Goal: Information Seeking & Learning: Learn about a topic

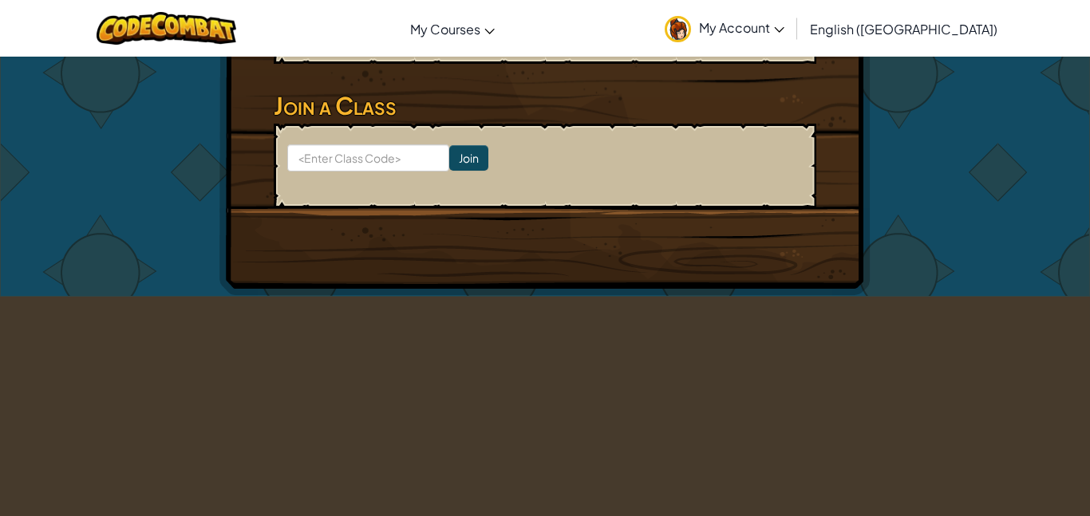
scroll to position [487, 0]
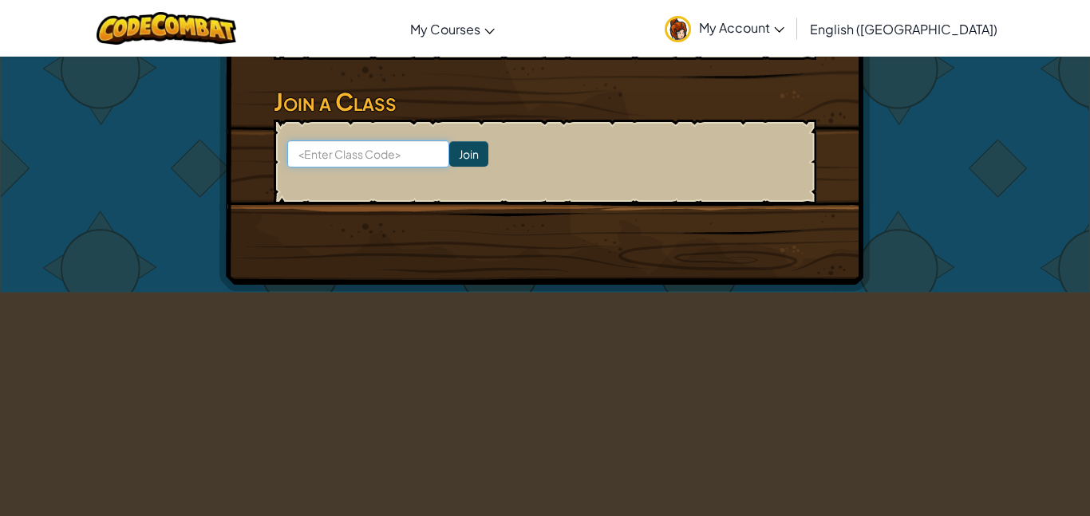
click at [386, 158] on input at bounding box center [368, 153] width 162 height 27
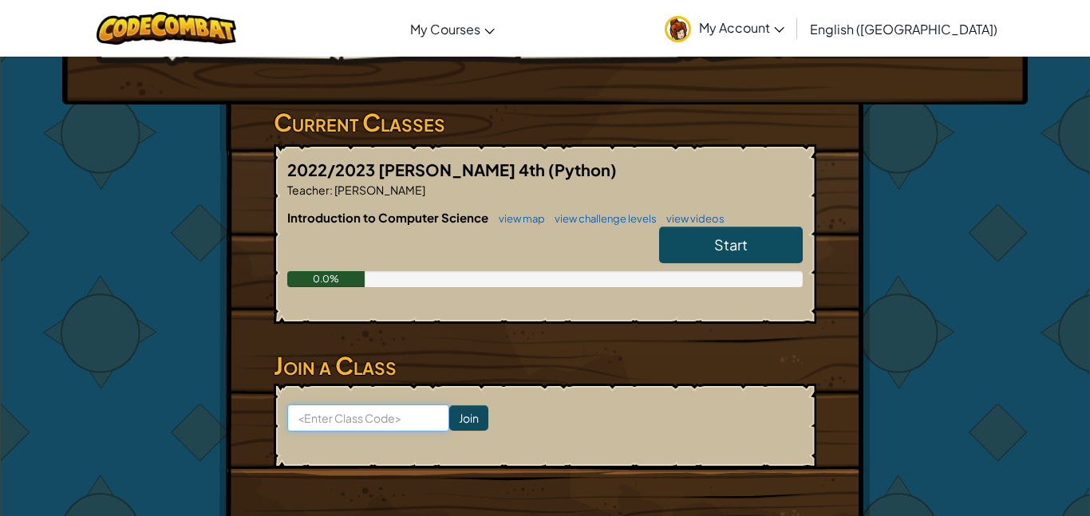
scroll to position [207, 0]
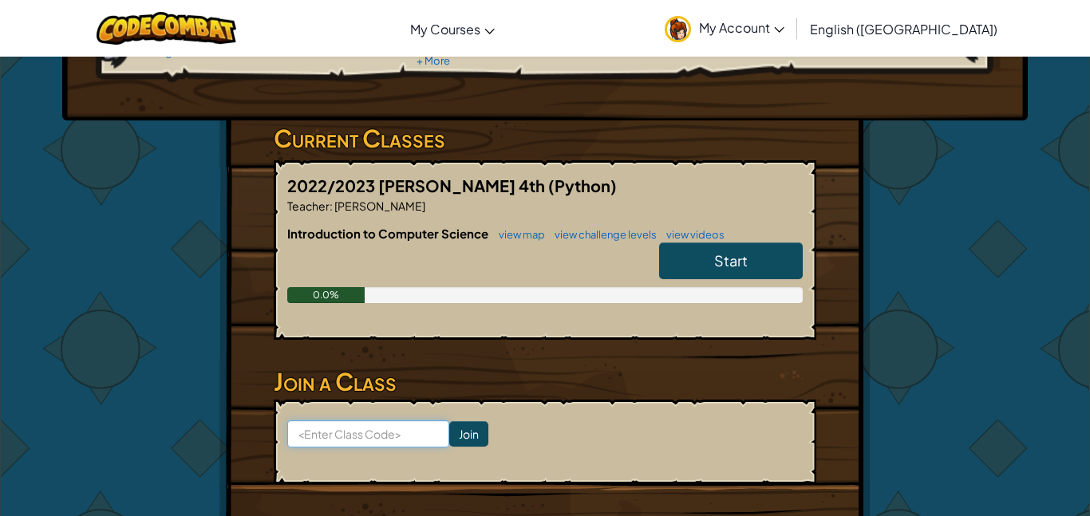
type input "S"
type input "Warmsheepnorth"
click at [477, 441] on input "Join" at bounding box center [468, 434] width 39 height 26
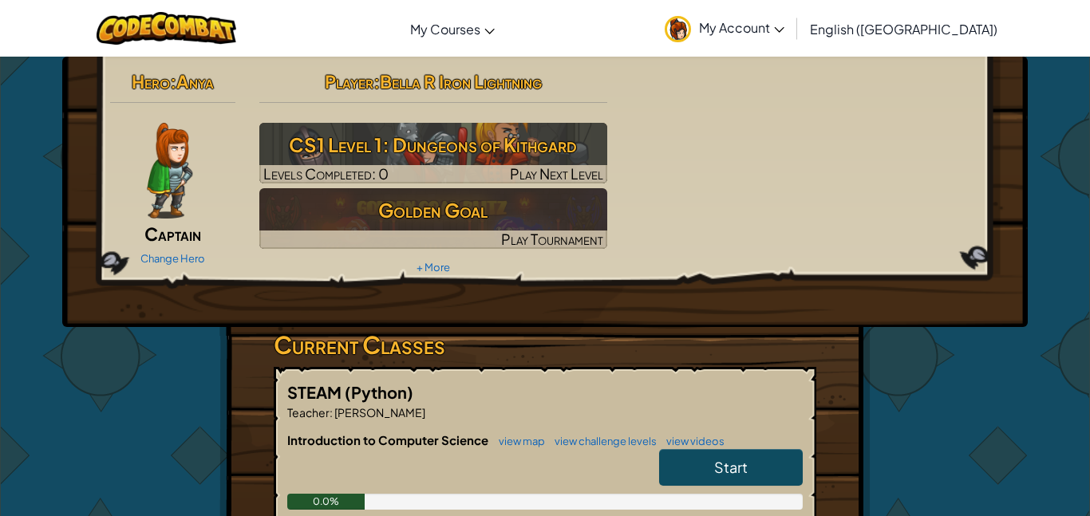
click at [673, 462] on link "Start" at bounding box center [731, 467] width 144 height 37
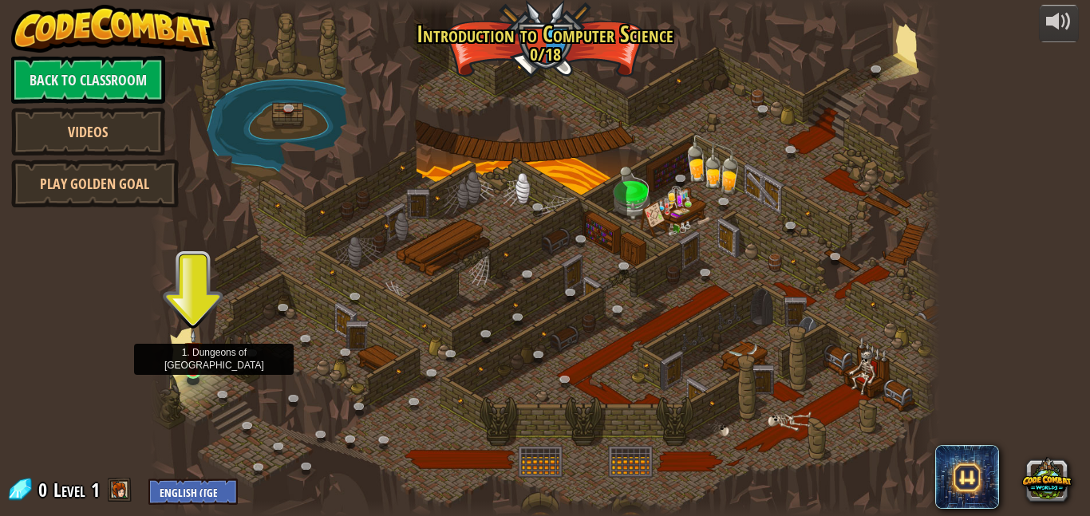
click at [191, 372] on img at bounding box center [193, 350] width 18 height 43
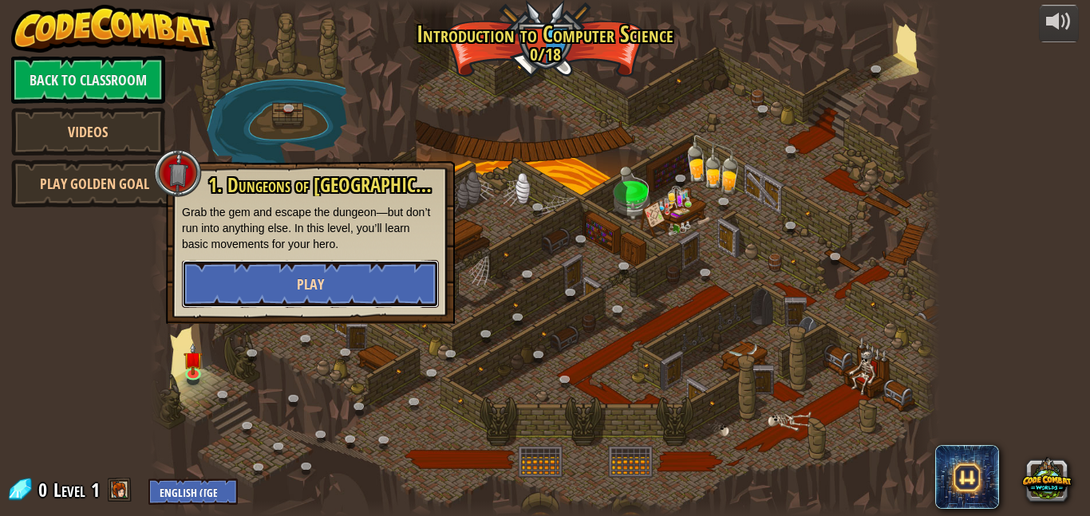
click at [317, 294] on span "Play" at bounding box center [310, 284] width 27 height 20
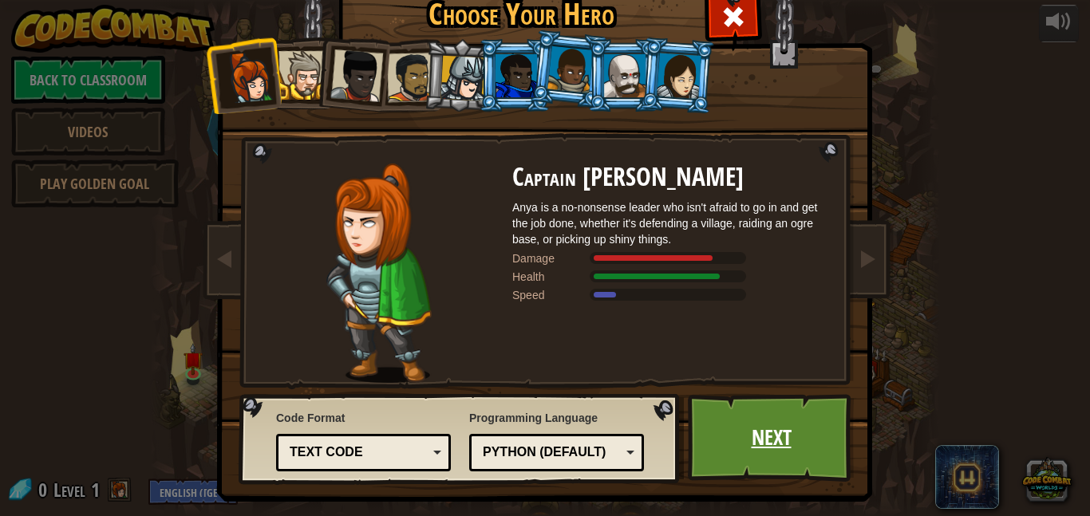
click at [747, 428] on link "Next" at bounding box center [771, 438] width 167 height 88
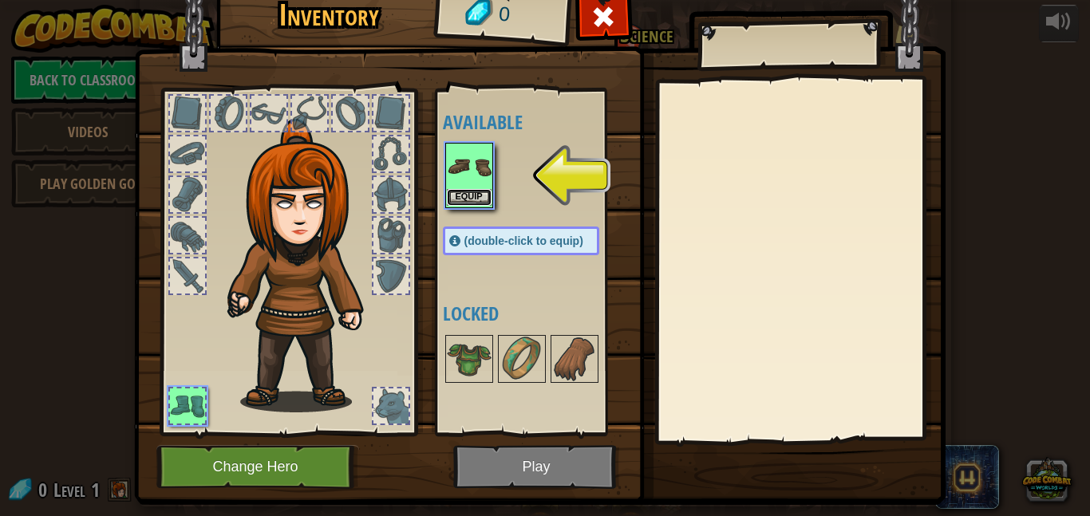
click at [452, 191] on button "Equip" at bounding box center [469, 197] width 45 height 17
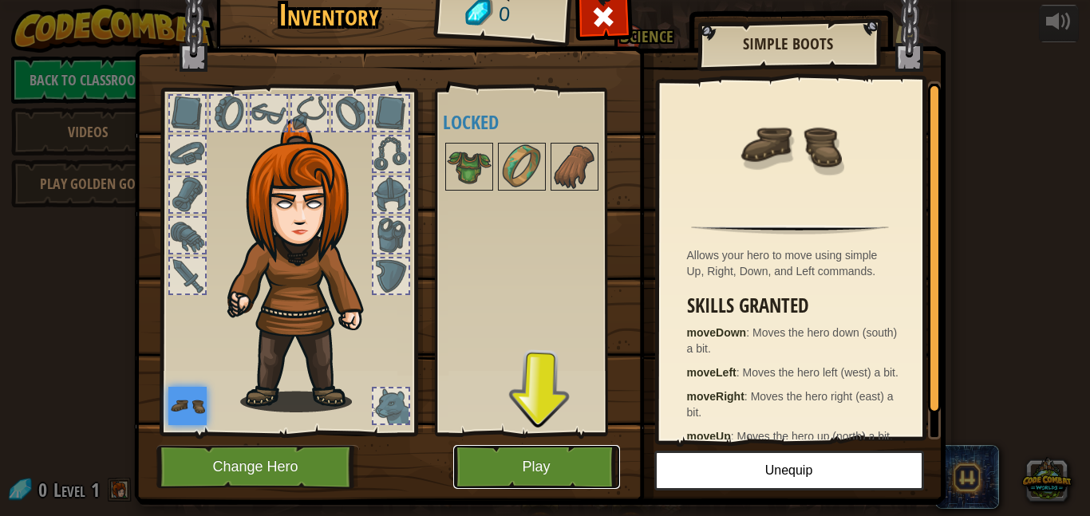
click at [533, 476] on button "Play" at bounding box center [536, 467] width 167 height 44
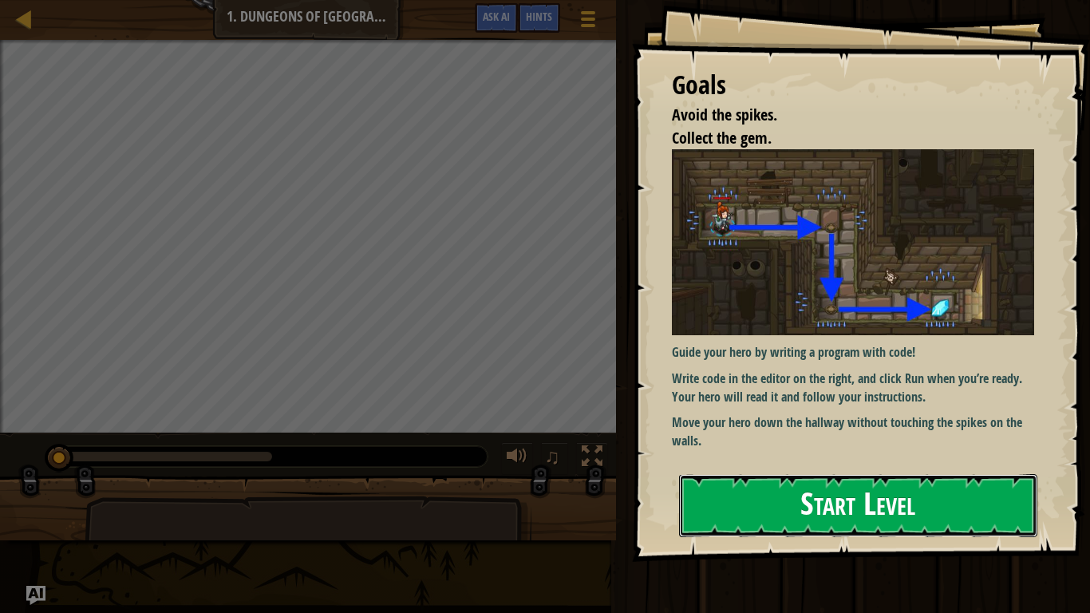
click at [690, 491] on button "Start Level" at bounding box center [858, 505] width 358 height 63
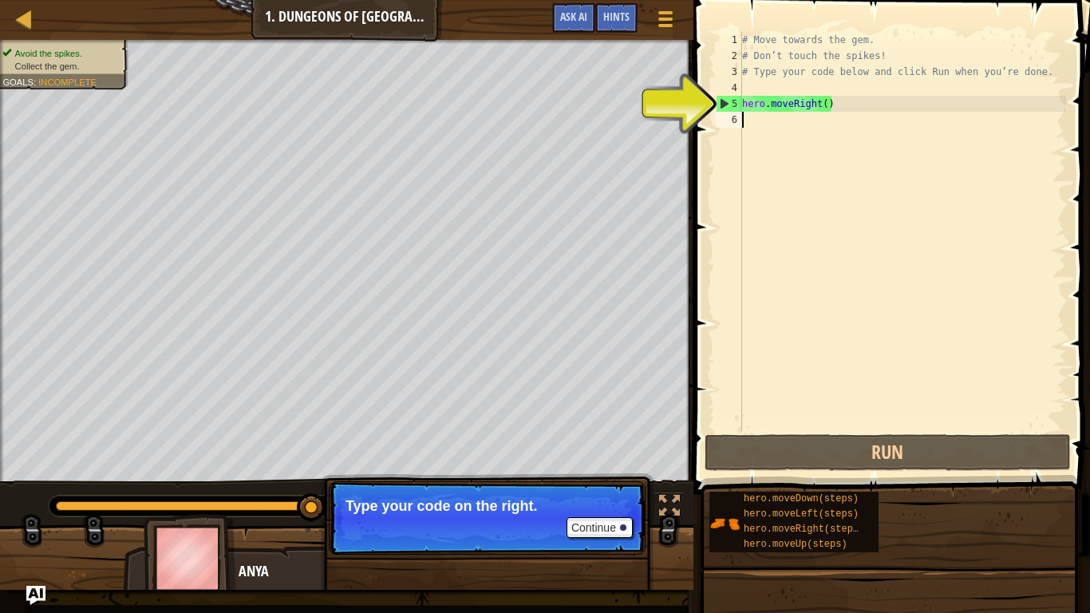
click at [799, 120] on div "# Move towards the gem. # Don’t touch the spikes! # Type your code below and cl…" at bounding box center [902, 247] width 327 height 431
click at [807, 110] on div "# Move towards the gem. # Don’t touch the spikes! # Type your code below and cl…" at bounding box center [902, 247] width 327 height 431
type textarea "hero.moveRight()"
click at [800, 116] on div "# Move towards the gem. # Don’t touch the spikes! # Type your code below and cl…" at bounding box center [902, 247] width 327 height 431
click at [563, 515] on div "Continue" at bounding box center [595, 527] width 74 height 21
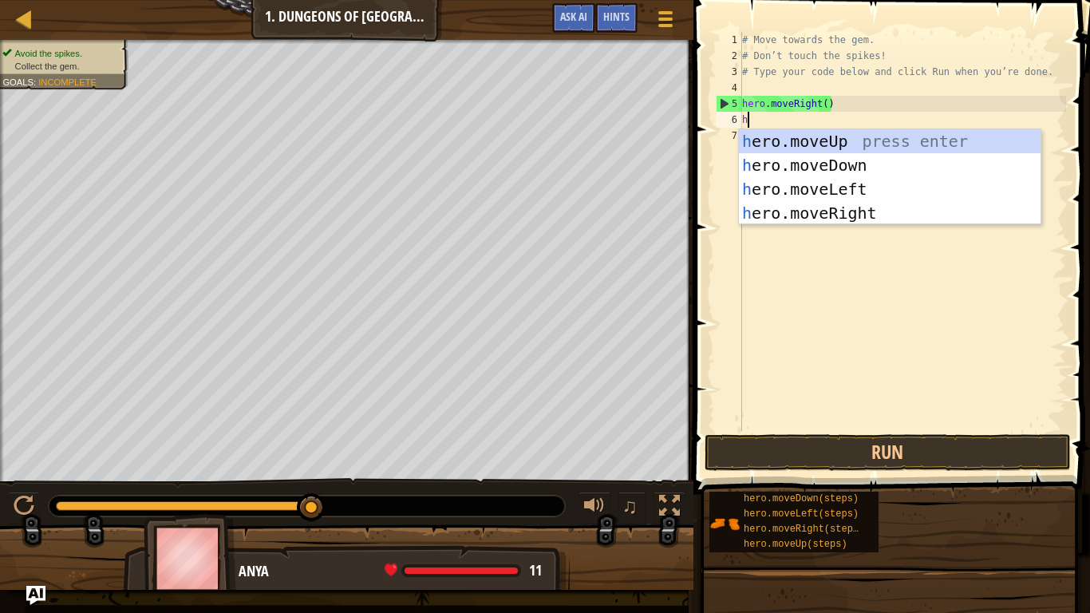
scroll to position [7, 0]
type textarea "he"
click at [836, 212] on div "he ro.moveUp press enter he ro.moveDown press enter he ro.moveLeft press enter …" at bounding box center [890, 201] width 302 height 144
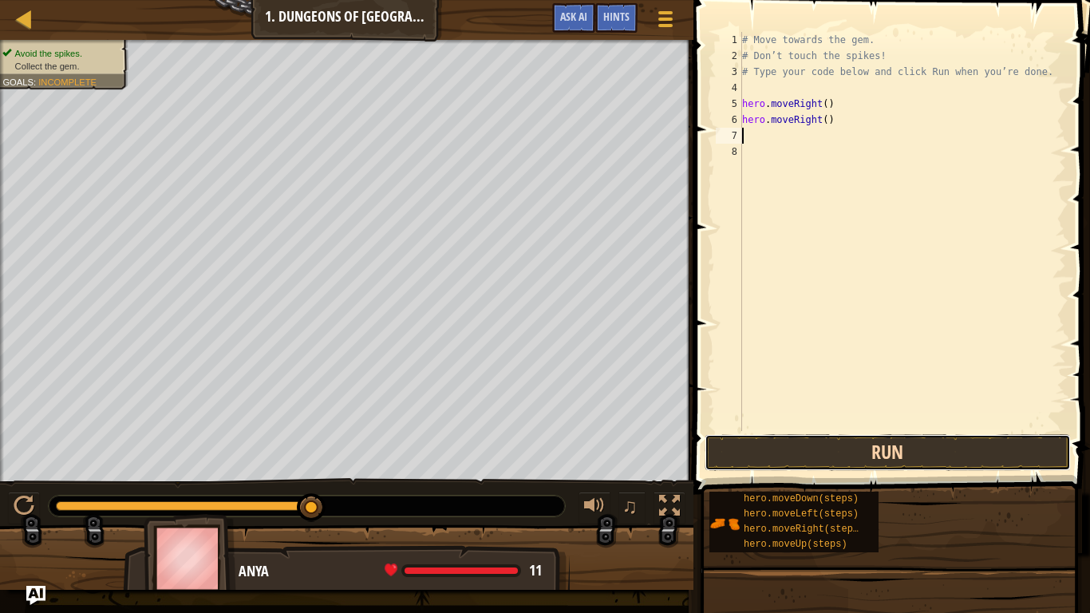
click at [867, 442] on button "Run" at bounding box center [887, 452] width 366 height 37
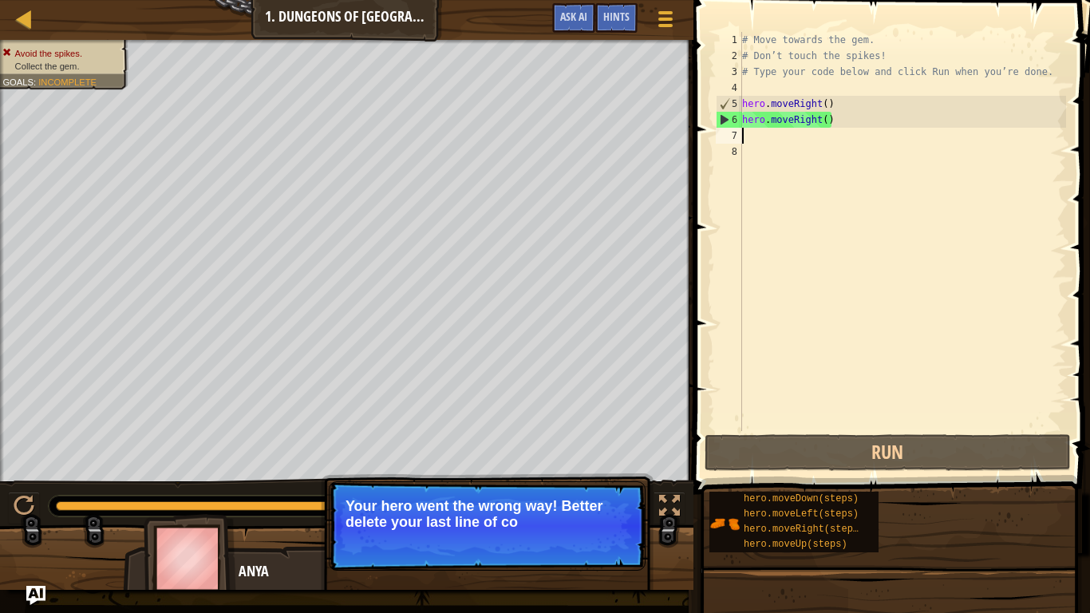
click at [723, 115] on div "6" at bounding box center [729, 120] width 26 height 16
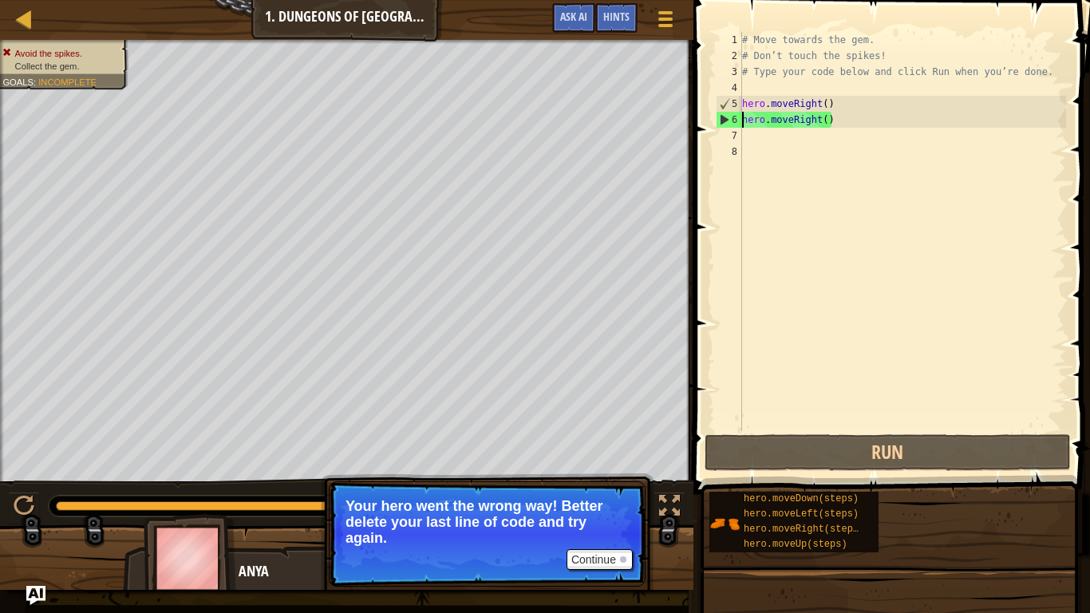
click at [834, 119] on div "# Move towards the gem. # Don’t touch the spikes! # Type your code below and cl…" at bounding box center [902, 247] width 327 height 431
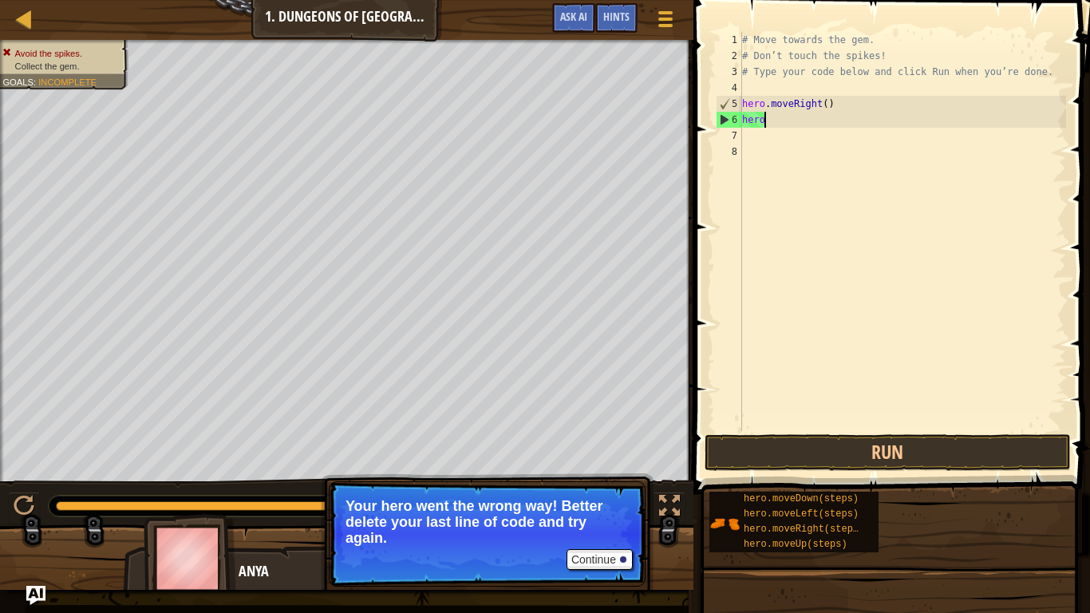
type textarea "h"
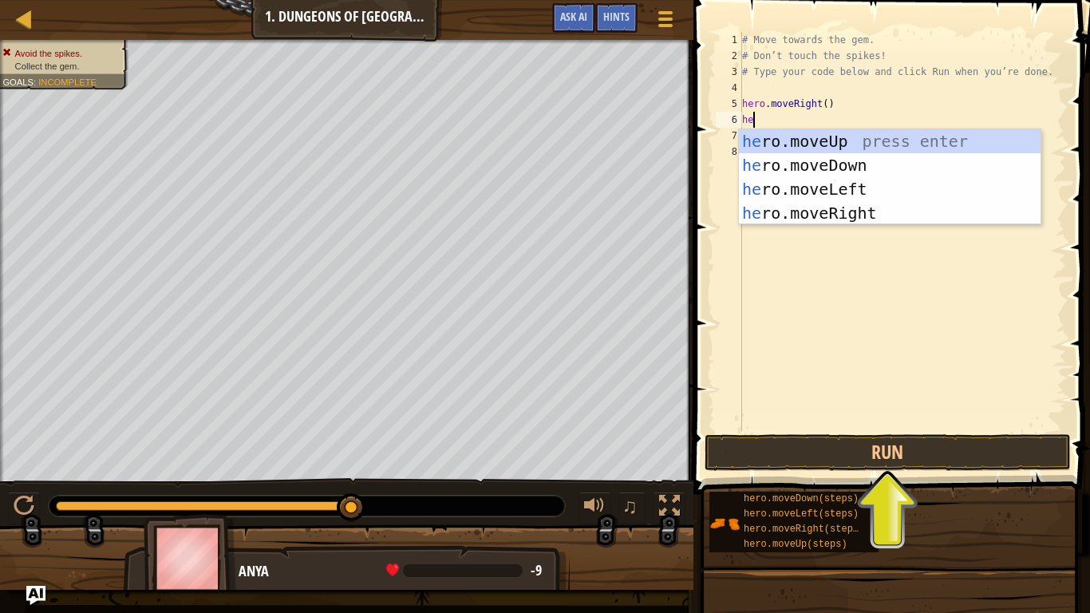
type textarea "her"
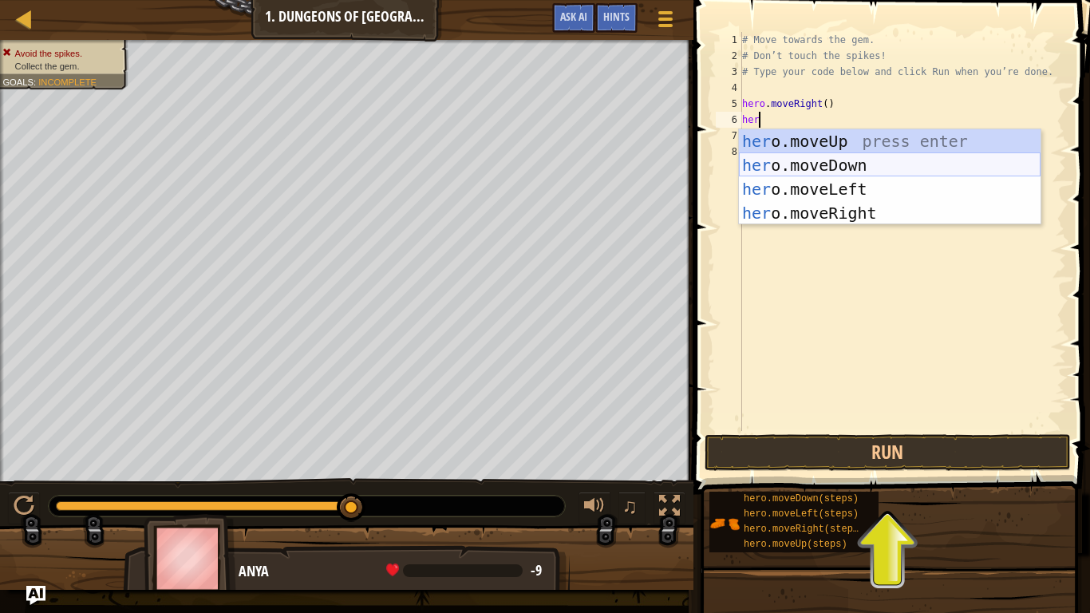
click at [812, 160] on div "her o.moveUp press enter her o.moveDown press enter her o.moveLeft press enter …" at bounding box center [890, 201] width 302 height 144
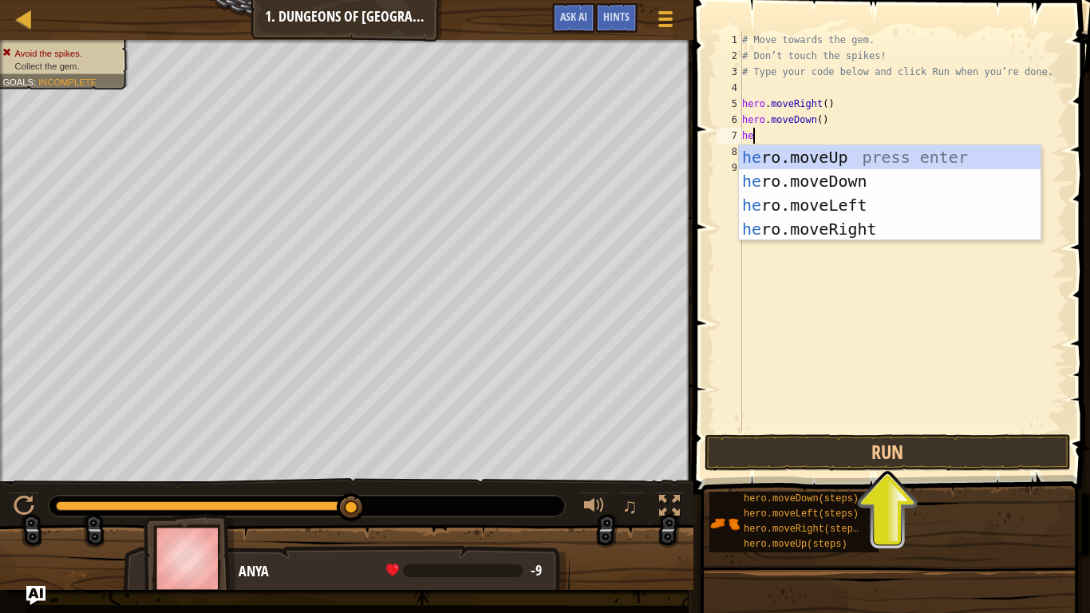
scroll to position [7, 1]
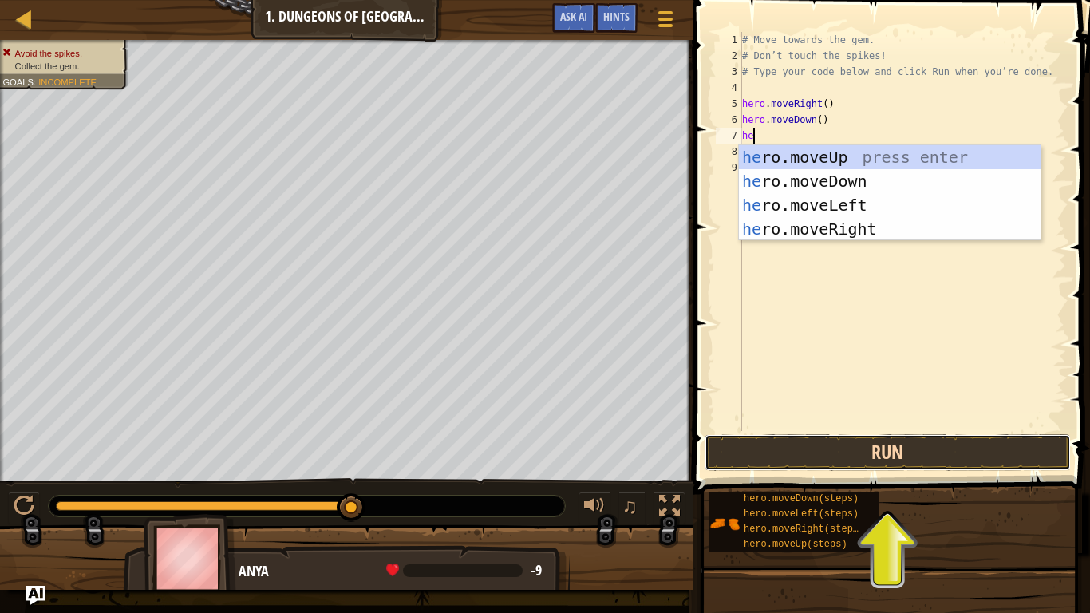
click at [823, 457] on button "Run" at bounding box center [887, 452] width 366 height 37
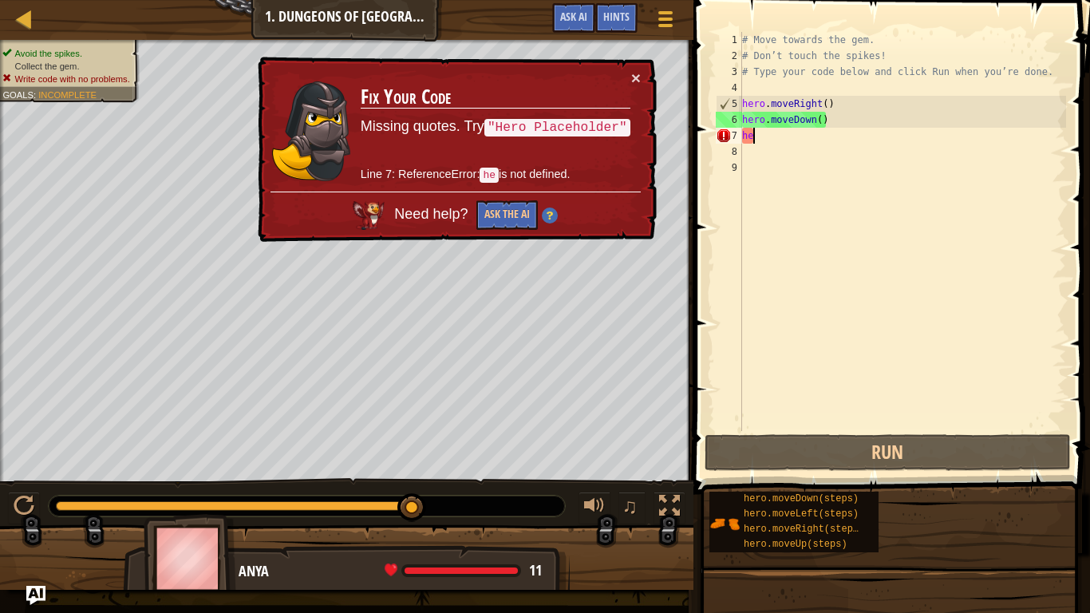
click at [845, 140] on div "# Move towards the gem. # Don’t touch the spikes! # Type your code below and cl…" at bounding box center [902, 247] width 327 height 431
click at [591, 130] on code ""Hero Placeholder"" at bounding box center [557, 128] width 146 height 18
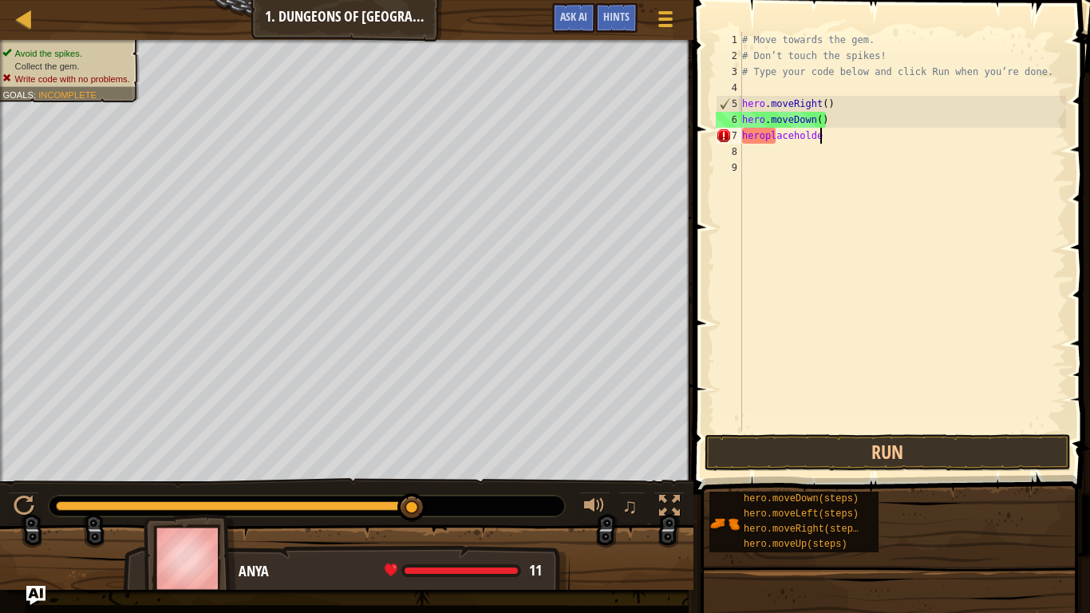
scroll to position [7, 11]
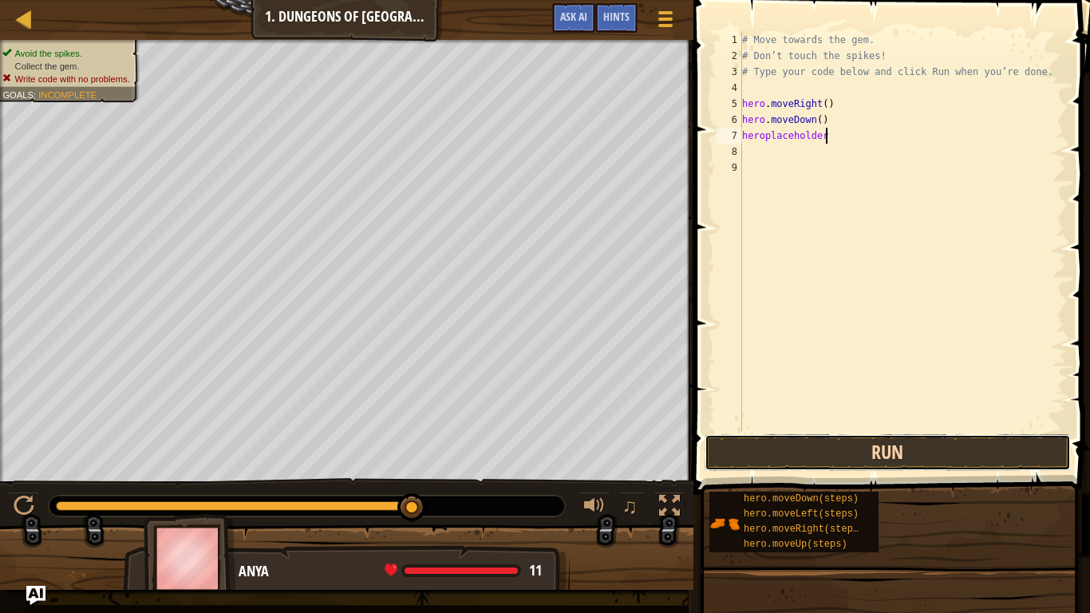
click at [831, 463] on button "Run" at bounding box center [887, 452] width 366 height 37
click at [859, 443] on button "Run" at bounding box center [887, 452] width 366 height 37
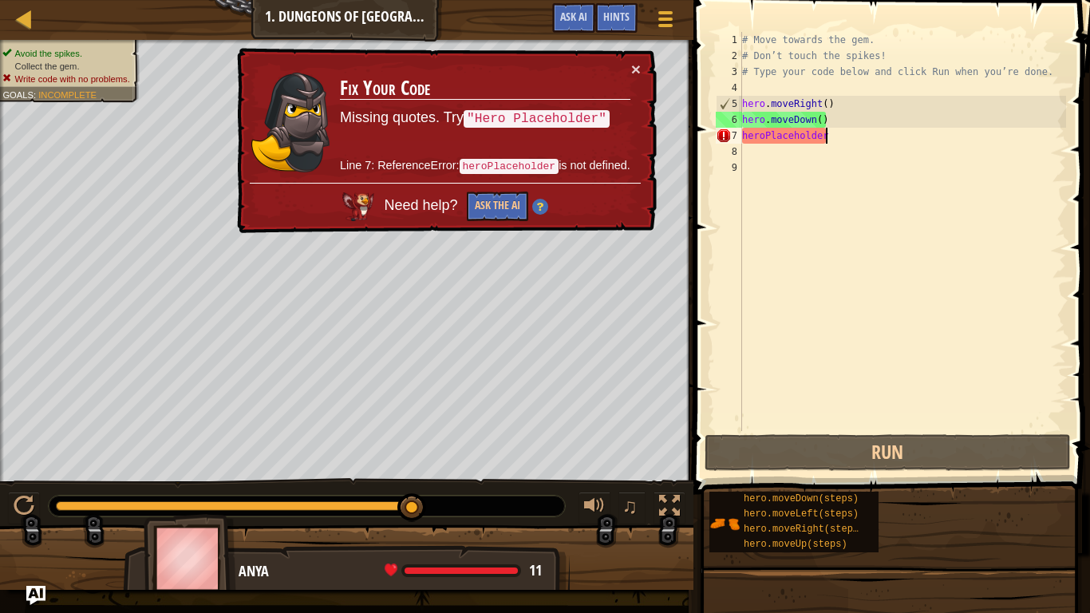
click at [749, 135] on div "# Move towards the gem. # Don’t touch the spikes! # Type your code below and cl…" at bounding box center [902, 247] width 327 height 431
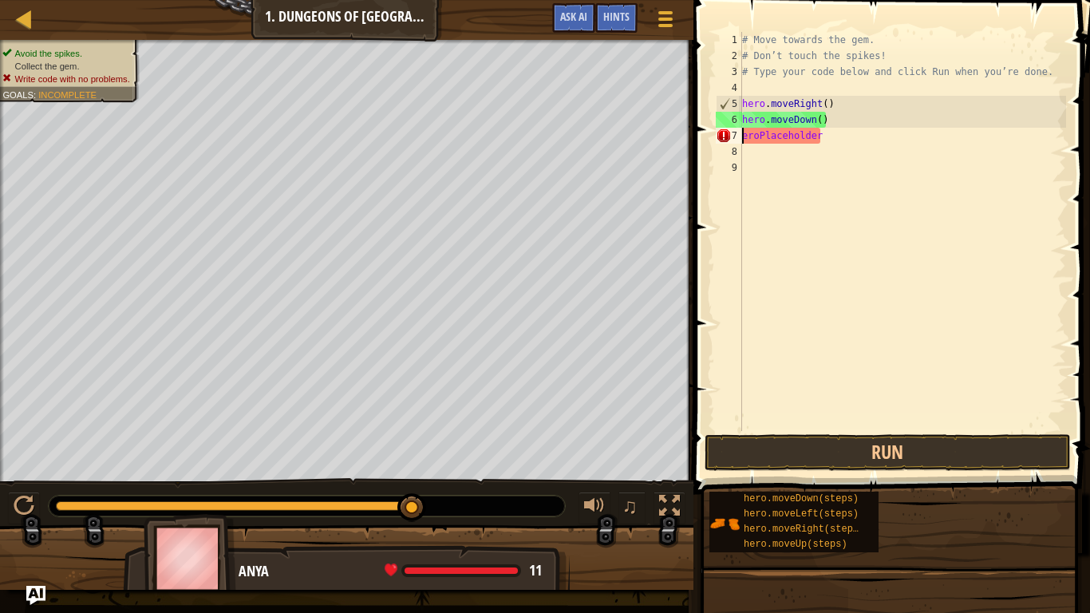
scroll to position [7, 10]
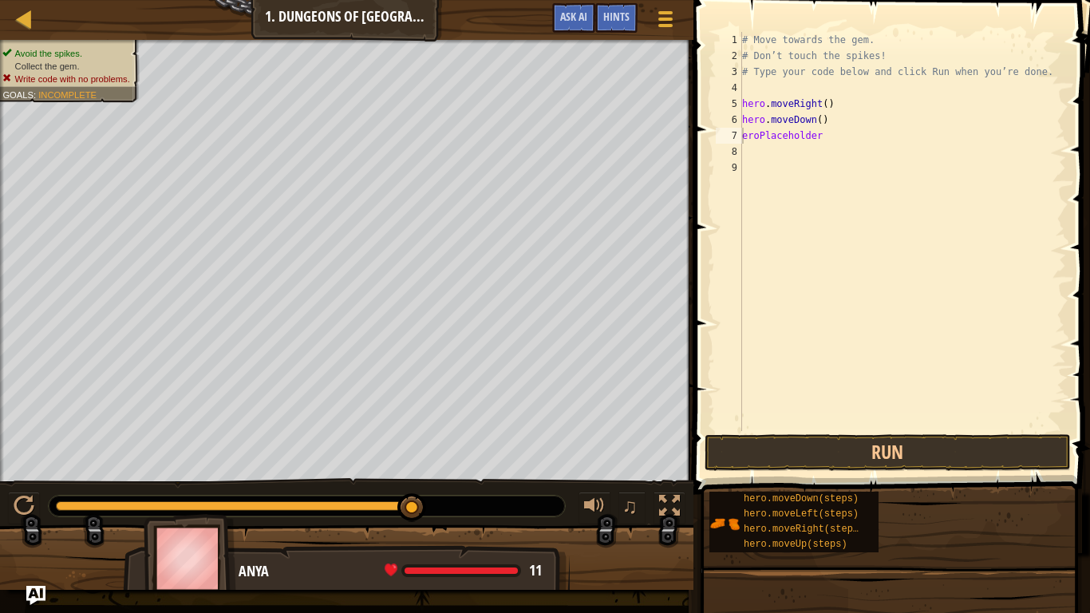
click at [693, 173] on span at bounding box center [892, 224] width 409 height 541
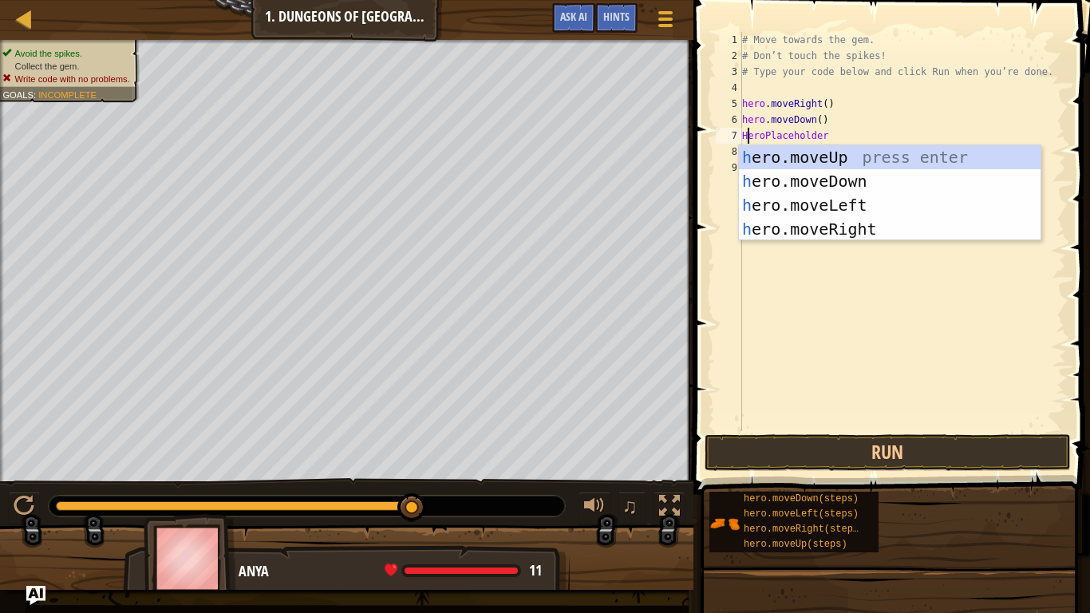
scroll to position [7, 1]
click at [799, 451] on button "Run" at bounding box center [887, 452] width 366 height 37
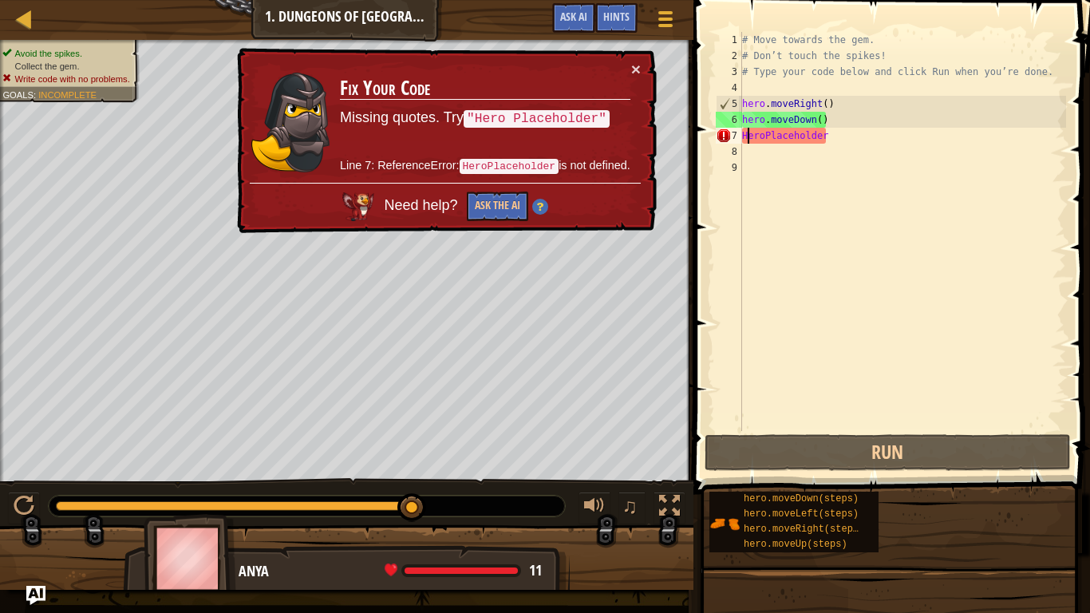
click at [763, 133] on div "# Move towards the gem. # Don’t touch the spikes! # Type your code below and cl…" at bounding box center [902, 247] width 327 height 431
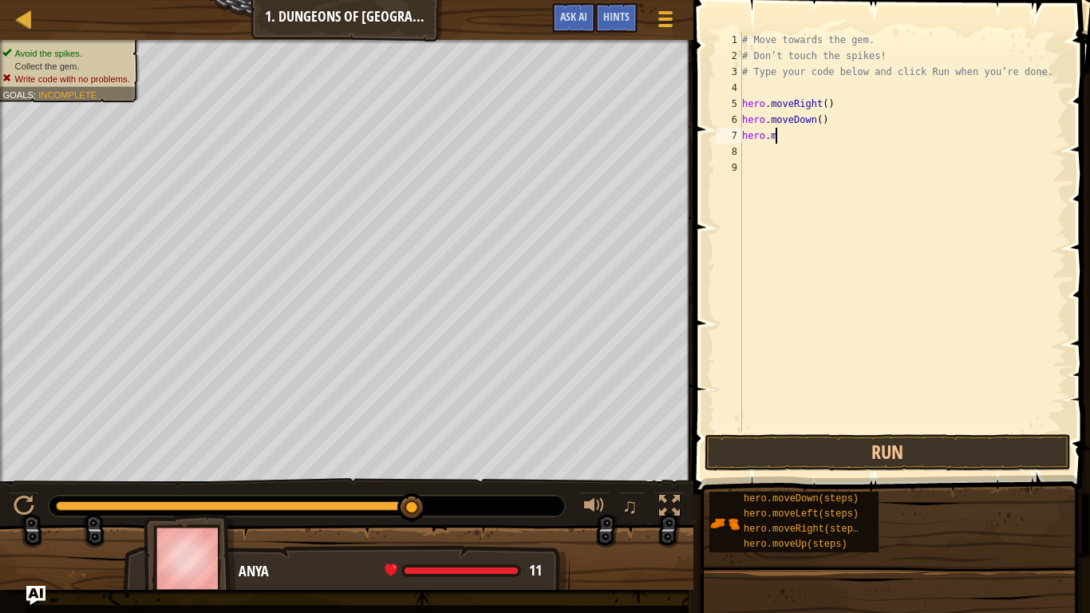
type textarea "h"
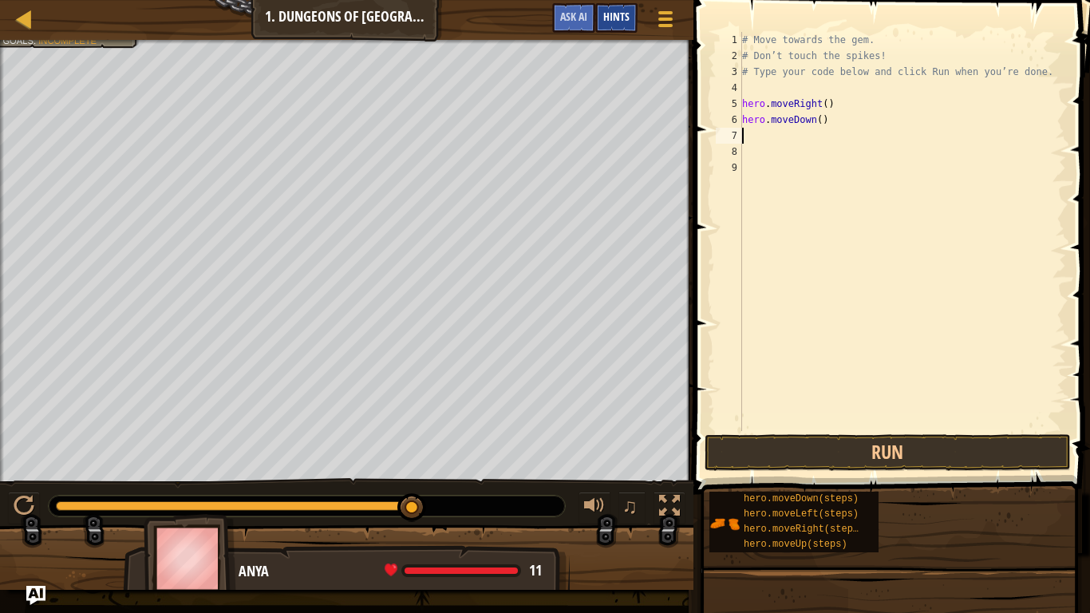
click at [633, 18] on div "Hints" at bounding box center [616, 18] width 42 height 30
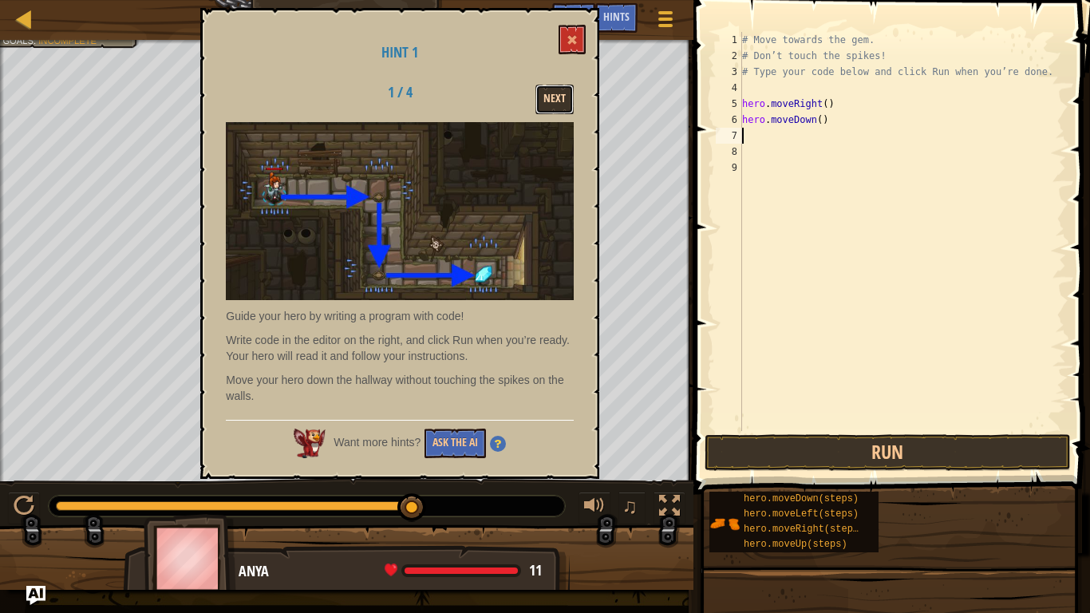
click at [550, 105] on button "Next" at bounding box center [554, 100] width 38 height 30
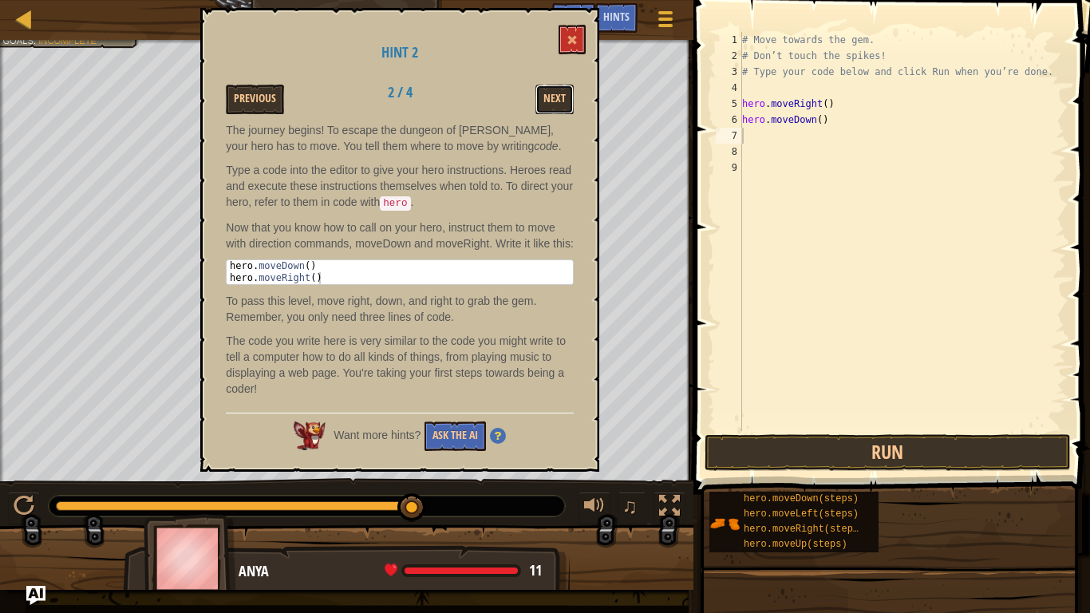
click at [550, 105] on button "Next" at bounding box center [554, 100] width 38 height 30
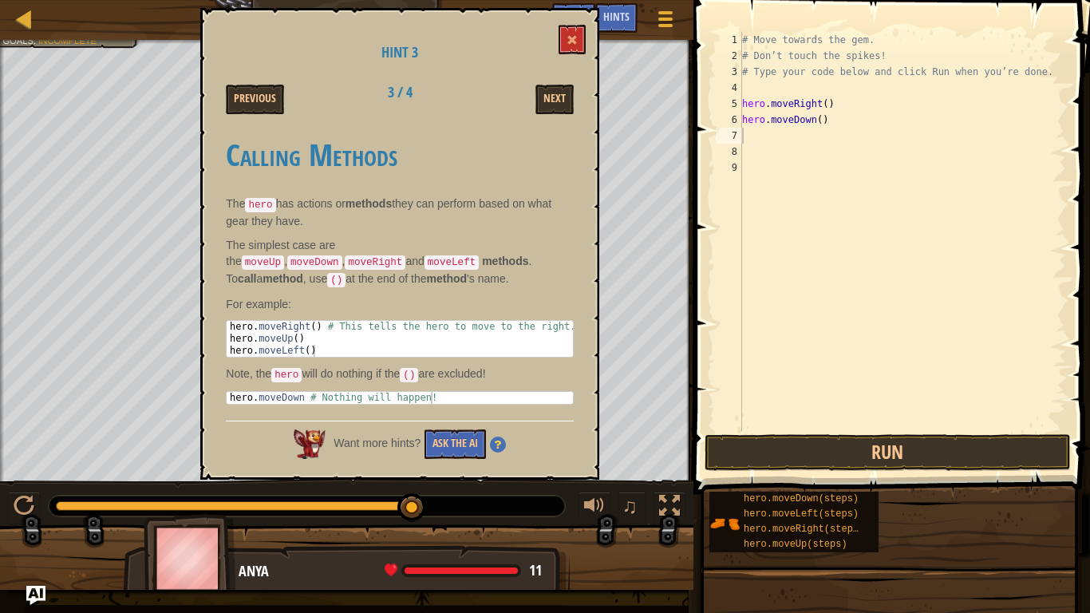
click at [782, 136] on div "# Move towards the gem. # Don’t touch the spikes! # Type your code below and cl…" at bounding box center [902, 247] width 327 height 431
click at [550, 89] on button "Next" at bounding box center [554, 100] width 38 height 30
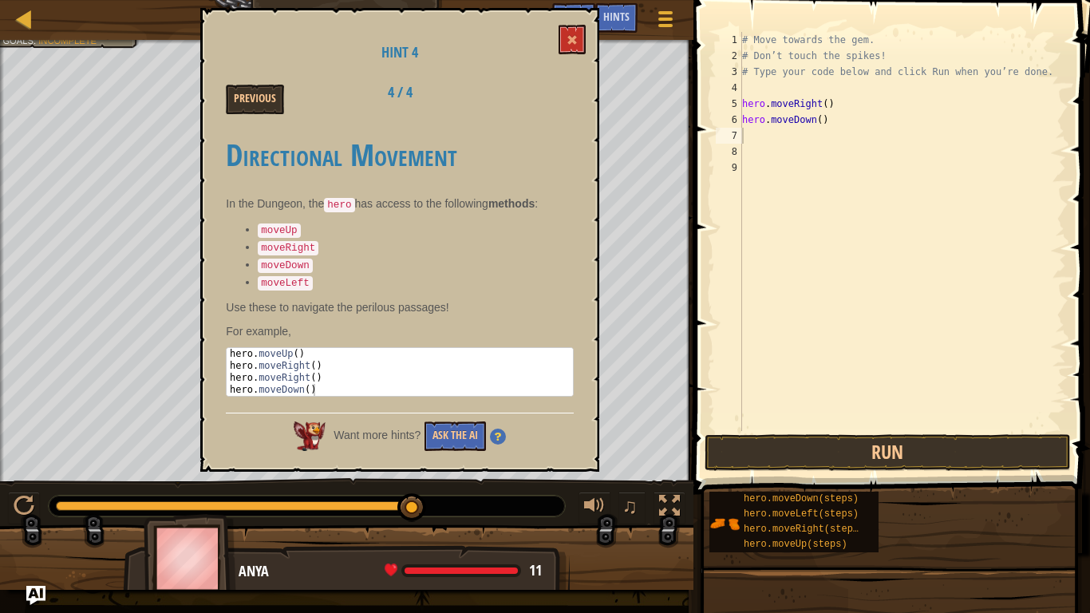
click at [749, 142] on div "# Move towards the gem. # Don’t touch the spikes! # Type your code below and cl…" at bounding box center [902, 247] width 327 height 431
type textarea "h"
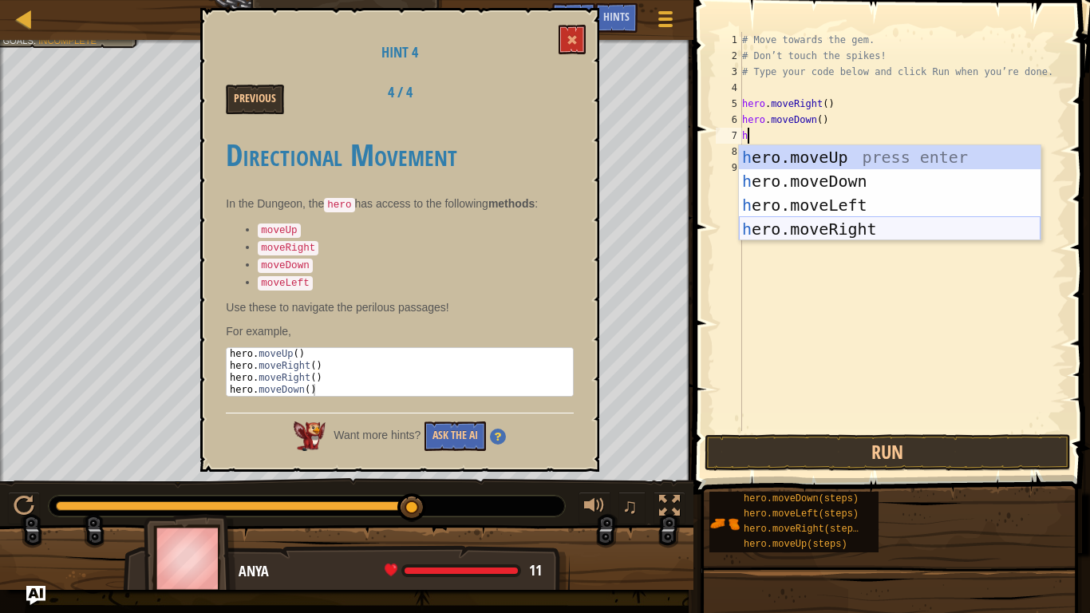
click at [852, 230] on div "h ero.moveUp press enter h ero.moveDown press enter h ero.moveLeft press enter …" at bounding box center [890, 217] width 302 height 144
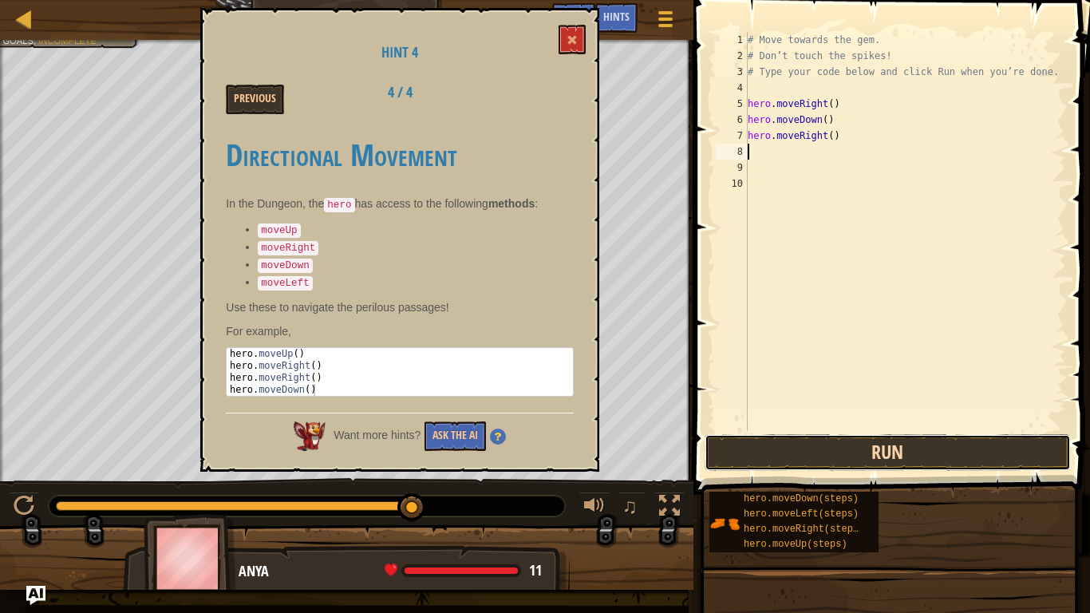
click at [830, 448] on button "Run" at bounding box center [887, 452] width 366 height 37
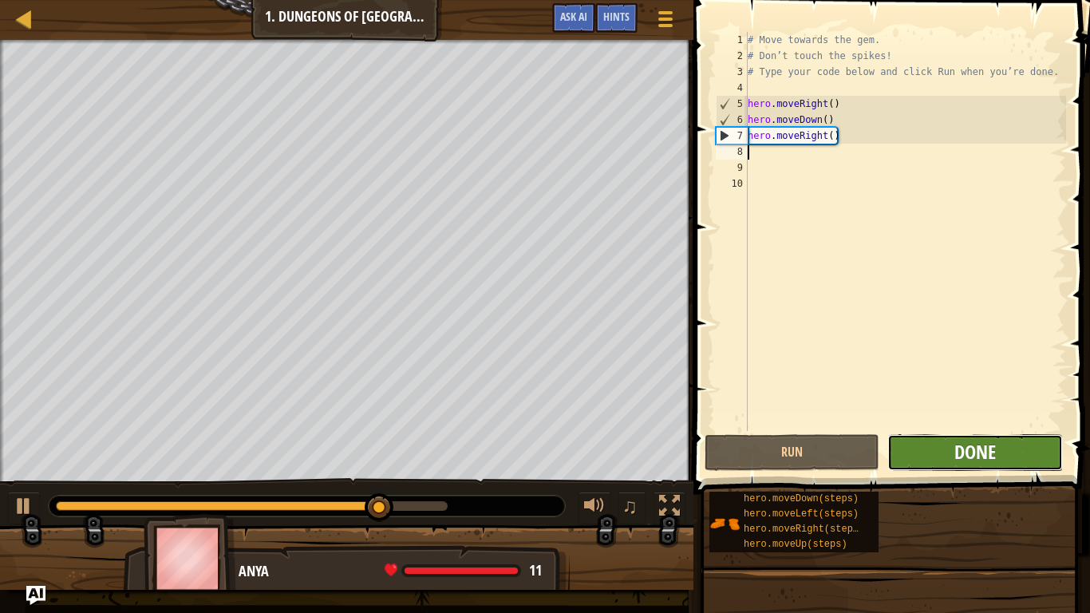
click at [975, 459] on span "Done" at bounding box center [974, 452] width 41 height 26
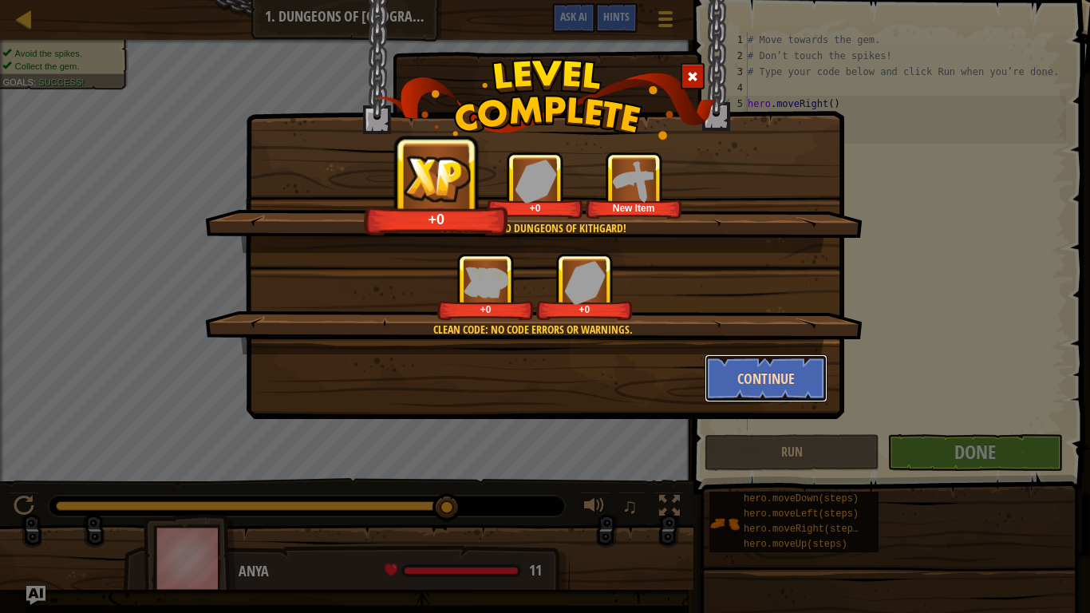
click at [773, 361] on button "Continue" at bounding box center [766, 378] width 124 height 48
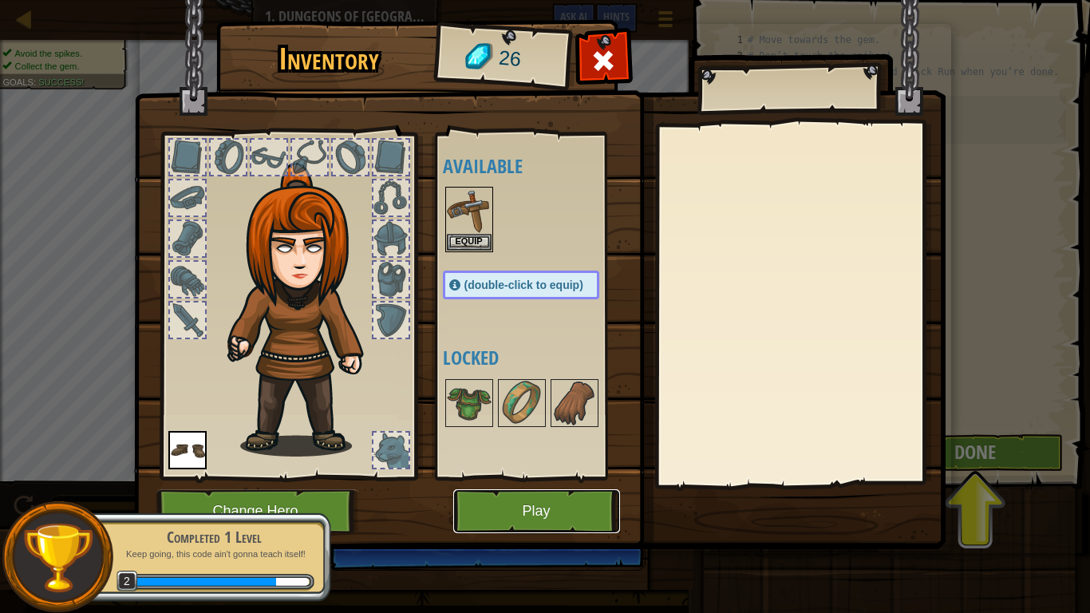
click at [589, 511] on button "Play" at bounding box center [536, 511] width 167 height 44
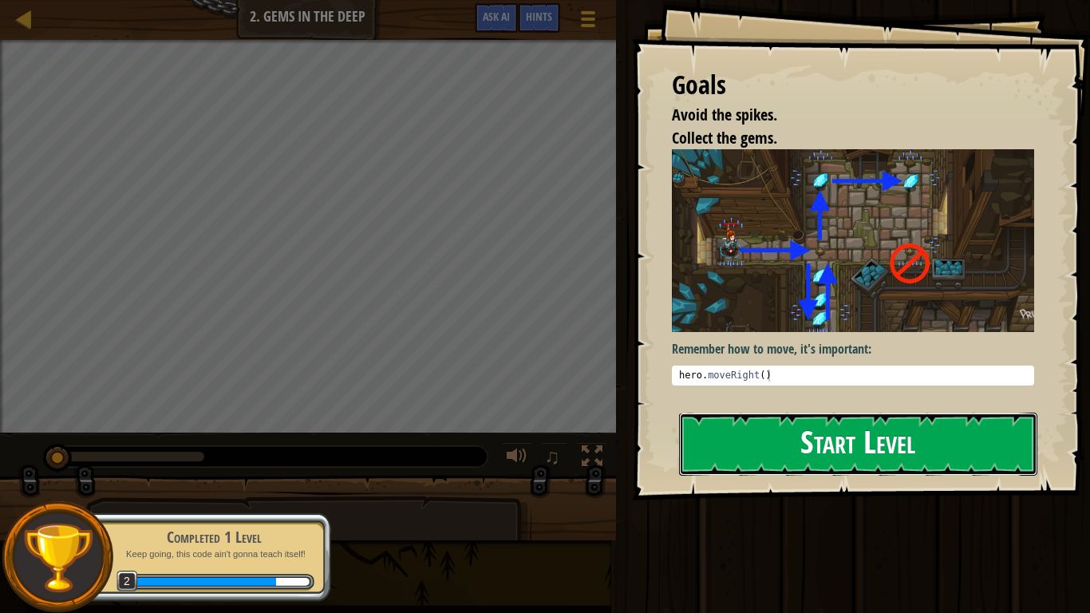
click at [786, 424] on button "Start Level" at bounding box center [858, 443] width 358 height 63
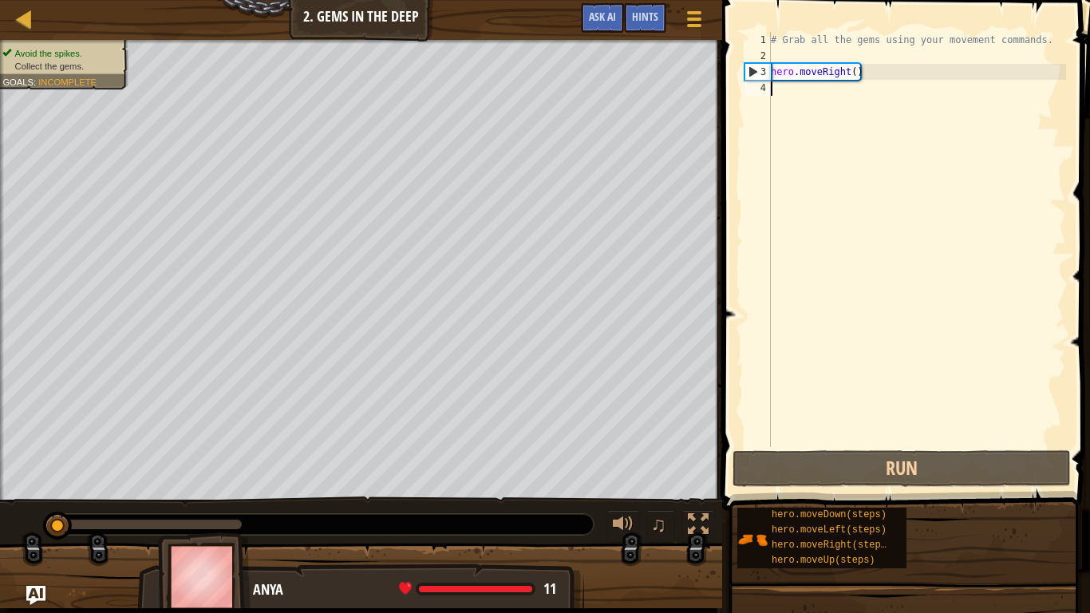
click at [798, 87] on div "# Grab all the gems using your movement commands. hero . moveRight ( )" at bounding box center [916, 255] width 298 height 447
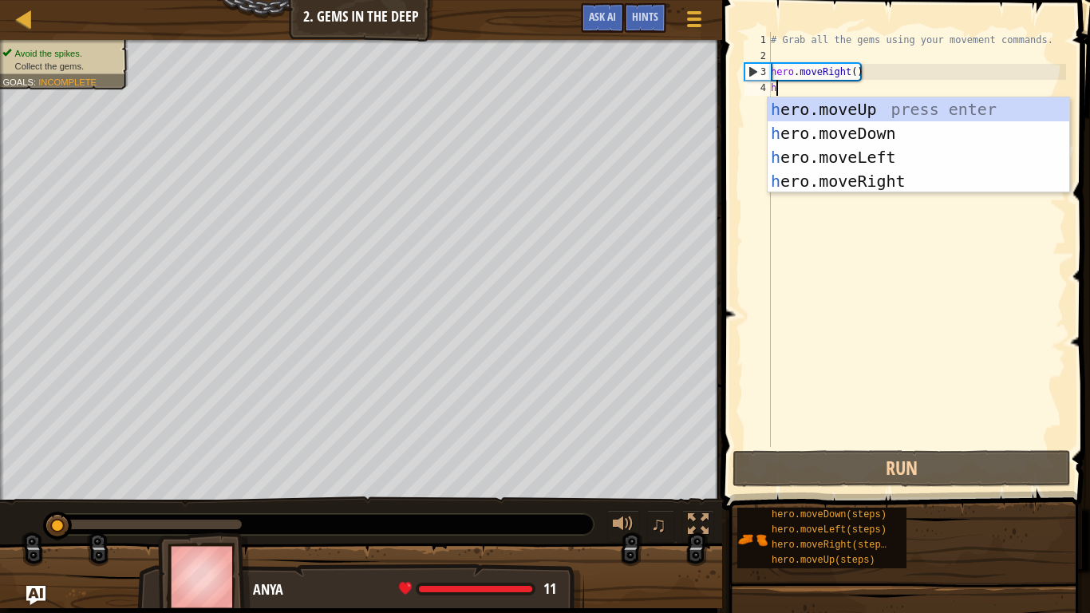
scroll to position [7, 0]
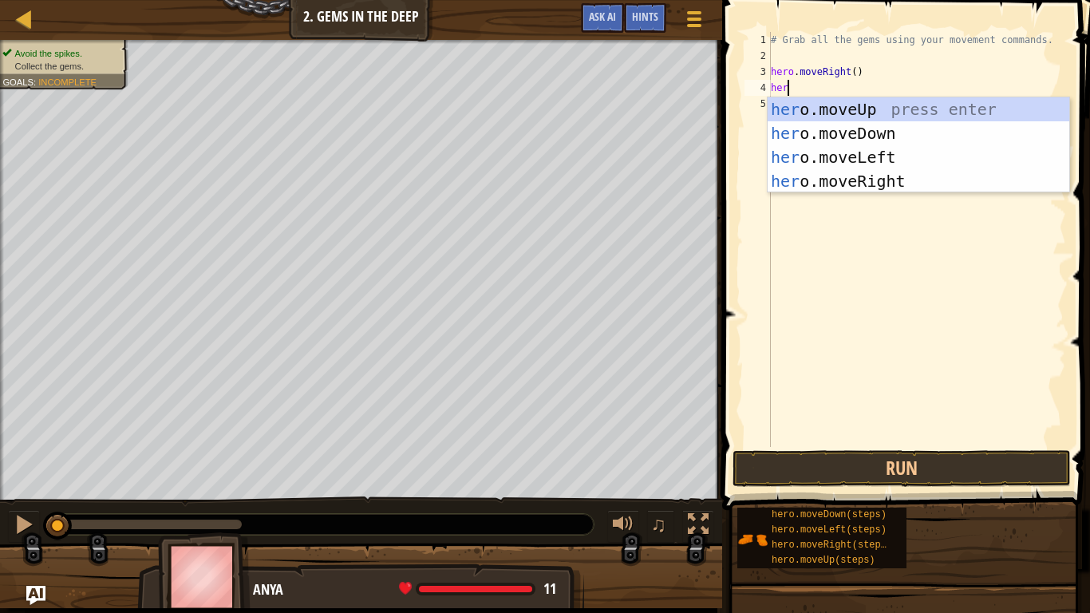
type textarea "hero"
click at [816, 124] on div "hero .moveUp press enter hero .moveDown press enter hero .moveLeft press enter …" at bounding box center [918, 169] width 302 height 144
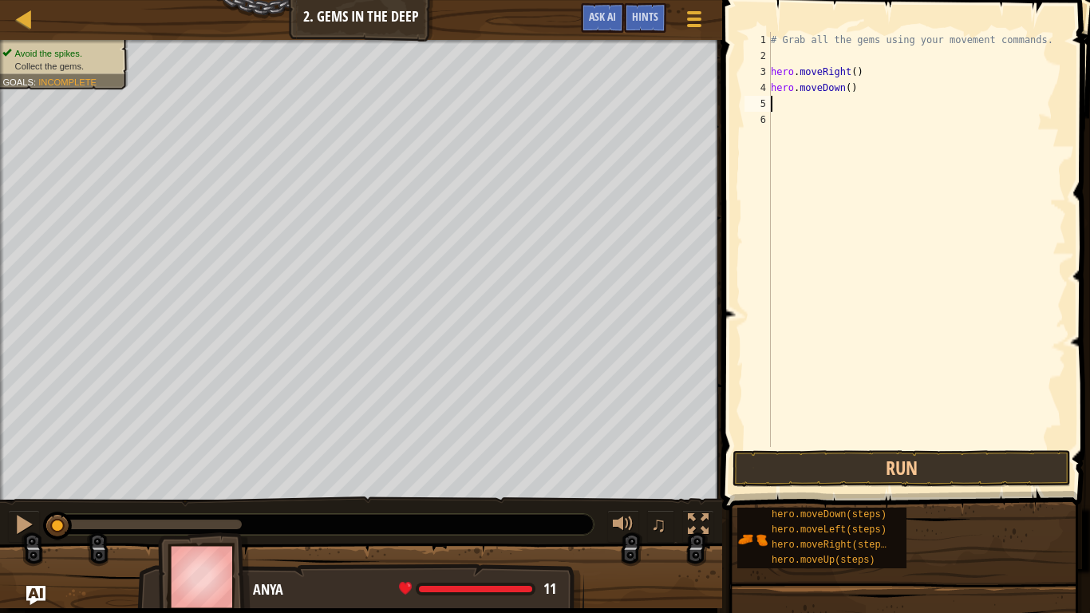
scroll to position [7, 0]
click at [807, 105] on div "# Grab all the gems using your movement commands. hero . moveRight ( ) hero . m…" at bounding box center [916, 255] width 298 height 447
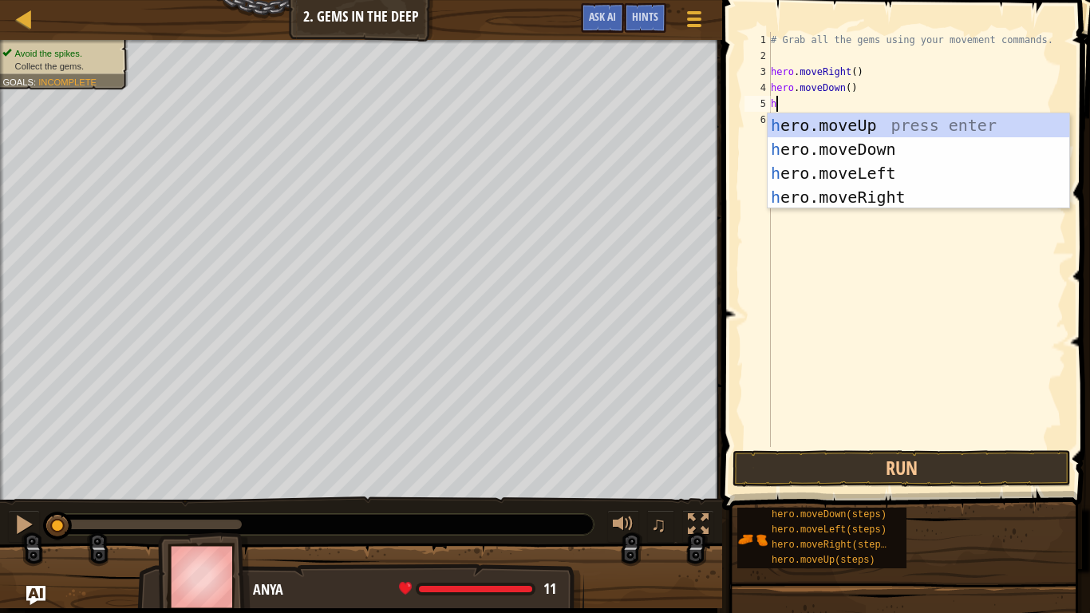
scroll to position [7, 1]
type textarea "h"
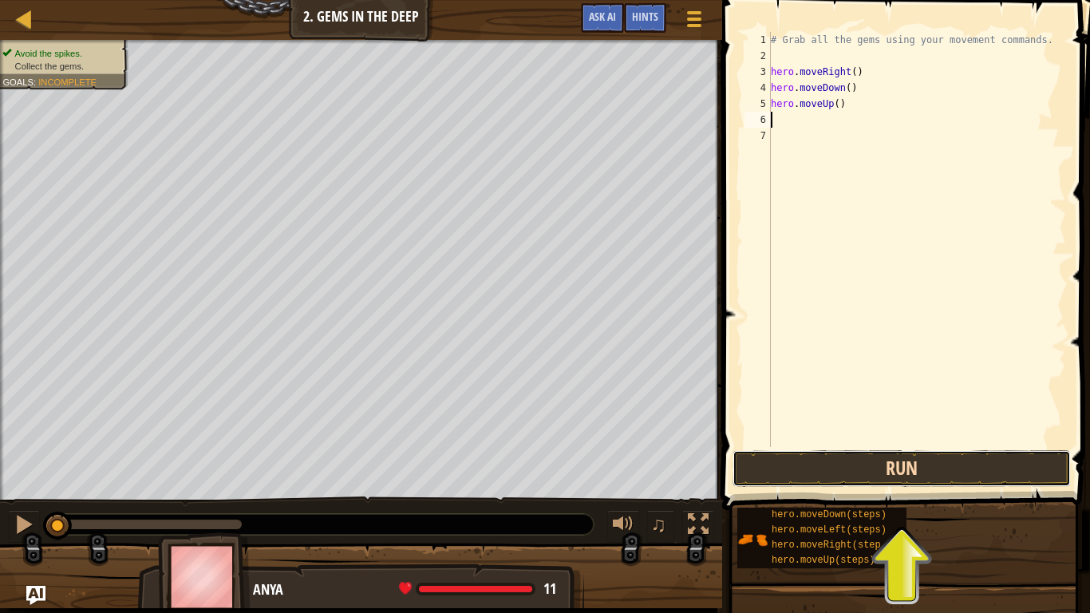
click at [834, 480] on button "Run" at bounding box center [901, 468] width 338 height 37
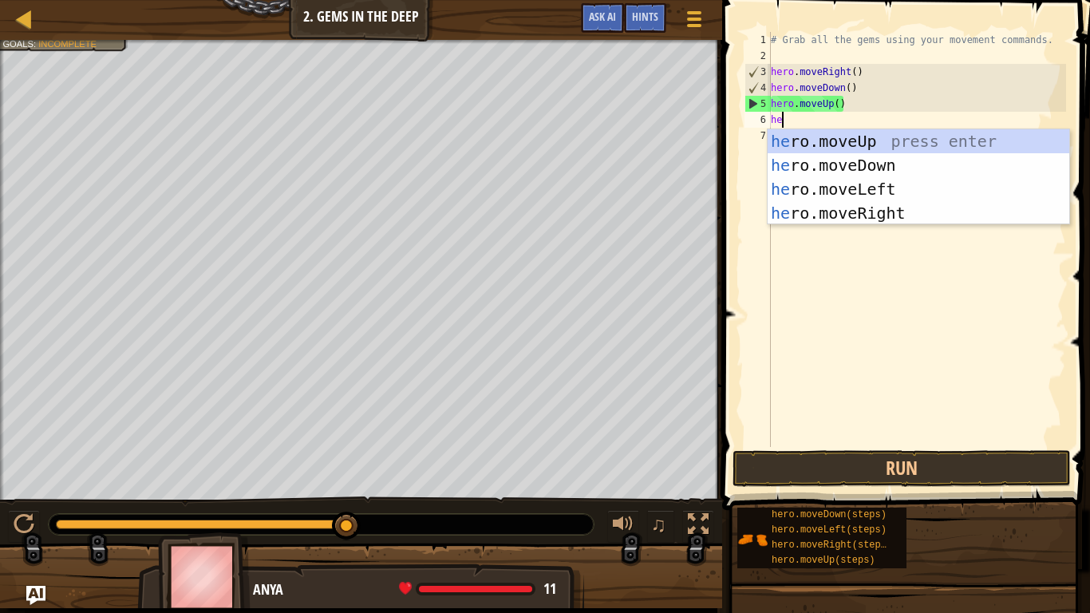
type textarea "her"
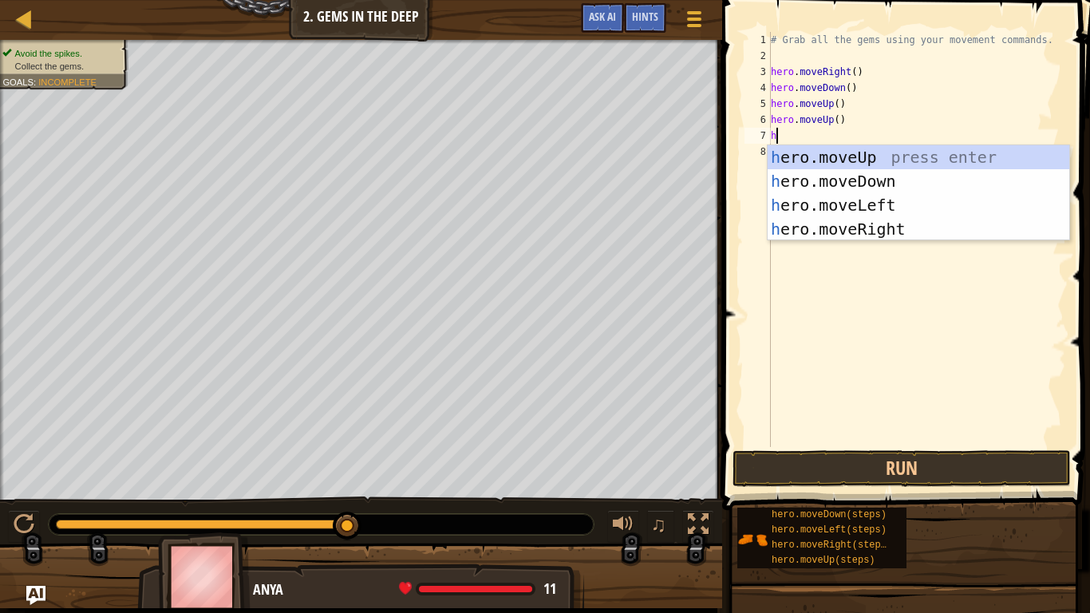
type textarea "he"
click at [842, 235] on div "he ro.moveUp press enter he ro.moveDown press enter he ro.moveLeft press enter …" at bounding box center [918, 217] width 302 height 144
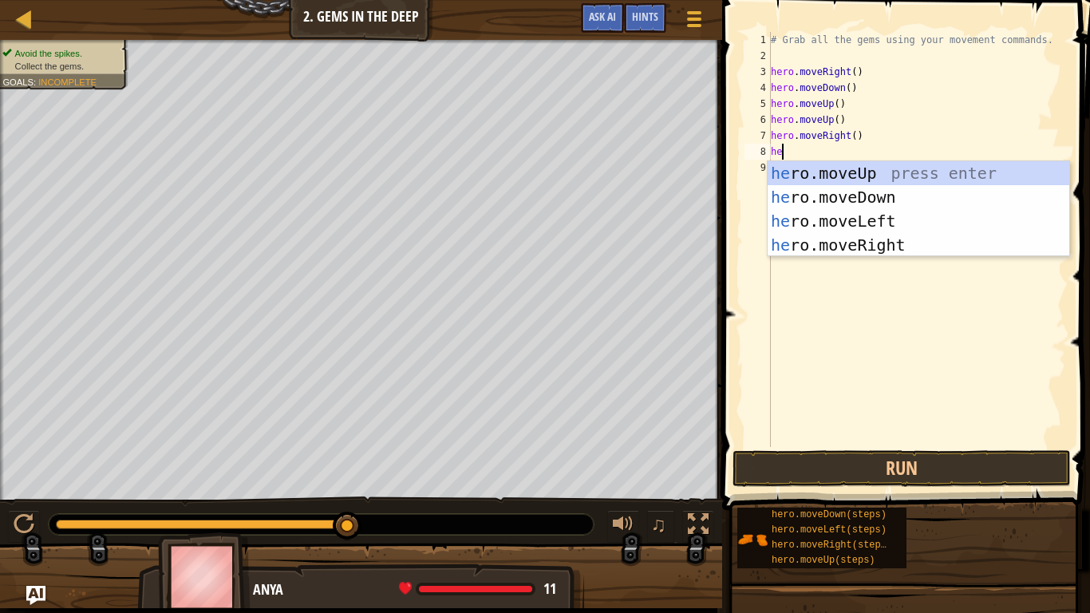
type textarea "her"
click at [830, 194] on div "her o.moveUp press enter her o.moveDown press enter her o.moveLeft press enter …" at bounding box center [918, 233] width 302 height 144
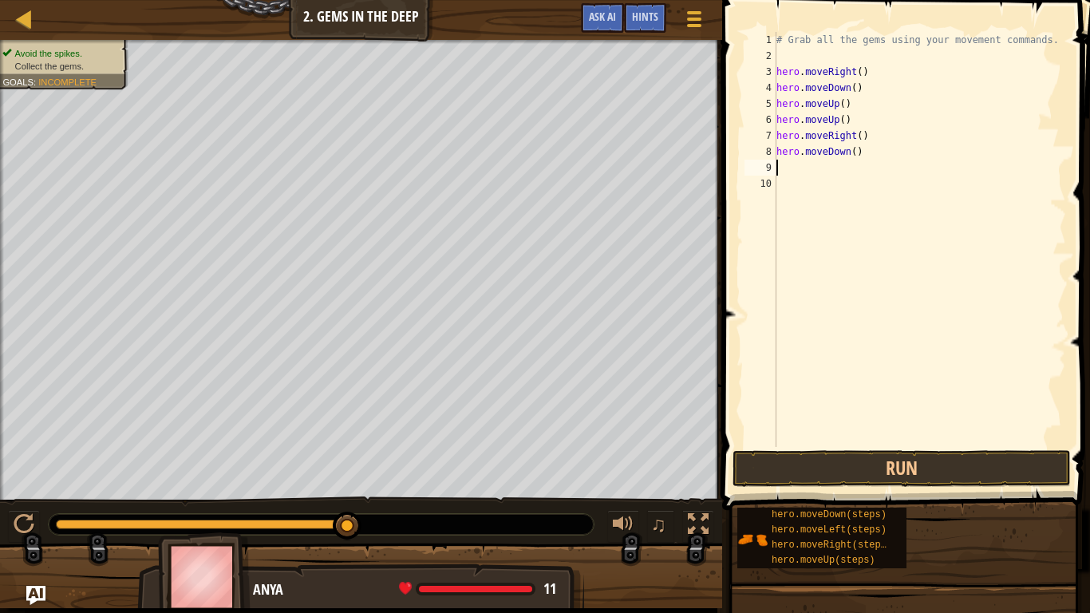
scroll to position [7, 0]
click at [797, 467] on button "Run" at bounding box center [901, 468] width 338 height 37
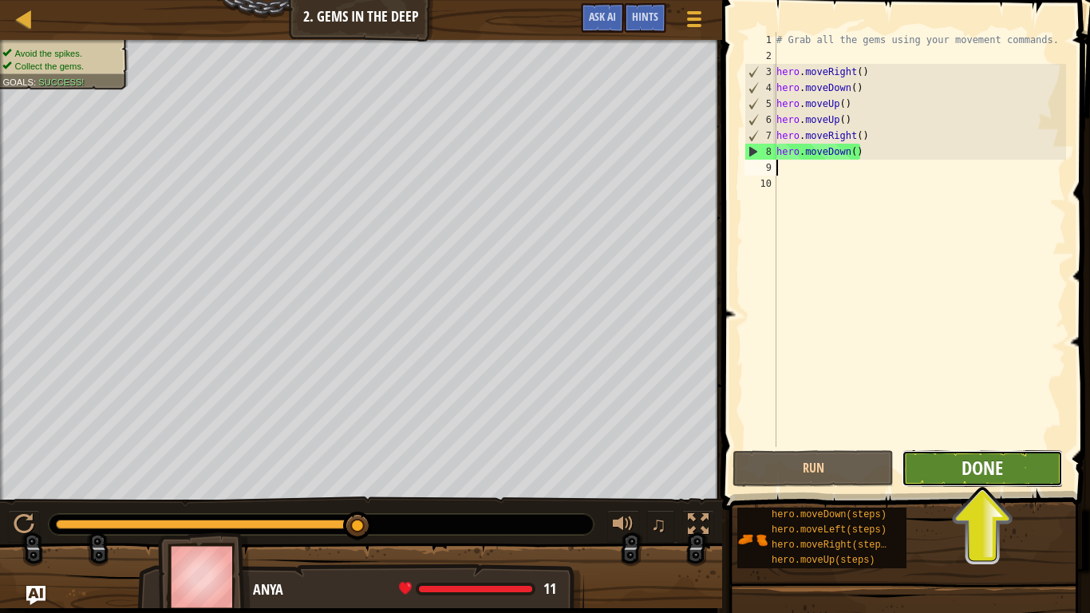
click at [965, 476] on span "Done" at bounding box center [981, 468] width 41 height 26
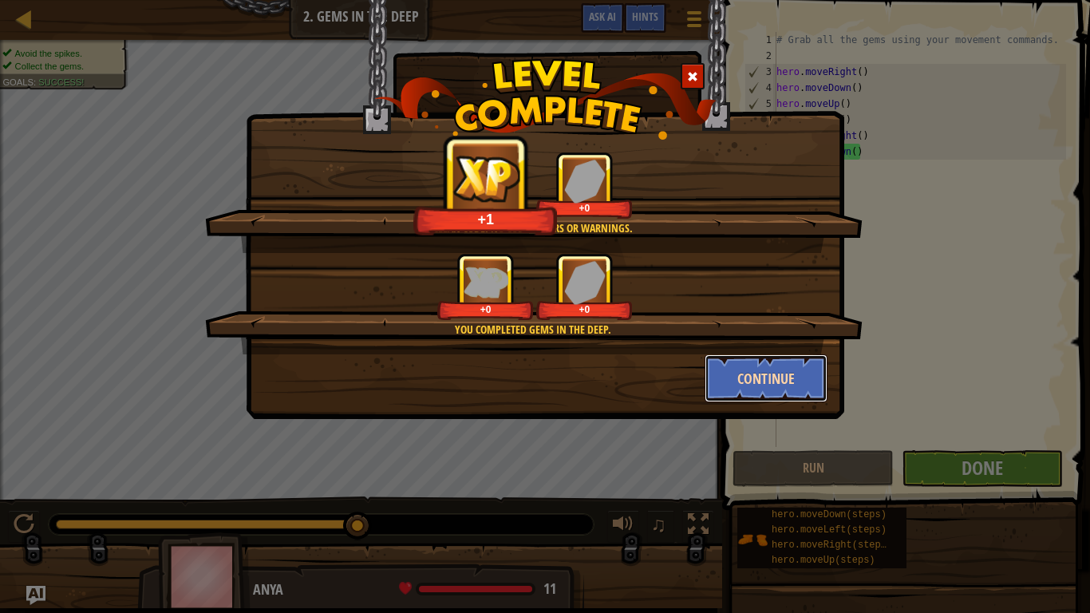
click at [790, 369] on button "Continue" at bounding box center [766, 378] width 124 height 48
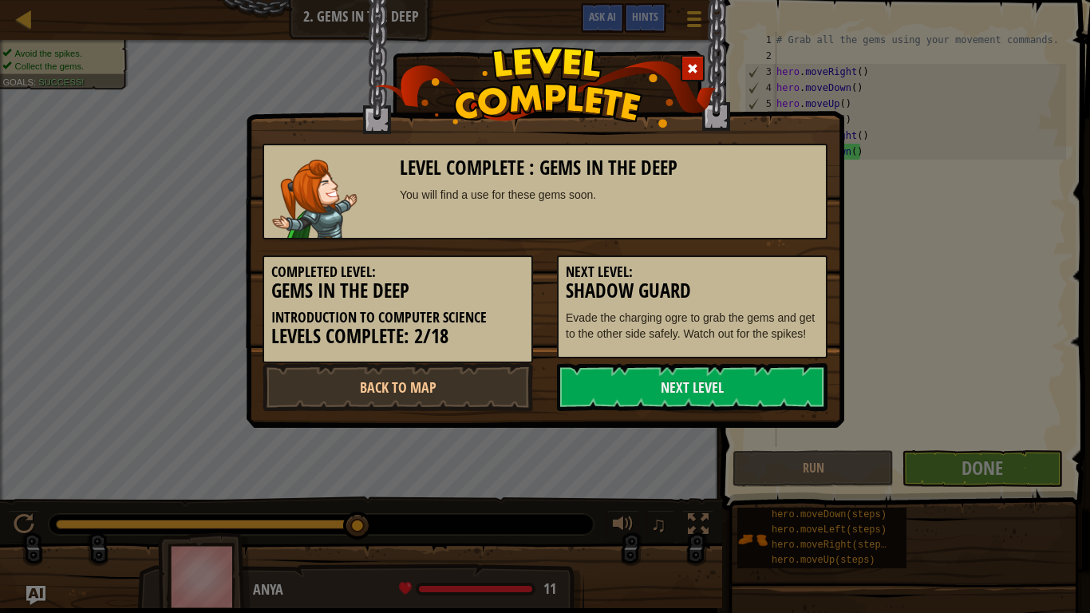
click at [790, 358] on div "Next Level: Shadow Guard Evade the charging ogre to grab the gems and get to th…" at bounding box center [692, 306] width 270 height 103
click at [748, 393] on link "Next Level" at bounding box center [692, 387] width 270 height 48
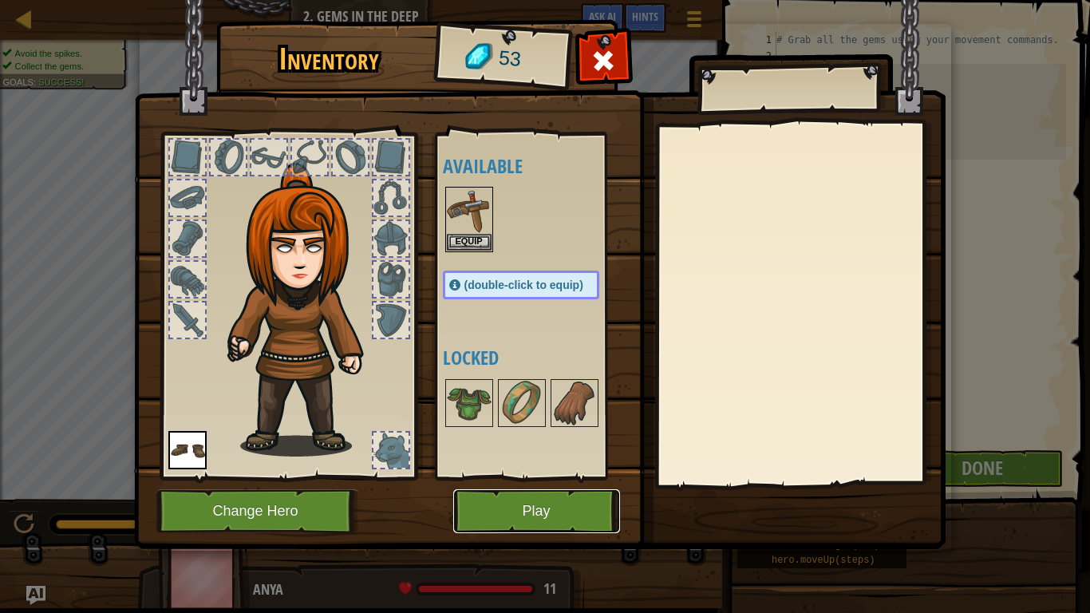
click at [580, 507] on button "Play" at bounding box center [536, 511] width 167 height 44
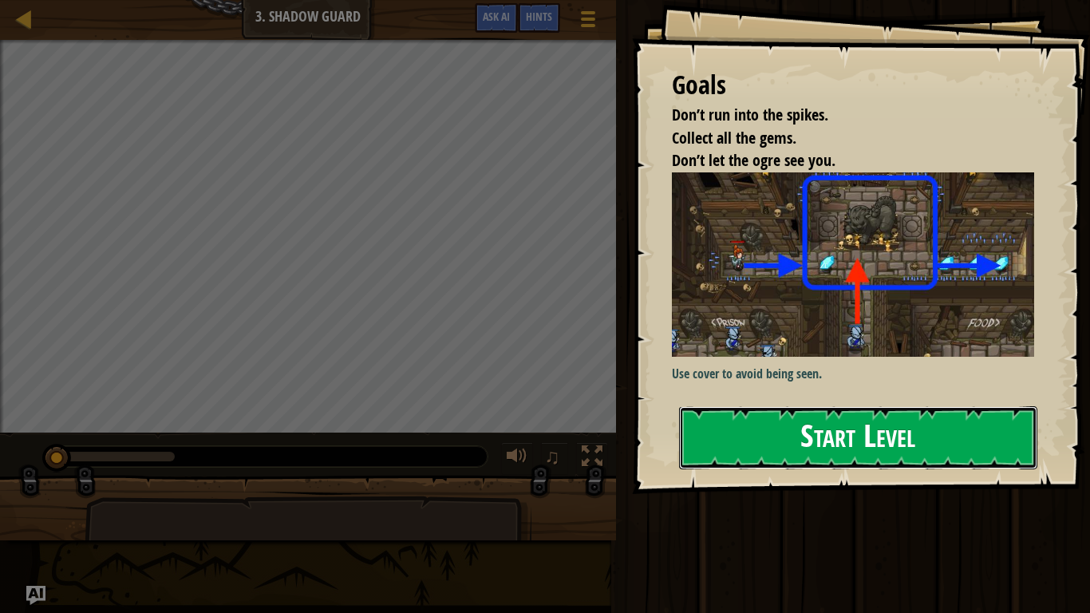
click at [773, 456] on button "Start Level" at bounding box center [858, 437] width 358 height 63
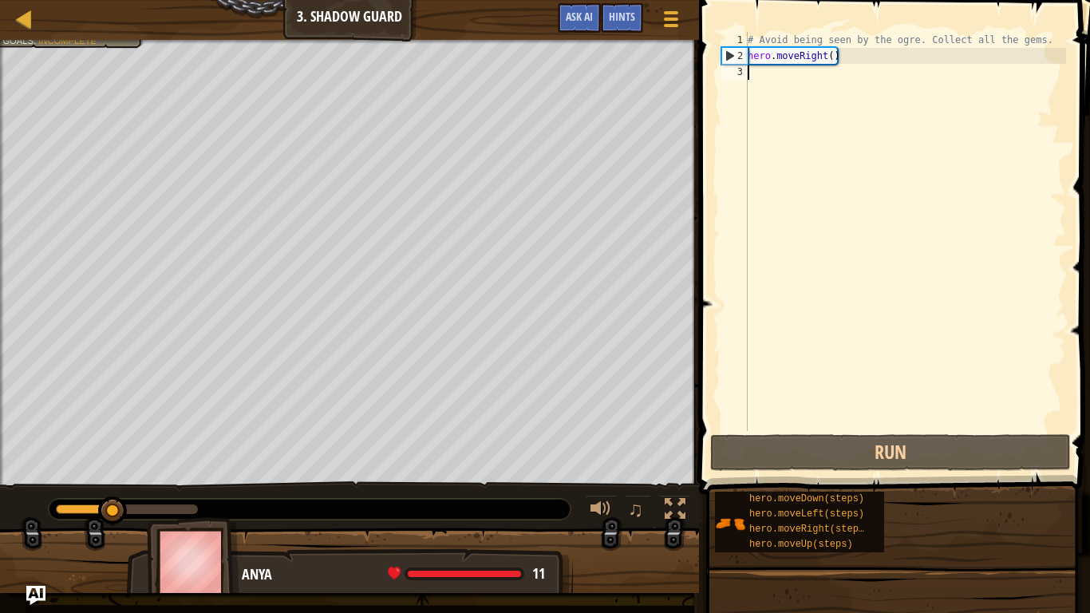
type textarea "h"
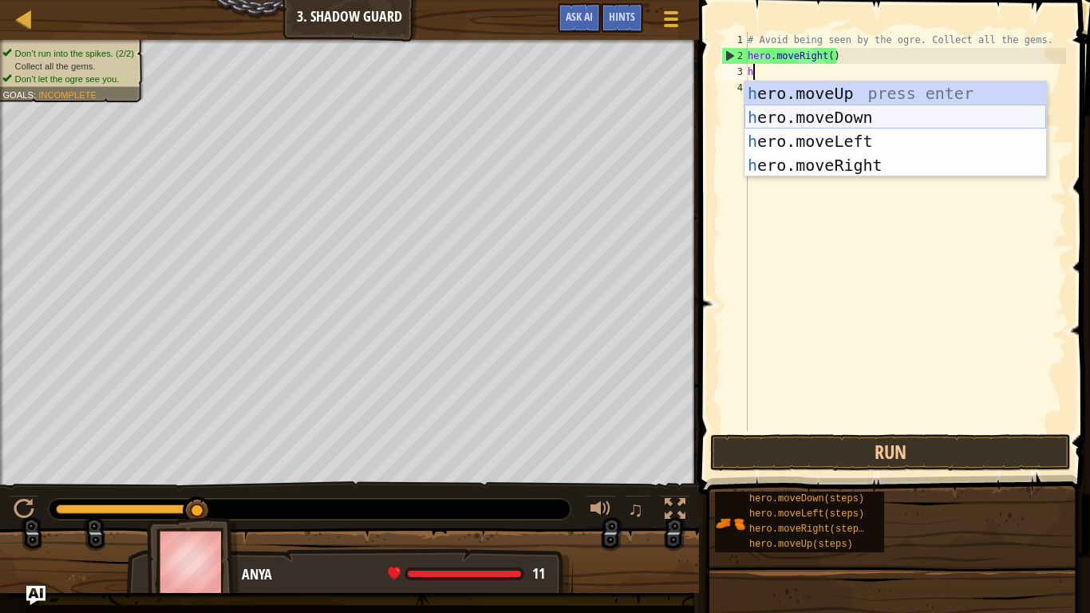
click at [853, 128] on div "h ero.moveUp press enter h ero.moveDown press enter h ero.moveLeft press enter …" at bounding box center [895, 153] width 302 height 144
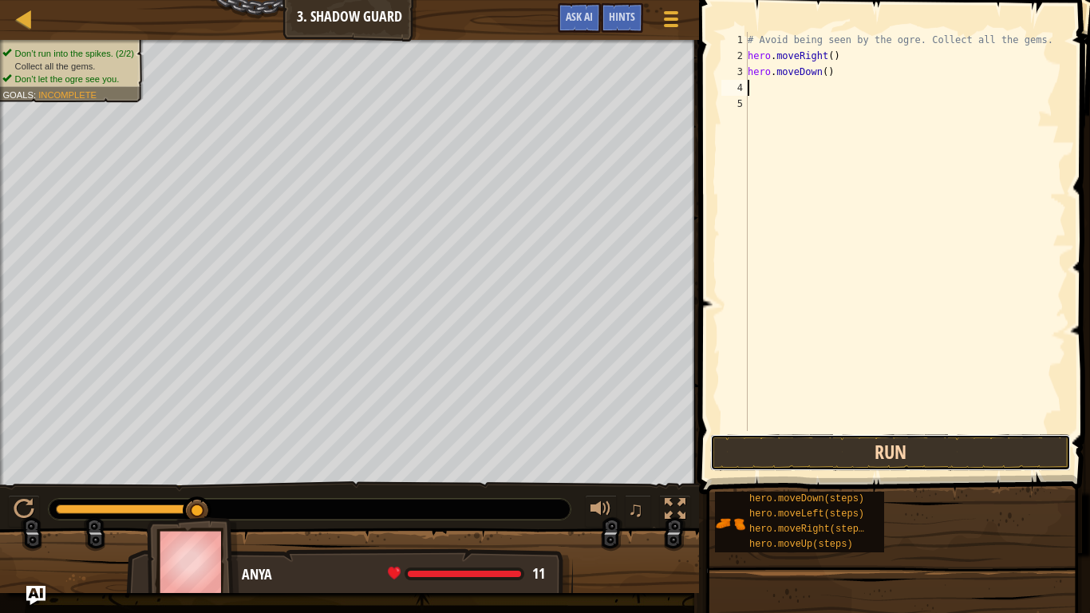
click at [766, 437] on button "Run" at bounding box center [890, 452] width 361 height 37
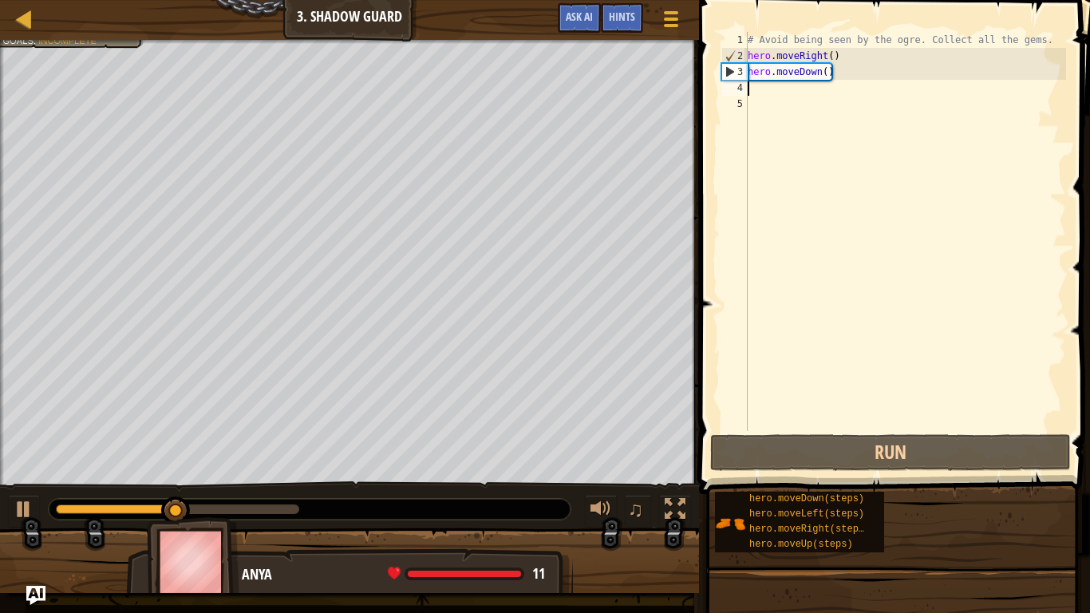
click at [837, 75] on div "# Avoid being seen by the ogre. Collect all the gems. hero . moveRight ( ) hero…" at bounding box center [904, 247] width 321 height 431
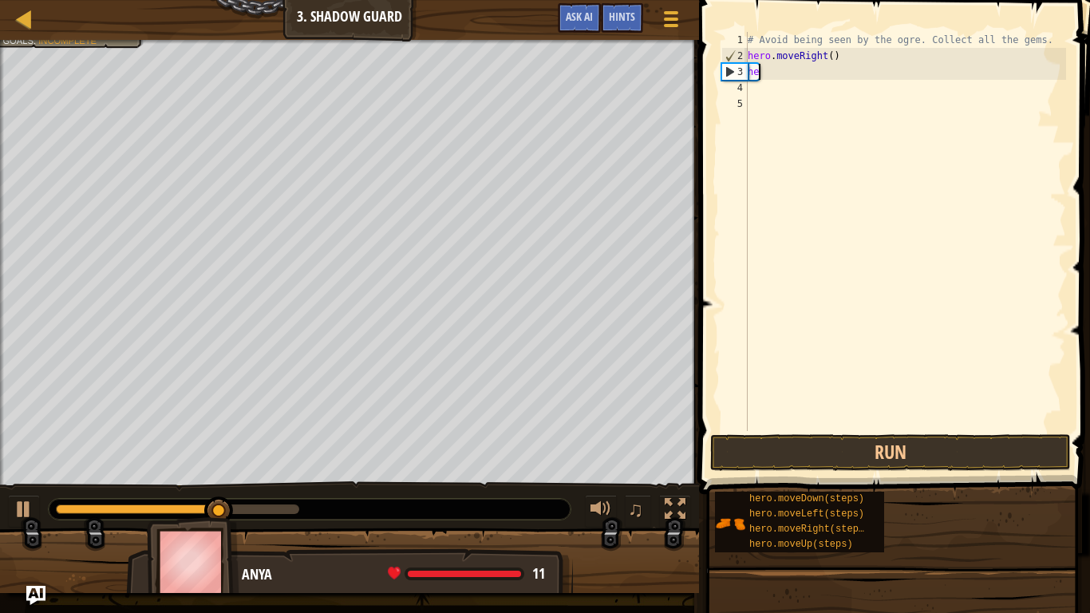
type textarea "h"
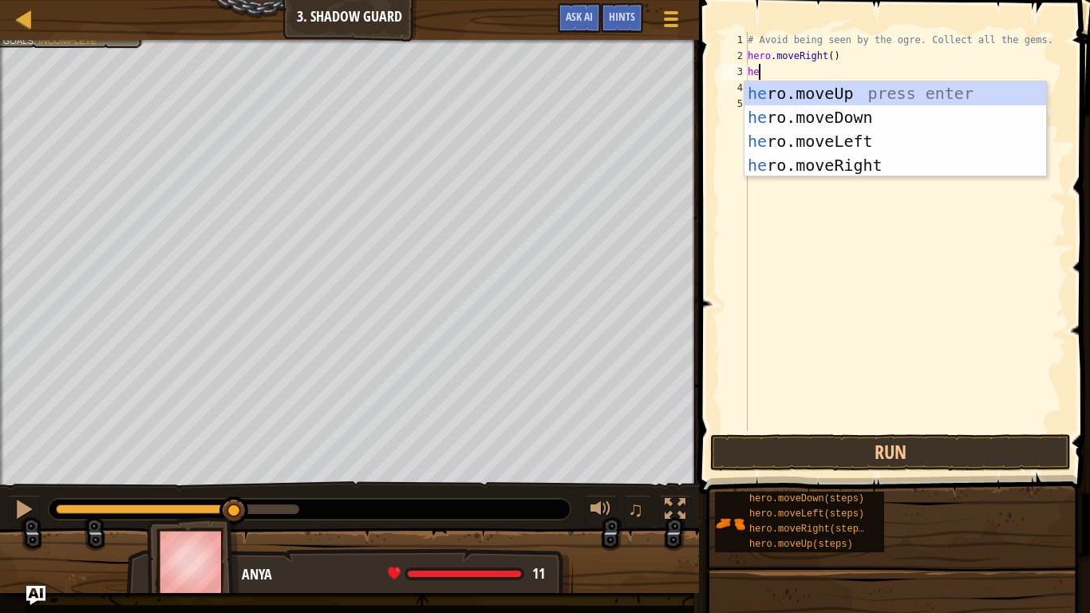
type textarea "her"
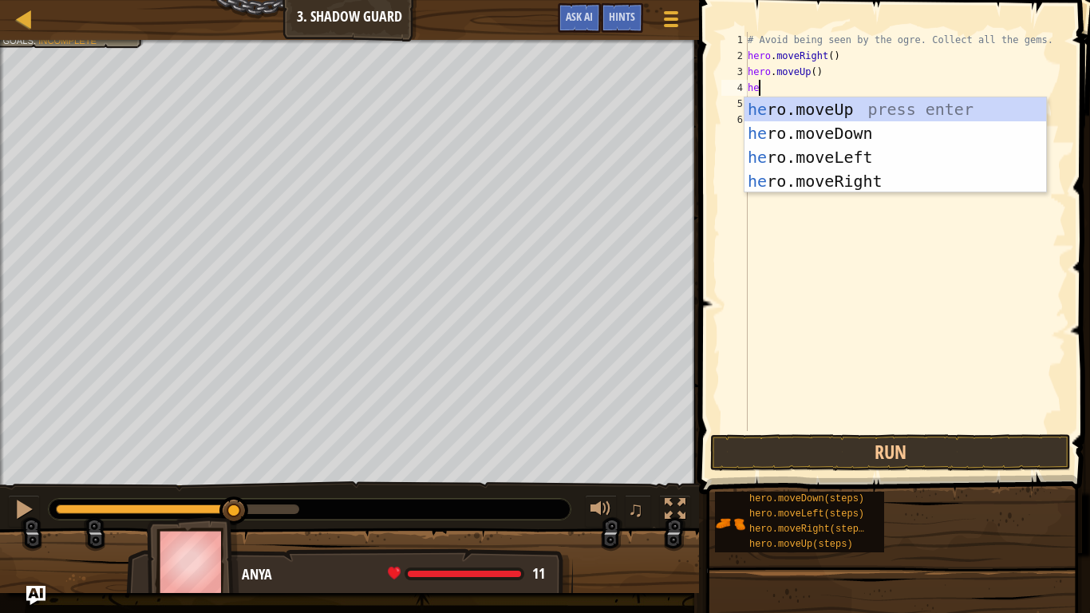
type textarea "her"
click at [818, 190] on div "her o.moveUp press enter her o.moveDown press enter her o.moveLeft press enter …" at bounding box center [895, 169] width 302 height 144
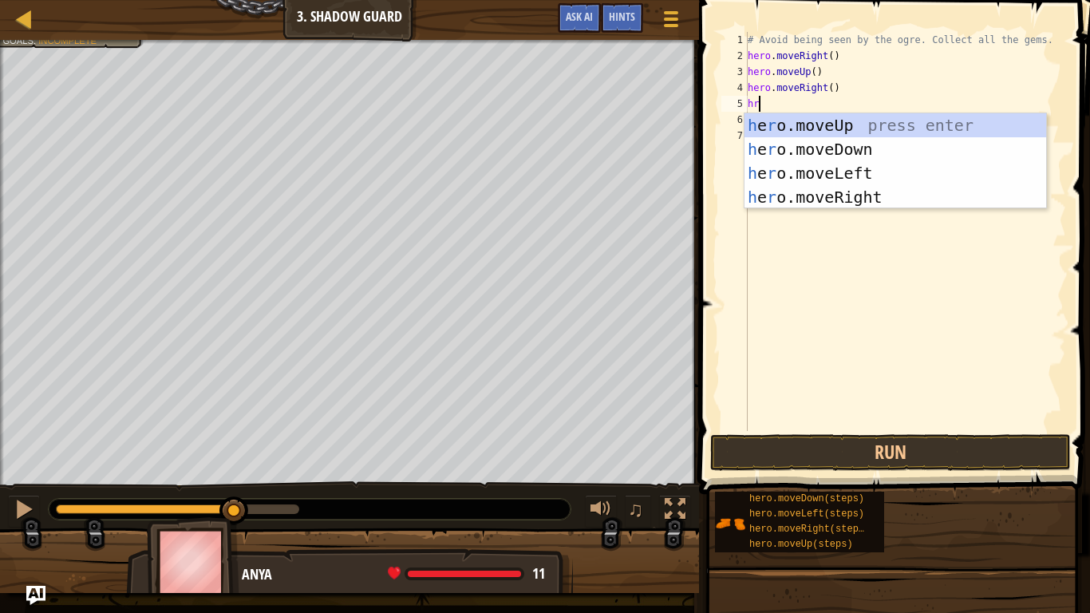
scroll to position [7, 0]
type textarea "her"
click at [844, 156] on div "her o.moveUp press enter her o.moveDown press enter her o.moveLeft press enter …" at bounding box center [895, 185] width 302 height 144
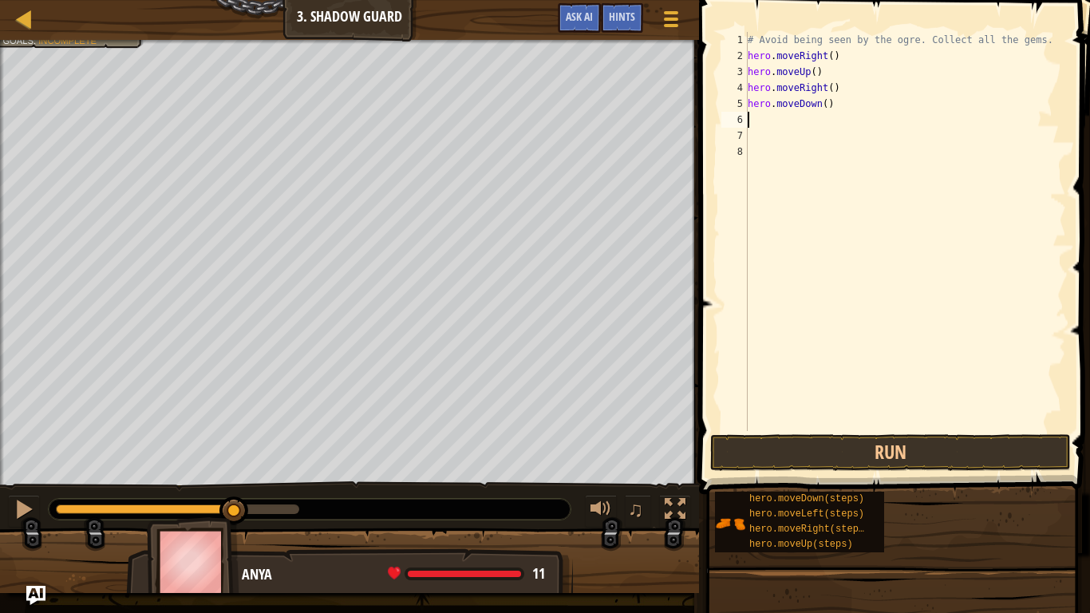
scroll to position [7, 0]
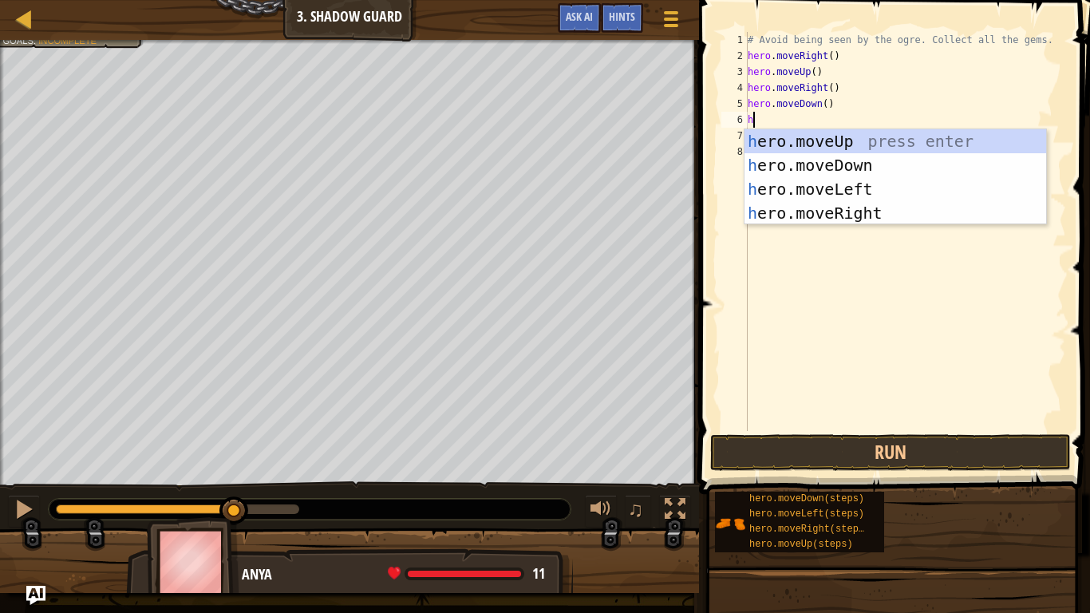
type textarea "her"
click at [873, 207] on div "her o.moveUp press enter her o.moveDown press enter her o.moveLeft press enter …" at bounding box center [895, 201] width 302 height 144
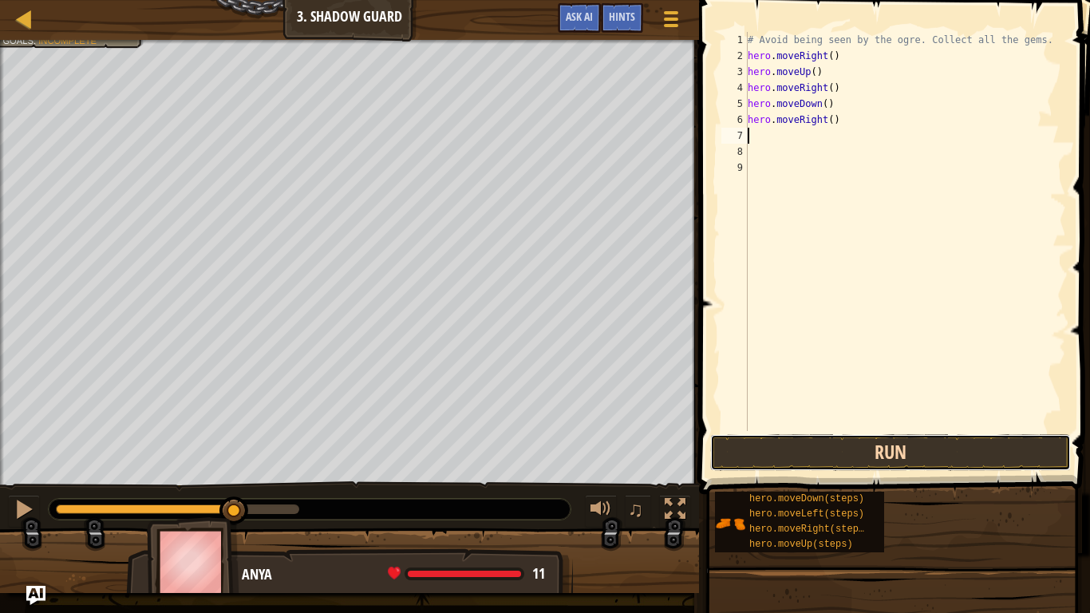
click at [891, 457] on button "Run" at bounding box center [890, 452] width 361 height 37
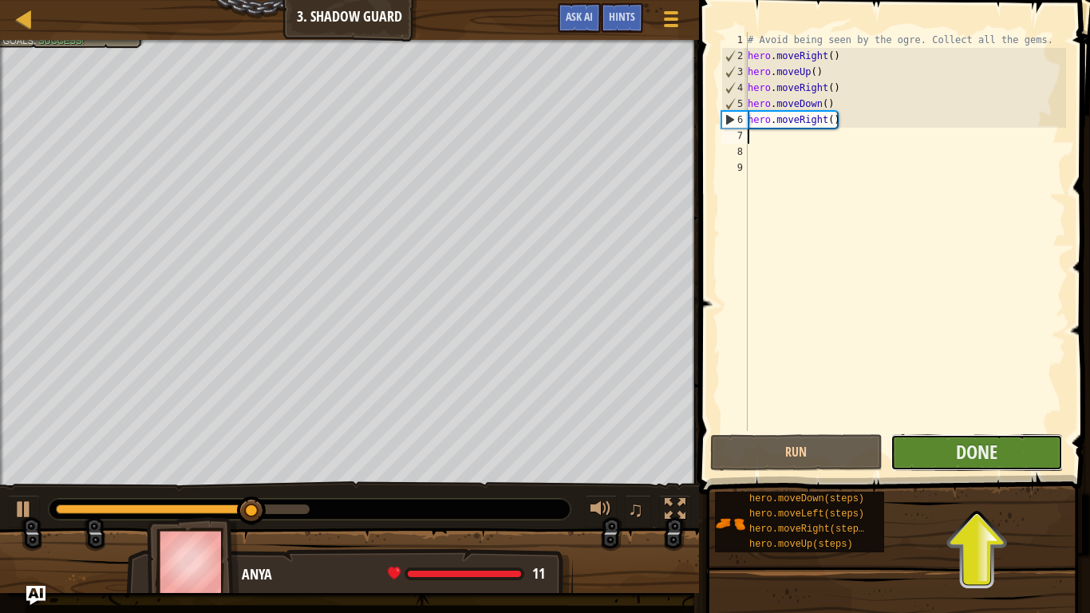
click at [912, 460] on button "Done" at bounding box center [976, 452] width 172 height 37
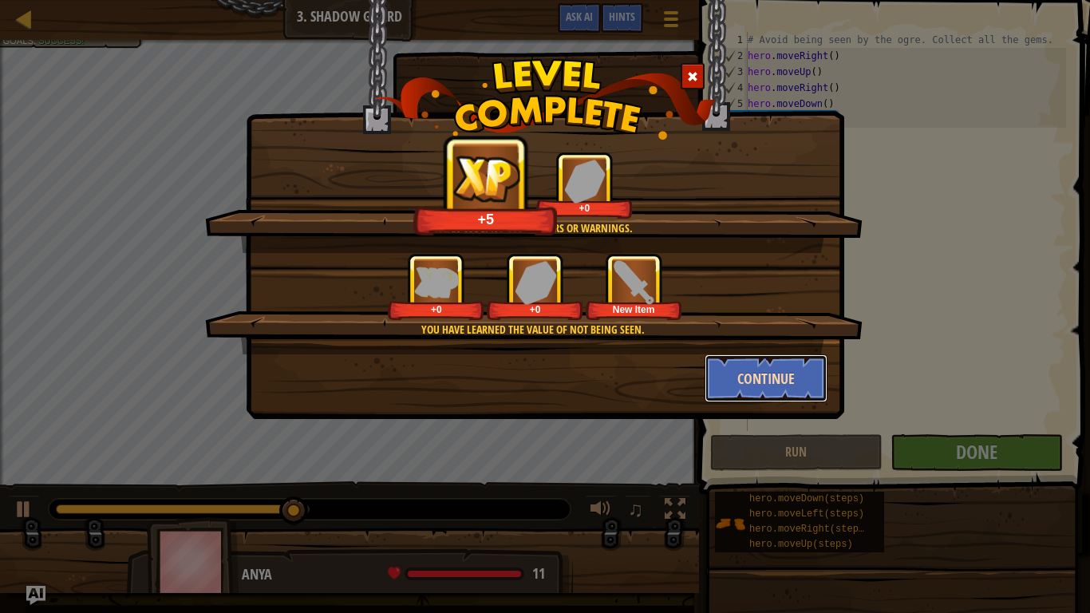
click at [747, 385] on button "Continue" at bounding box center [766, 378] width 124 height 48
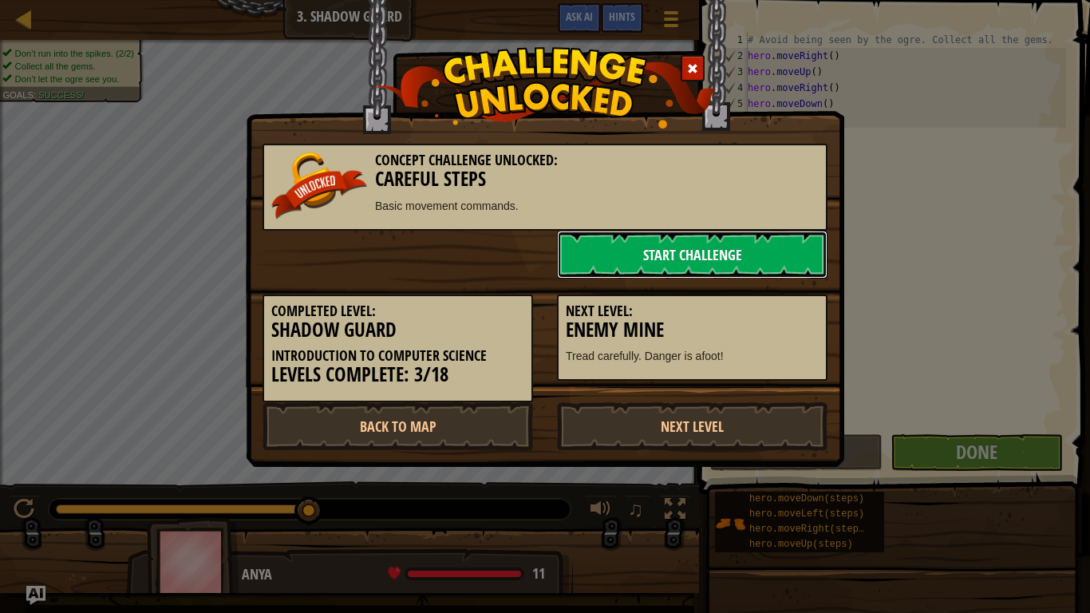
click at [774, 274] on link "Start Challenge" at bounding box center [692, 255] width 270 height 48
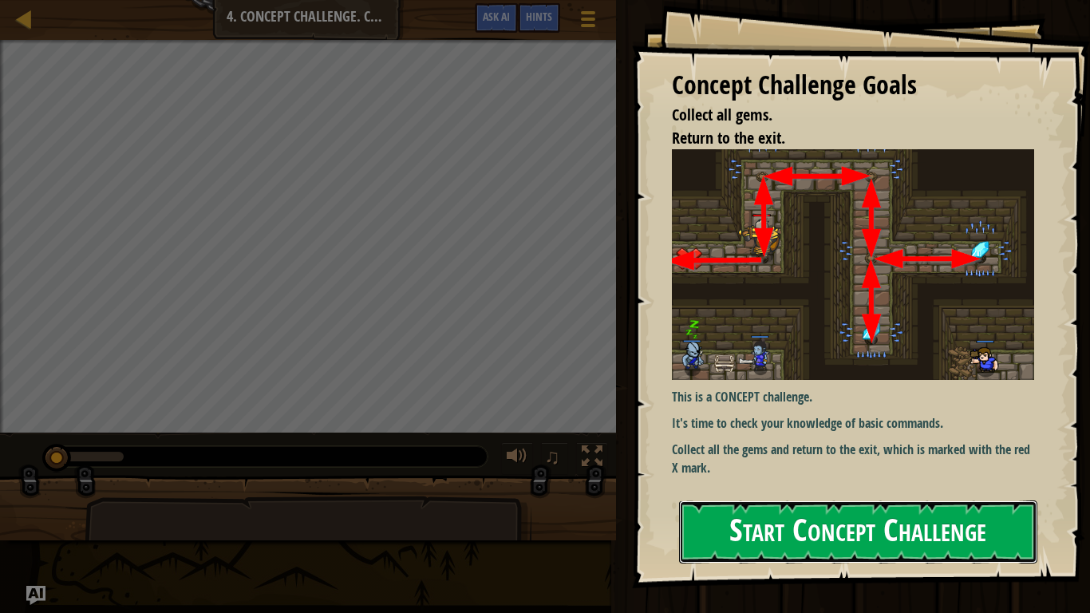
click at [825, 500] on button "Start Concept Challenge" at bounding box center [858, 531] width 358 height 63
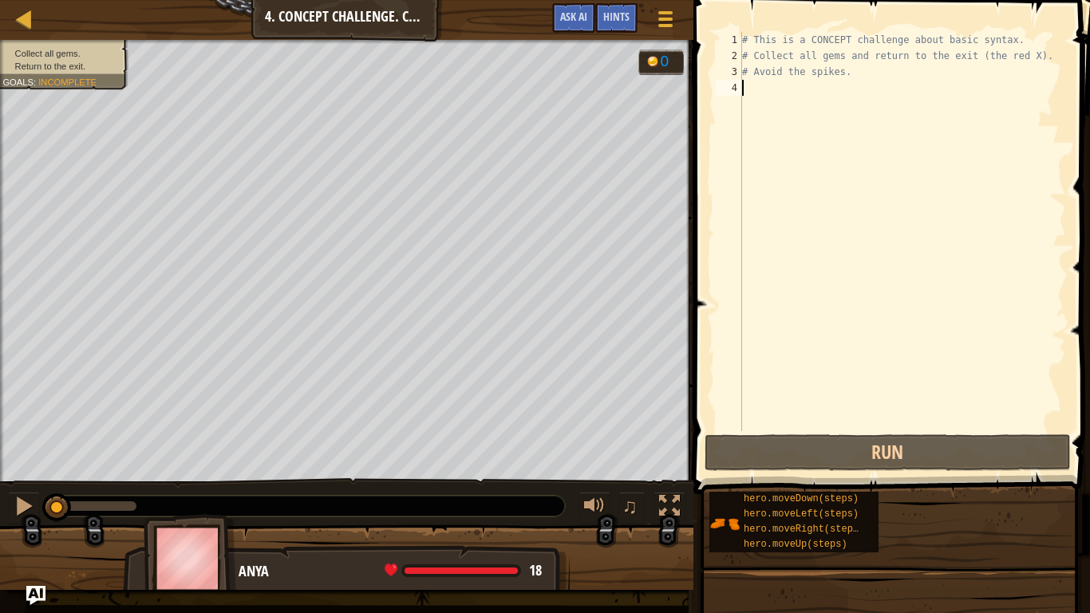
scroll to position [7, 0]
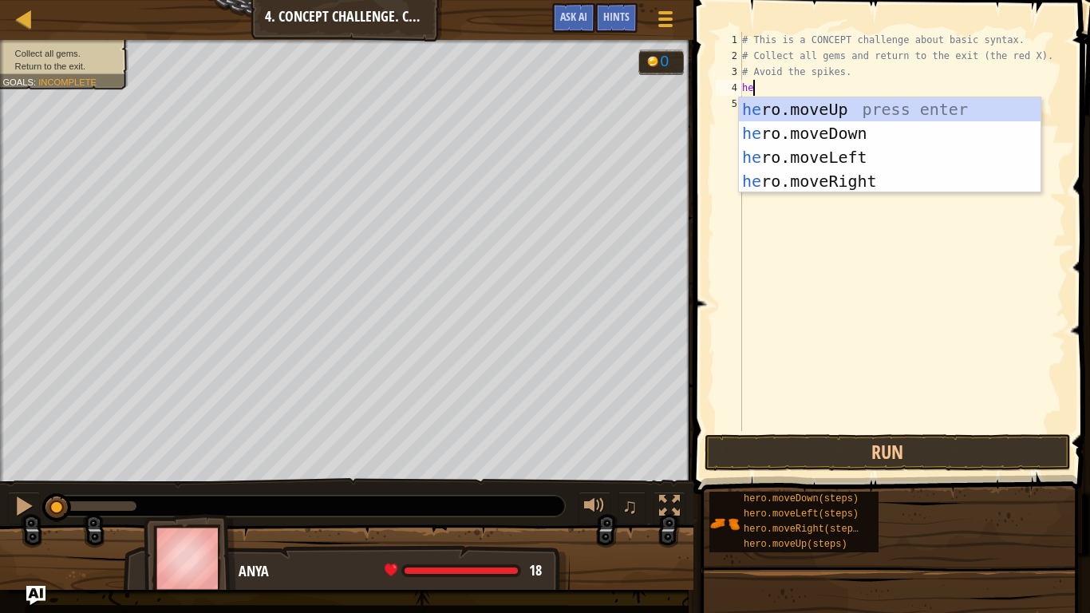
type textarea "her"
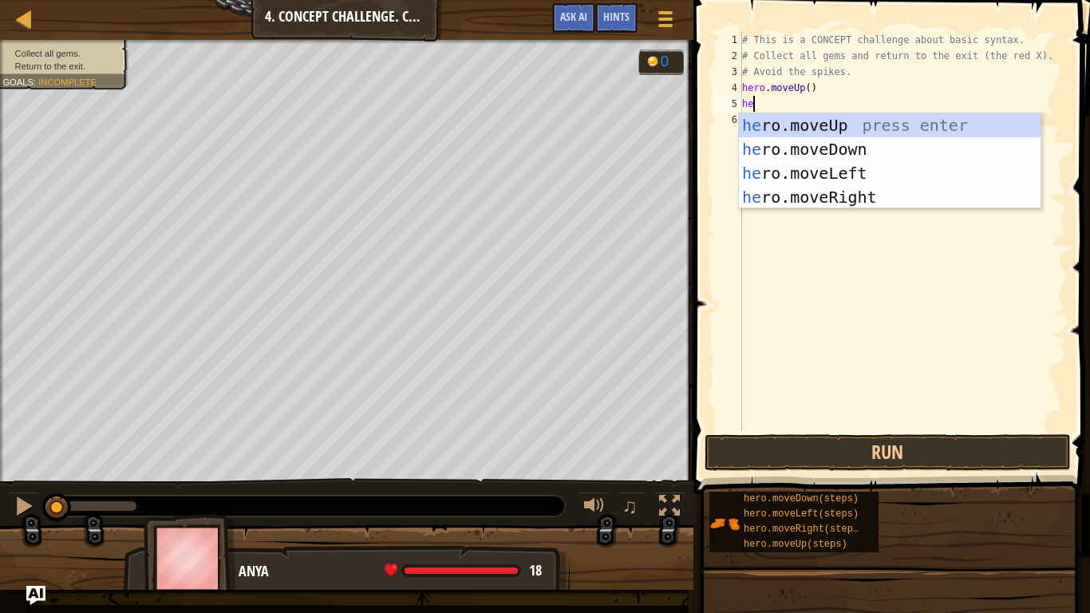
type textarea "her"
click at [913, 195] on div "her o.moveUp press enter her o.moveDown press enter her o.moveLeft press enter …" at bounding box center [890, 185] width 302 height 144
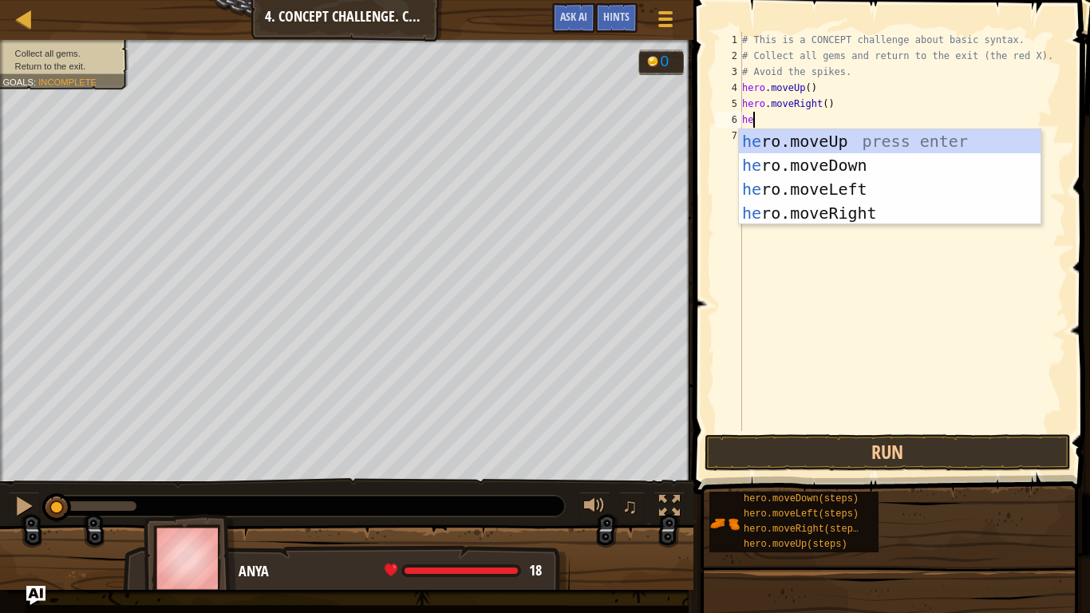
type textarea "her"
click at [848, 173] on div "her o.moveUp press enter her o.moveDown press enter her o.moveLeft press enter …" at bounding box center [890, 201] width 302 height 144
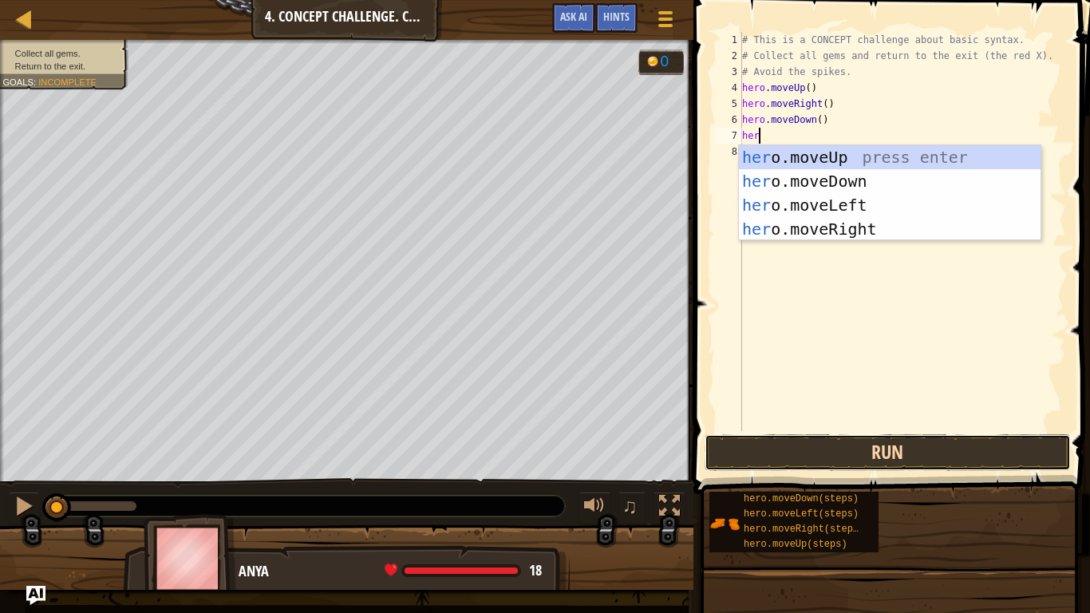
click at [858, 448] on button "Run" at bounding box center [887, 452] width 366 height 37
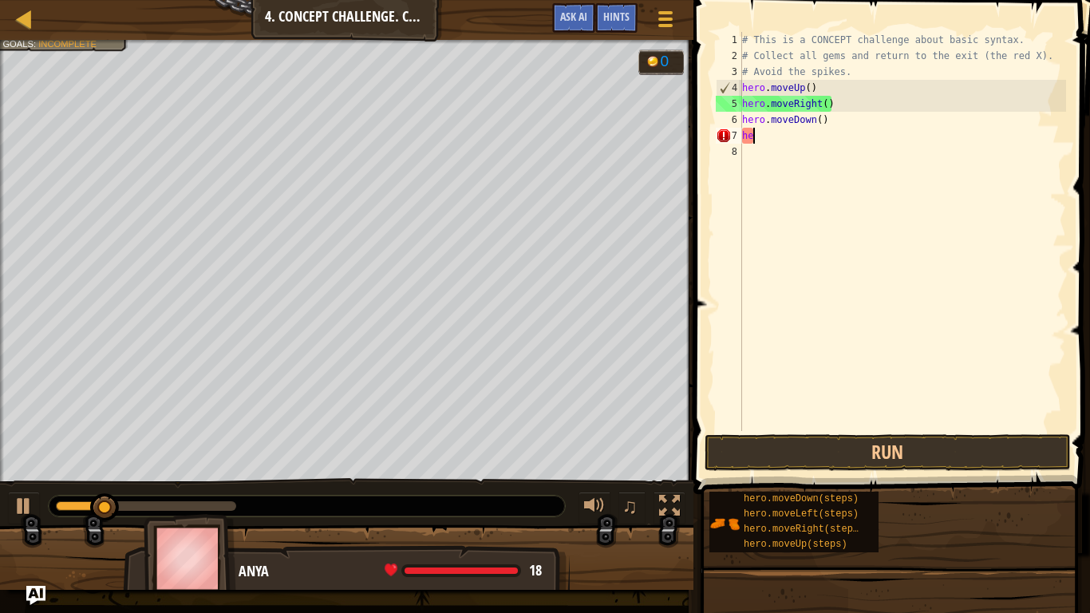
scroll to position [7, 1]
type textarea "h"
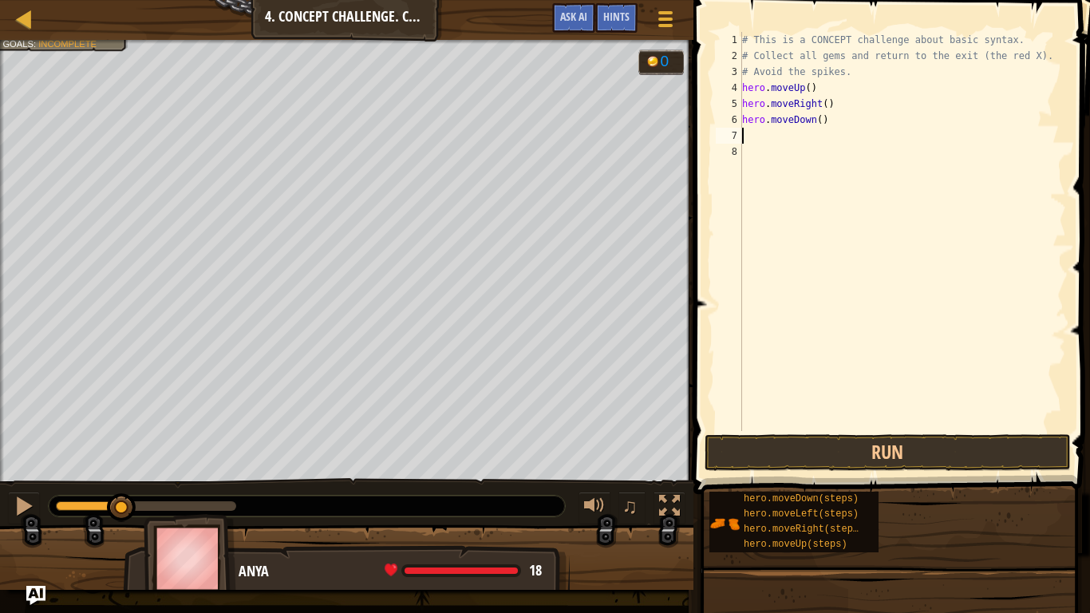
type textarea "h"
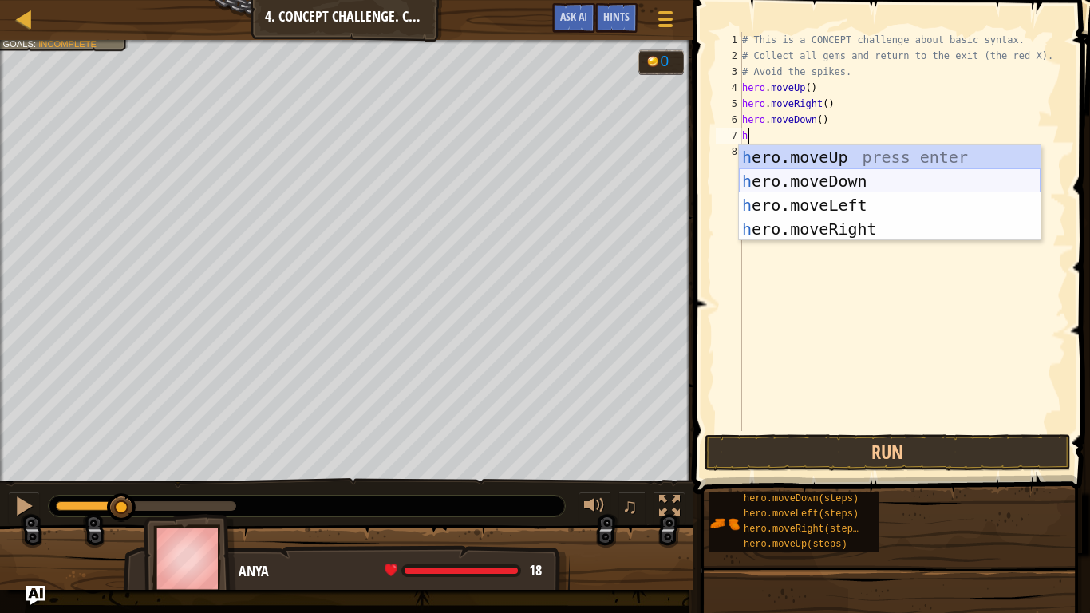
click at [838, 176] on div "h ero.moveUp press enter h ero.moveDown press enter h ero.moveLeft press enter …" at bounding box center [890, 217] width 302 height 144
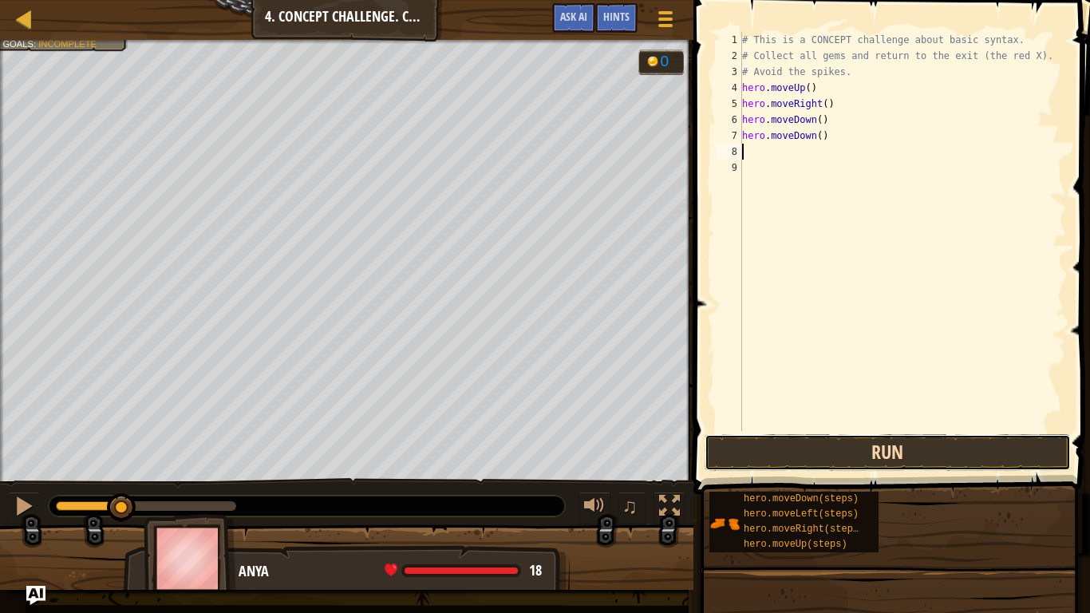
click at [888, 457] on button "Run" at bounding box center [887, 452] width 366 height 37
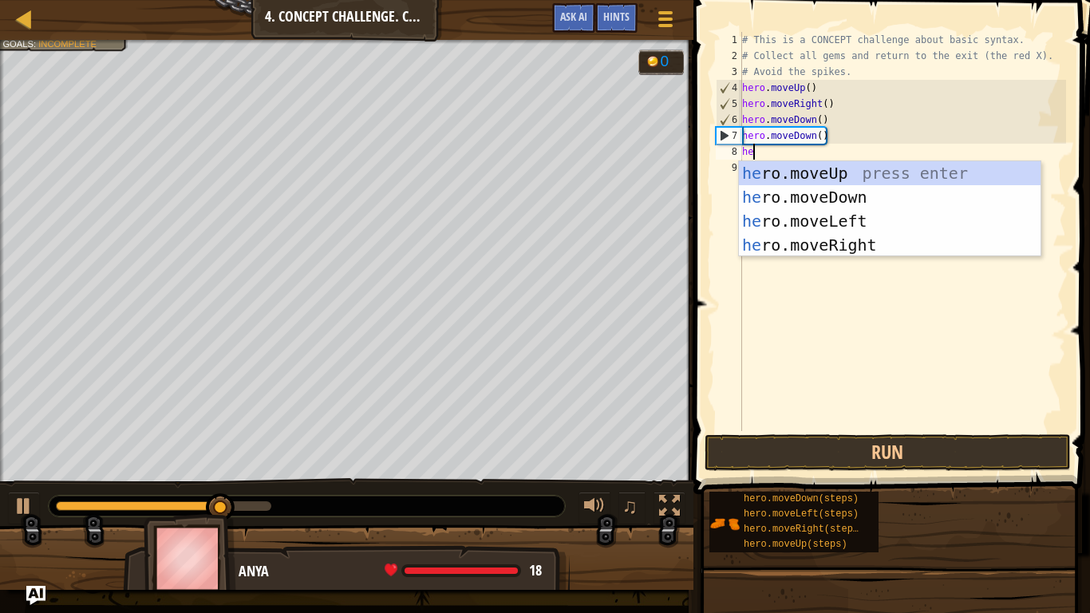
type textarea "her"
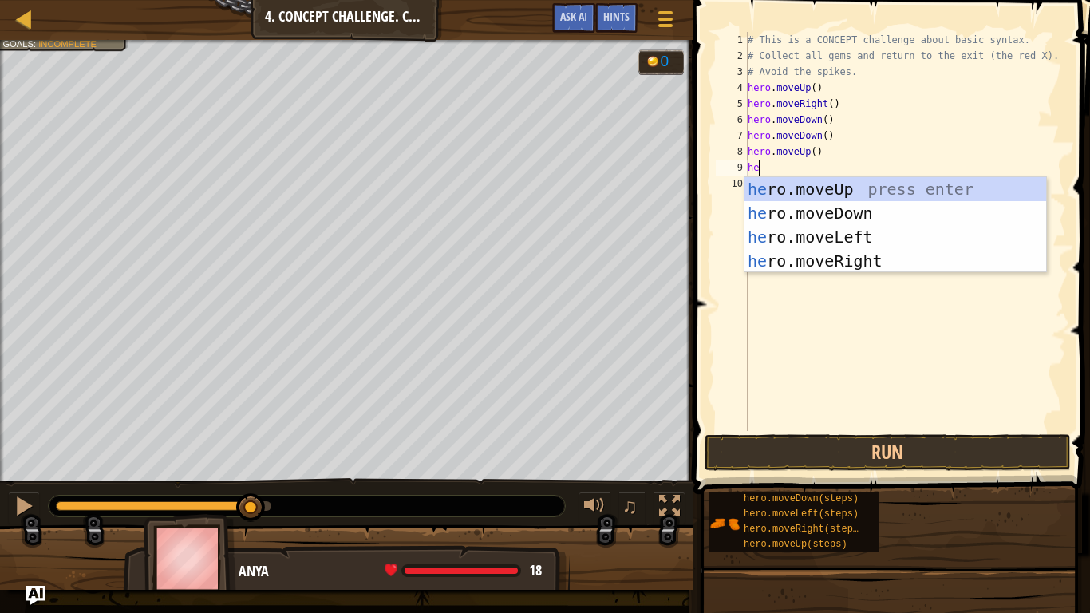
type textarea "her"
click at [830, 267] on div "her o.moveUp press enter her o.moveDown press enter her o.moveLeft press enter …" at bounding box center [895, 249] width 302 height 144
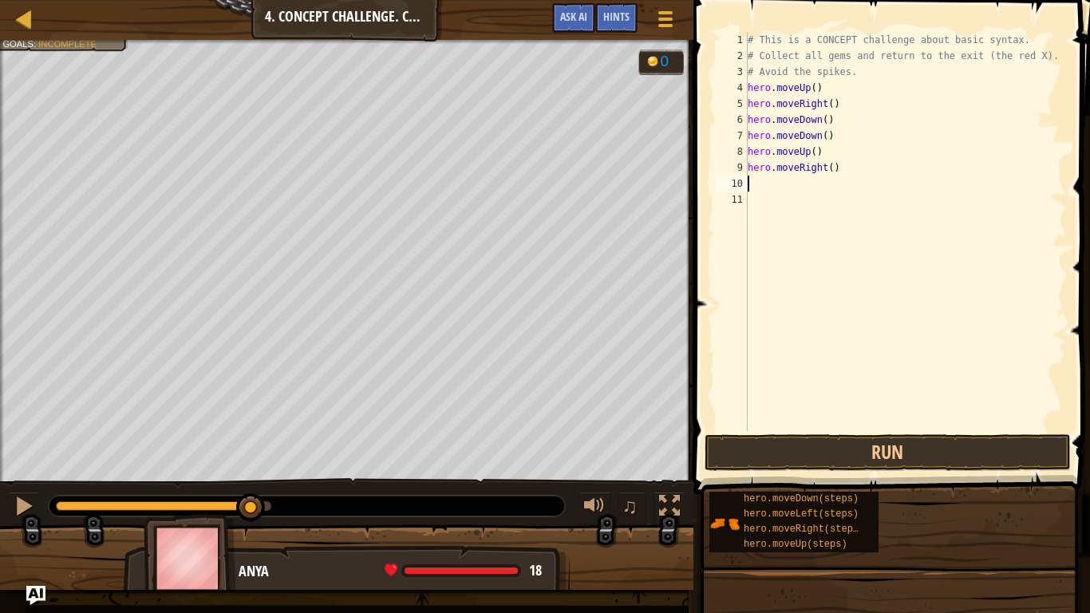
scroll to position [7, 0]
click at [846, 460] on button "Run" at bounding box center [887, 452] width 366 height 37
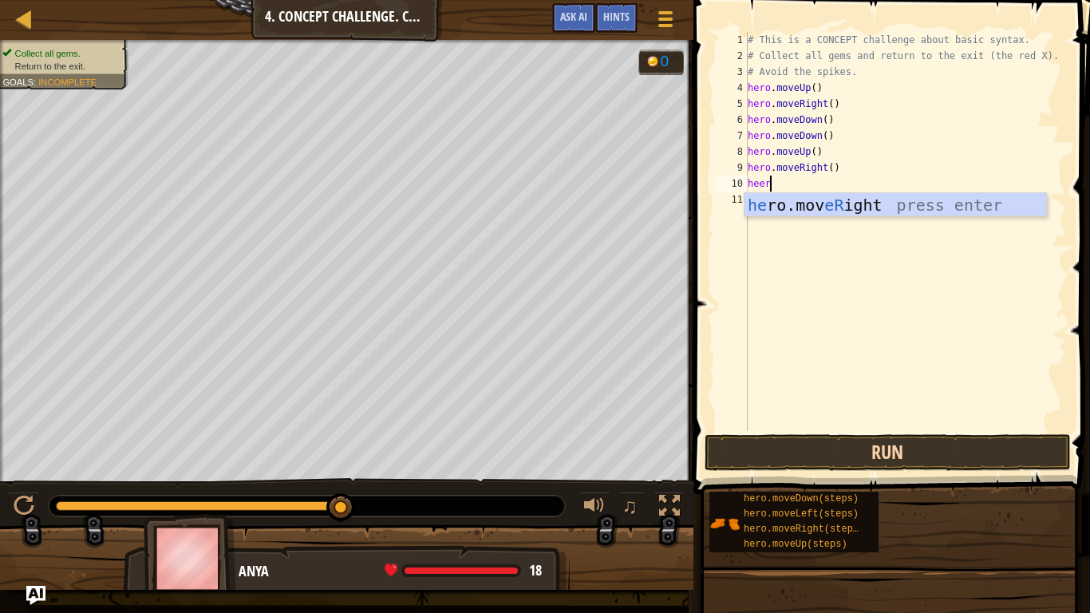
scroll to position [7, 2]
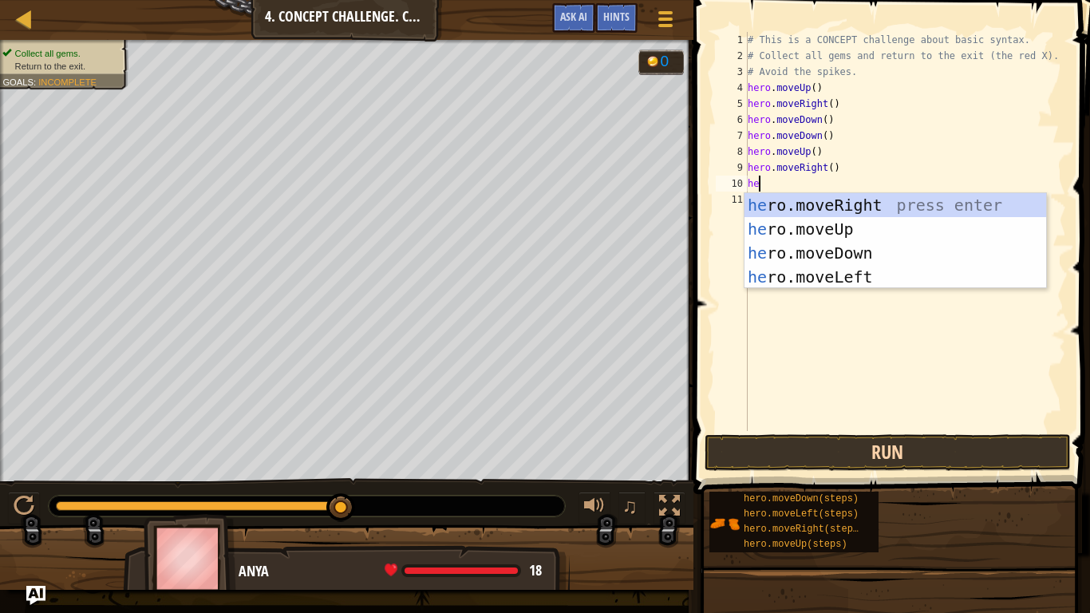
type textarea "her"
click at [868, 247] on div "her o.moveUp press enter her o.moveDown press enter her o.moveLeft press enter …" at bounding box center [895, 265] width 302 height 144
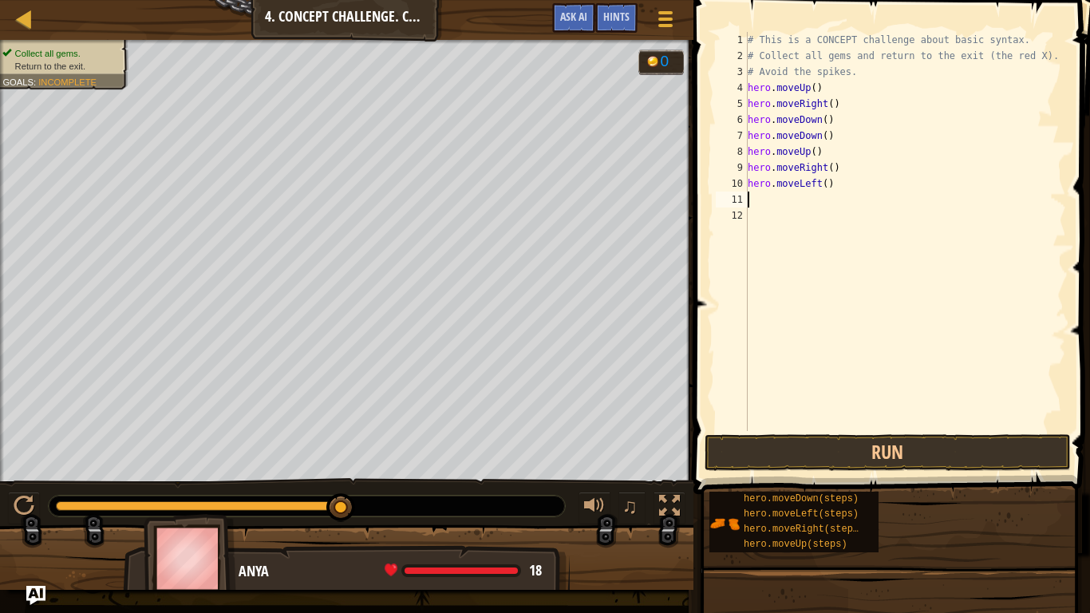
type textarea "h"
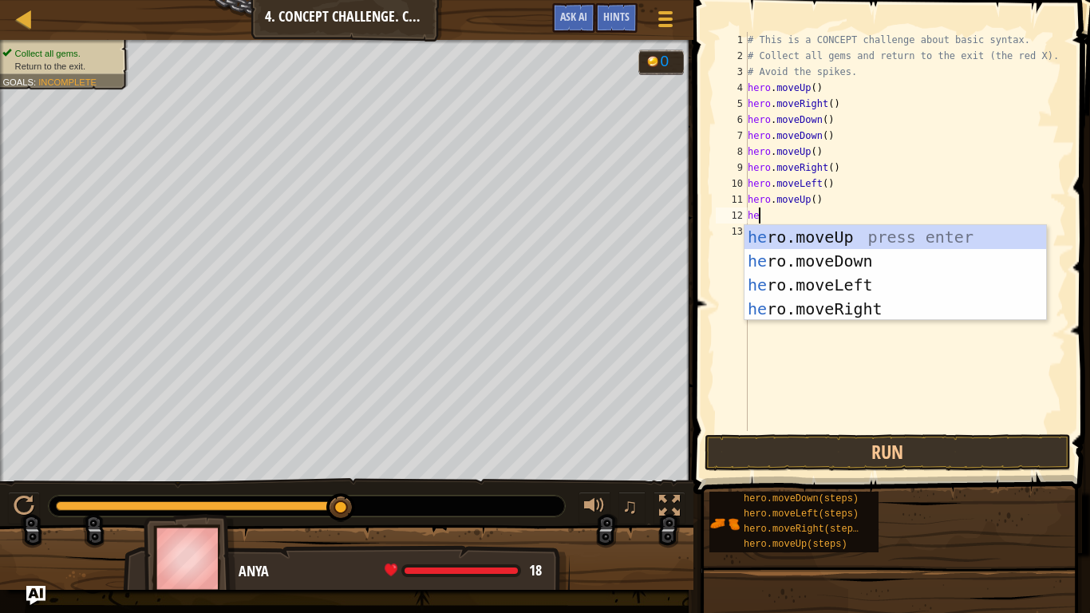
type textarea "her"
click at [850, 282] on div "her o.moveUp press enter her o.moveDown press enter her o.moveLeft press enter …" at bounding box center [895, 297] width 302 height 144
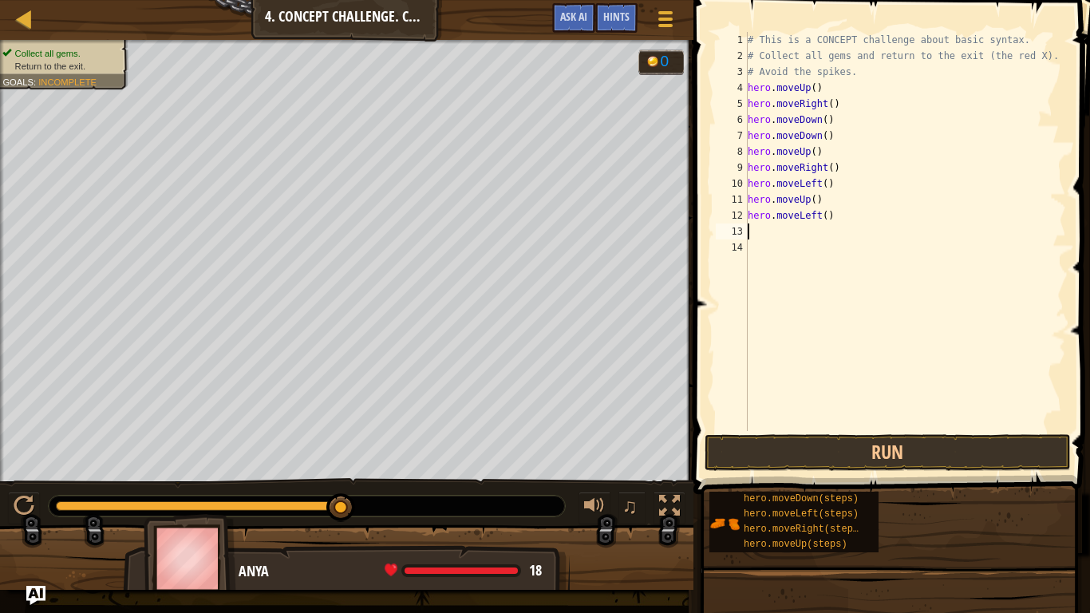
scroll to position [7, 0]
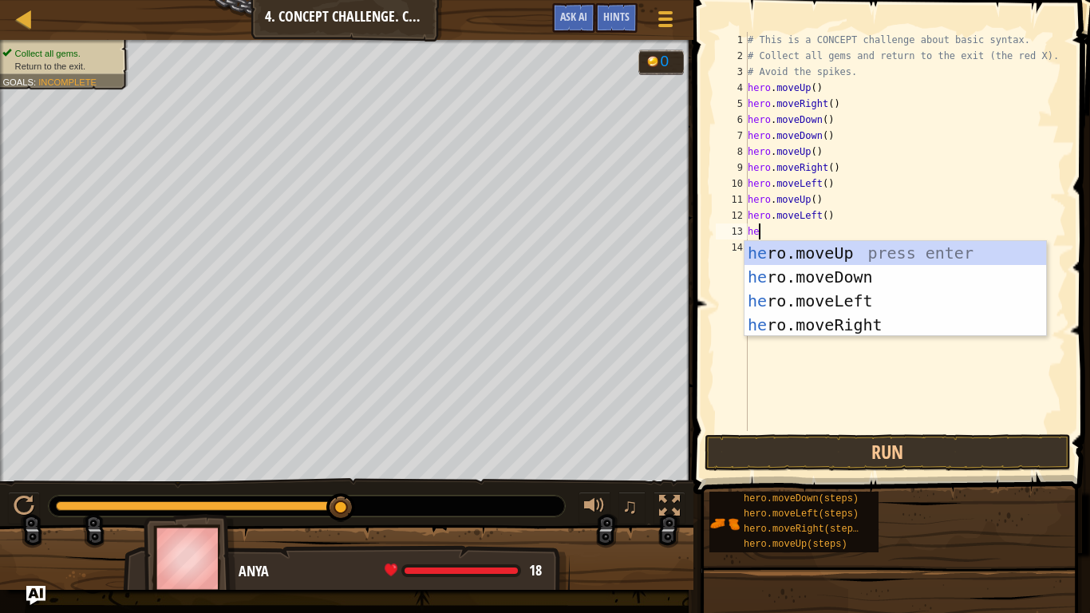
type textarea "her"
click at [844, 270] on div "her o.moveUp press enter her o.moveDown press enter her o.moveLeft press enter …" at bounding box center [895, 313] width 302 height 144
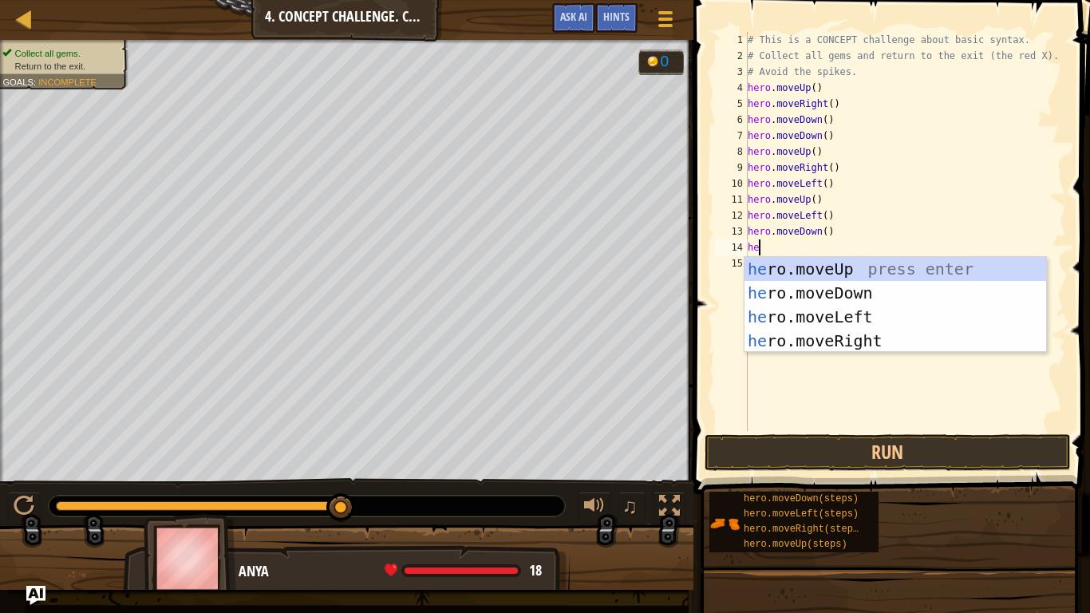
type textarea "her"
click at [816, 325] on div "her o.moveUp press enter her o.moveDown press enter her o.moveLeft press enter …" at bounding box center [895, 329] width 302 height 144
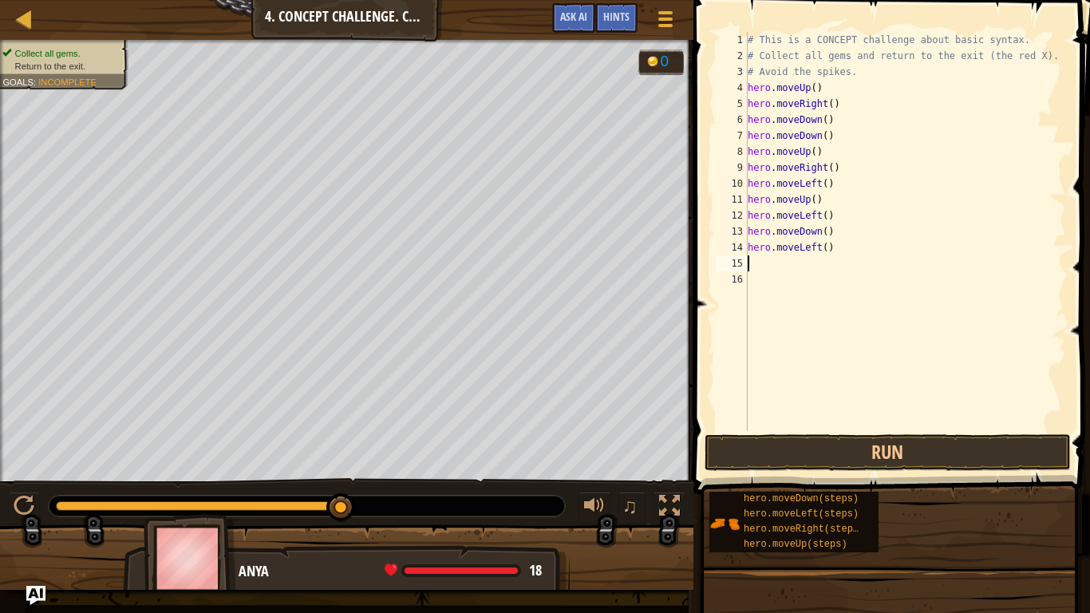
scroll to position [7, 0]
click at [804, 456] on button "Run" at bounding box center [887, 452] width 366 height 37
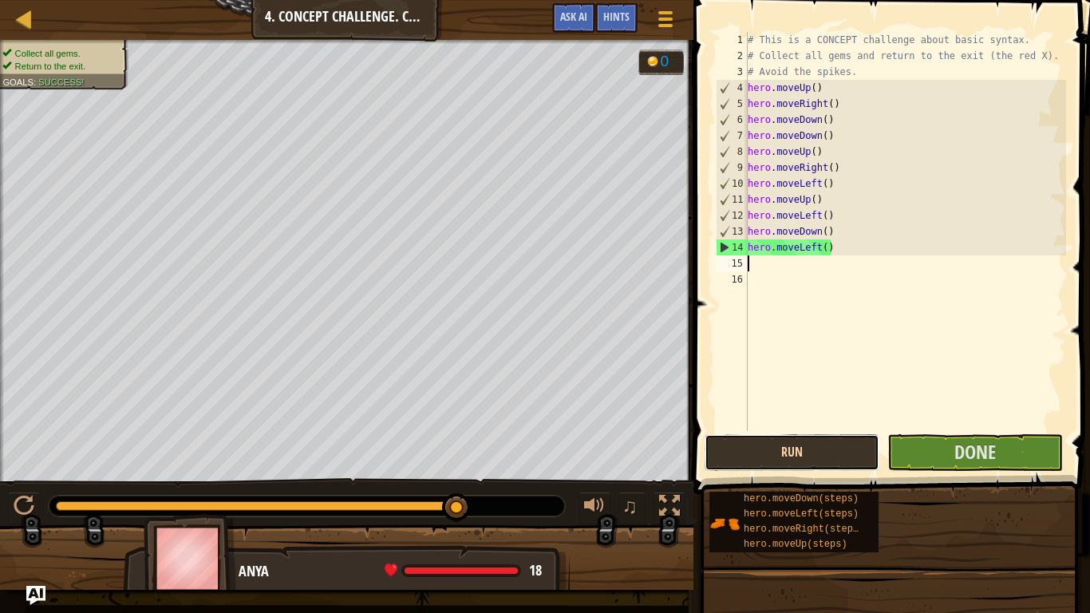
click at [804, 456] on button "Run" at bounding box center [791, 452] width 175 height 37
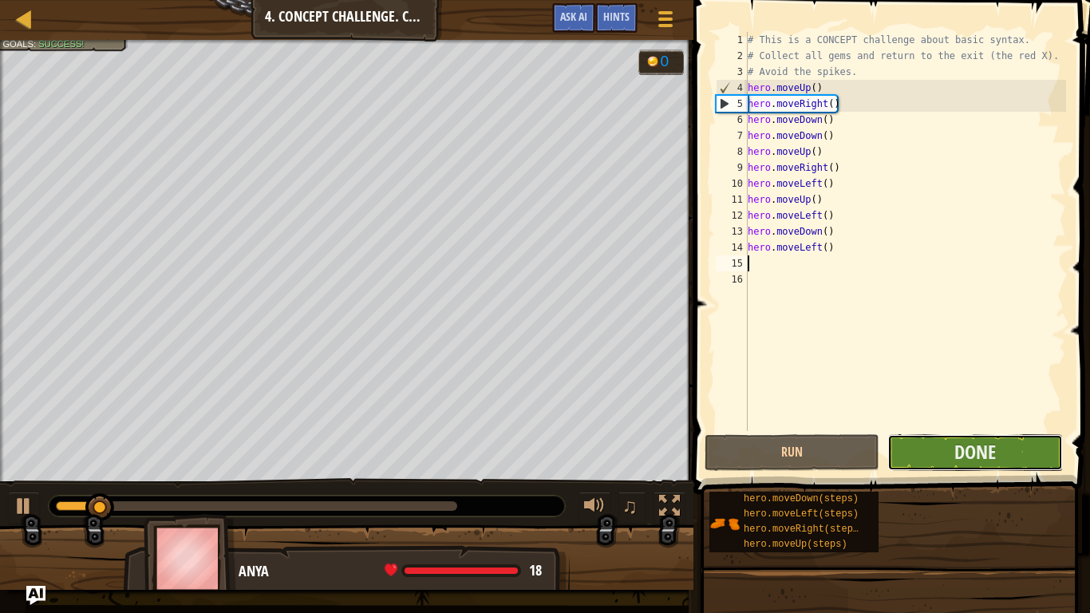
click at [930, 463] on button "Done" at bounding box center [974, 452] width 175 height 37
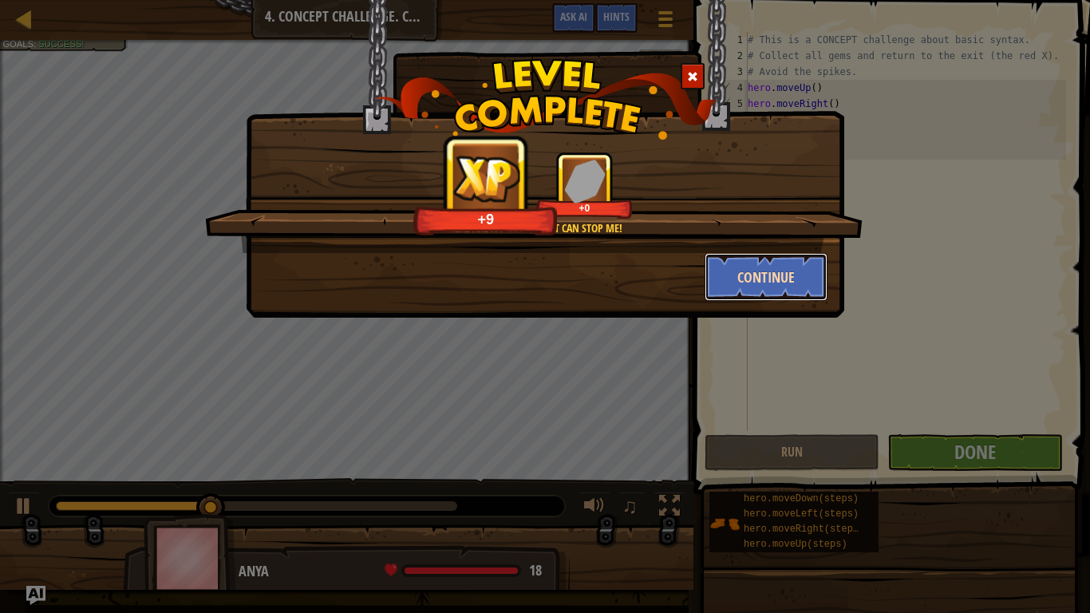
click at [780, 258] on button "Continue" at bounding box center [766, 277] width 124 height 48
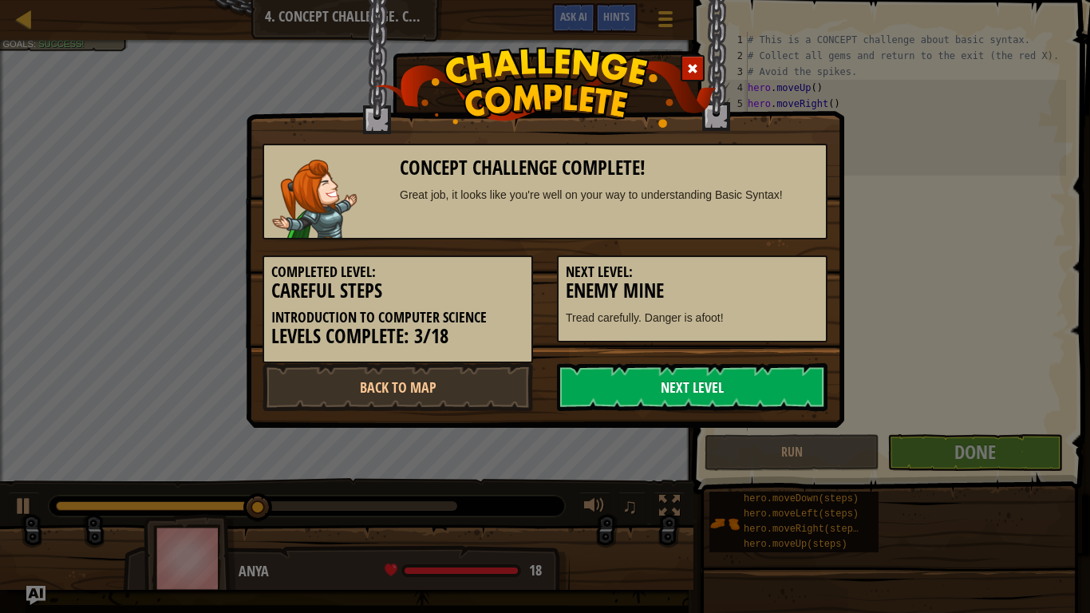
click at [695, 386] on link "Next Level" at bounding box center [692, 387] width 270 height 48
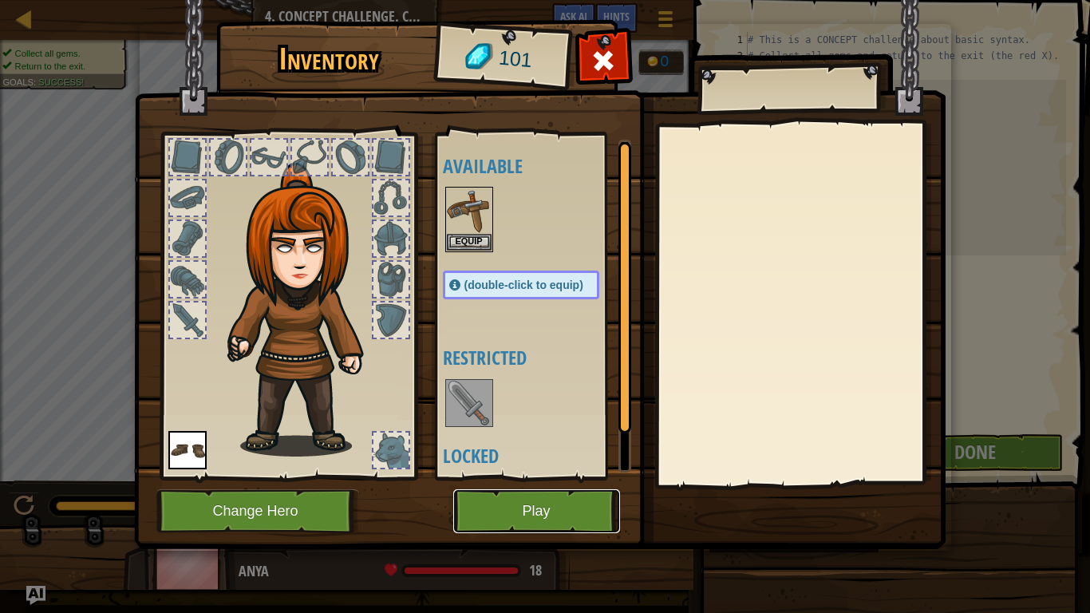
click at [509, 515] on button "Play" at bounding box center [536, 511] width 167 height 44
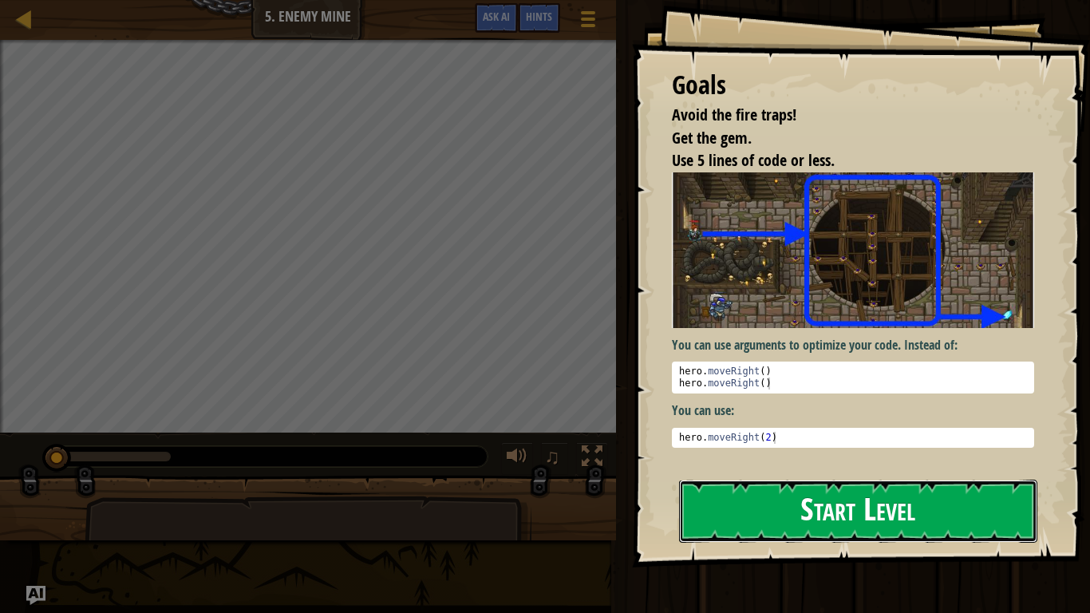
click at [803, 487] on button "Start Level" at bounding box center [858, 510] width 358 height 63
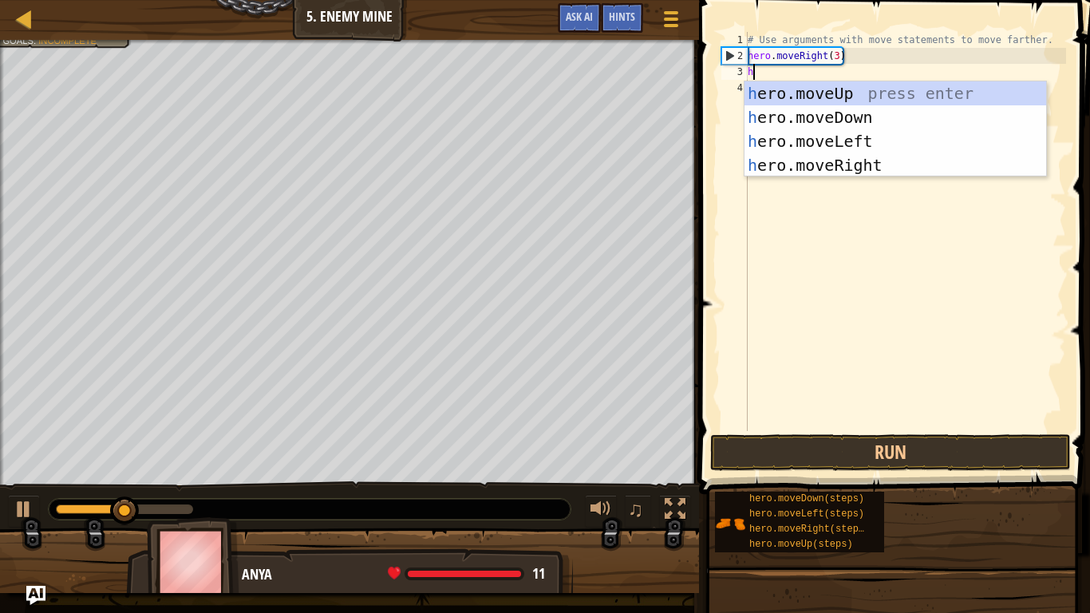
scroll to position [7, 0]
type textarea "her"
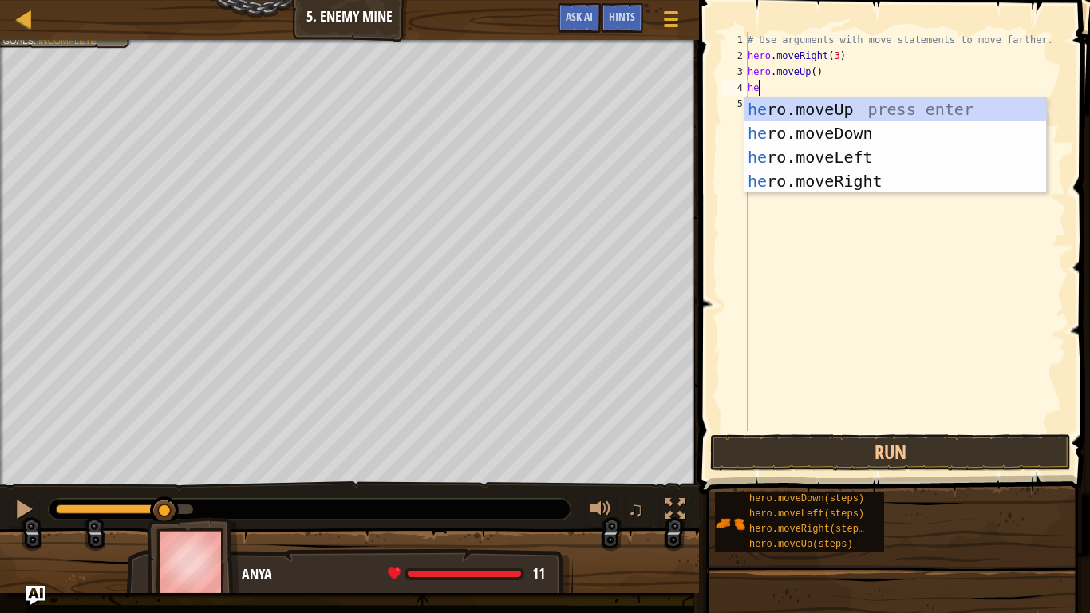
type textarea "her"
click at [838, 174] on div "her o.moveUp press enter her o.moveDown press enter her o.moveLeft press enter …" at bounding box center [895, 169] width 302 height 144
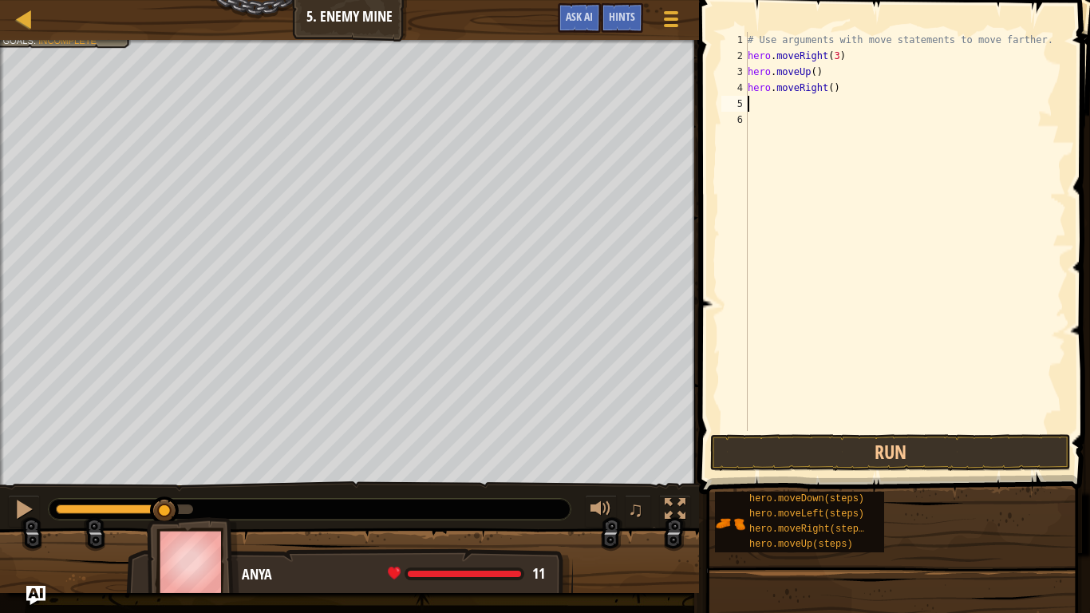
scroll to position [7, 0]
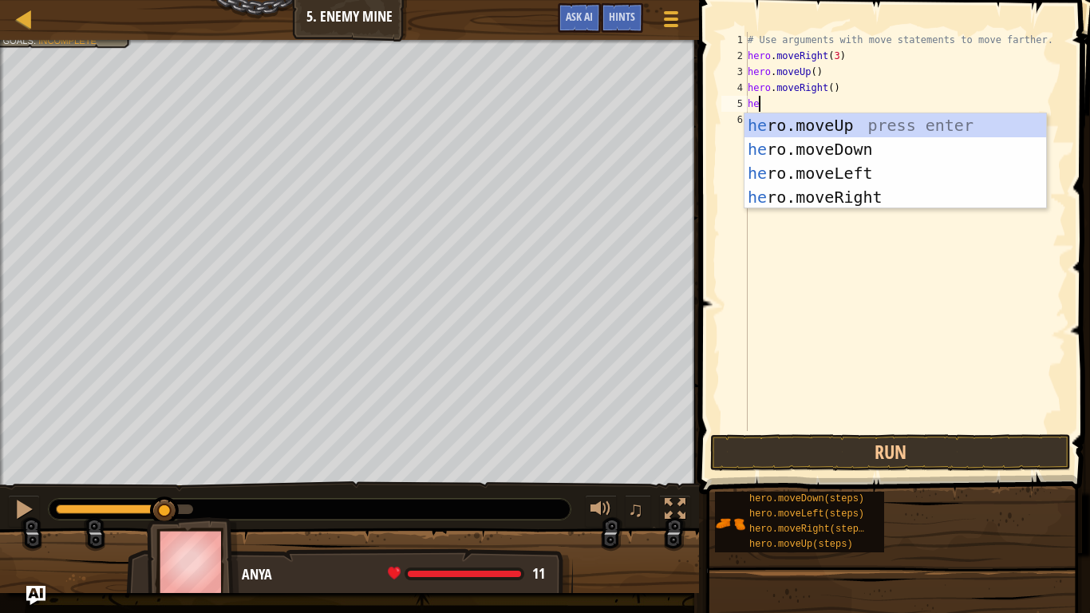
type textarea "her"
click at [873, 145] on div "her o.moveUp press enter her o.moveDown press enter her o.moveLeft press enter …" at bounding box center [895, 185] width 302 height 144
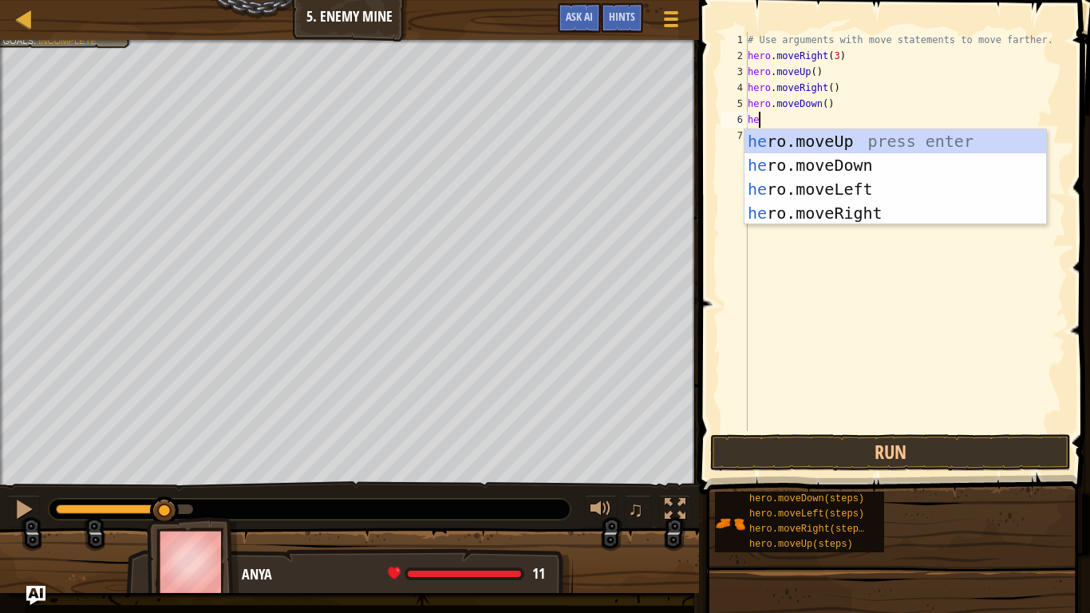
type textarea "her"
click at [903, 168] on div "her o.moveUp press enter her o.moveDown press enter her o.moveLeft press enter …" at bounding box center [895, 201] width 302 height 144
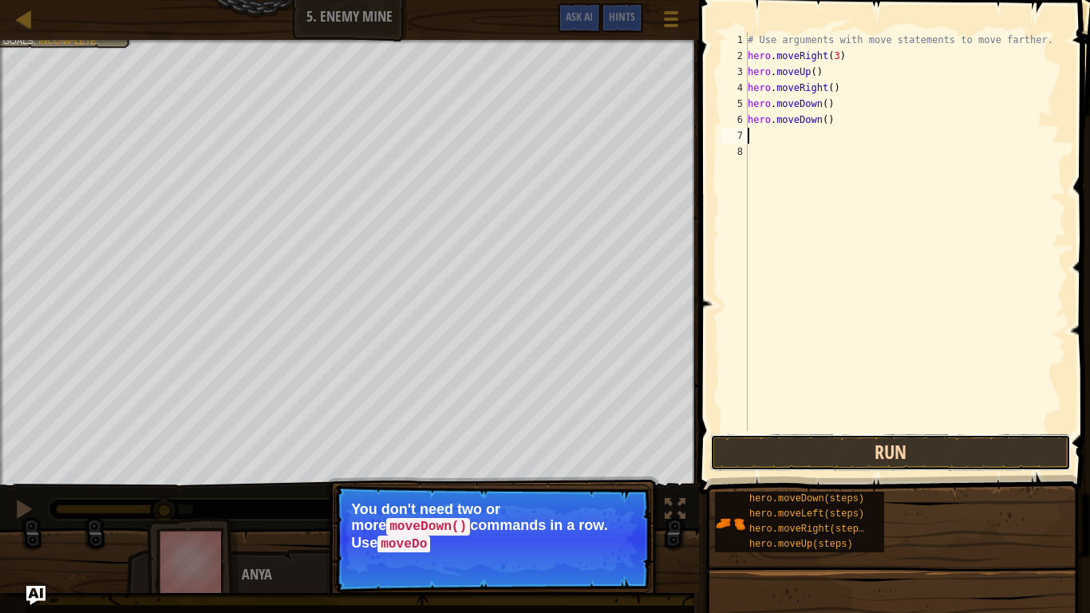
click at [903, 456] on button "Run" at bounding box center [890, 452] width 361 height 37
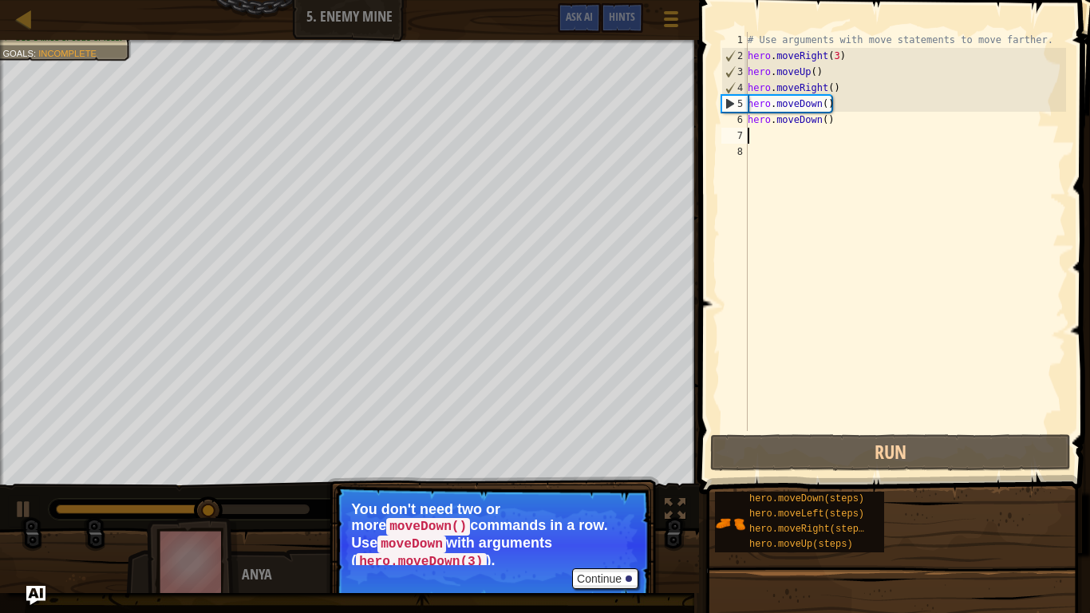
click at [842, 124] on div "# Use arguments with move statements to move farther. hero . moveRight ( 3 ) he…" at bounding box center [904, 247] width 321 height 431
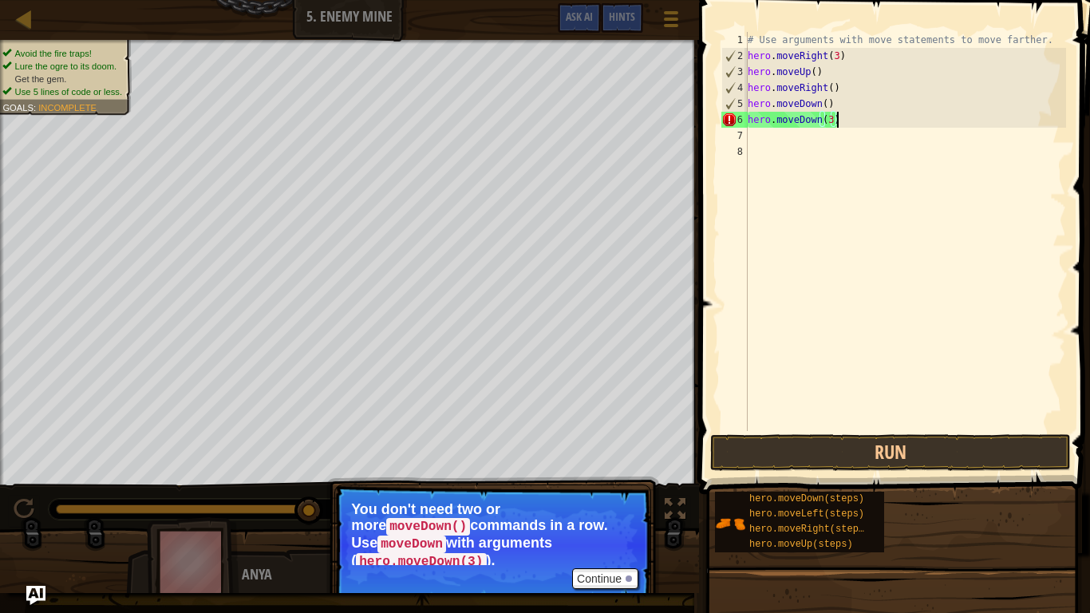
scroll to position [7, 12]
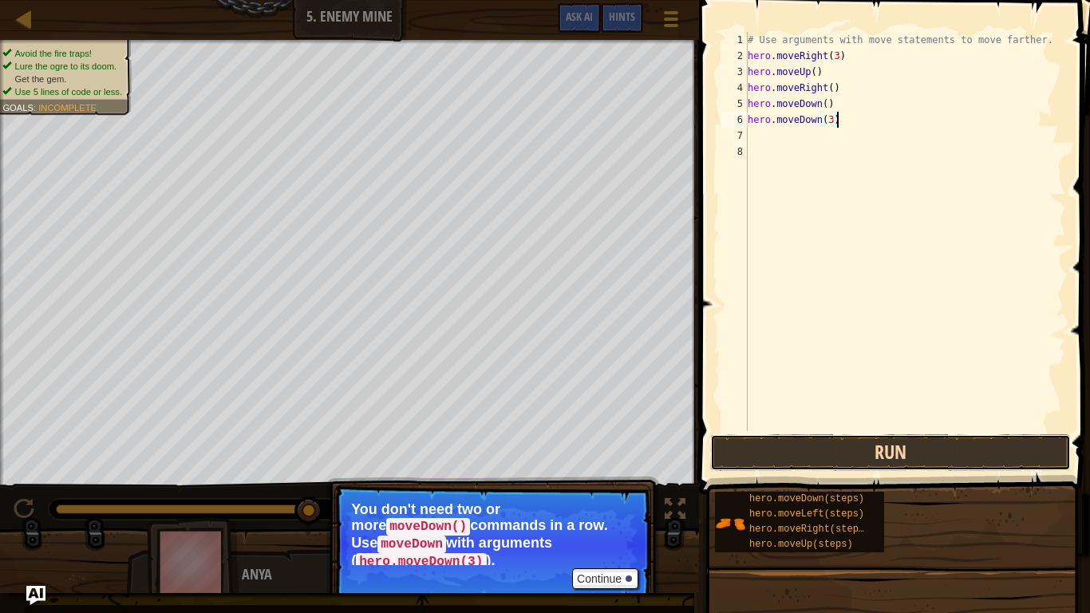
click at [812, 456] on button "Run" at bounding box center [890, 452] width 361 height 37
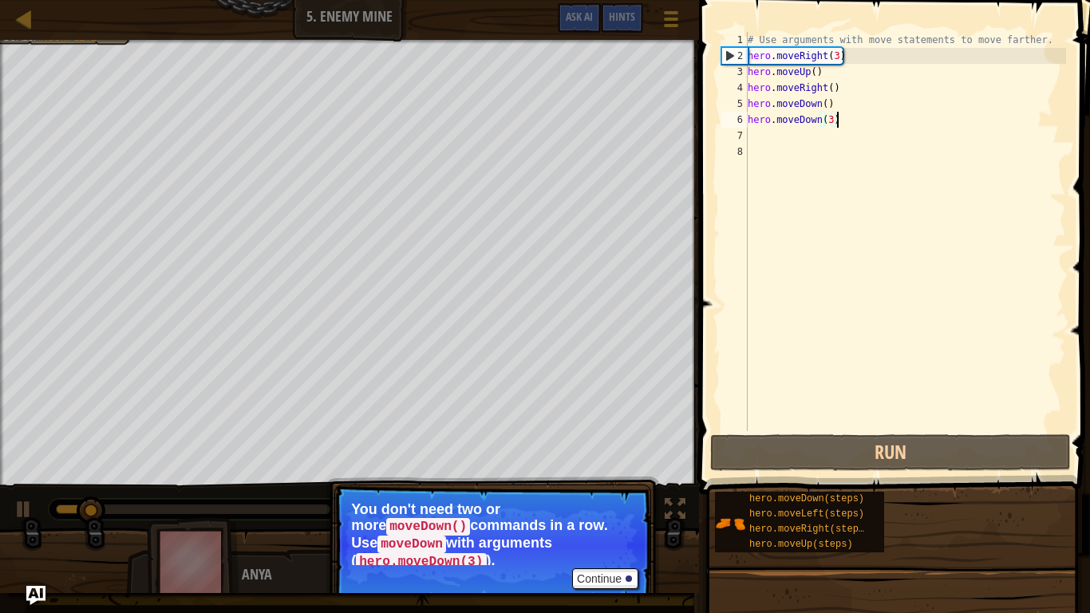
click at [847, 123] on div "# Use arguments with move statements to move farther. hero . moveRight ( 3 ) he…" at bounding box center [904, 247] width 321 height 431
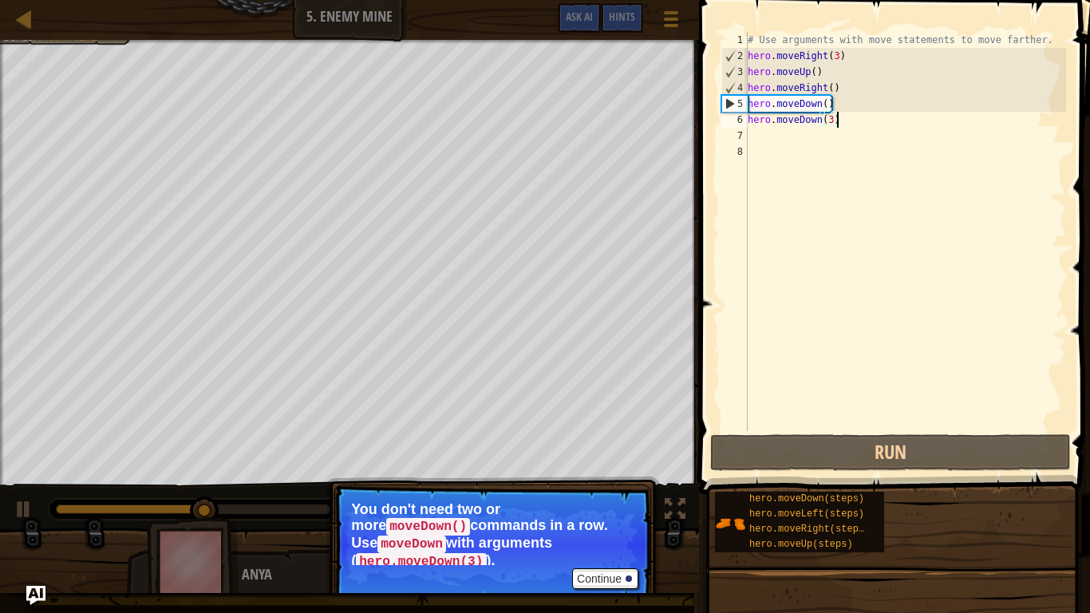
click at [838, 105] on div "# Use arguments with move statements to move farther. hero . moveRight ( 3 ) he…" at bounding box center [904, 247] width 321 height 431
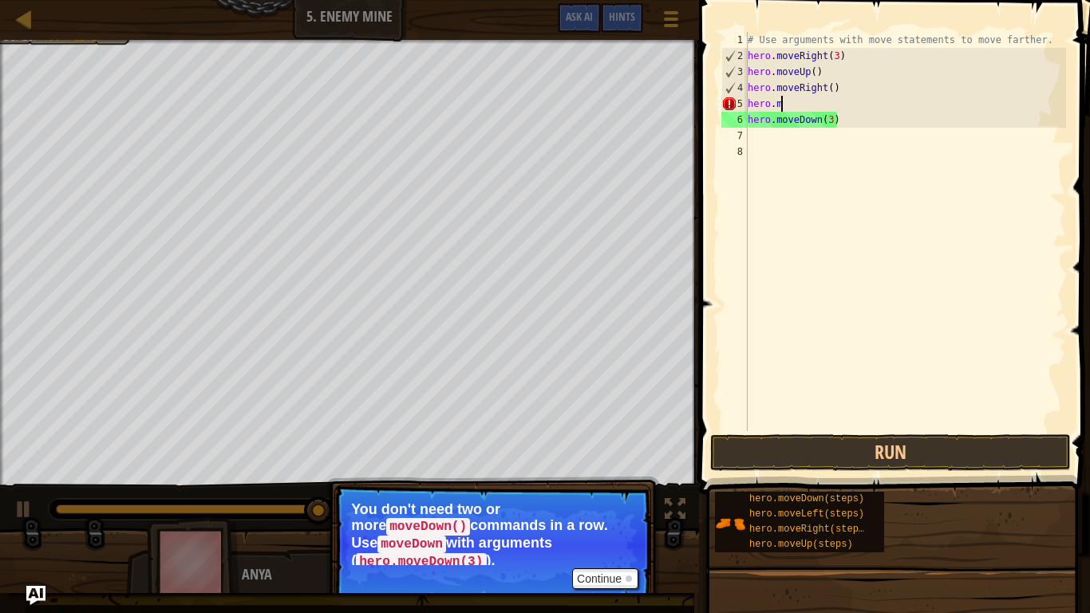
scroll to position [7, 2]
type textarea "h"
type textarea "hero.moveRight()"
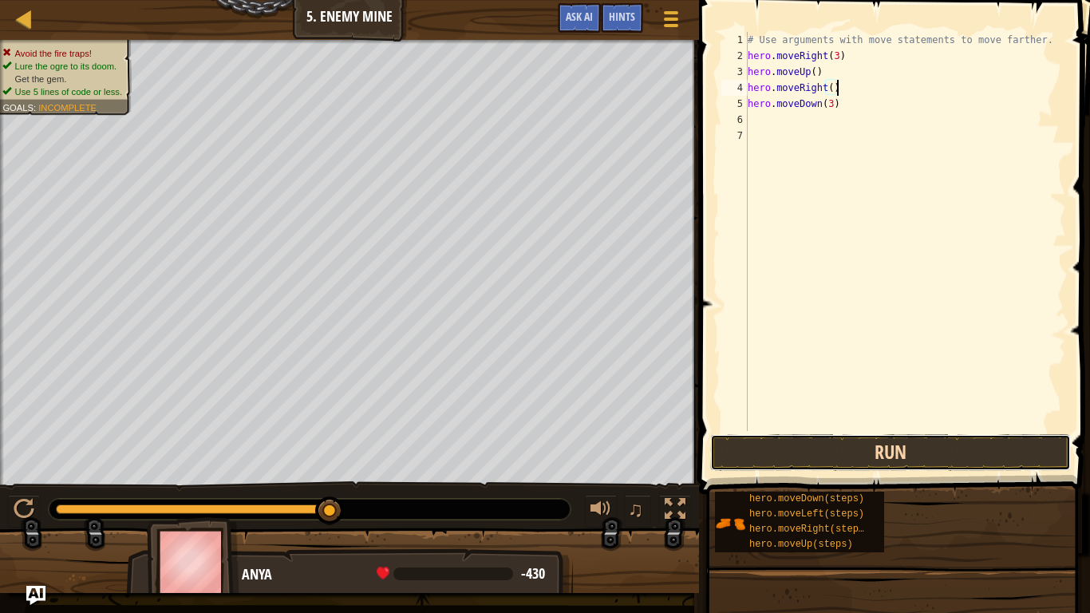
click at [810, 443] on button "Run" at bounding box center [890, 452] width 361 height 37
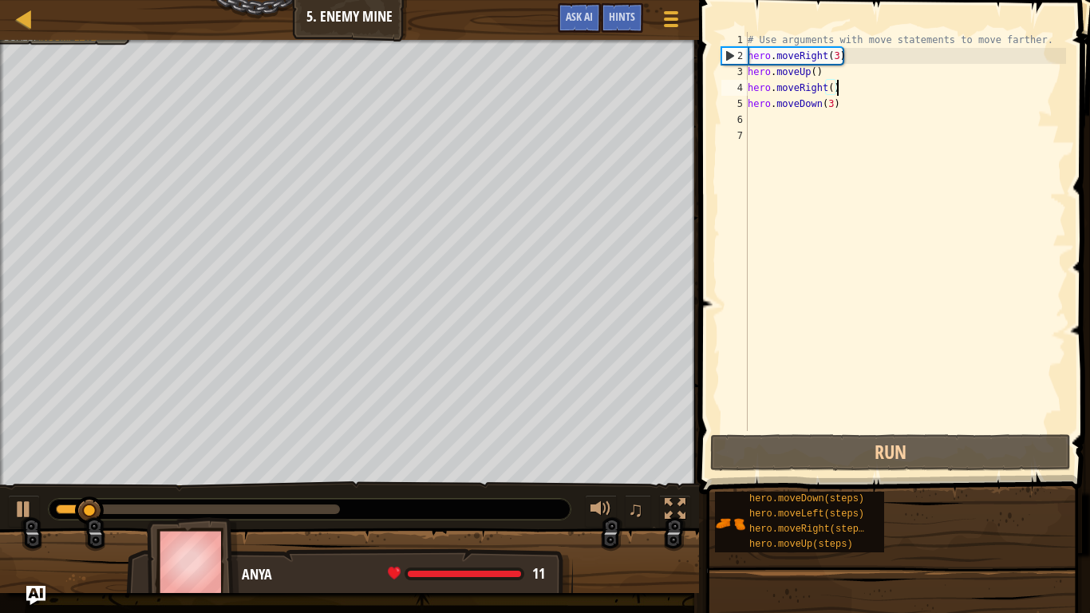
click at [754, 120] on div "# Use arguments with move statements to move farther. hero . moveRight ( 3 ) he…" at bounding box center [904, 247] width 321 height 431
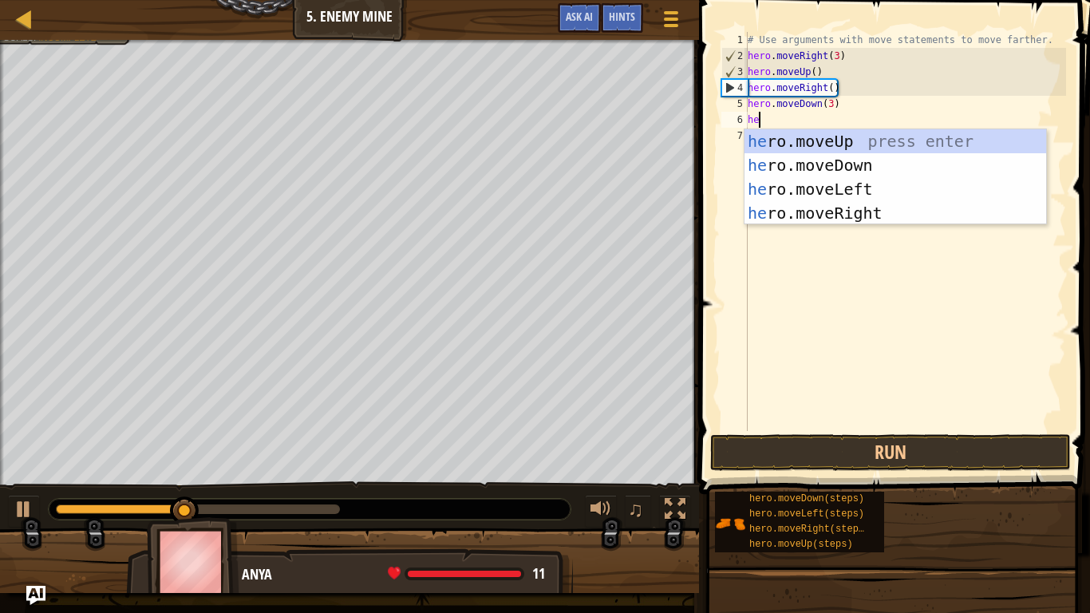
type textarea "her"
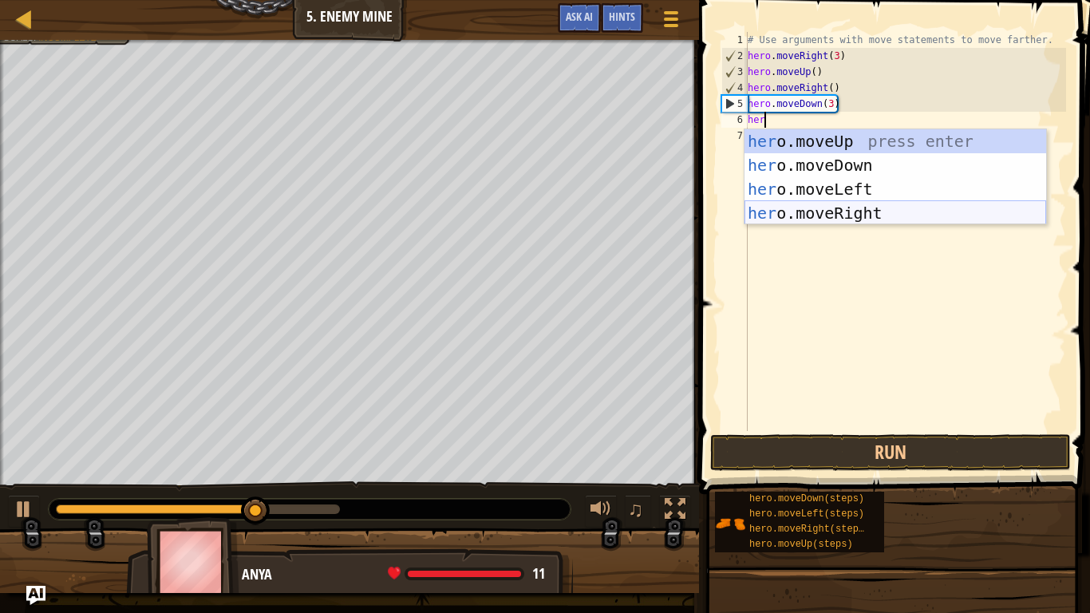
click at [775, 208] on div "her o.moveUp press enter her o.moveDown press enter her o.moveLeft press enter …" at bounding box center [895, 201] width 302 height 144
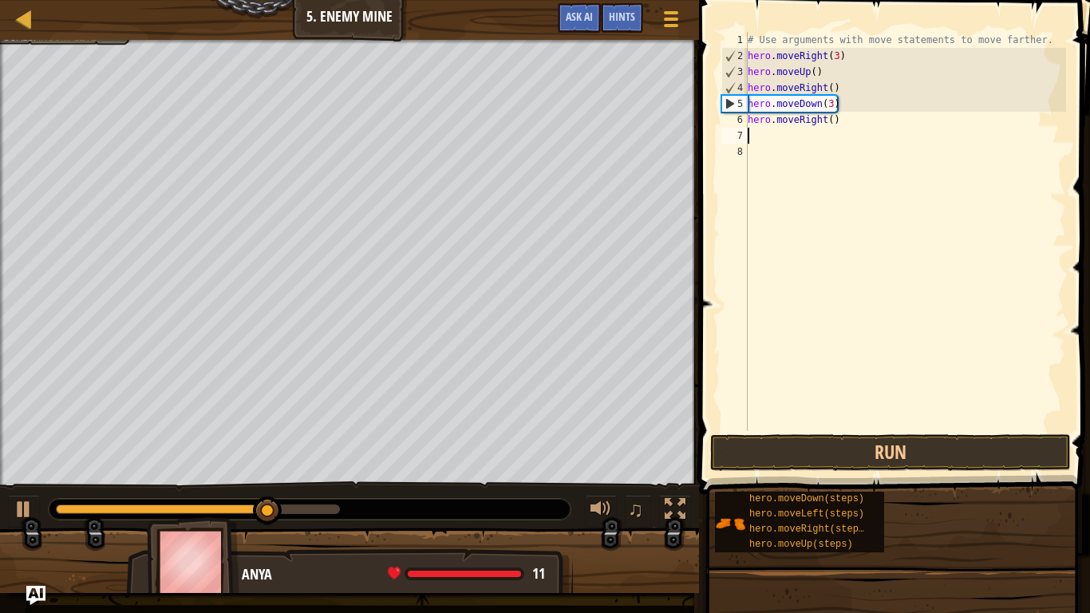
scroll to position [7, 0]
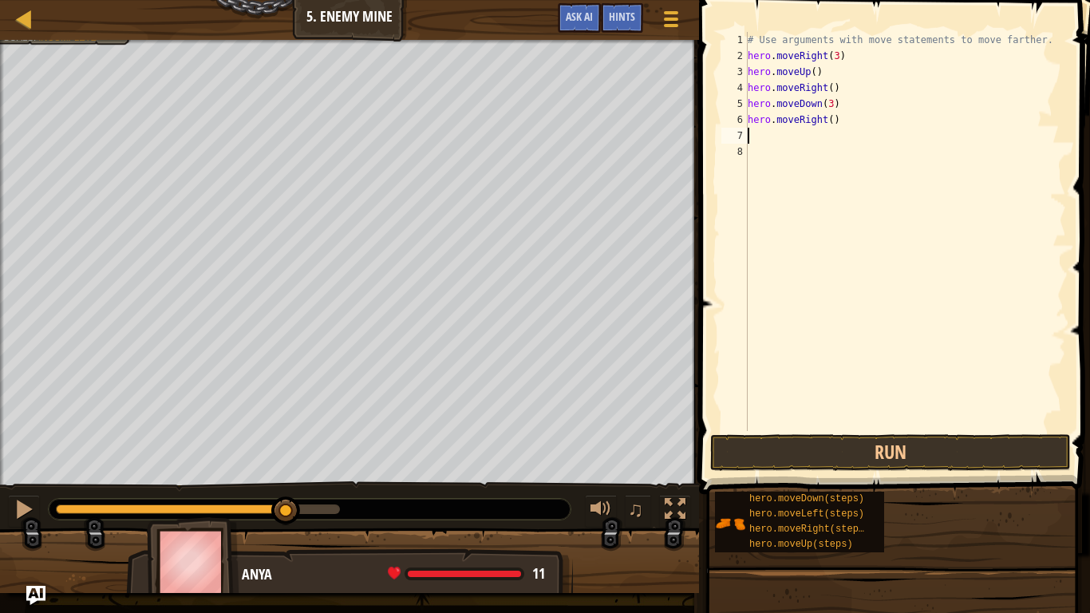
type textarea "h"
click at [777, 436] on button "Run" at bounding box center [890, 452] width 361 height 37
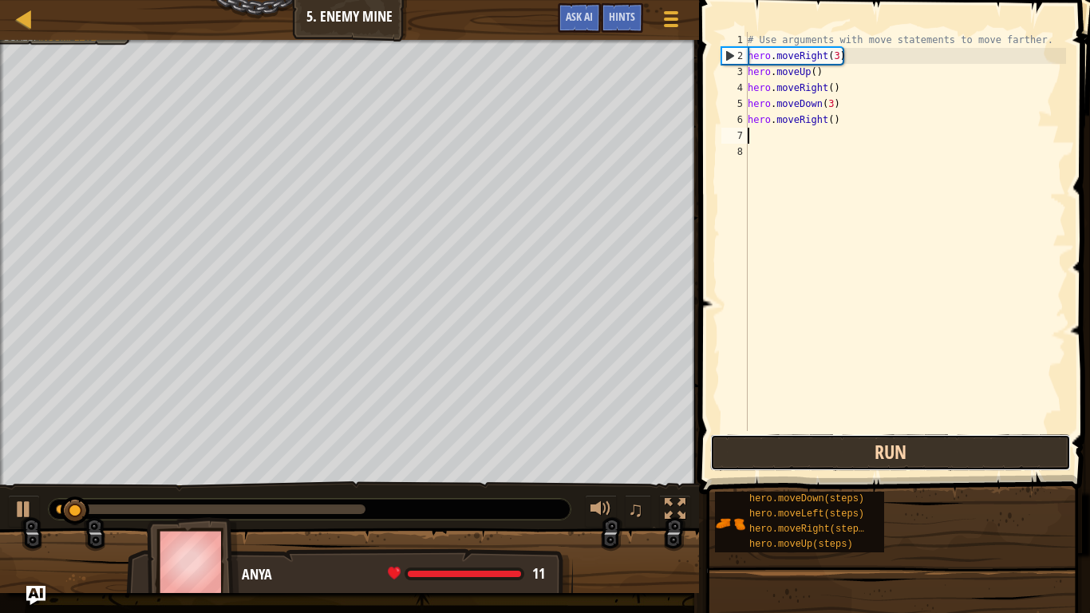
click at [777, 436] on button "Run" at bounding box center [890, 452] width 361 height 37
click at [777, 436] on button "Running" at bounding box center [890, 452] width 361 height 37
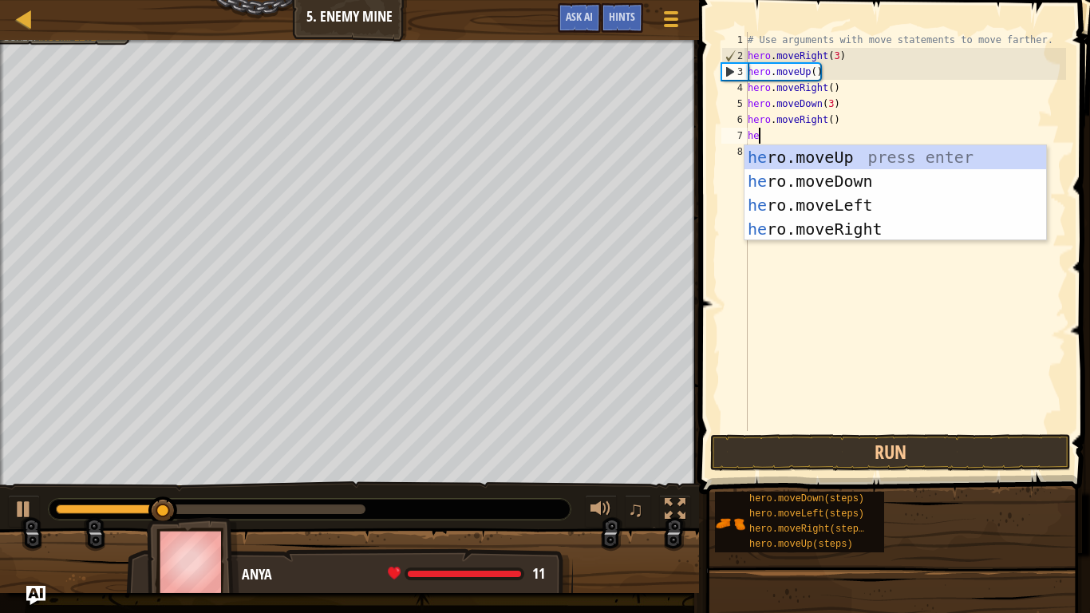
type textarea "hee"
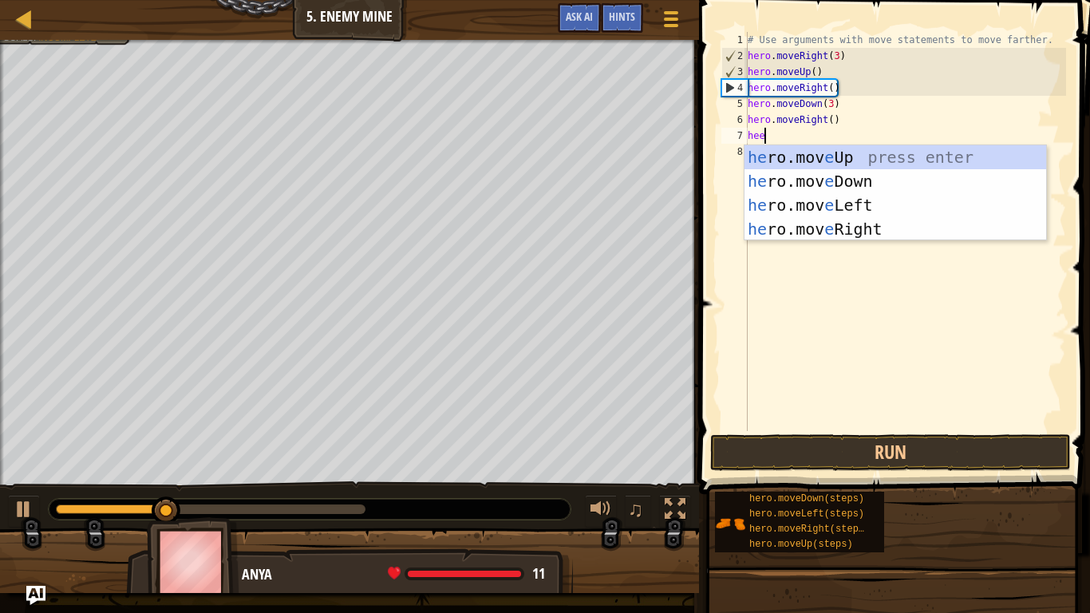
scroll to position [7, 2]
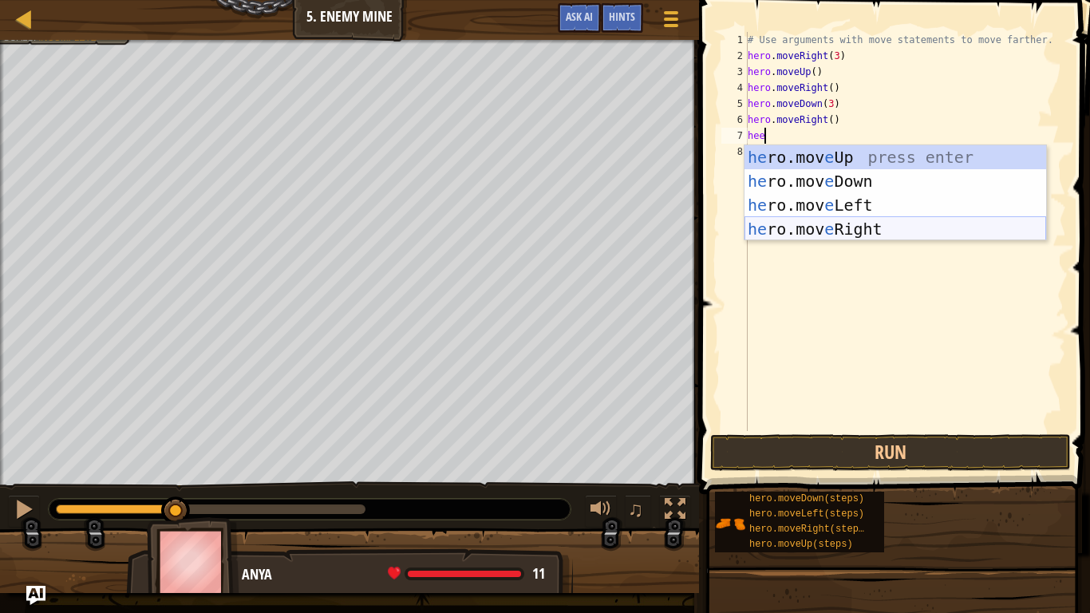
click at [870, 226] on div "he ro.mov e Up press enter he ro.mov e Down press enter he ro.mov e Left press …" at bounding box center [895, 217] width 302 height 144
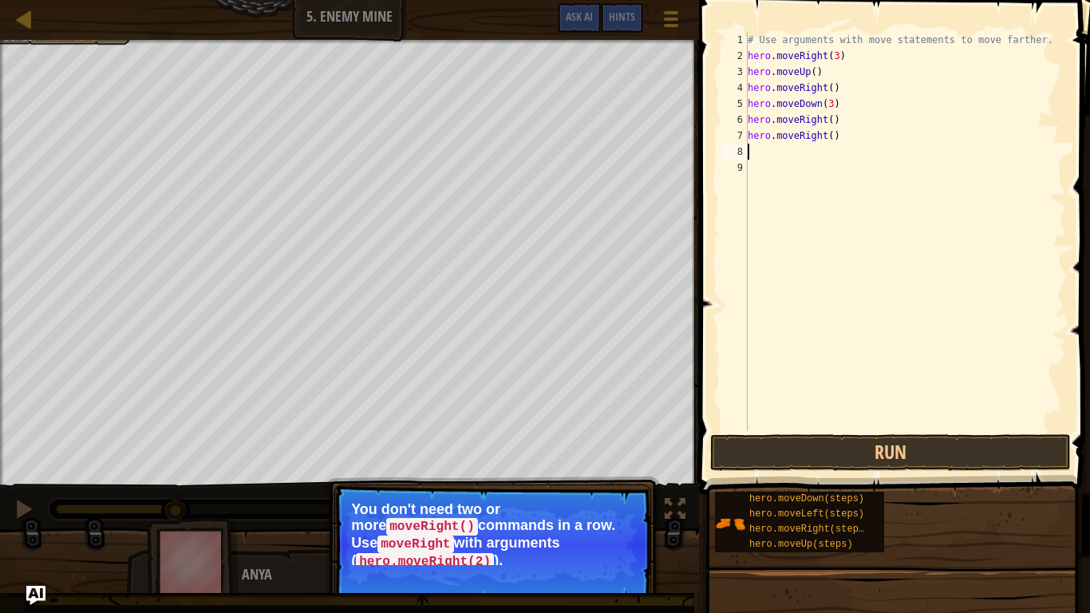
click at [885, 210] on div "# Use arguments with move statements to move farther. hero . moveRight ( 3 ) he…" at bounding box center [904, 247] width 321 height 431
click at [602, 515] on button "Continue" at bounding box center [605, 578] width 66 height 21
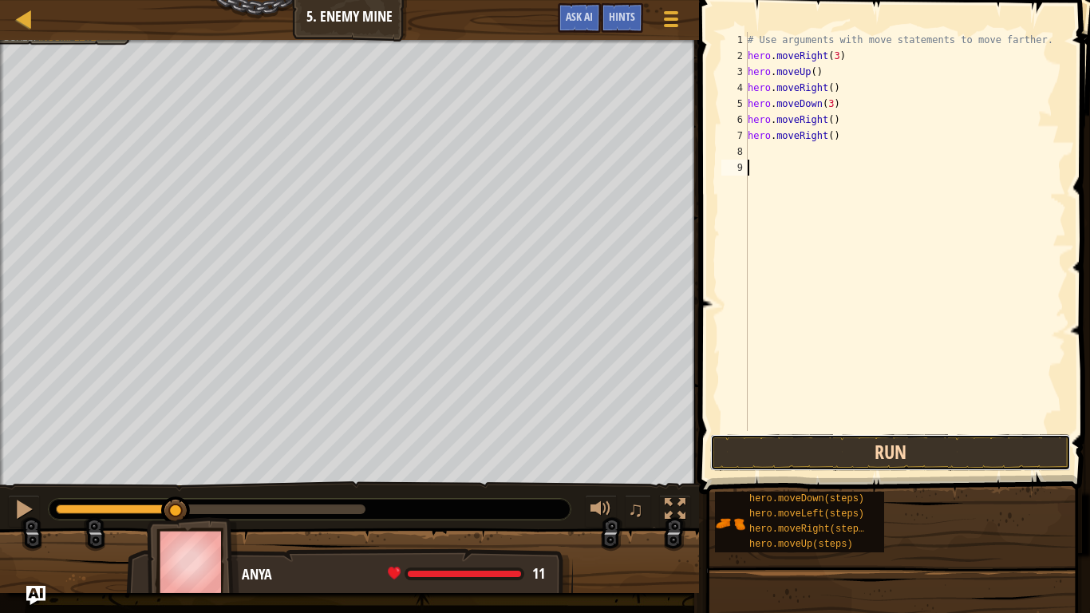
click at [746, 450] on button "Run" at bounding box center [890, 452] width 361 height 37
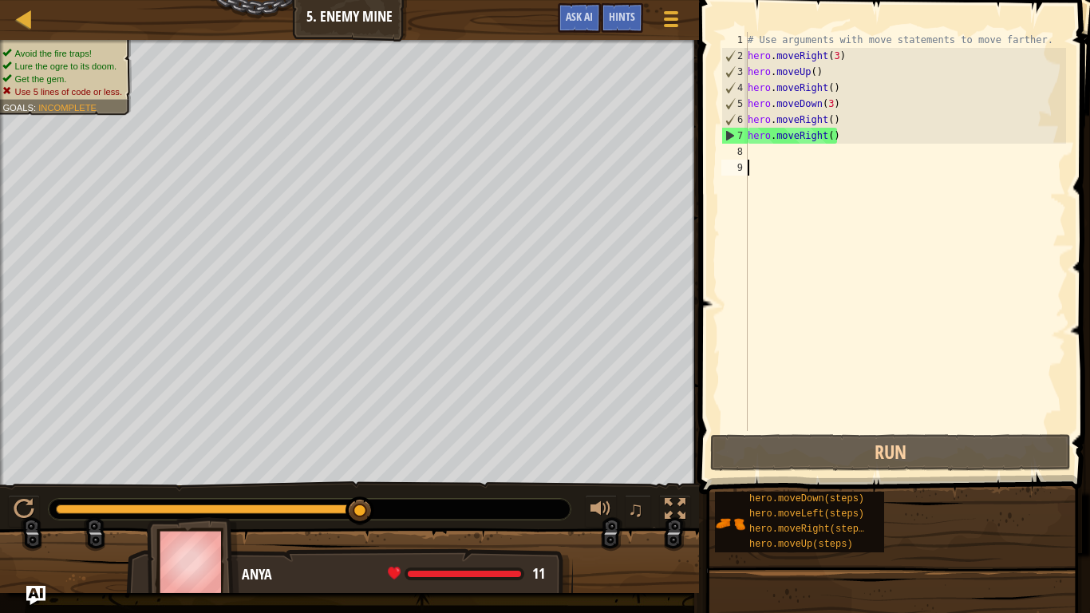
click at [780, 160] on div "# Use arguments with move statements to move farther. hero . moveRight ( 3 ) he…" at bounding box center [904, 247] width 321 height 431
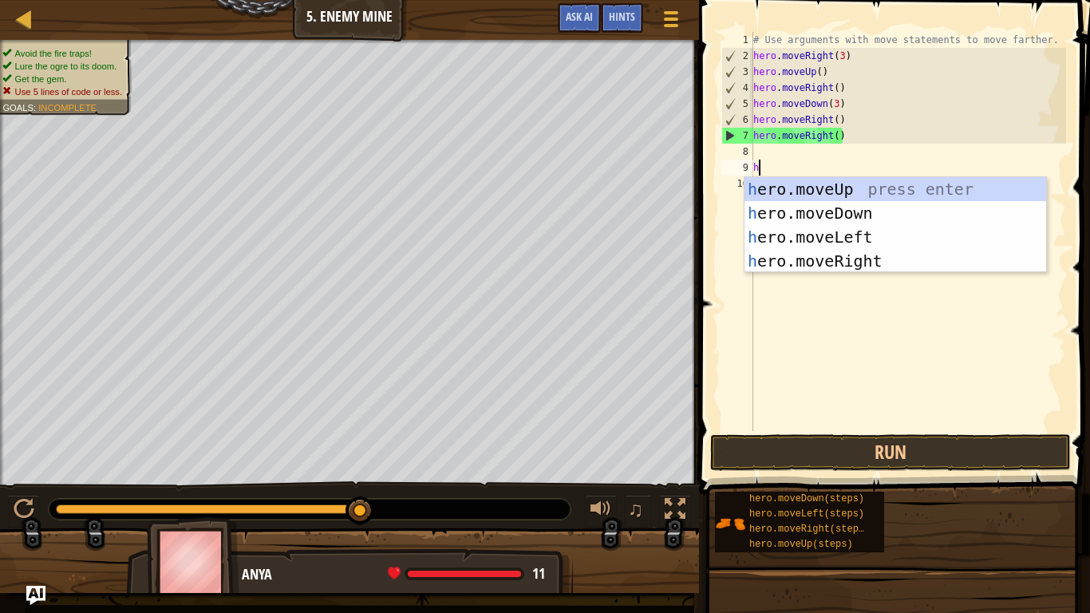
type textarea "her"
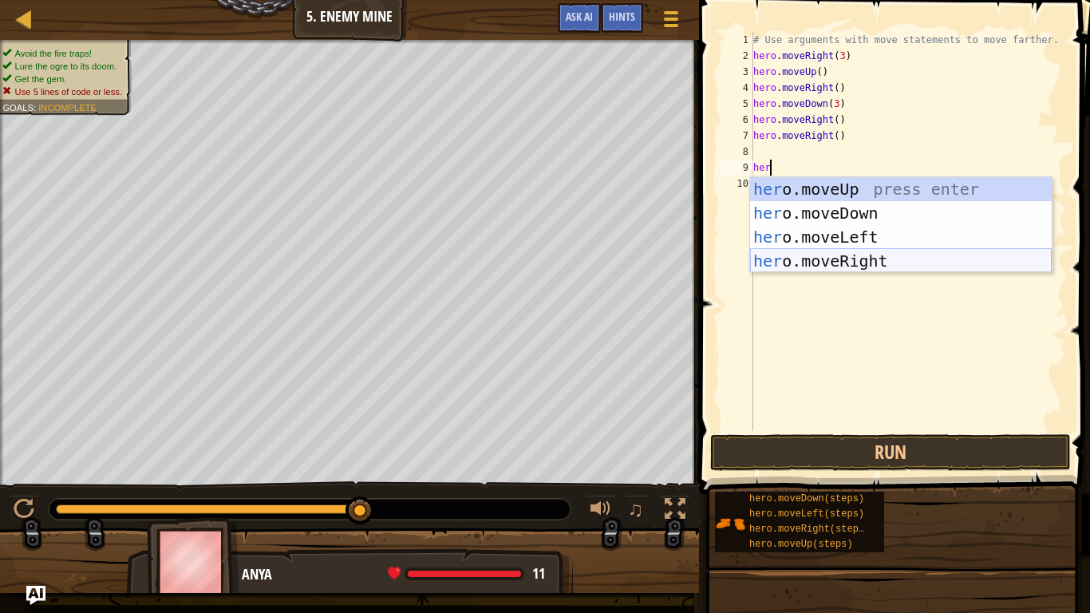
click at [851, 267] on div "her o.moveUp press enter her o.moveDown press enter her o.moveLeft press enter …" at bounding box center [901, 249] width 302 height 144
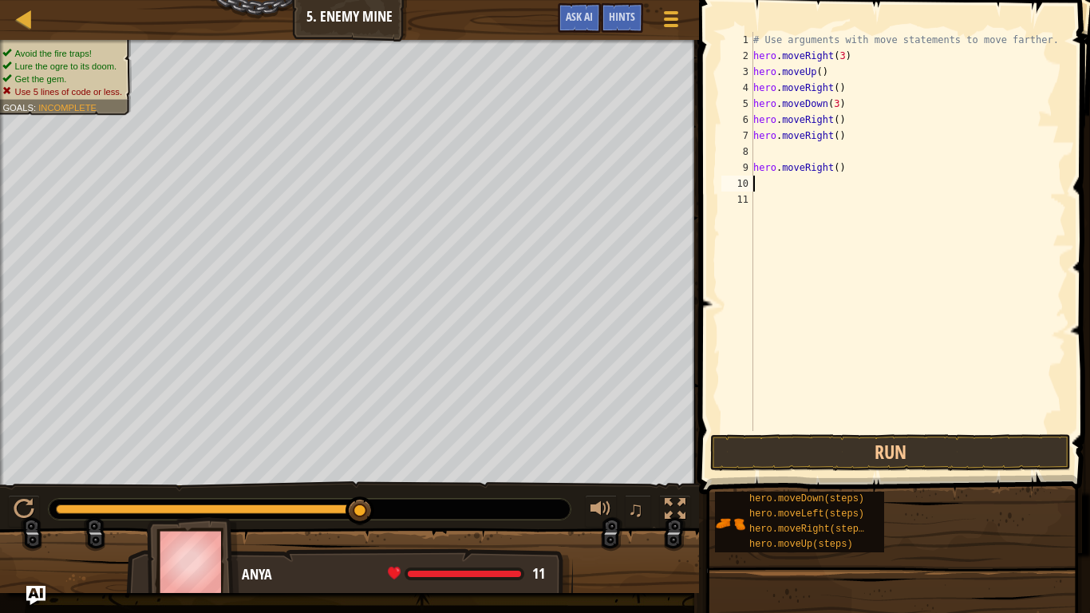
scroll to position [7, 0]
click at [850, 168] on div "# Use arguments with move statements to move farther. hero . moveRight ( 3 ) he…" at bounding box center [908, 247] width 316 height 431
type textarea "h"
click at [870, 139] on div "# Use arguments with move statements to move farther. hero . moveRight ( 3 ) he…" at bounding box center [908, 247] width 316 height 431
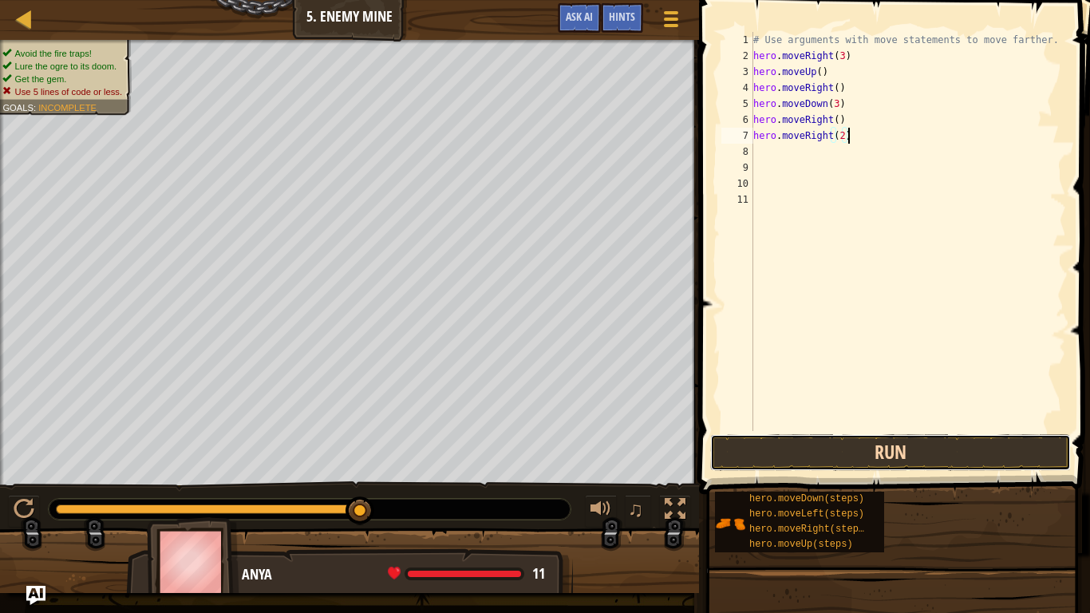
click at [797, 467] on button "Run" at bounding box center [890, 452] width 361 height 37
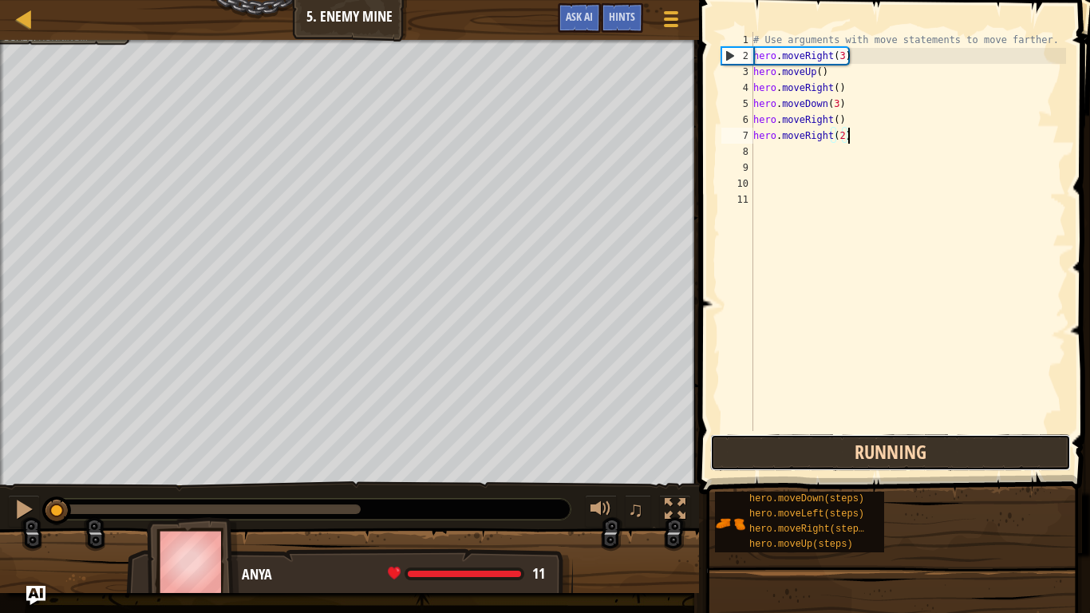
click at [797, 467] on button "Running" at bounding box center [890, 452] width 361 height 37
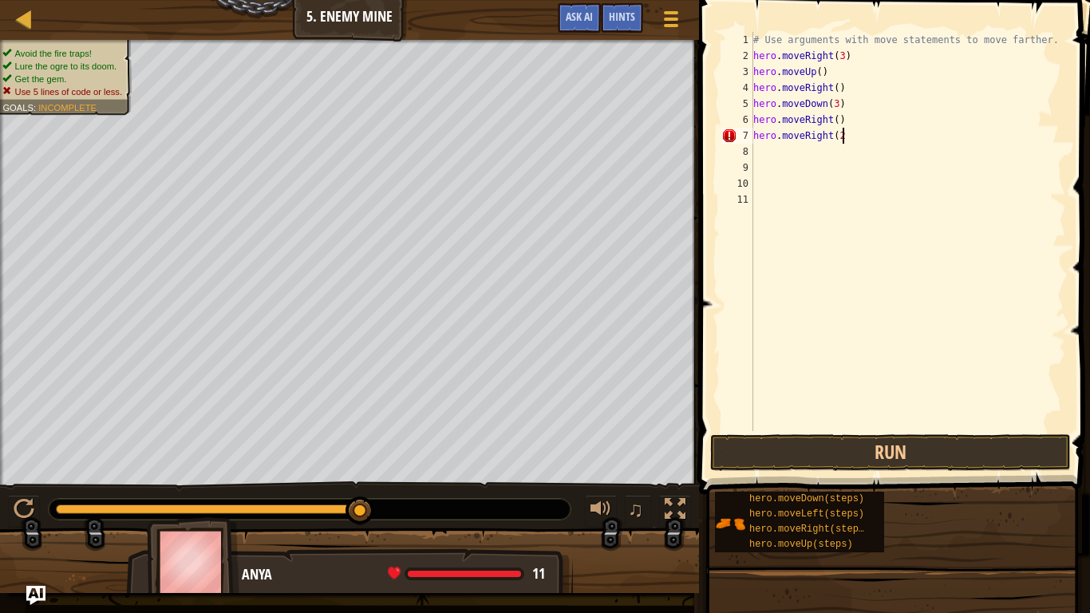
scroll to position [7, 11]
type textarea "hero.moveRight()"
click at [814, 153] on div "# Use arguments with move statements to move farther. hero . moveRight ( 3 ) he…" at bounding box center [908, 247] width 316 height 431
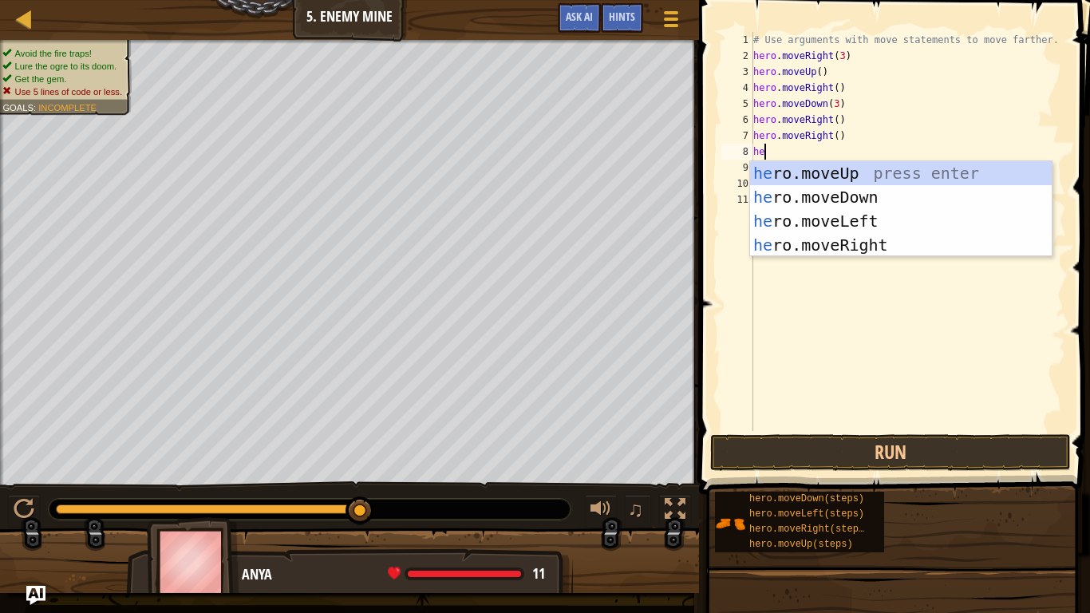
type textarea "her"
click at [851, 202] on div "her o.moveUp press enter her o.moveDown press enter her o.moveLeft press enter …" at bounding box center [901, 233] width 302 height 144
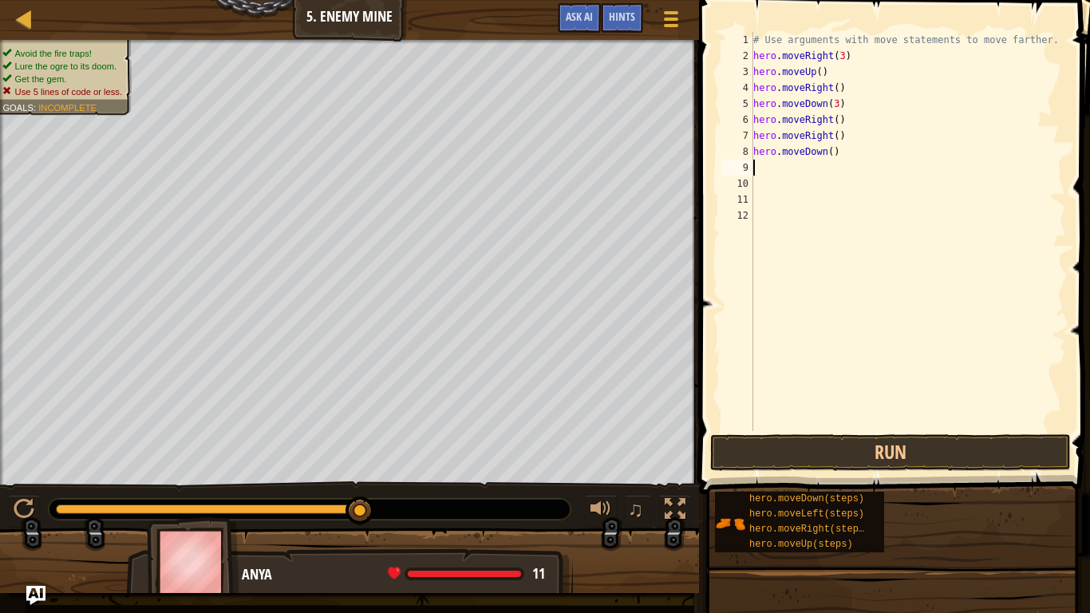
scroll to position [7, 0]
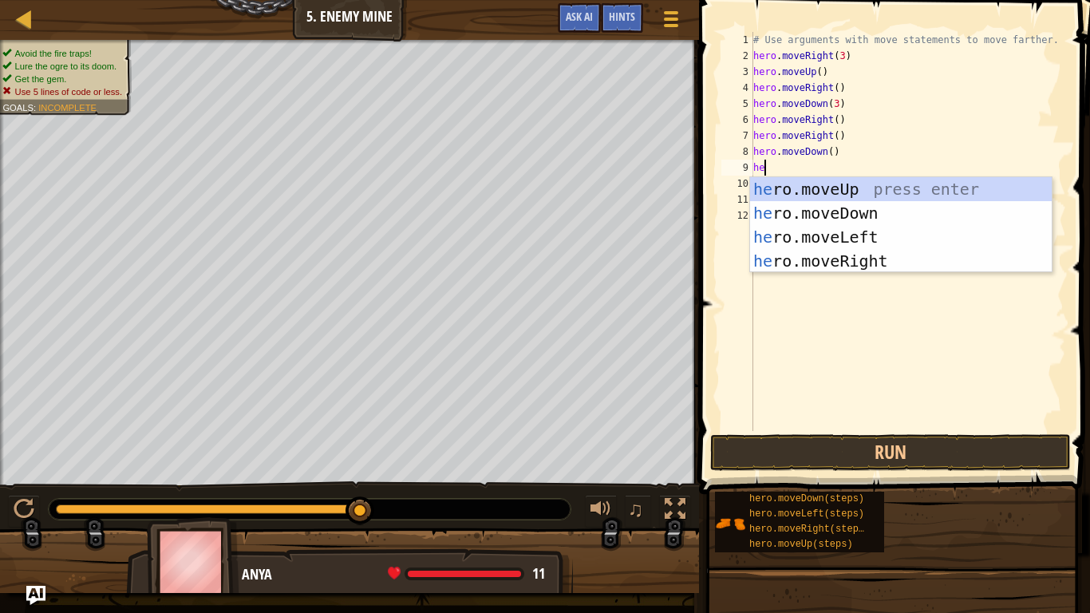
type textarea "her"
click at [851, 267] on div "her o.moveUp press enter her o.moveDown press enter her o.moveLeft press enter …" at bounding box center [901, 249] width 302 height 144
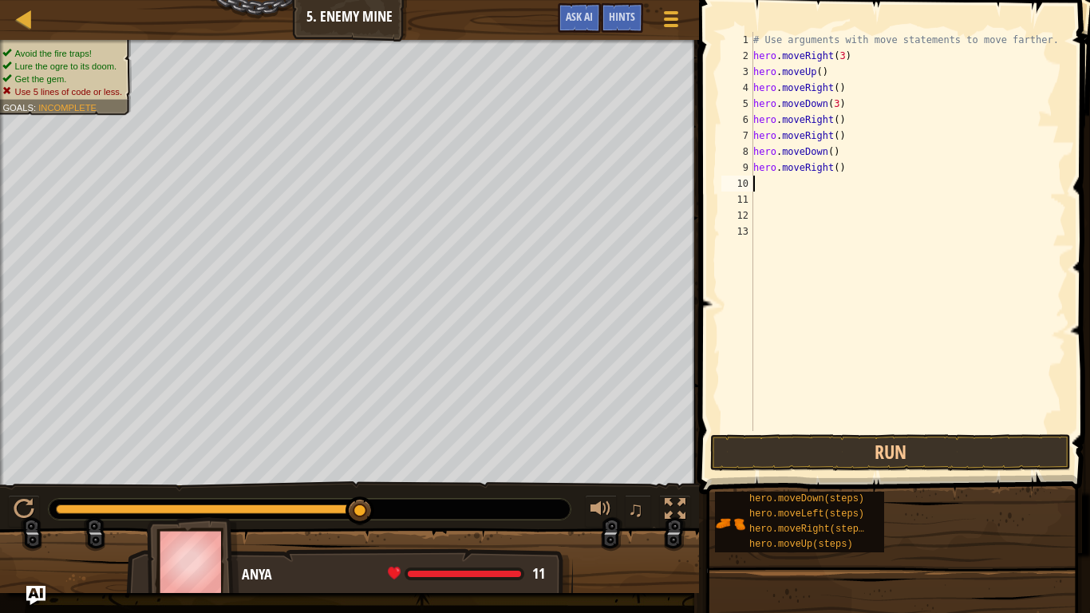
scroll to position [7, 0]
click at [815, 456] on button "Run" at bounding box center [890, 452] width 361 height 37
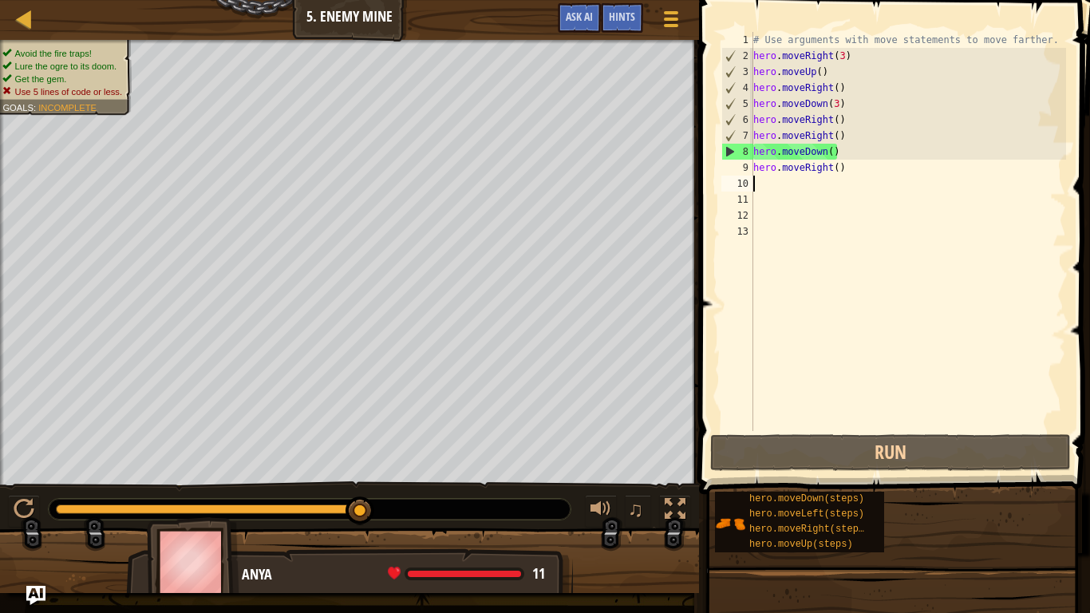
click at [849, 177] on div "# Use arguments with move statements to move farther. hero . moveRight ( 3 ) he…" at bounding box center [908, 247] width 316 height 431
click at [846, 168] on div "# Use arguments with move statements to move farther. hero . moveRight ( 3 ) he…" at bounding box center [908, 247] width 316 height 431
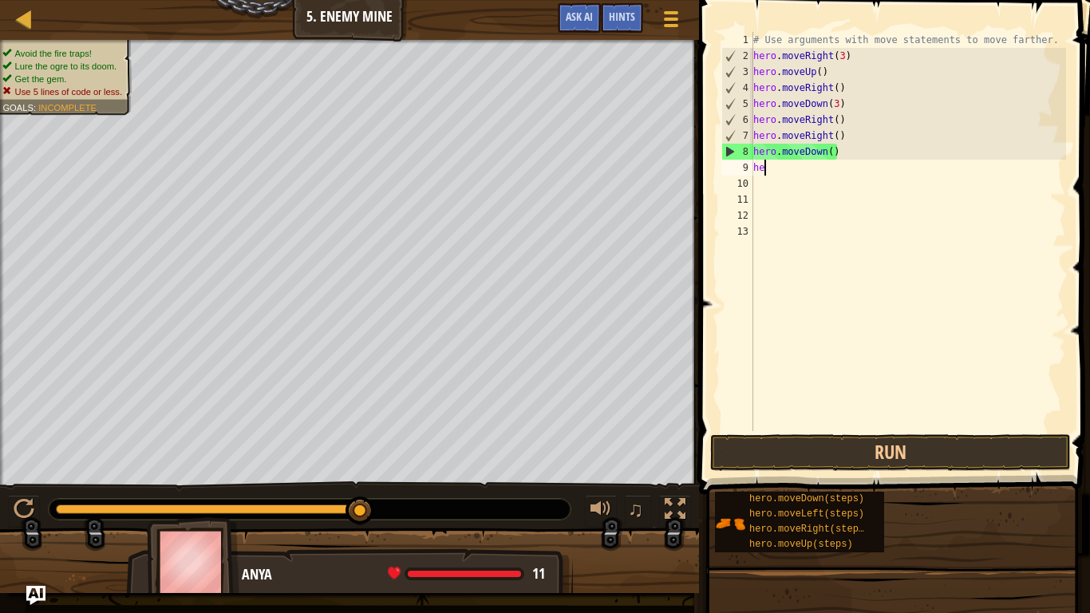
type textarea "h"
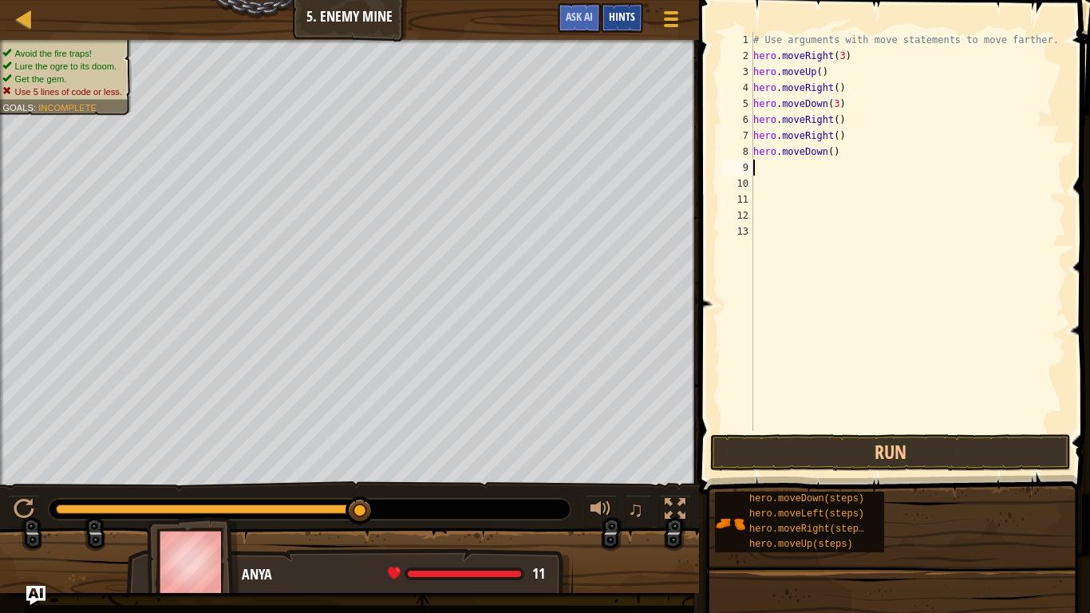
click at [617, 22] on span "Hints" at bounding box center [622, 16] width 26 height 15
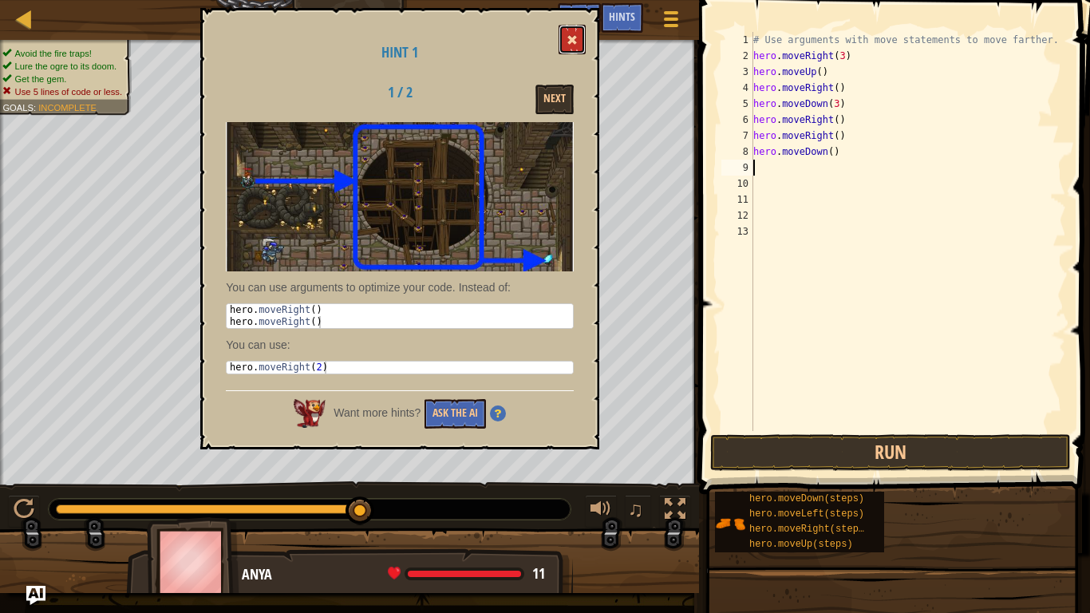
click at [567, 40] on span at bounding box center [571, 39] width 11 height 11
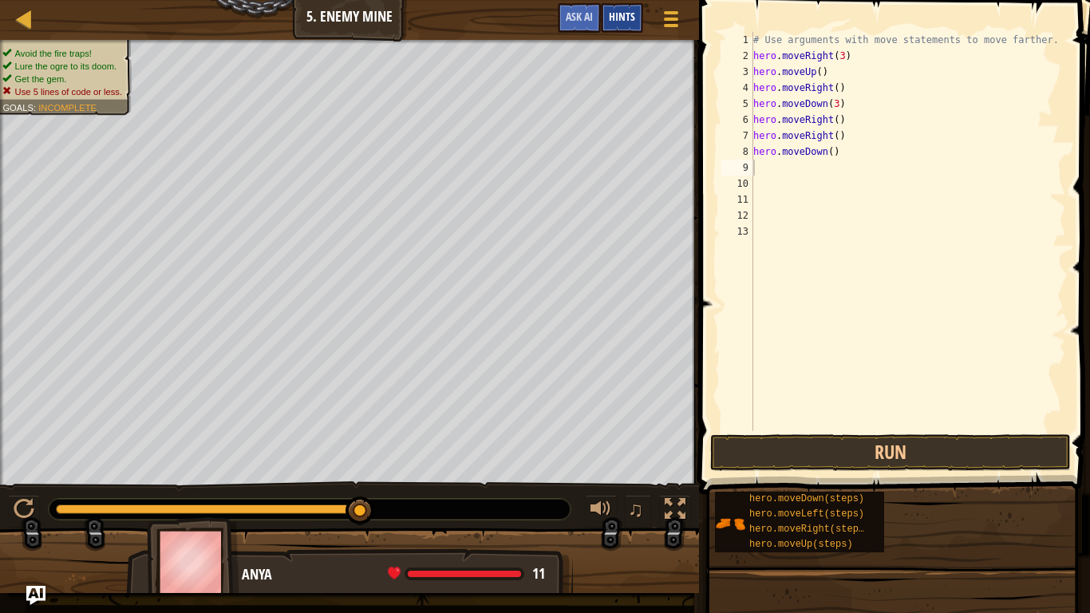
click at [636, 27] on div "Hints" at bounding box center [622, 18] width 42 height 30
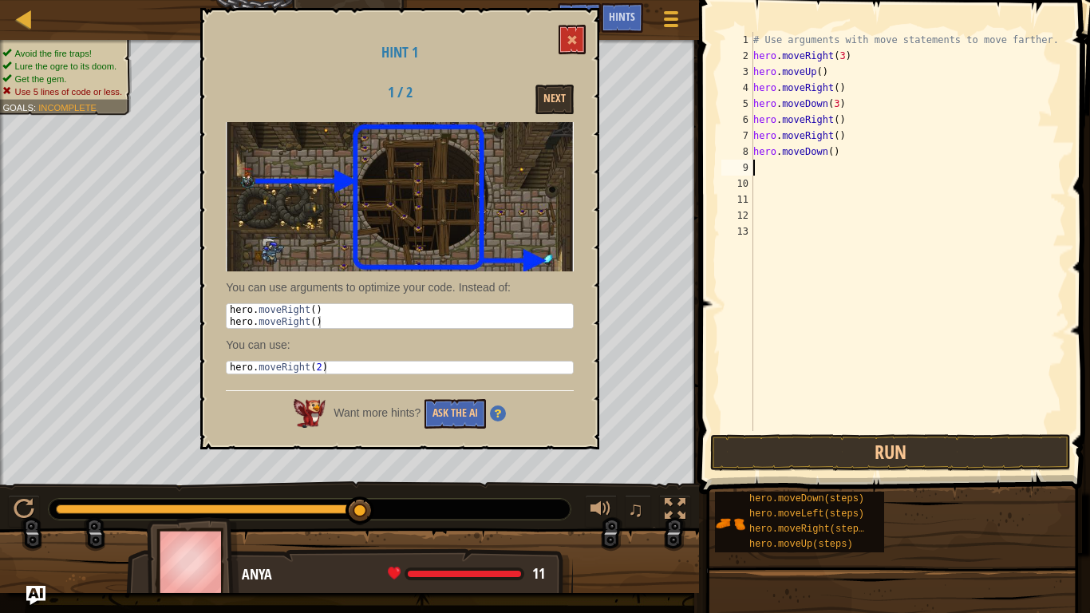
click at [858, 156] on div "# Use arguments with move statements to move farther. hero . moveRight ( 3 ) he…" at bounding box center [908, 247] width 316 height 431
type textarea "h"
click at [870, 139] on div "# Use arguments with move statements to move farther. hero . moveRight ( 3 ) he…" at bounding box center [908, 247] width 316 height 431
click at [794, 454] on button "Run" at bounding box center [890, 452] width 361 height 37
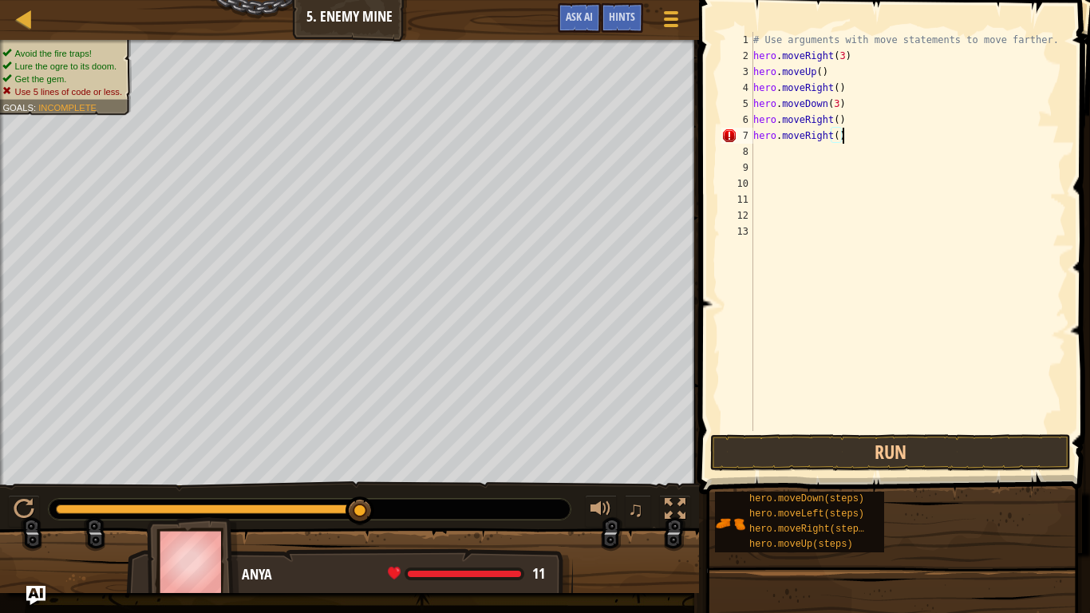
scroll to position [7, 12]
type textarea "hero.moveRight()"
click at [629, 13] on span "Hints" at bounding box center [622, 16] width 26 height 15
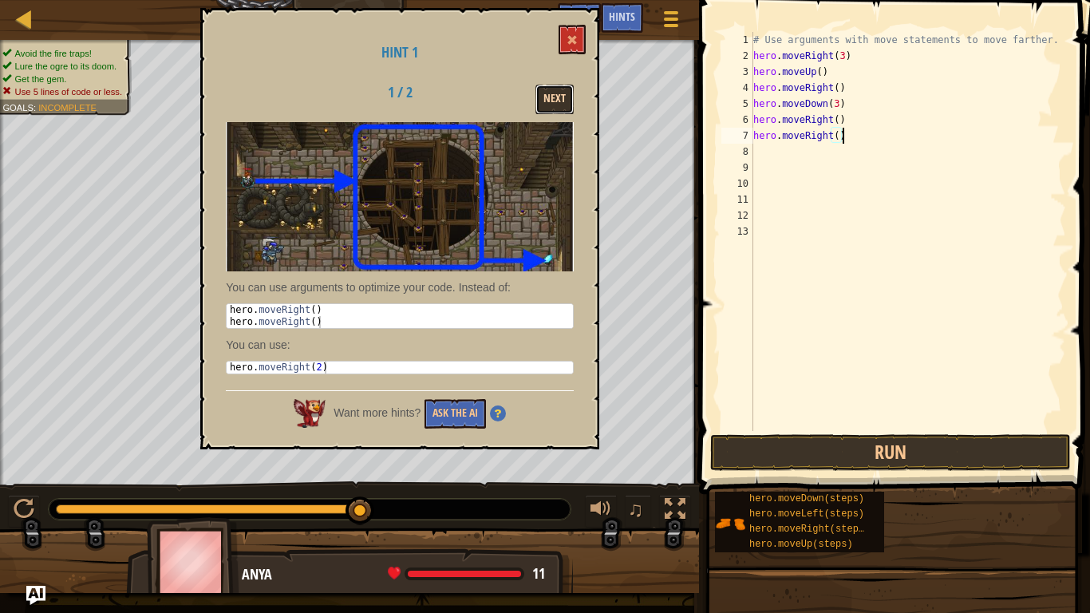
click at [560, 105] on button "Next" at bounding box center [554, 100] width 38 height 30
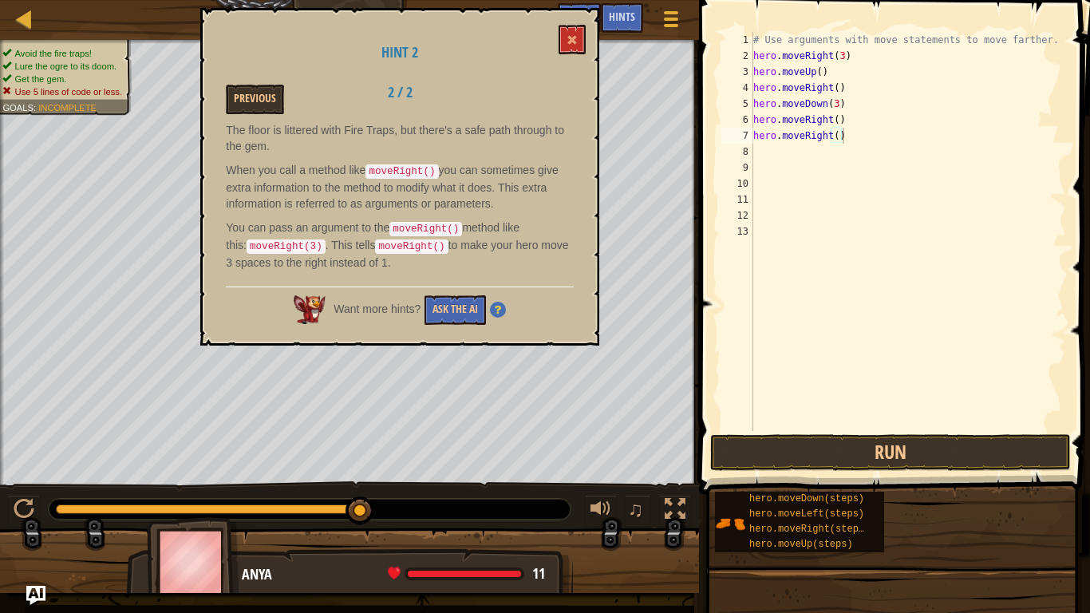
click at [826, 151] on div "# Use arguments with move statements to move farther. hero . moveRight ( 3 ) he…" at bounding box center [908, 247] width 316 height 431
click at [854, 140] on div "# Use arguments with move statements to move farther. hero . moveRight ( 3 ) he…" at bounding box center [908, 247] width 316 height 431
type textarea "hero.moveRight(3)"
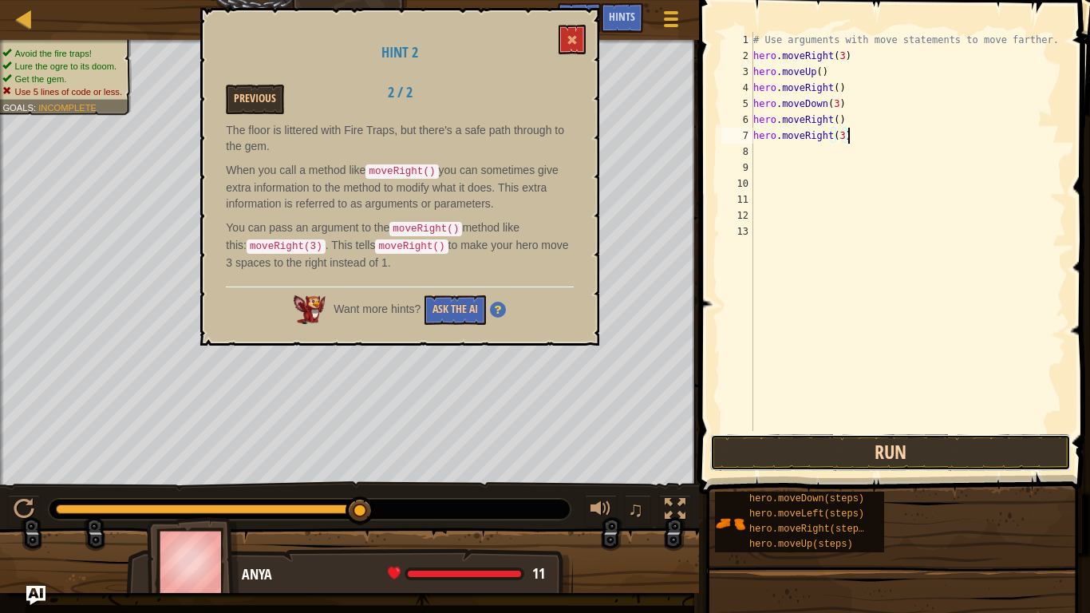
click at [821, 459] on button "Run" at bounding box center [890, 452] width 361 height 37
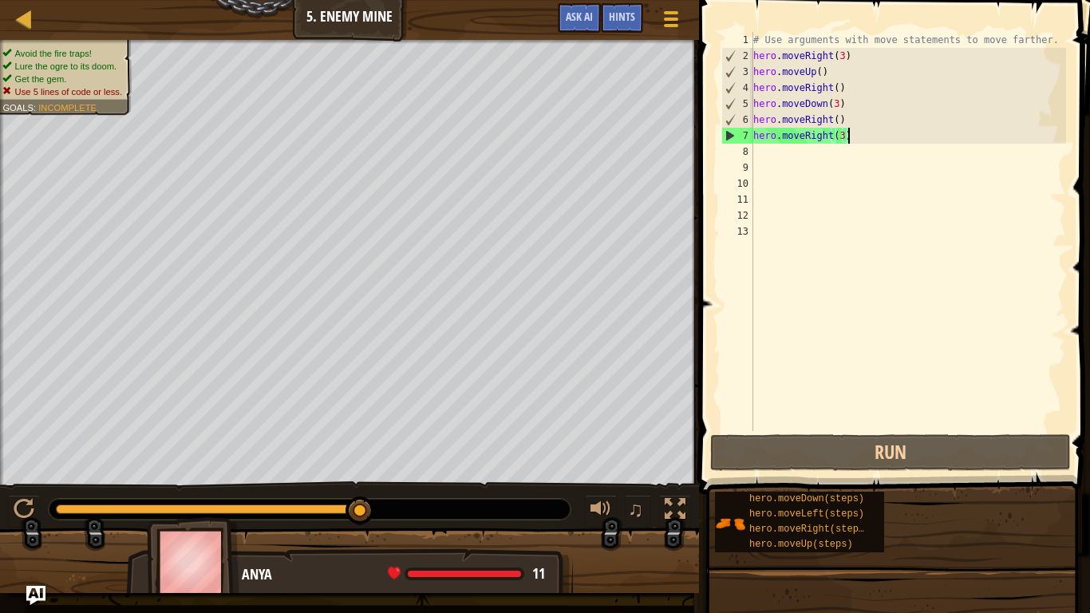
click at [773, 152] on div "# Use arguments with move statements to move farther. hero . moveRight ( 3 ) he…" at bounding box center [908, 247] width 316 height 431
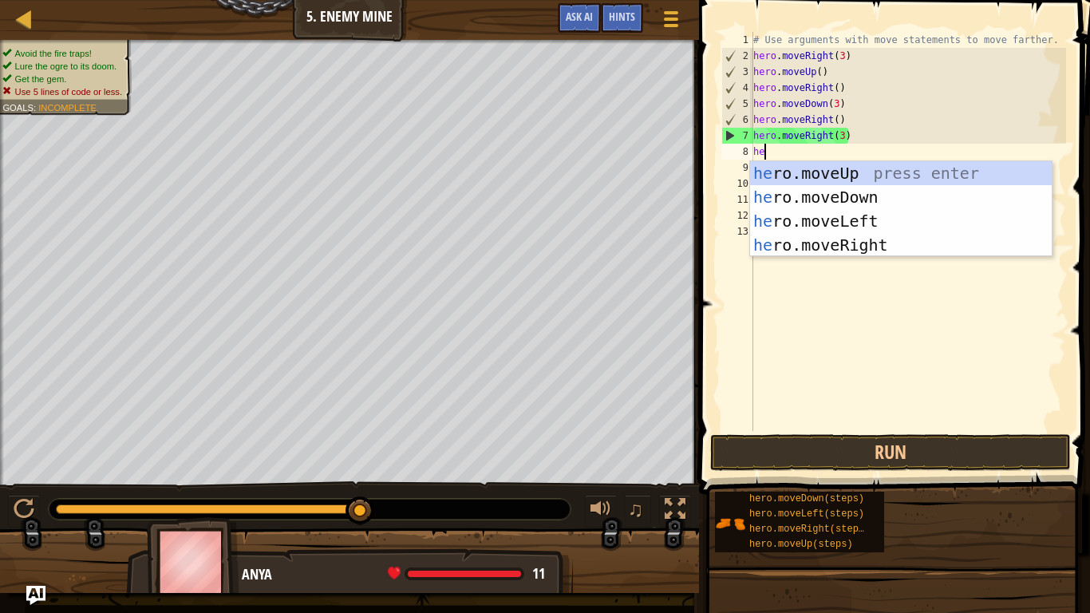
type textarea "her"
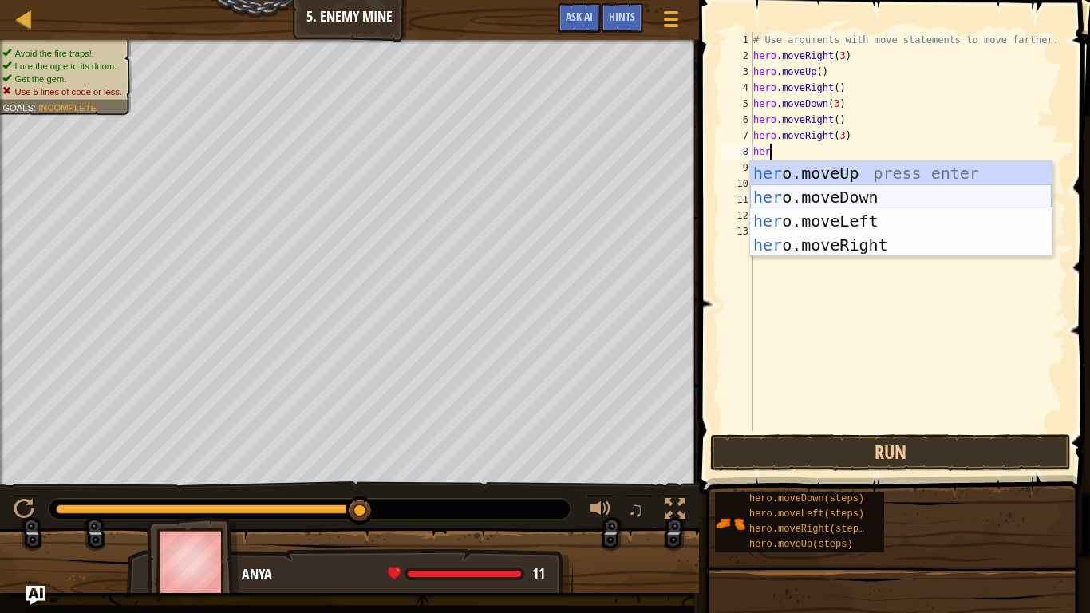
click at [858, 197] on div "her o.moveUp press enter her o.moveDown press enter her o.moveLeft press enter …" at bounding box center [901, 233] width 302 height 144
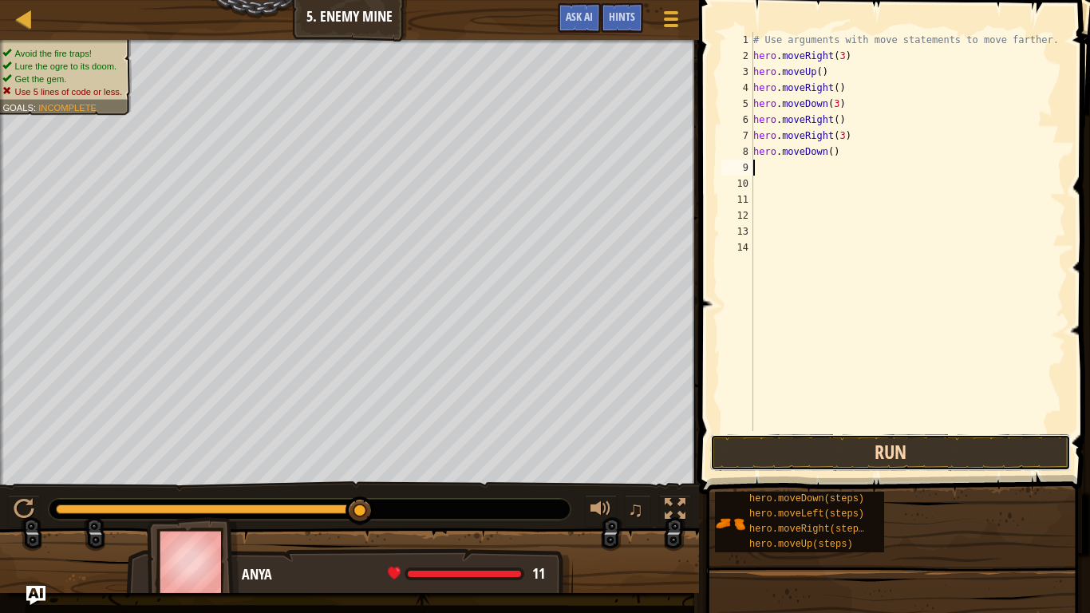
click at [851, 458] on button "Run" at bounding box center [890, 452] width 361 height 37
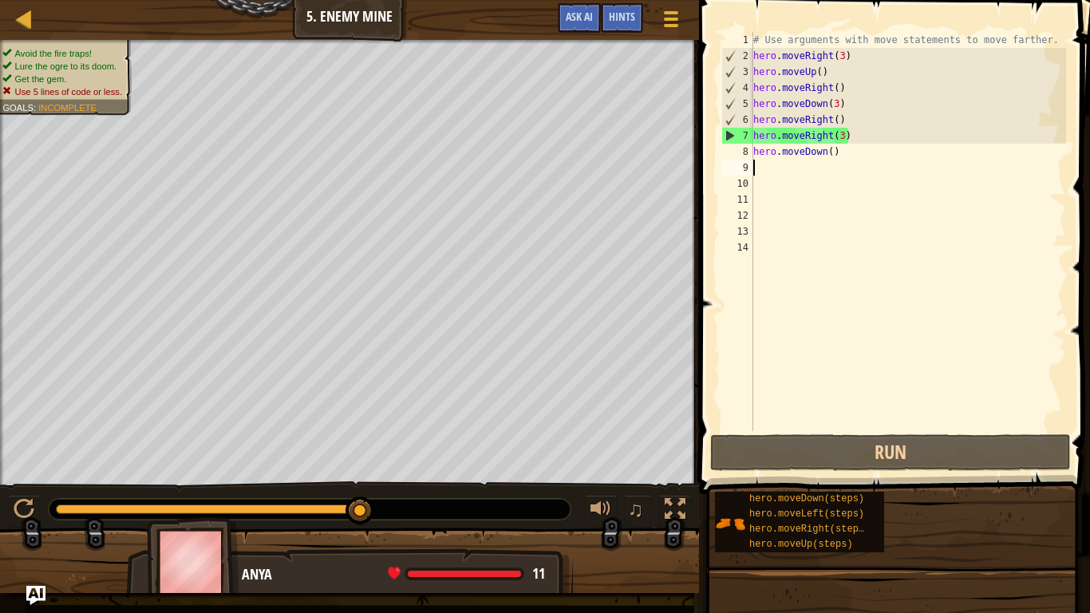
click at [846, 159] on div "# Use arguments with move statements to move farther. hero . moveRight ( 3 ) he…" at bounding box center [908, 247] width 316 height 431
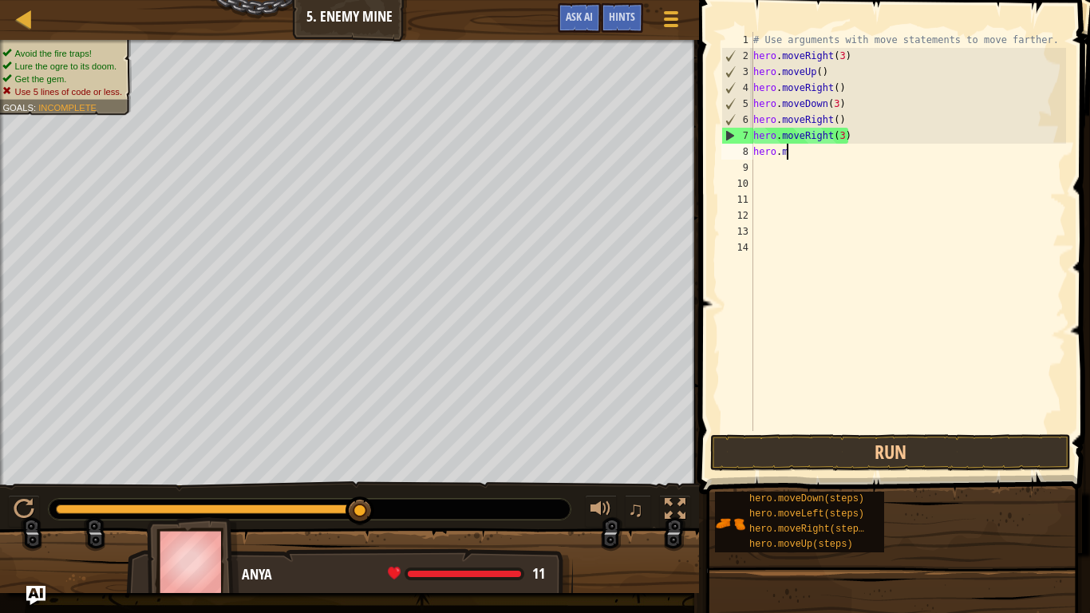
type textarea "h"
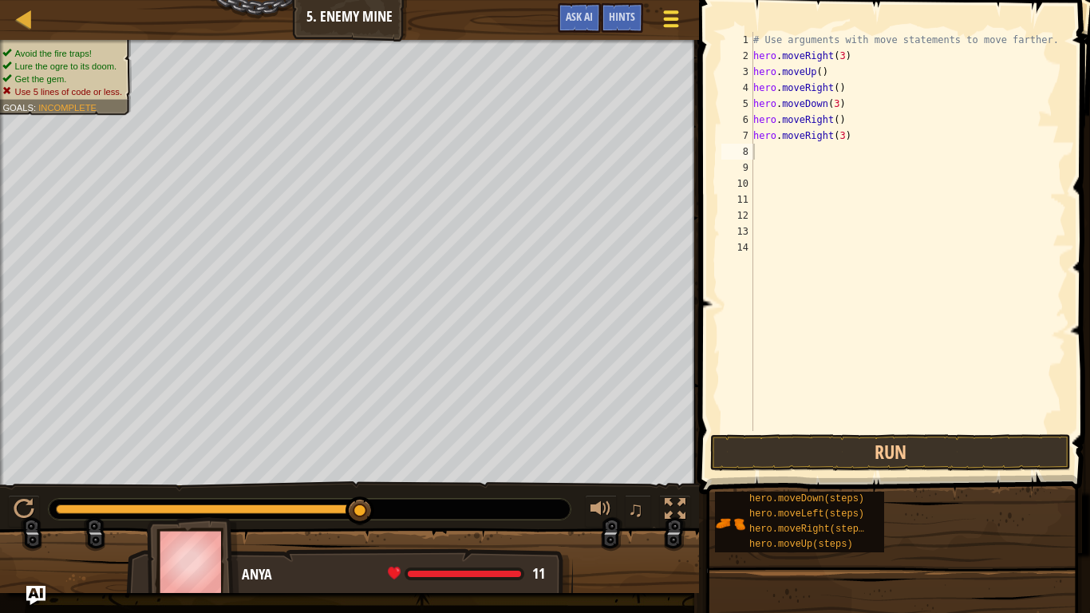
click at [659, 18] on button "Game Menu" at bounding box center [671, 21] width 42 height 39
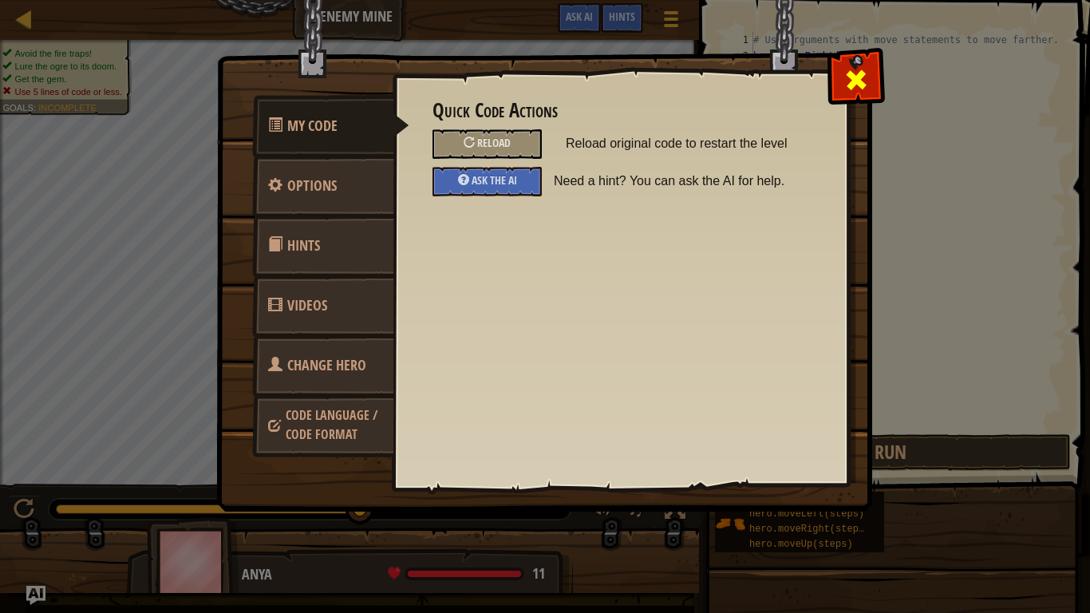
click at [872, 56] on div at bounding box center [855, 76] width 50 height 50
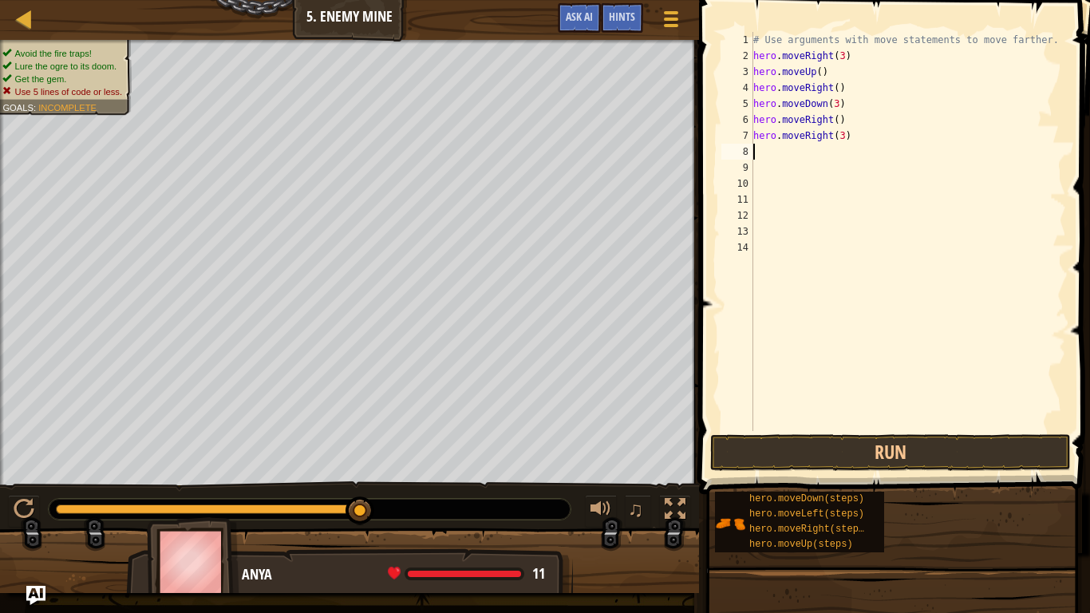
click at [807, 156] on div "# Use arguments with move statements to move farther. hero . moveRight ( 3 ) he…" at bounding box center [908, 247] width 316 height 431
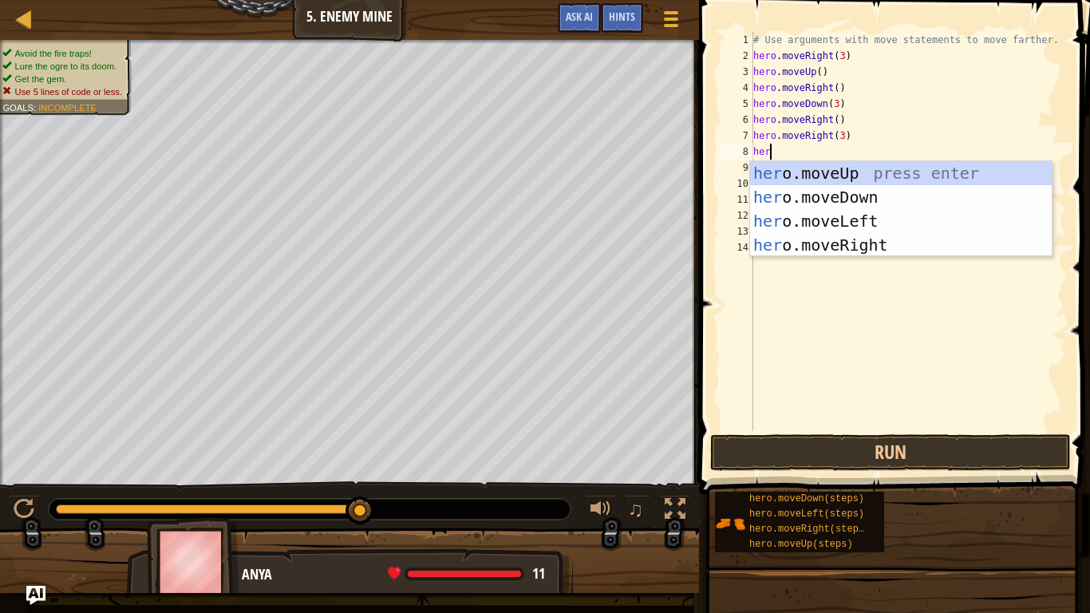
scroll to position [7, 1]
type textarea "h"
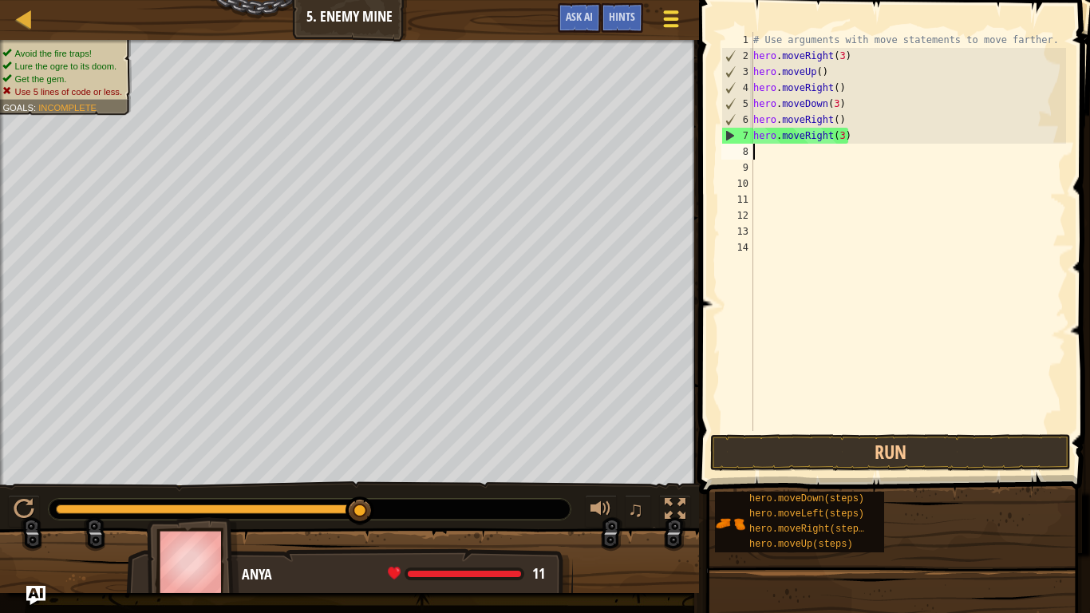
click at [665, 24] on span at bounding box center [671, 25] width 15 height 3
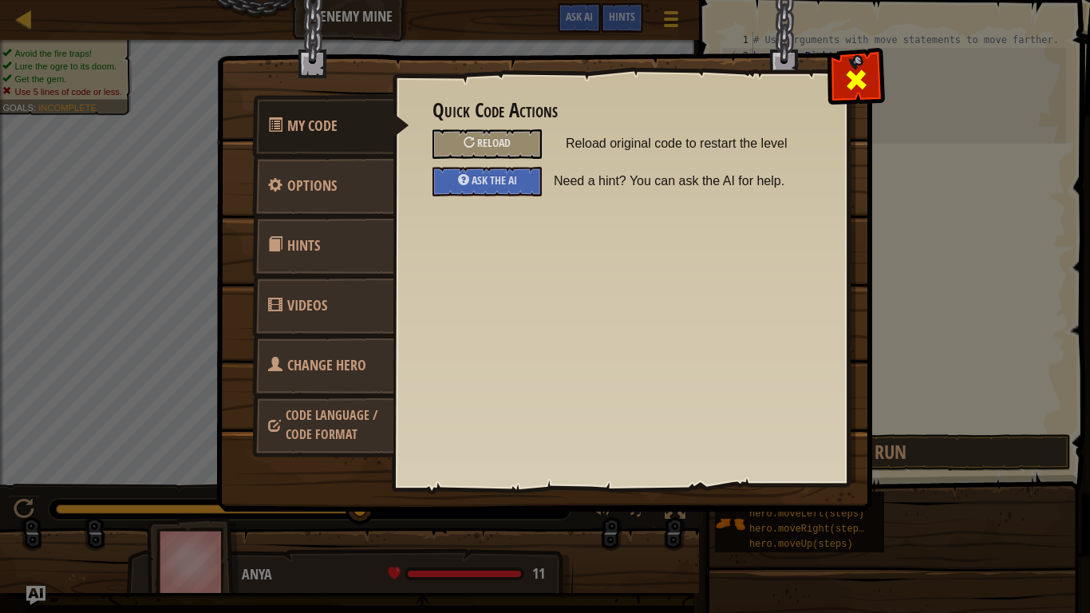
click at [851, 67] on span at bounding box center [856, 80] width 26 height 26
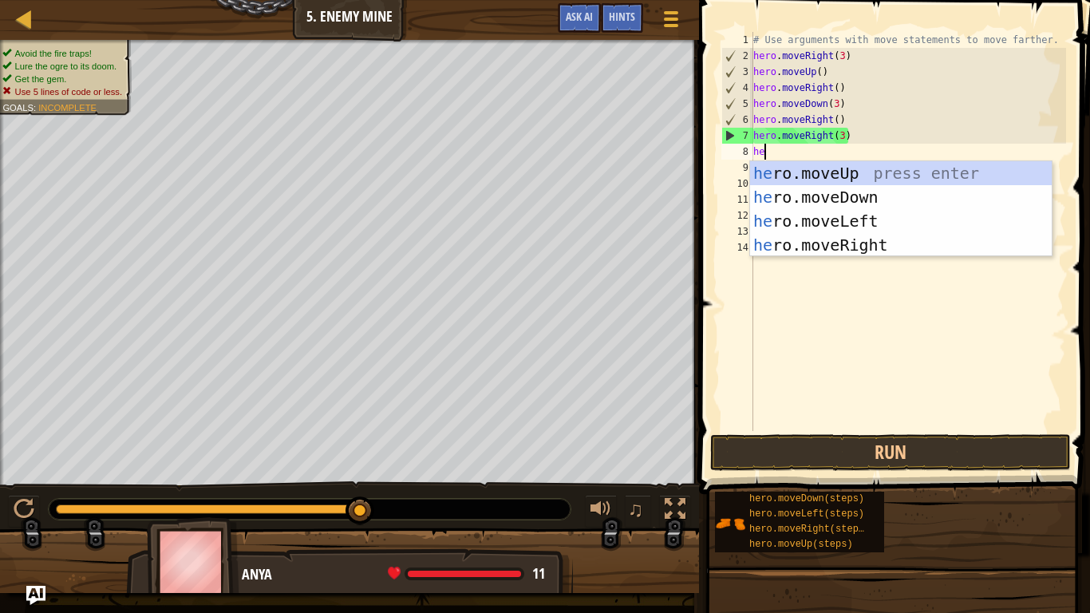
type textarea "her"
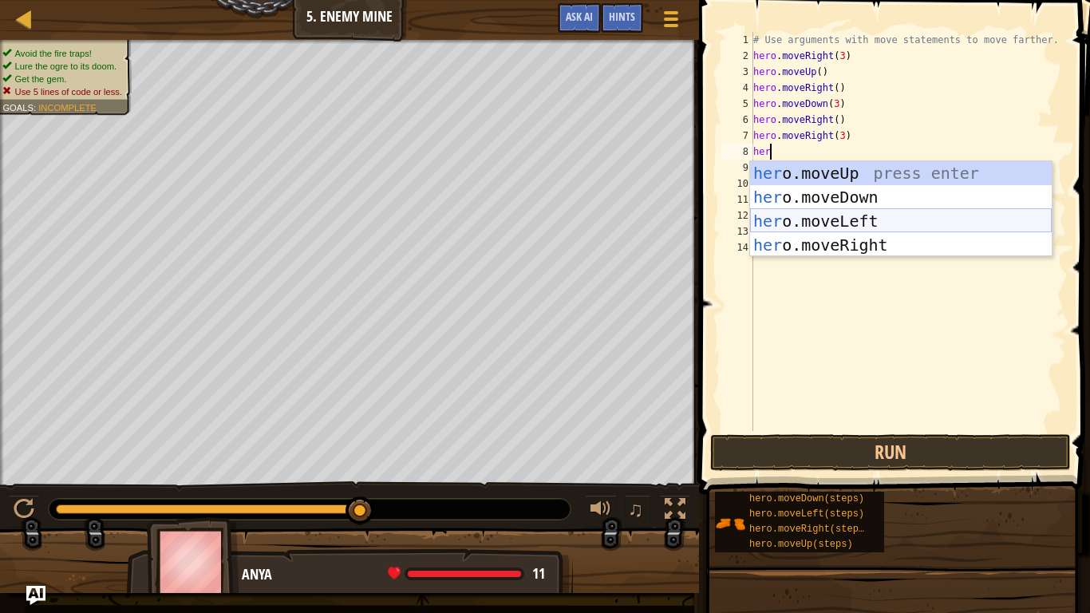
click at [847, 220] on div "her o.moveUp press enter her o.moveDown press enter her o.moveLeft press enter …" at bounding box center [901, 233] width 302 height 144
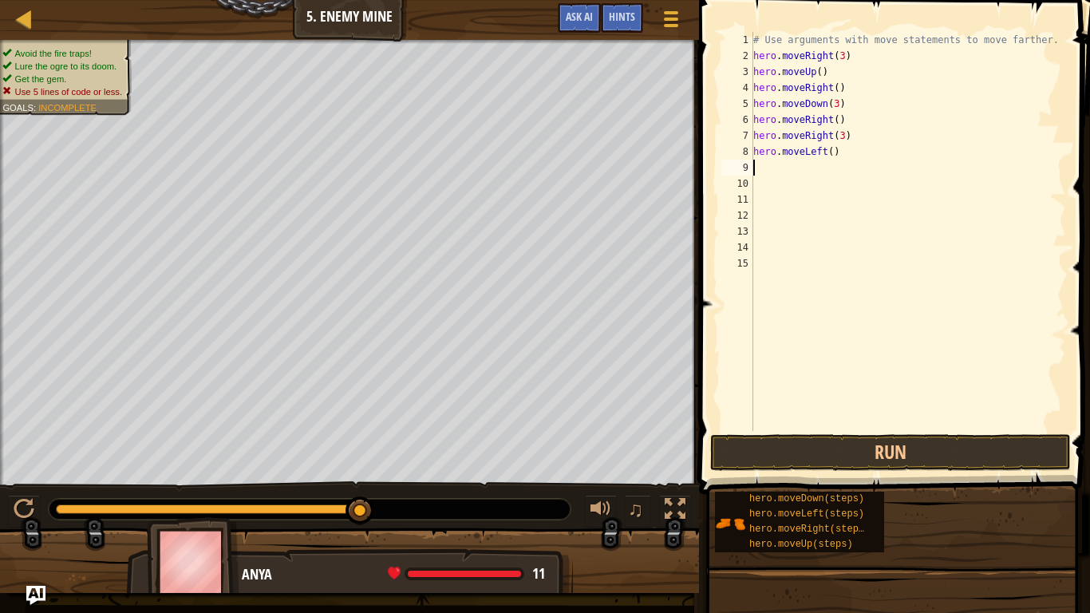
scroll to position [7, 0]
click at [811, 448] on button "Run" at bounding box center [890, 452] width 361 height 37
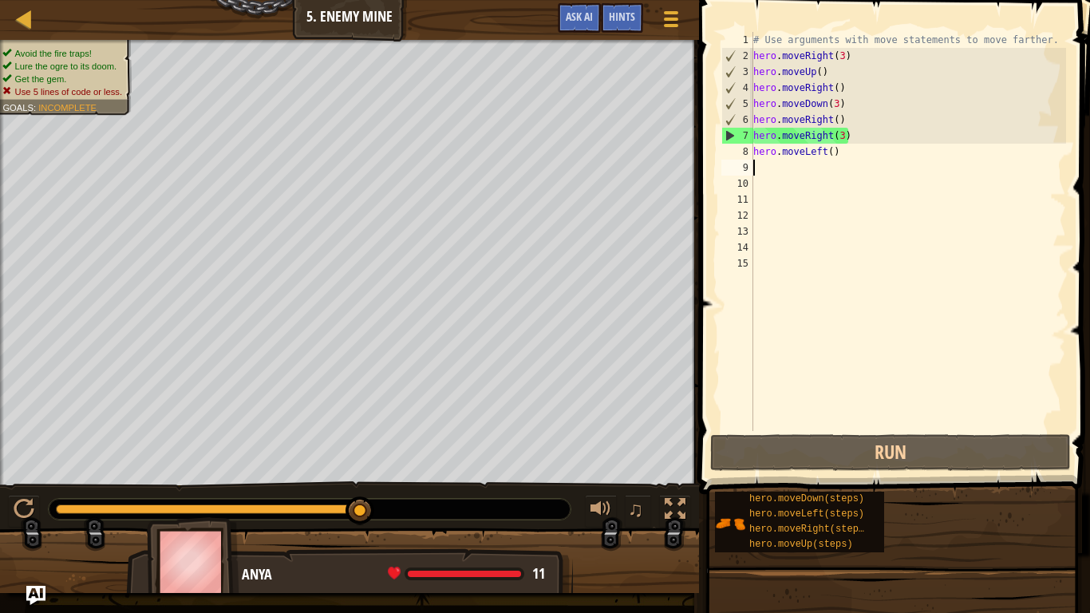
click at [837, 162] on div "# Use arguments with move statements to move farther. hero . moveRight ( 3 ) he…" at bounding box center [908, 247] width 316 height 431
click at [845, 155] on div "# Use arguments with move statements to move farther. hero . moveRight ( 3 ) he…" at bounding box center [908, 247] width 316 height 431
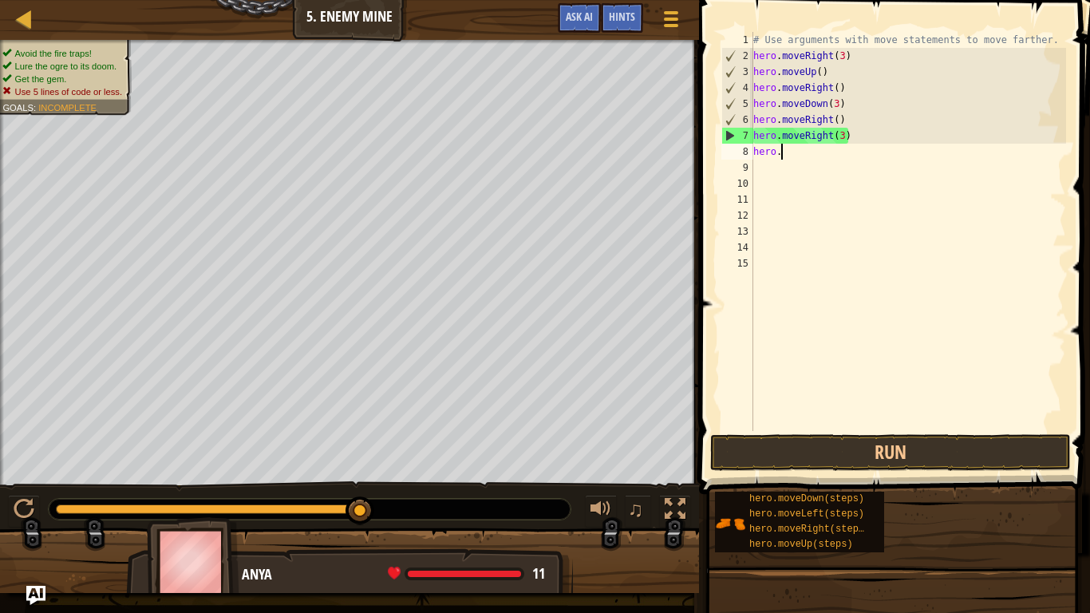
type textarea "h"
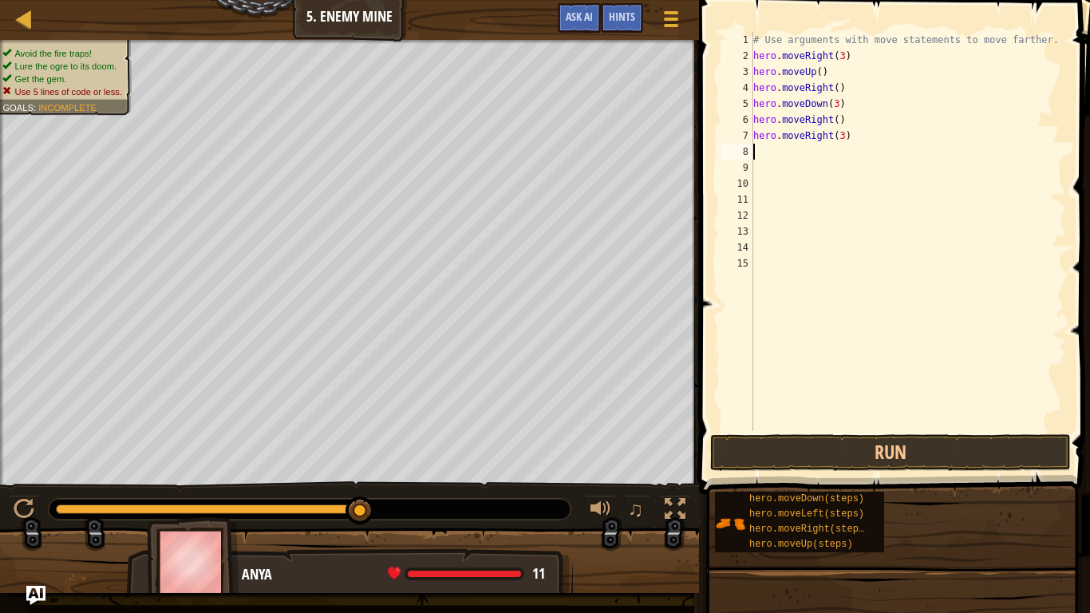
click at [850, 136] on div "# Use arguments with move statements to move farther. hero . moveRight ( 3 ) he…" at bounding box center [908, 247] width 316 height 431
click at [797, 448] on button "Run" at bounding box center [890, 452] width 361 height 37
type textarea "hero.moveRight(3)"
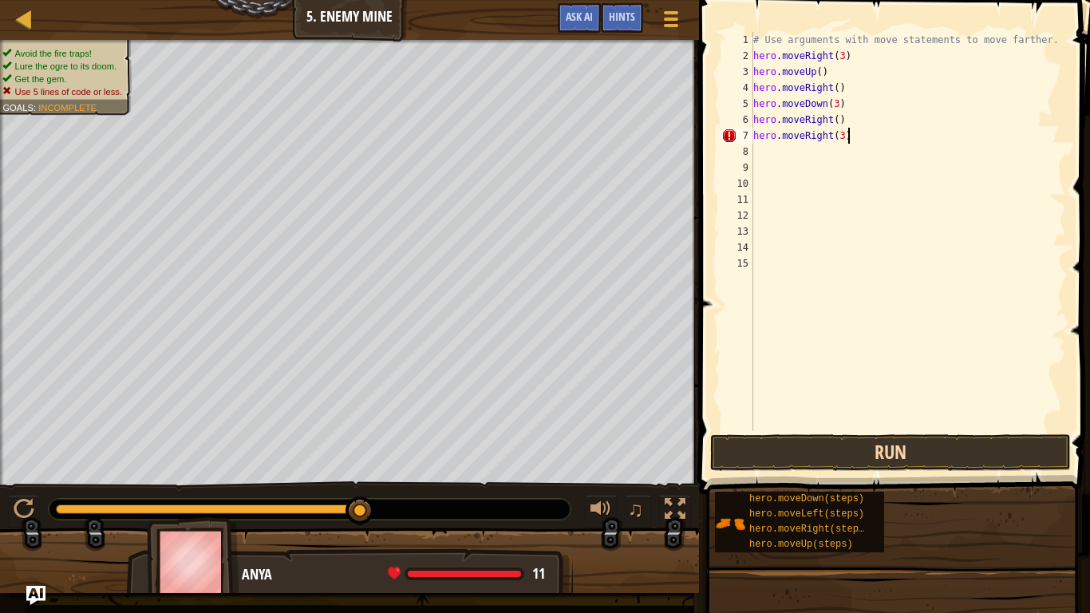
scroll to position [7, 13]
click at [774, 150] on div "# Use arguments with move statements to move farther. hero . moveRight ( 3 ) he…" at bounding box center [908, 247] width 316 height 431
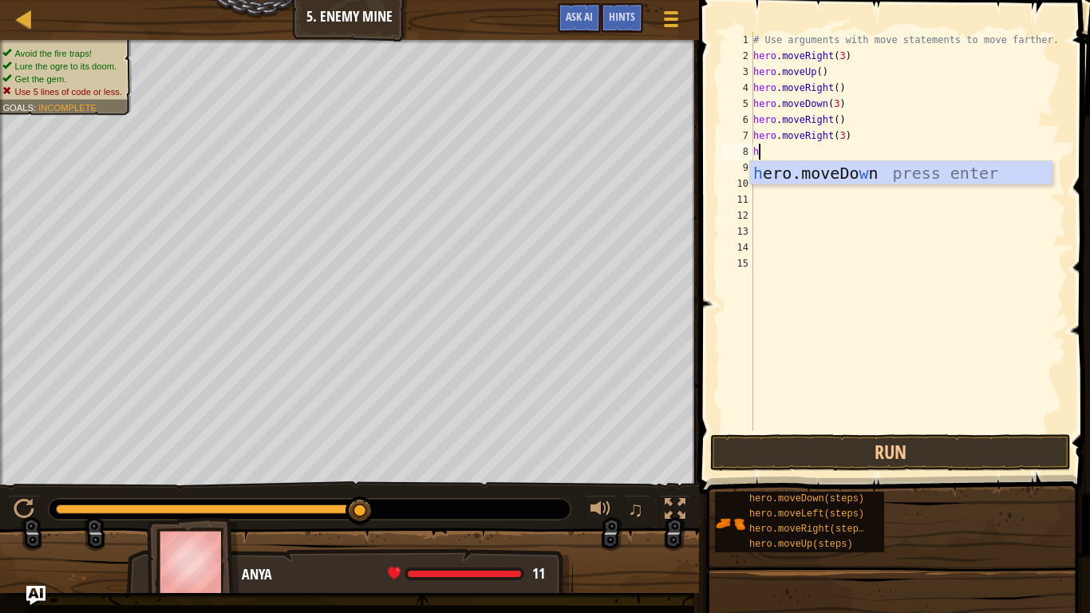
scroll to position [7, 0]
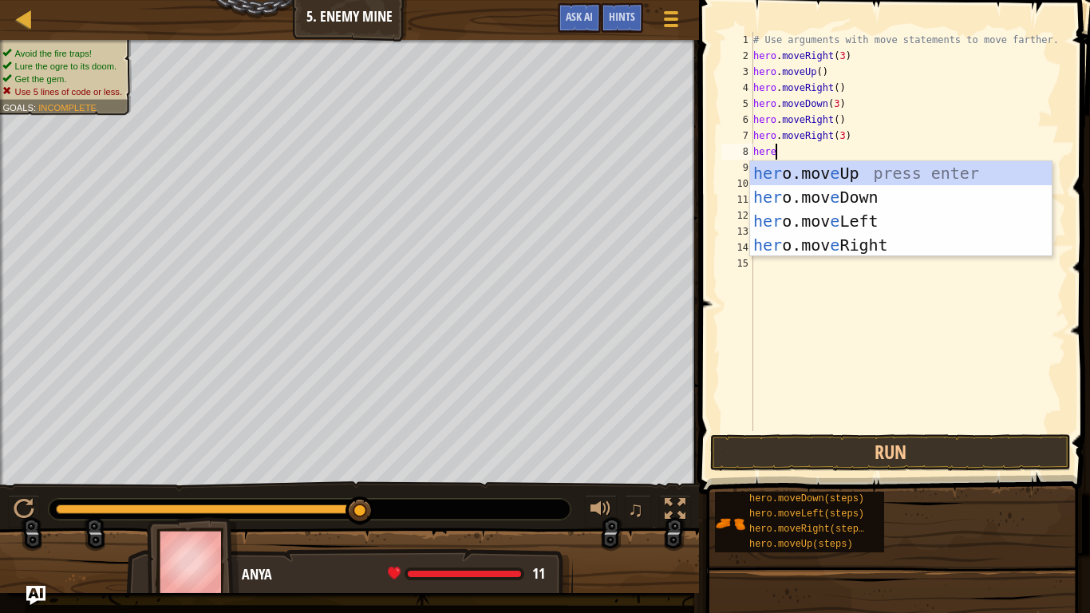
type textarea "her"
click at [858, 201] on div "her o.moveUp press enter her o.moveDown press enter her o.moveLeft press enter …" at bounding box center [901, 233] width 302 height 144
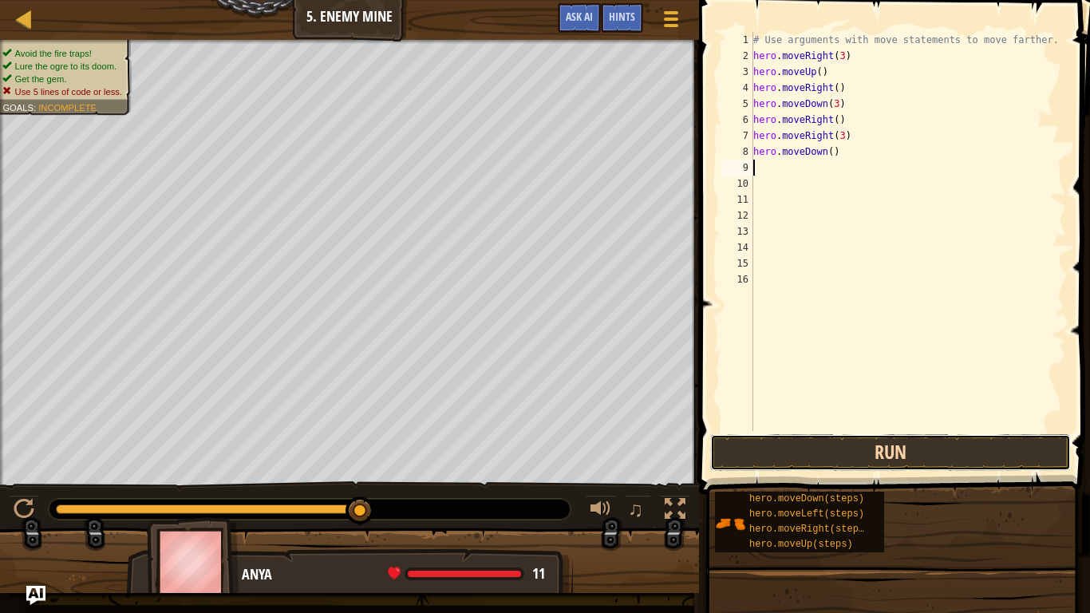
click at [774, 451] on button "Run" at bounding box center [890, 452] width 361 height 37
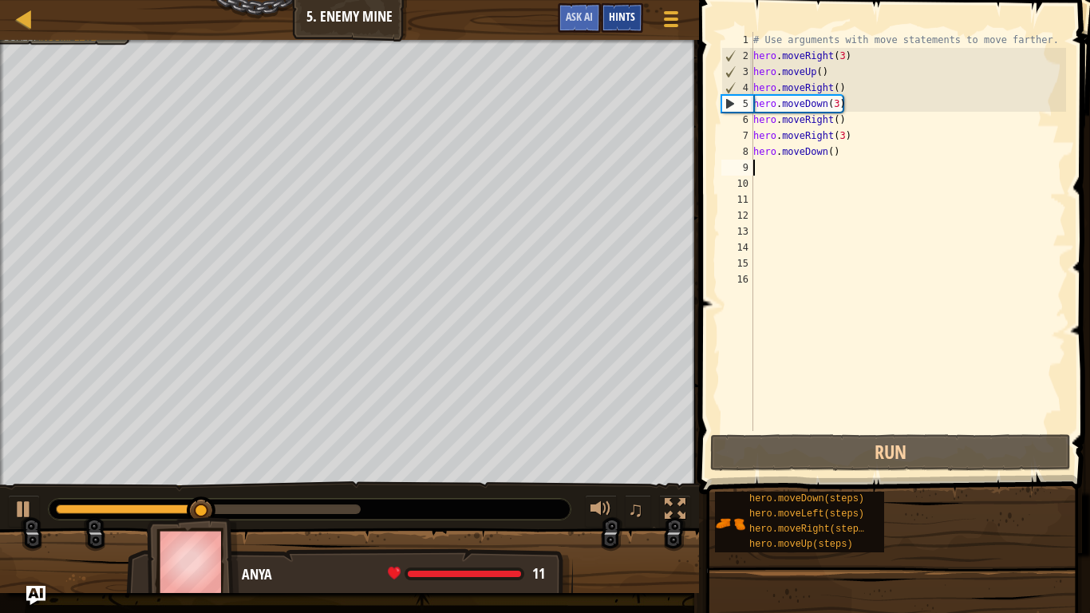
click at [618, 25] on div "Hints" at bounding box center [622, 18] width 42 height 30
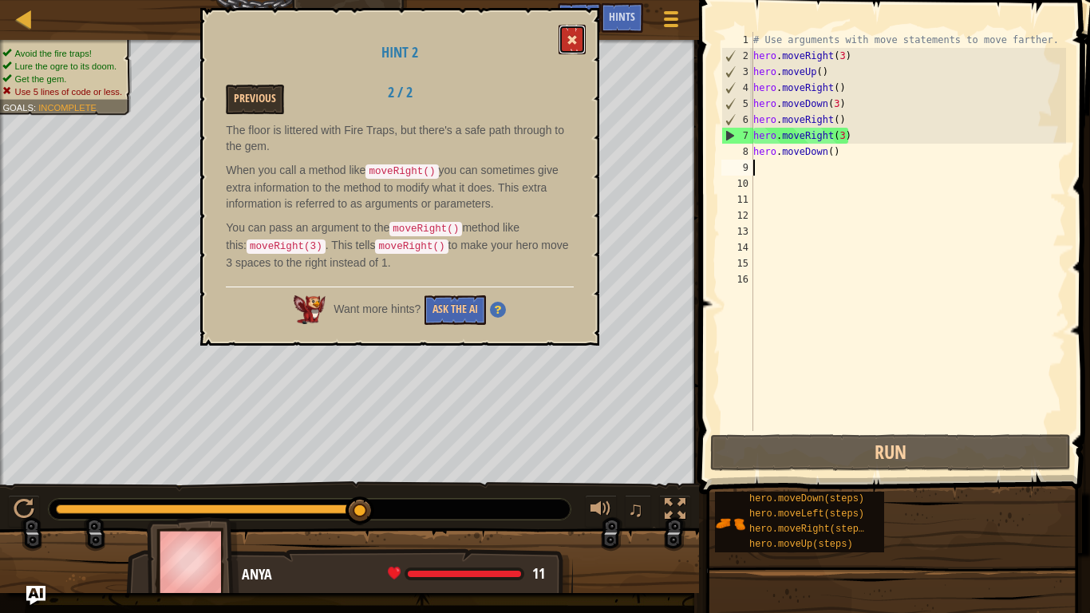
click at [573, 36] on span at bounding box center [571, 39] width 11 height 11
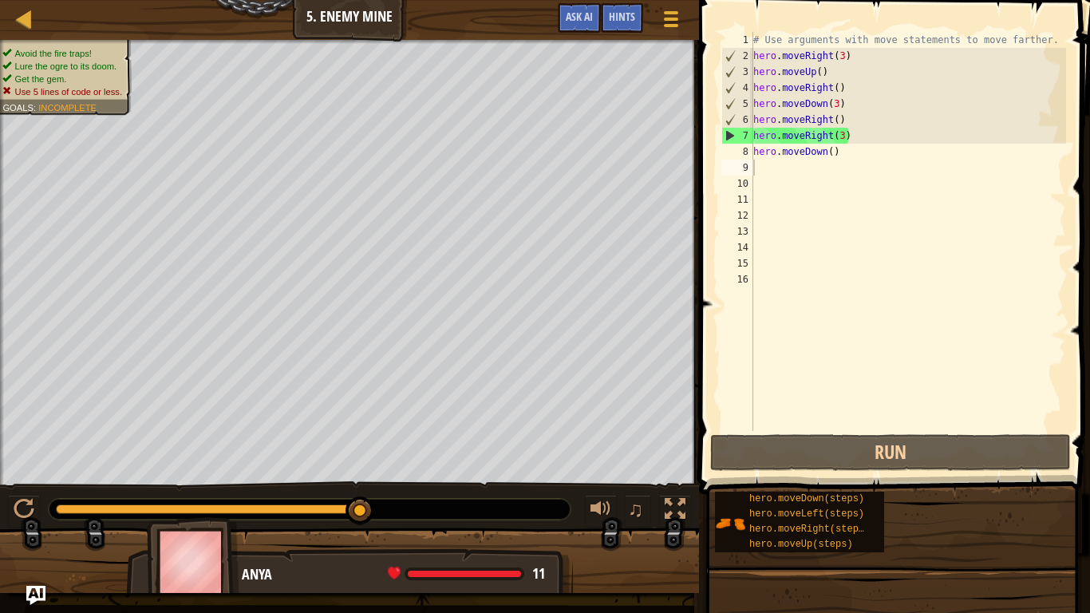
click at [861, 151] on div "# Use arguments with move statements to move farther. hero . moveRight ( 3 ) he…" at bounding box center [908, 247] width 316 height 431
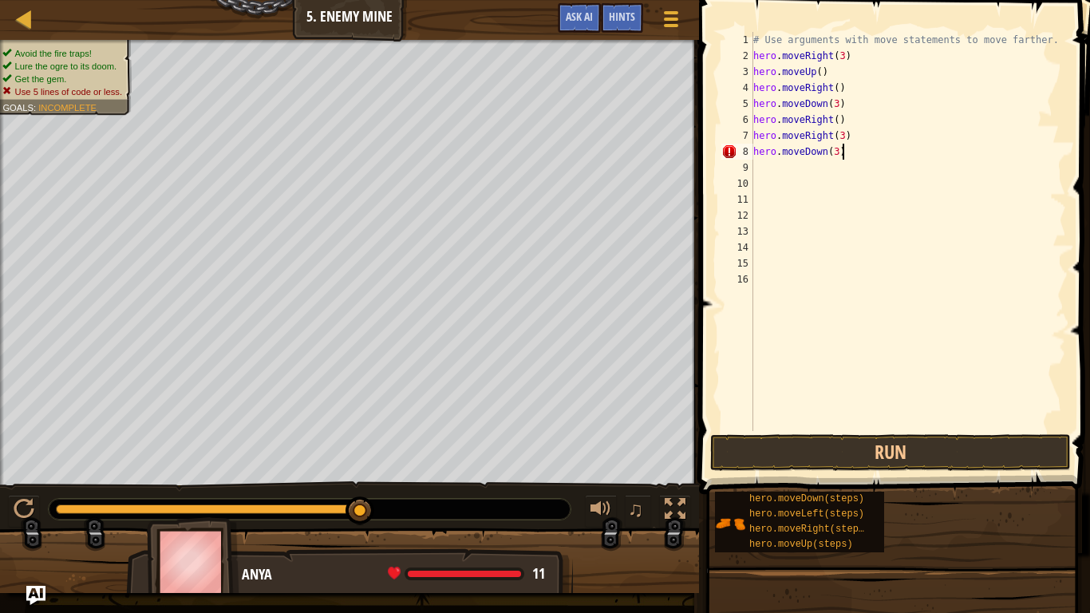
scroll to position [7, 12]
click at [916, 447] on button "Run" at bounding box center [890, 452] width 361 height 37
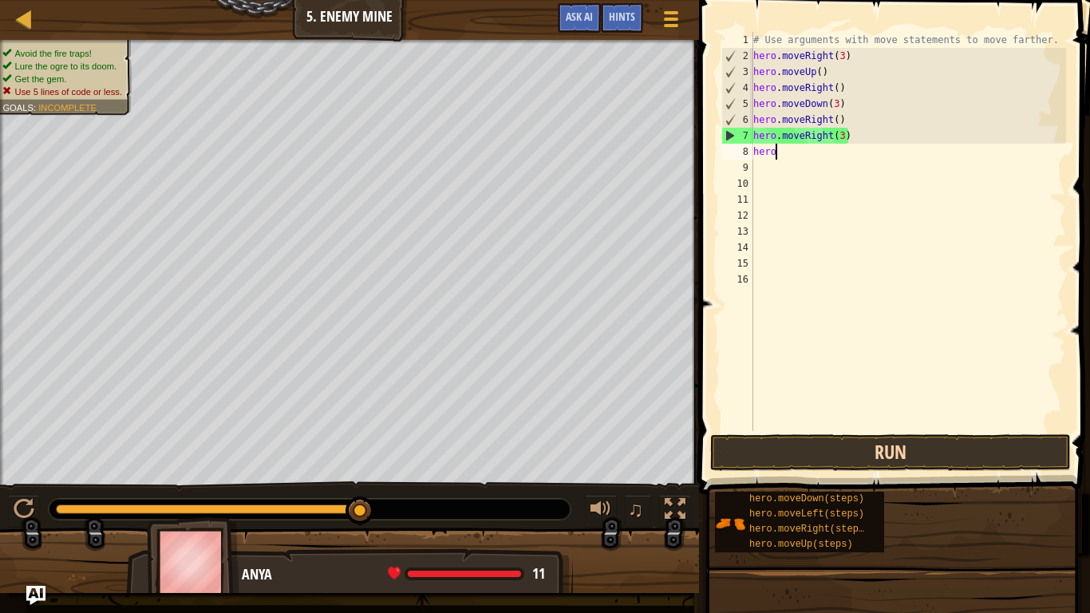
scroll to position [7, 1]
type textarea "h"
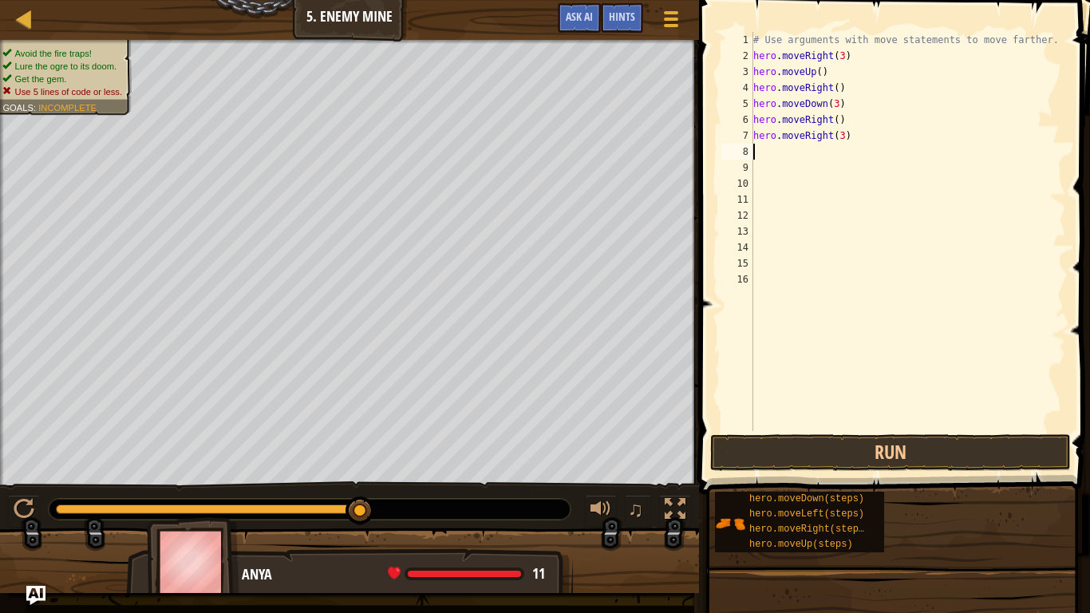
click at [846, 117] on div "# Use arguments with move statements to move farther. hero . moveRight ( 3 ) he…" at bounding box center [908, 247] width 316 height 431
type textarea "h"
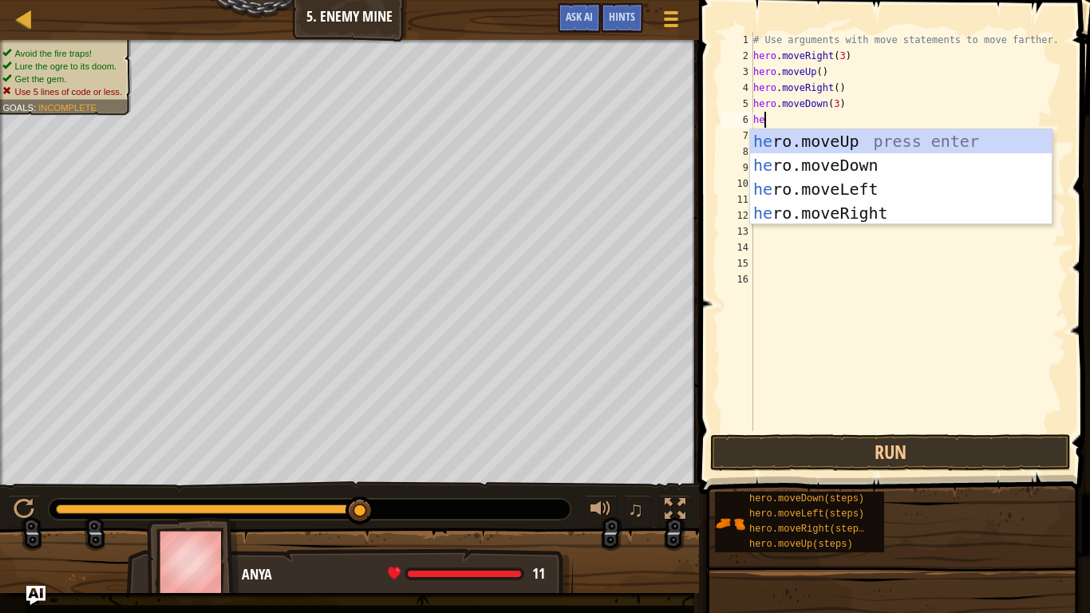
type textarea "her"
click at [898, 207] on div "her o.moveUp press enter her o.moveDown press enter her o.moveLeft press enter …" at bounding box center [901, 201] width 302 height 144
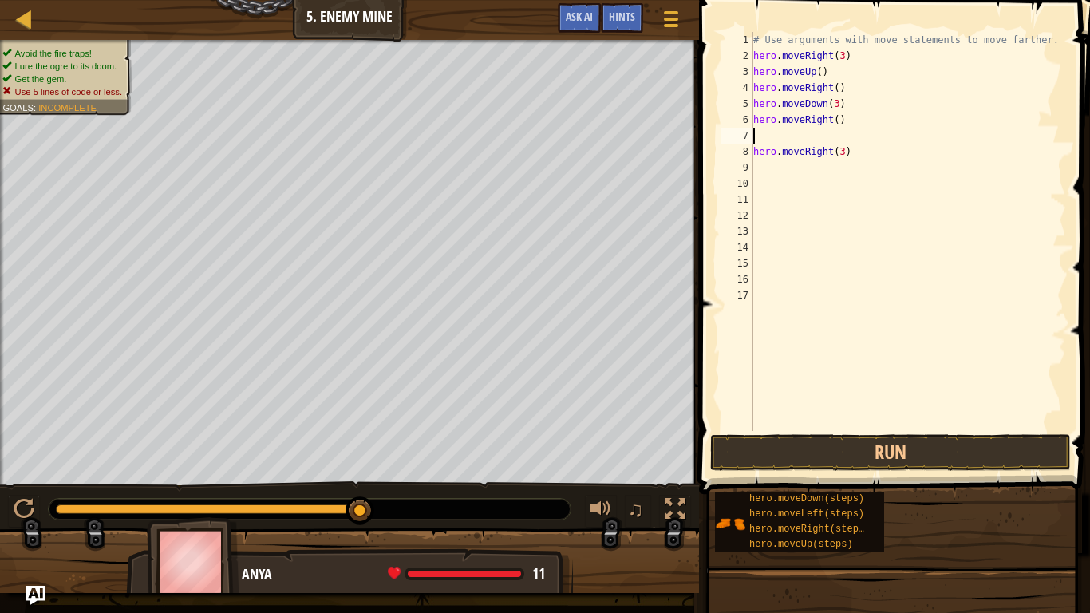
click at [850, 123] on div "# Use arguments with move statements to move farther. hero . moveRight ( 3 ) he…" at bounding box center [908, 247] width 316 height 431
type textarea "h"
click at [853, 461] on button "Run" at bounding box center [890, 452] width 361 height 37
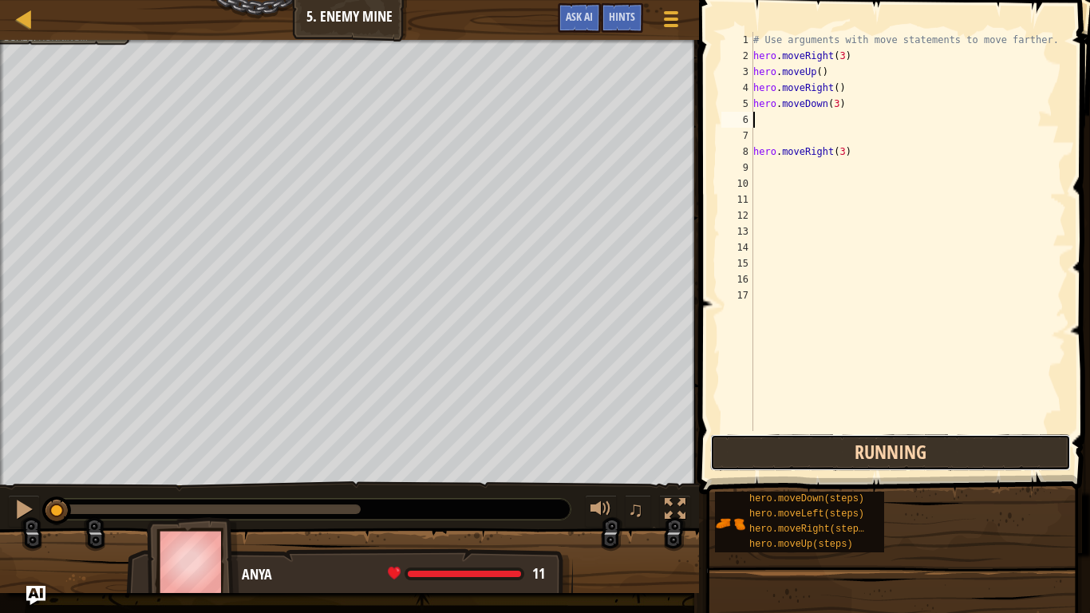
click at [853, 461] on button "Running" at bounding box center [890, 452] width 361 height 37
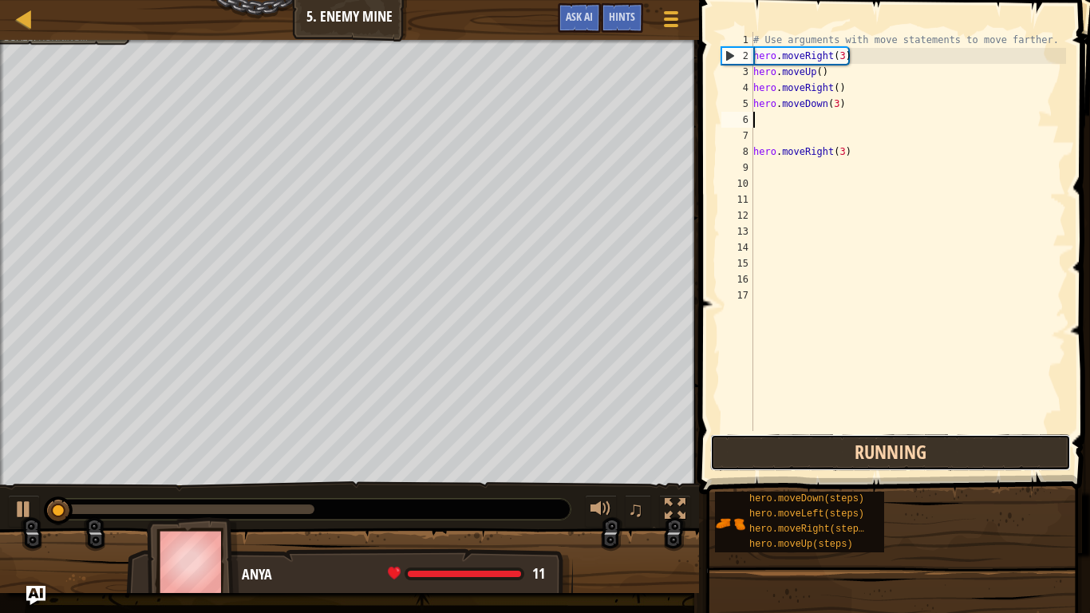
click at [853, 461] on button "Running" at bounding box center [890, 452] width 361 height 37
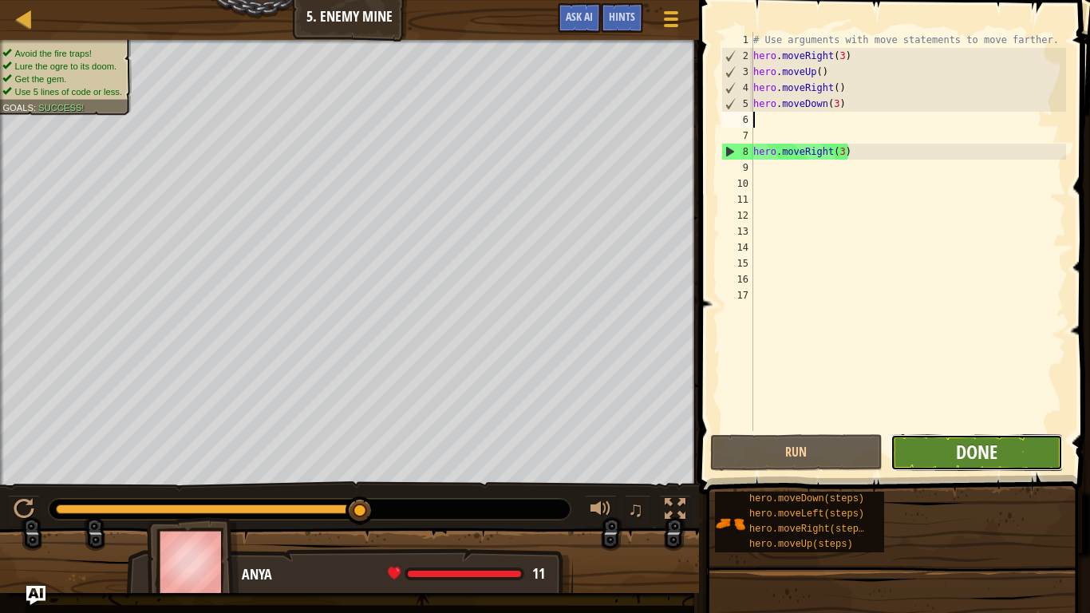
click at [974, 462] on span "Done" at bounding box center [976, 452] width 41 height 26
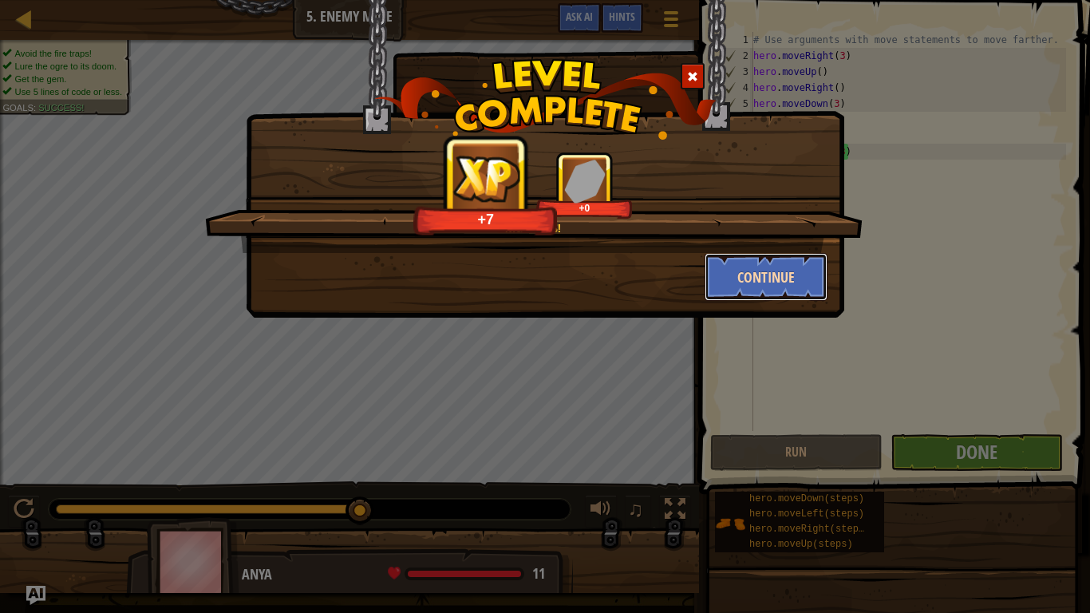
click at [732, 258] on button "Continue" at bounding box center [766, 277] width 124 height 48
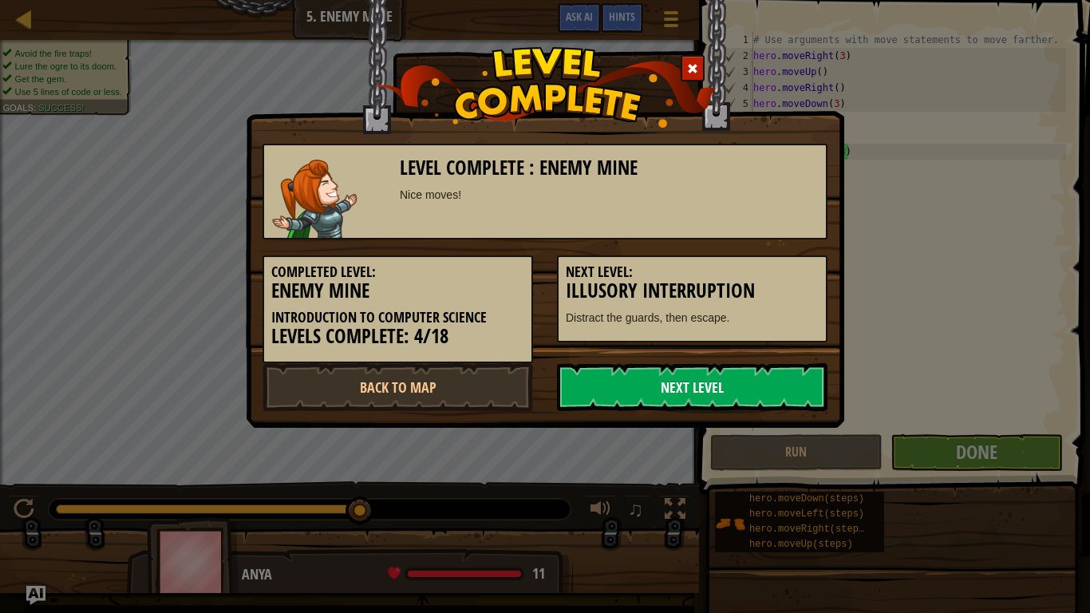
click at [645, 377] on link "Next Level" at bounding box center [692, 387] width 270 height 48
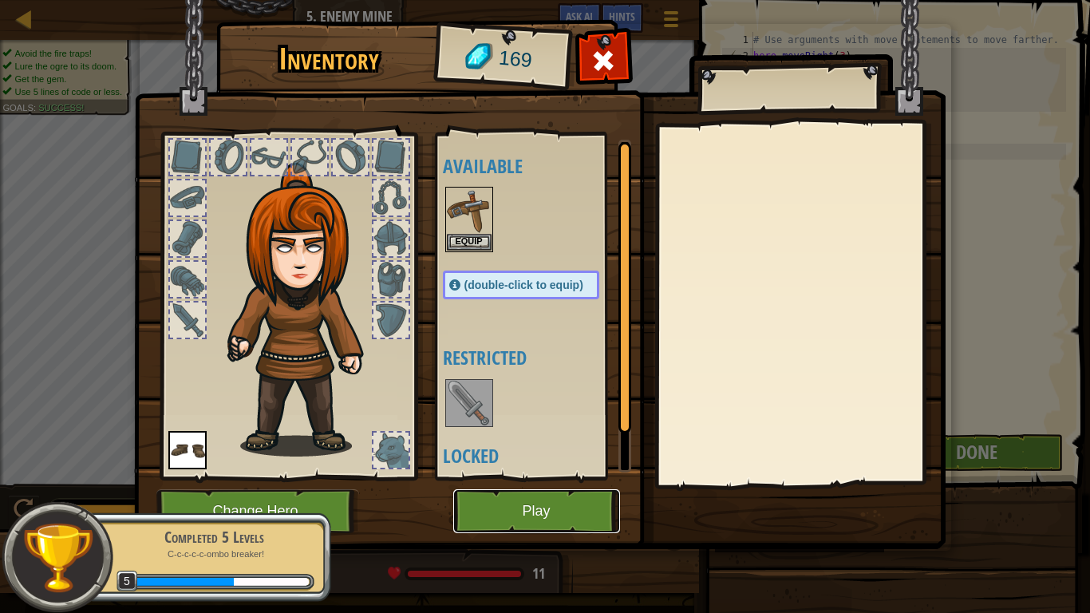
click at [582, 509] on button "Play" at bounding box center [536, 511] width 167 height 44
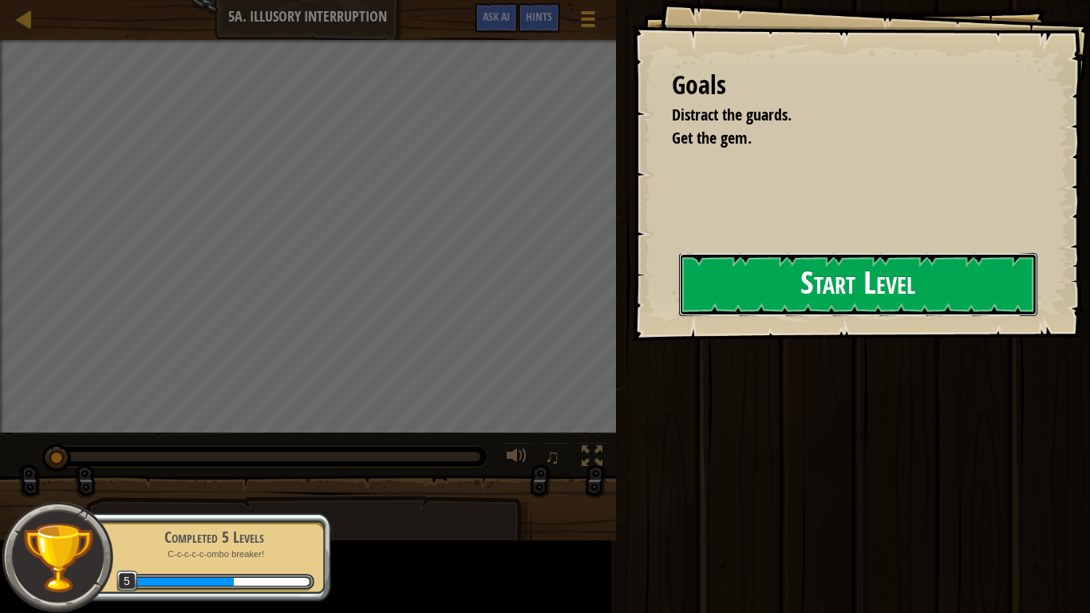
click at [850, 308] on button "Start Level" at bounding box center [858, 284] width 358 height 63
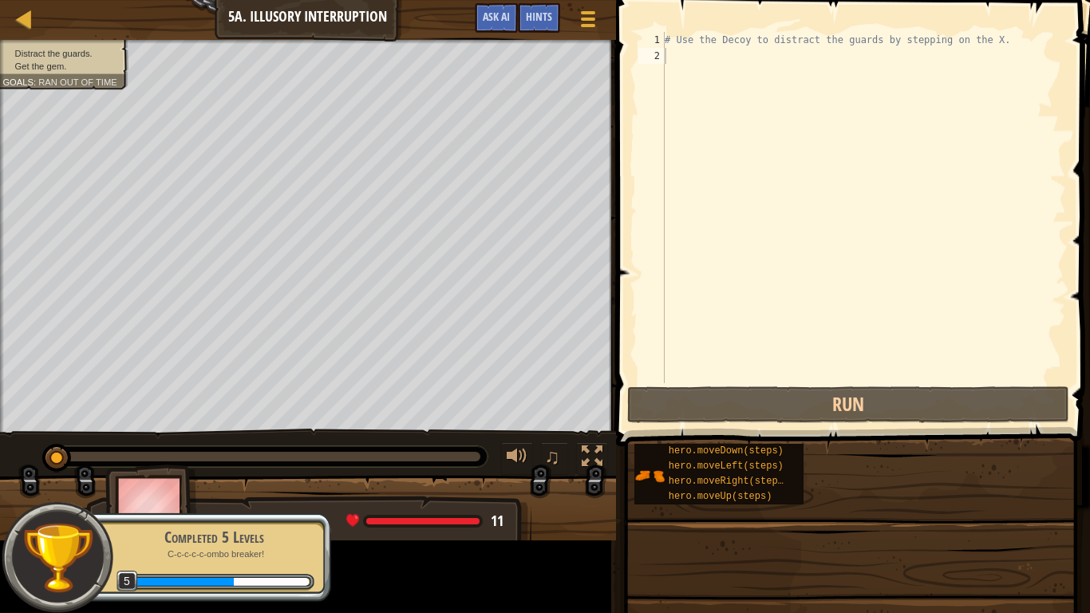
click at [893, 268] on div "# Use the Decoy to distract the guards by stepping on the X." at bounding box center [863, 223] width 404 height 383
type textarea "he"
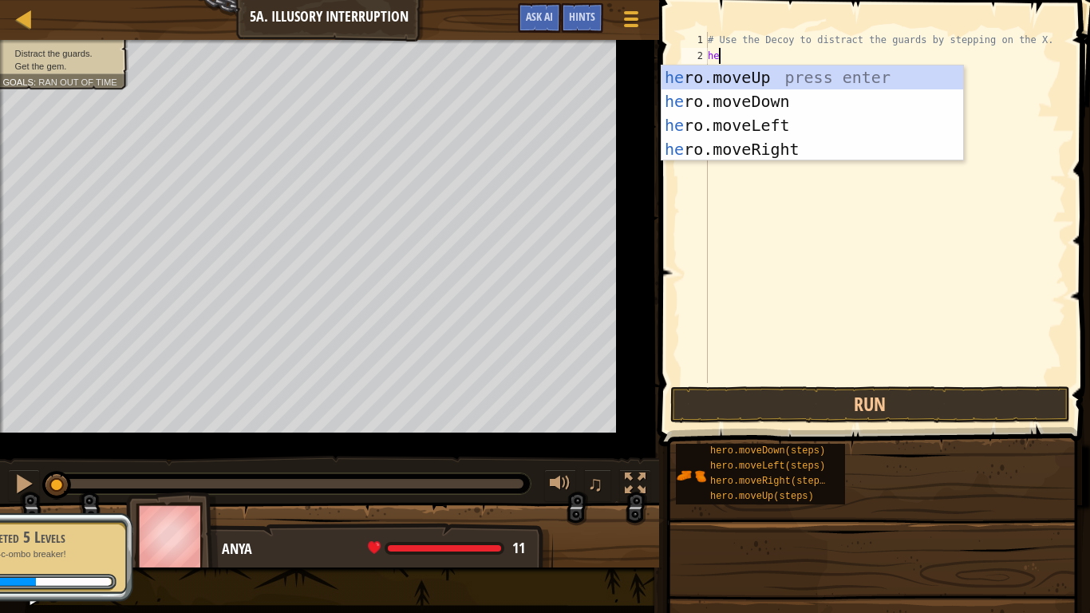
scroll to position [7, 1]
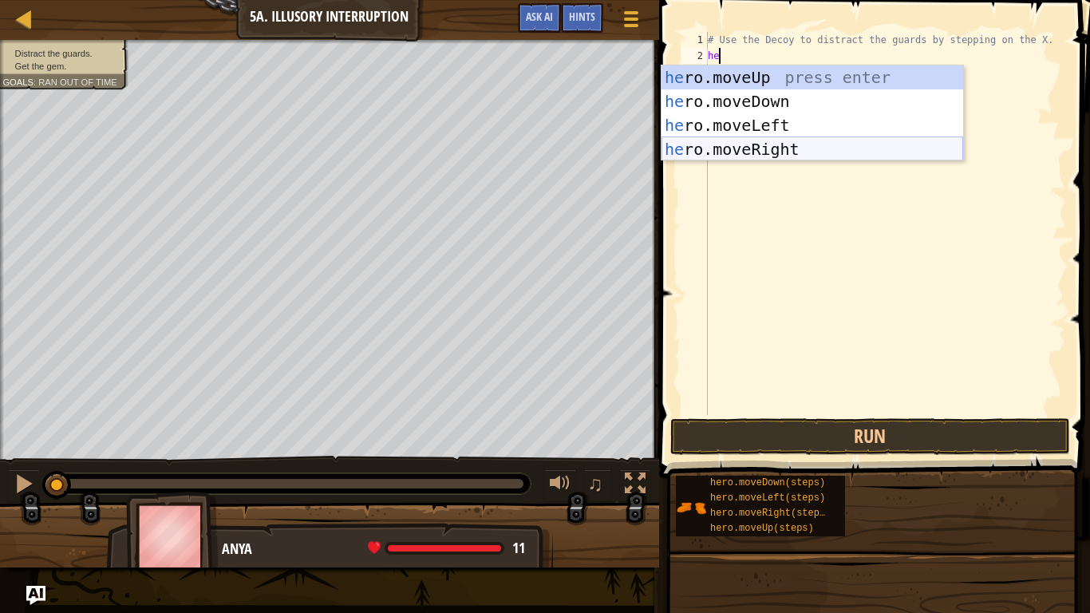
click at [751, 155] on div "he ro.moveUp press enter he ro.moveDown press enter he ro.moveLeft press enter …" at bounding box center [812, 137] width 302 height 144
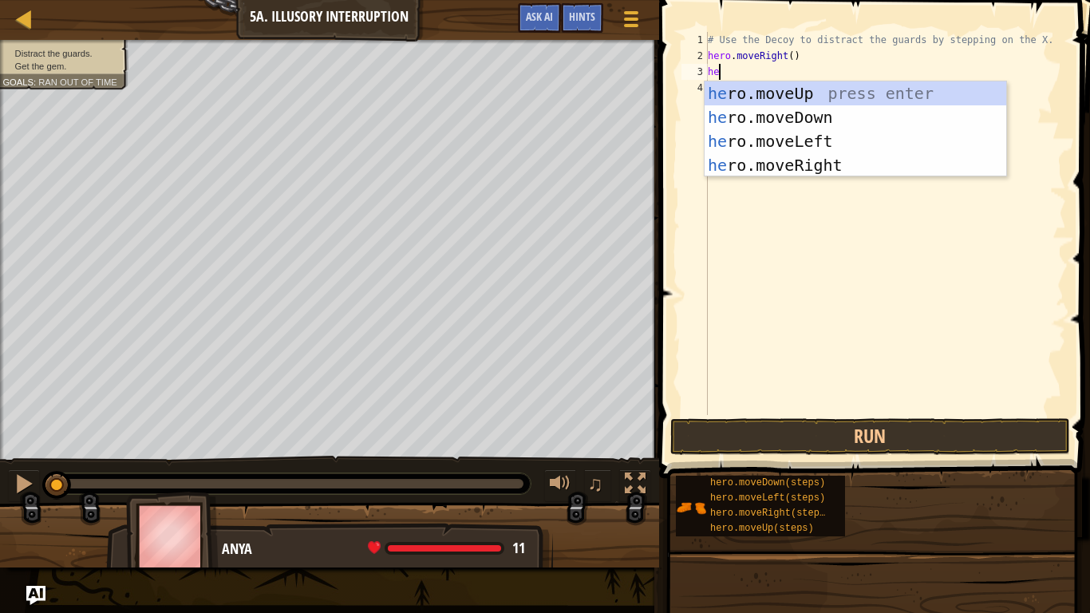
scroll to position [7, 2]
click at [834, 436] on button "Run" at bounding box center [870, 436] width 400 height 37
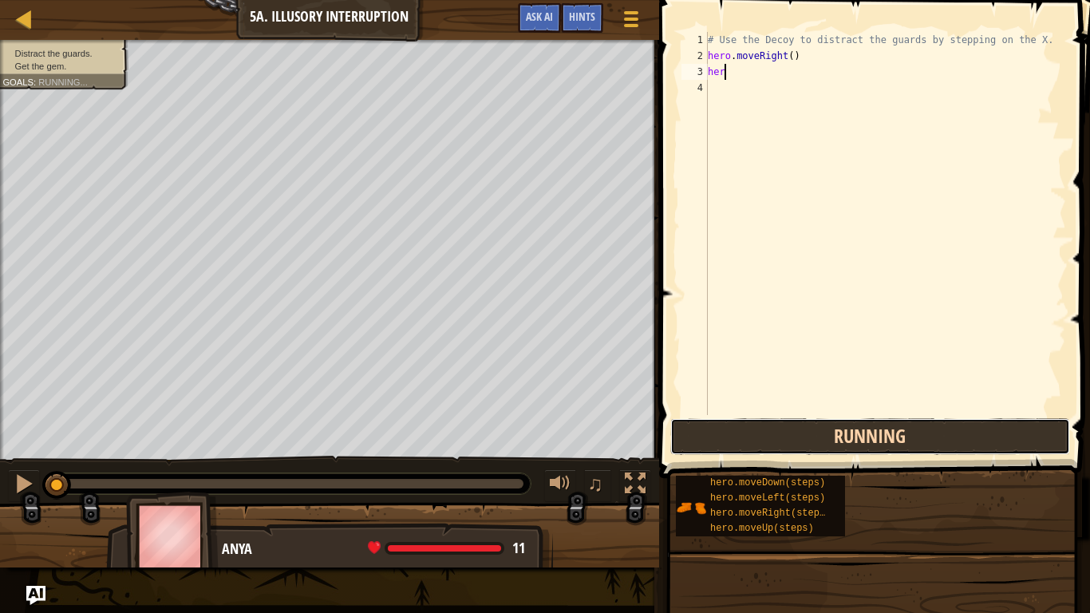
click at [834, 436] on button "Running" at bounding box center [870, 436] width 400 height 37
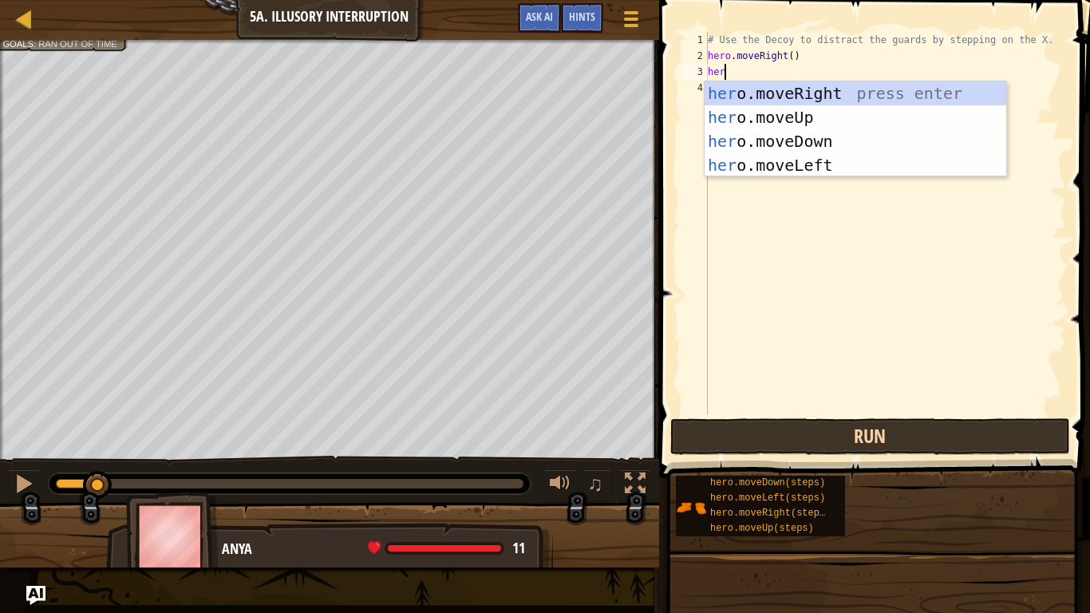
type textarea "hero"
click at [826, 120] on div "hero .moveUp press enter hero .moveDown press enter hero .moveLeft press enter …" at bounding box center [855, 153] width 302 height 144
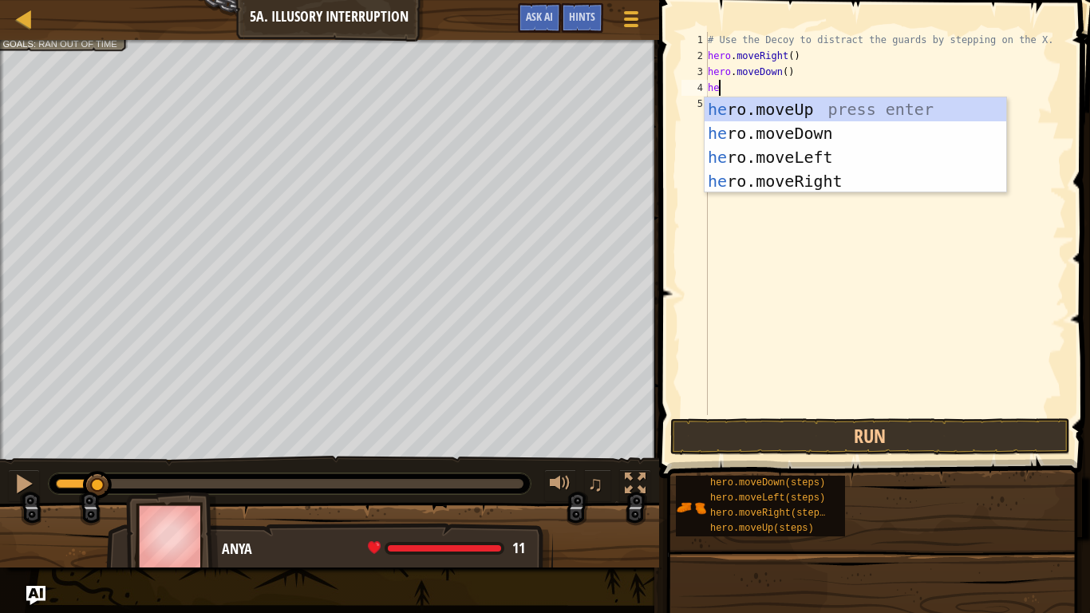
type textarea "her"
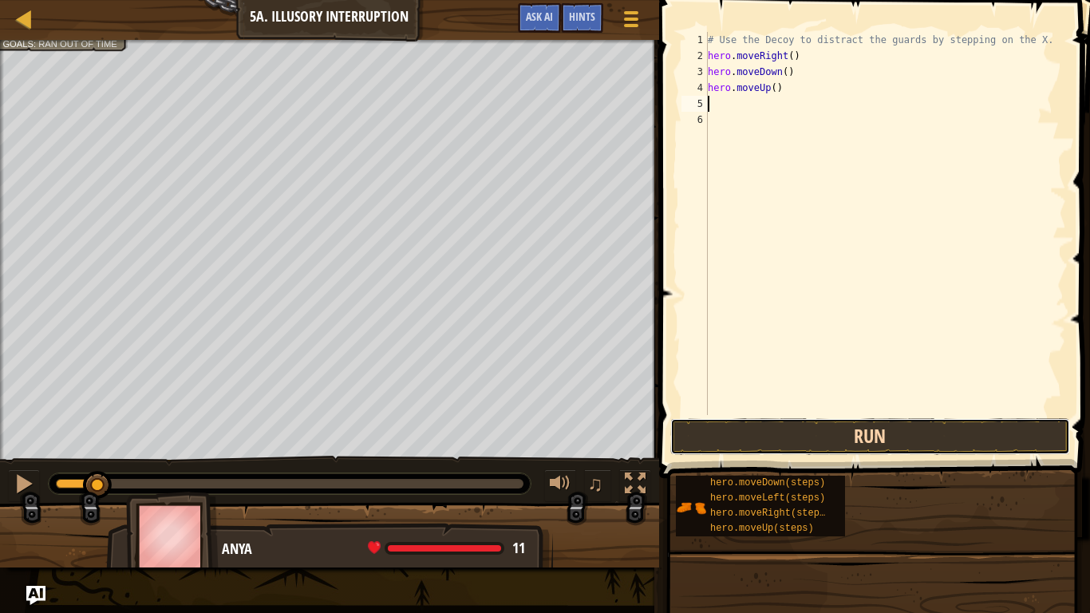
click at [749, 449] on button "Run" at bounding box center [870, 436] width 400 height 37
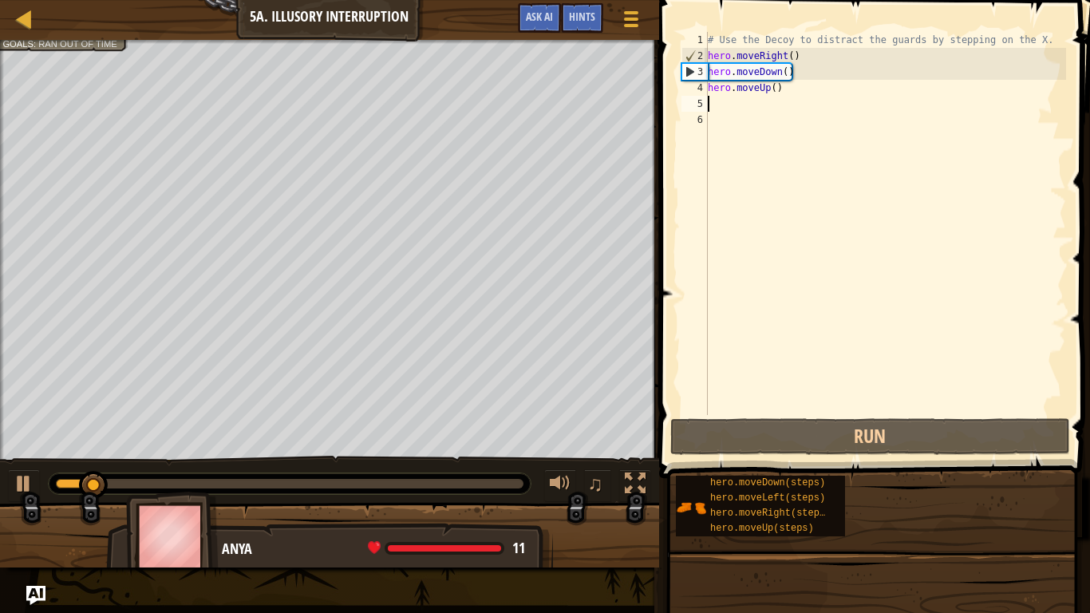
click at [790, 74] on div "# Use the Decoy to distract the guards by stepping on the X. hero . moveRight (…" at bounding box center [884, 239] width 361 height 415
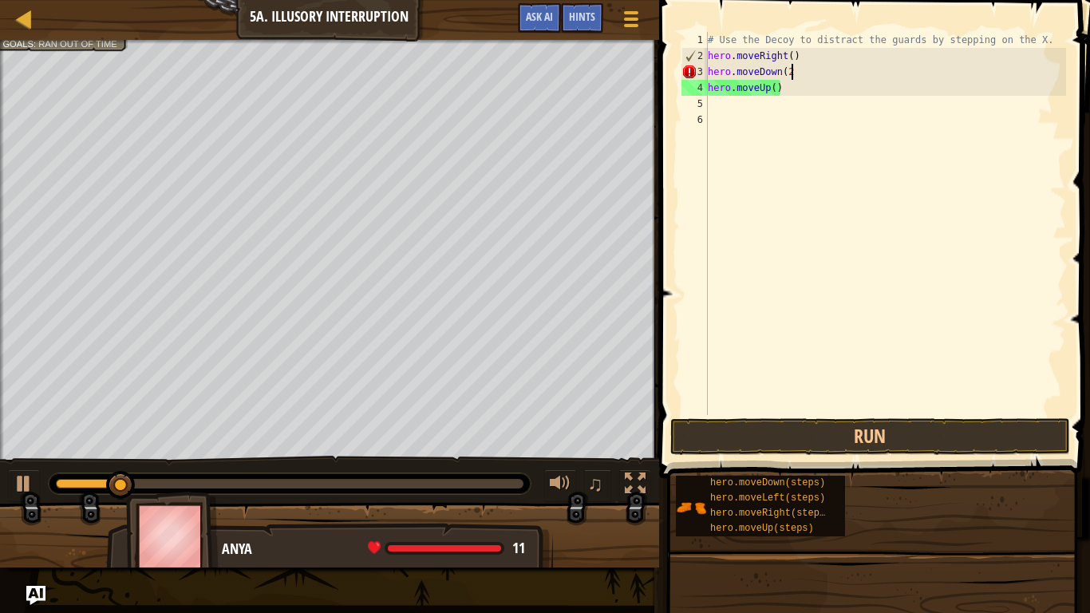
scroll to position [7, 12]
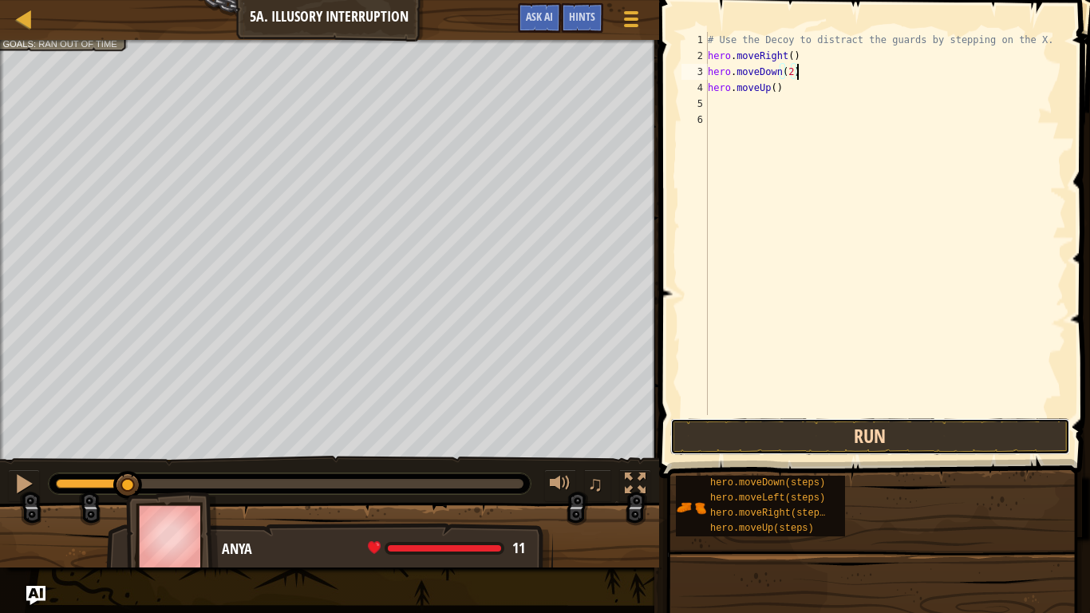
click at [710, 439] on button "Run" at bounding box center [870, 436] width 400 height 37
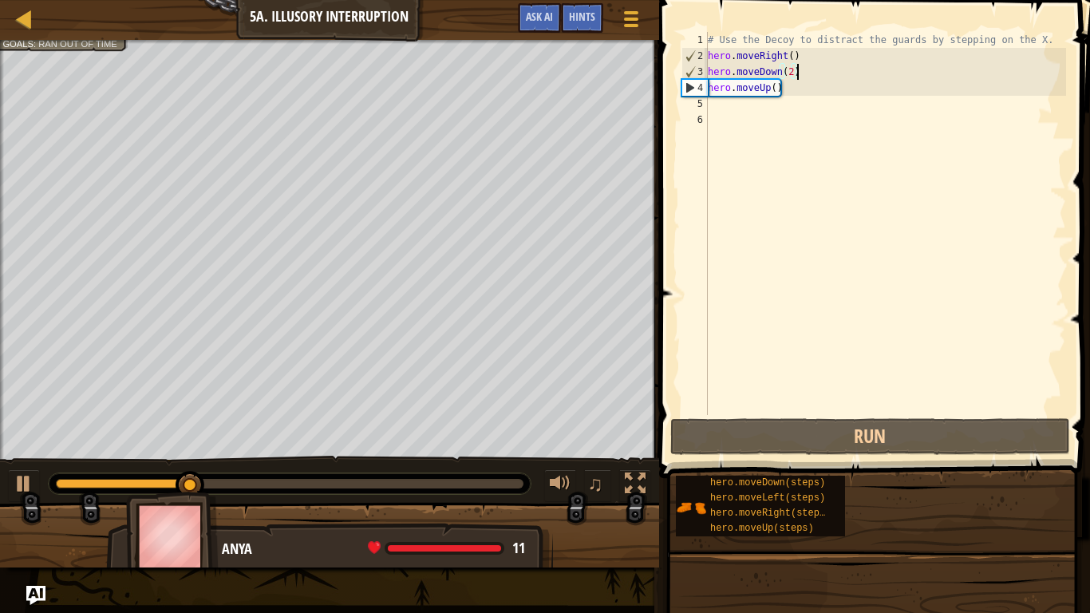
click at [795, 95] on div "# Use the Decoy to distract the guards by stepping on the X. hero . moveRight (…" at bounding box center [884, 239] width 361 height 415
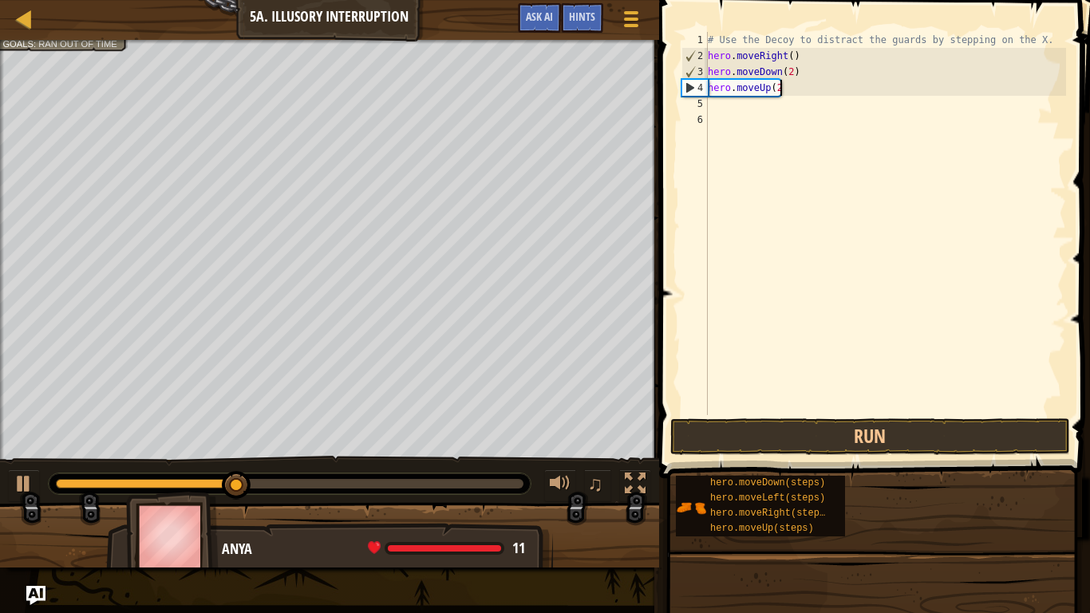
scroll to position [7, 10]
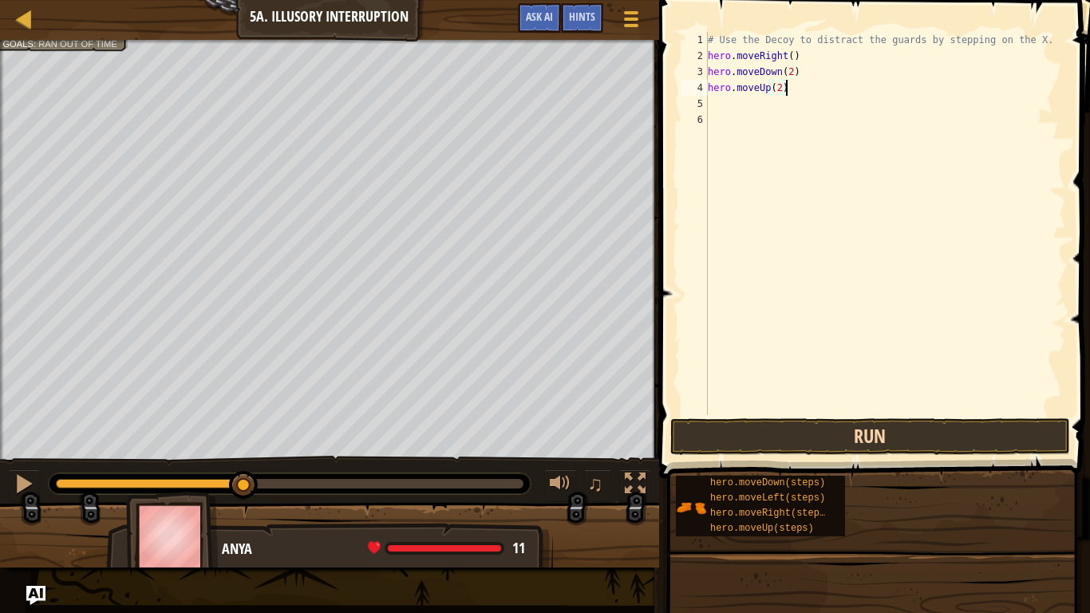
type textarea "hero.moveUp(2)"
click at [753, 427] on button "Run" at bounding box center [870, 436] width 400 height 37
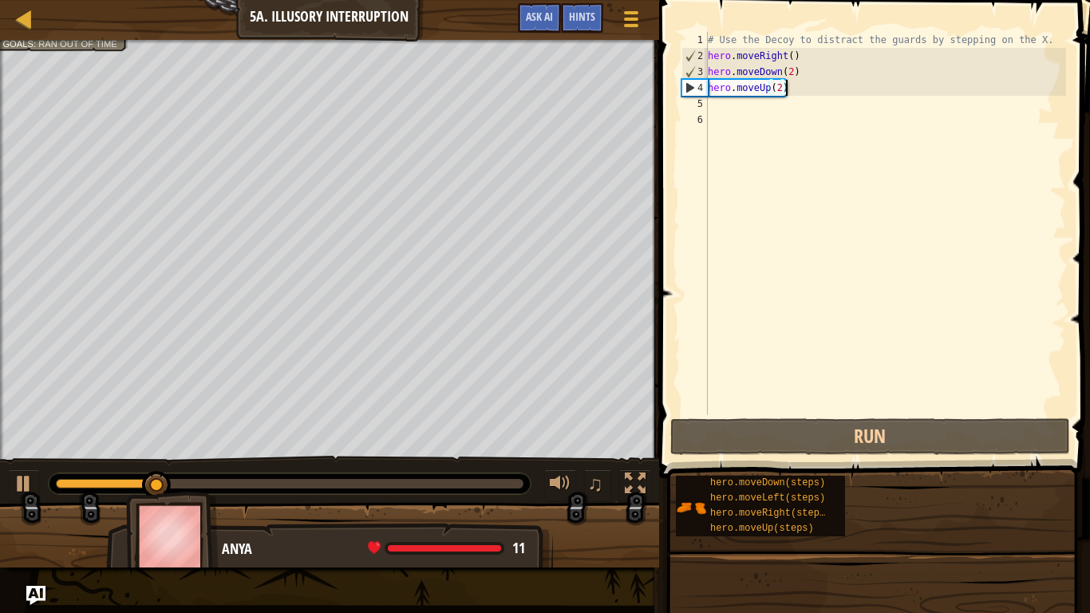
click at [734, 109] on div "# Use the Decoy to distract the guards by stepping on the X. hero . moveRight (…" at bounding box center [884, 239] width 361 height 415
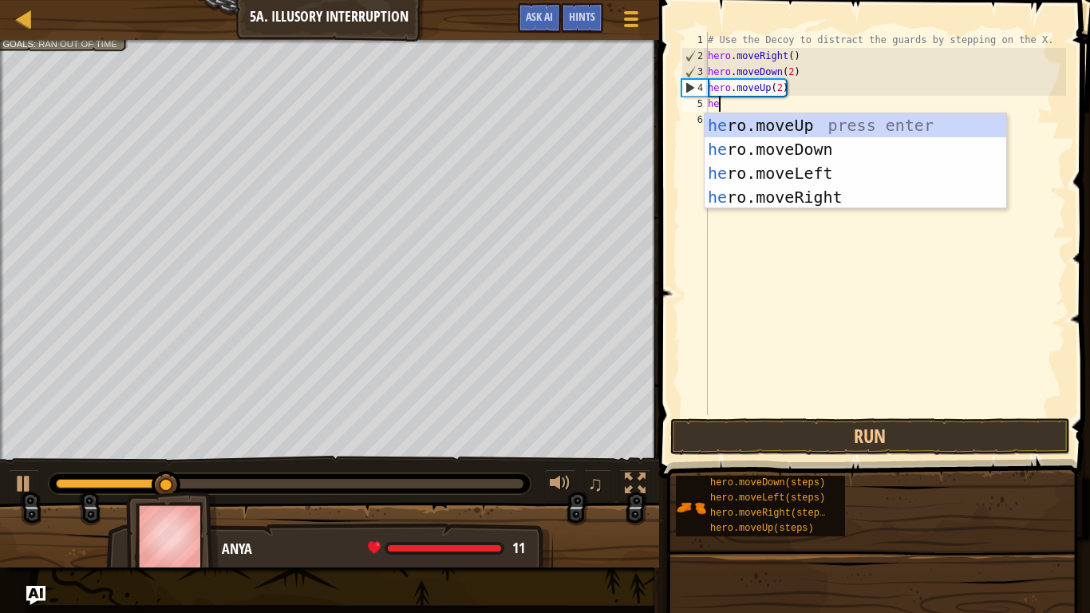
type textarea "her"
click at [826, 192] on div "her o.moveUp press enter her o.moveDown press enter her o.moveLeft press enter …" at bounding box center [855, 185] width 302 height 144
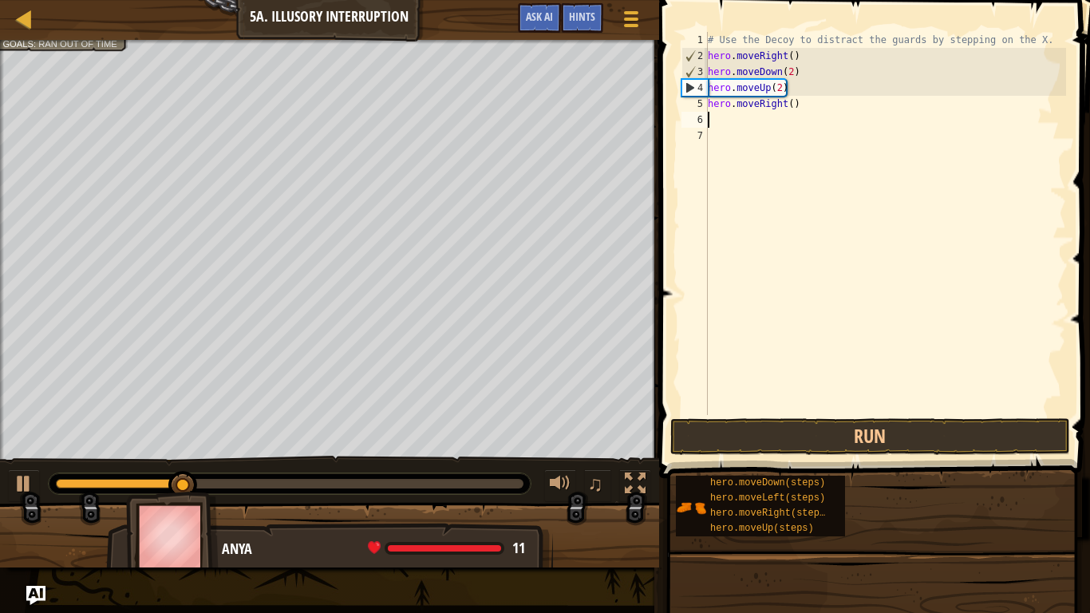
scroll to position [7, 0]
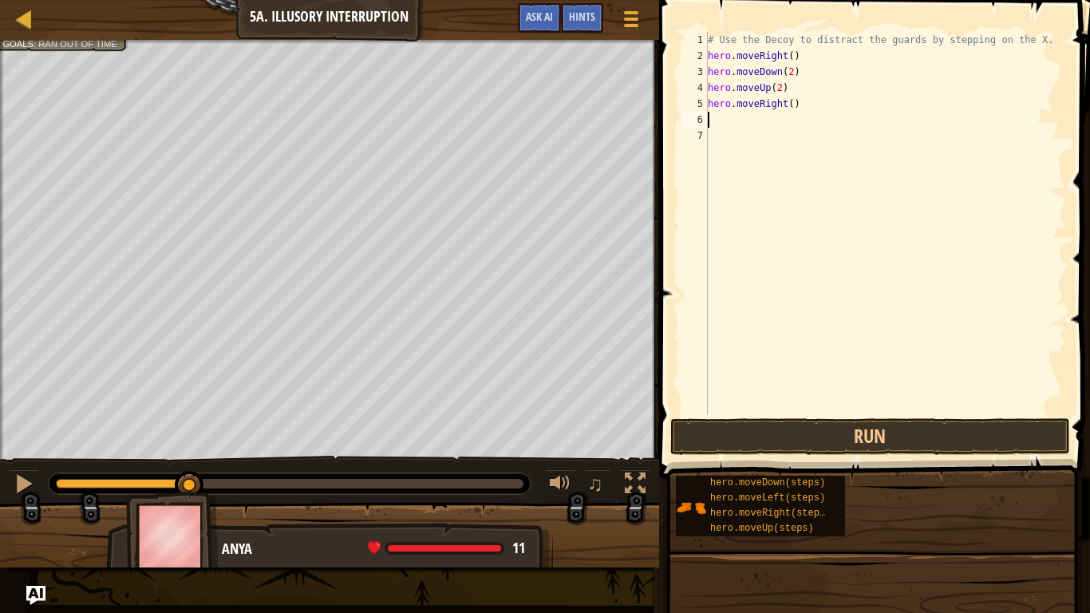
click at [798, 107] on div "# Use the Decoy to distract the guards by stepping on the X. hero . moveRight (…" at bounding box center [884, 239] width 361 height 415
type textarea "hero.moveRight(3)"
click at [736, 426] on button "Run" at bounding box center [870, 436] width 400 height 37
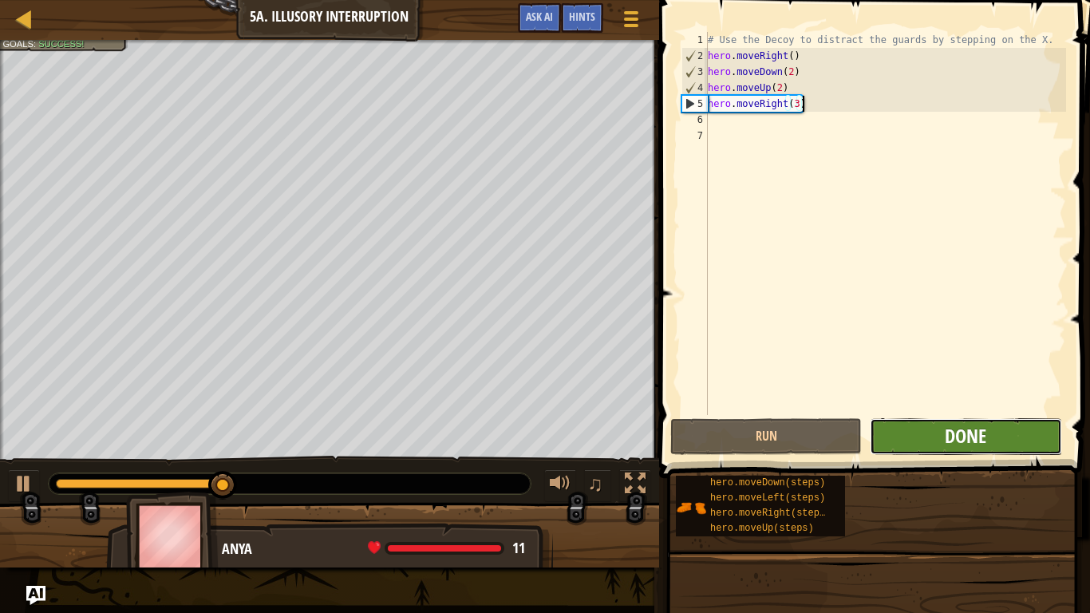
click at [968, 424] on span "Done" at bounding box center [965, 436] width 41 height 26
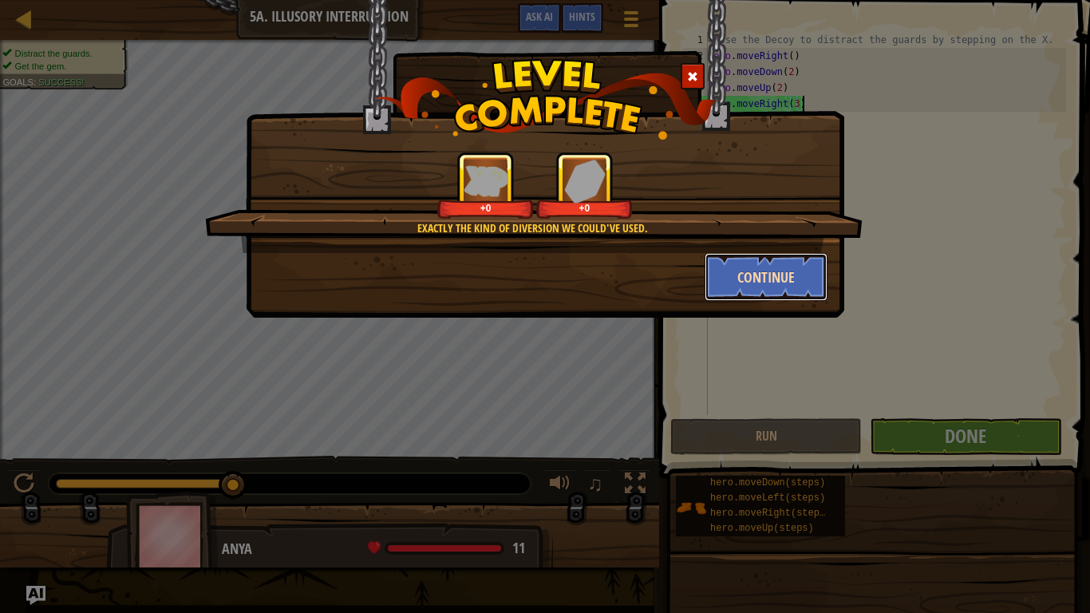
click at [769, 266] on button "Continue" at bounding box center [766, 277] width 124 height 48
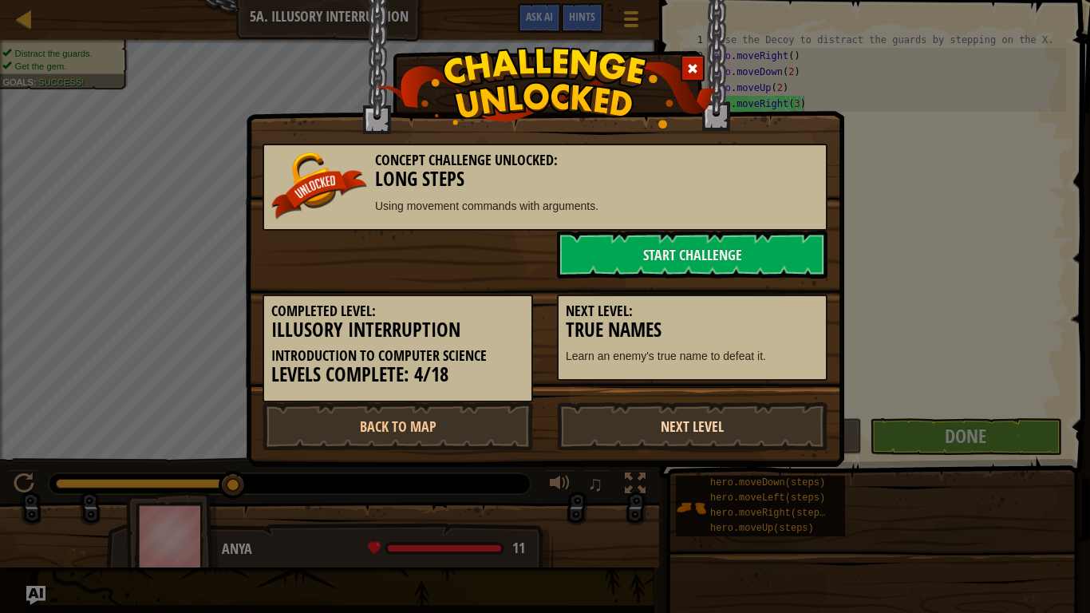
click at [627, 409] on link "Next Level" at bounding box center [692, 426] width 270 height 48
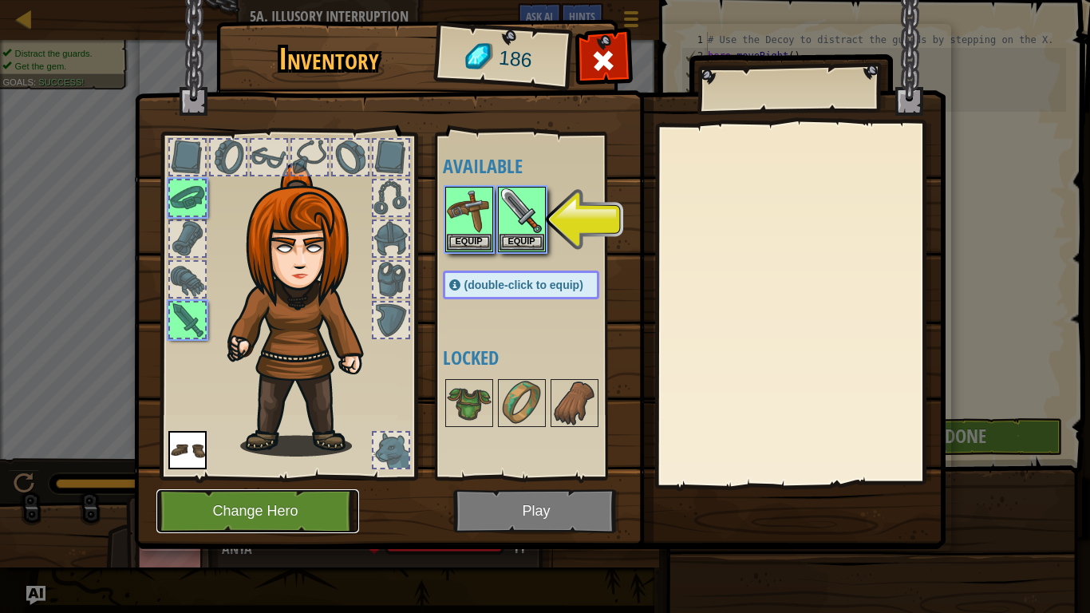
click at [309, 515] on button "Change Hero" at bounding box center [257, 511] width 203 height 44
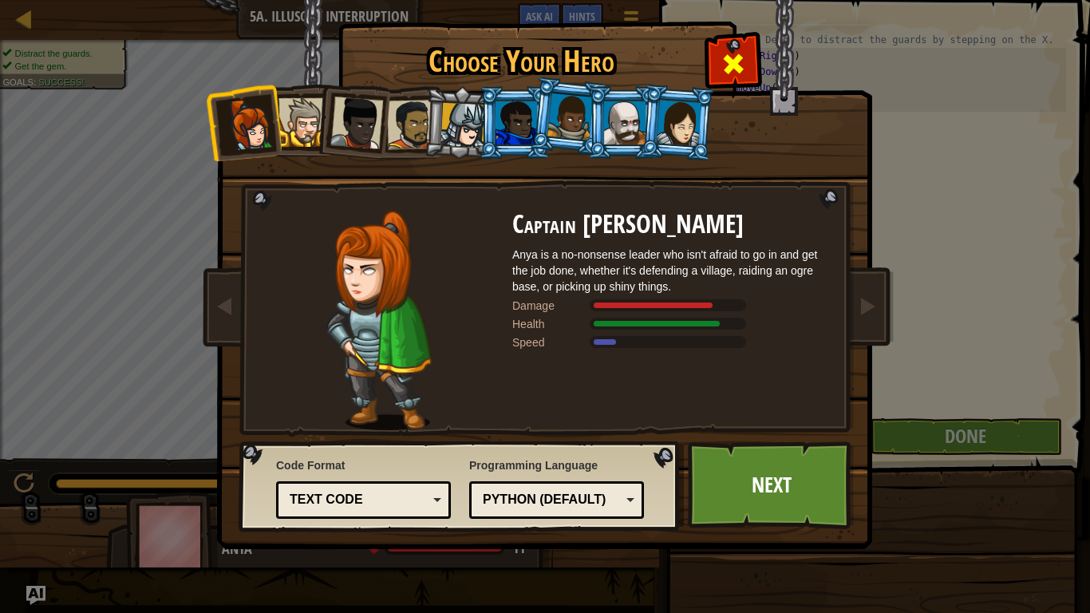
click at [728, 70] on span at bounding box center [733, 64] width 26 height 26
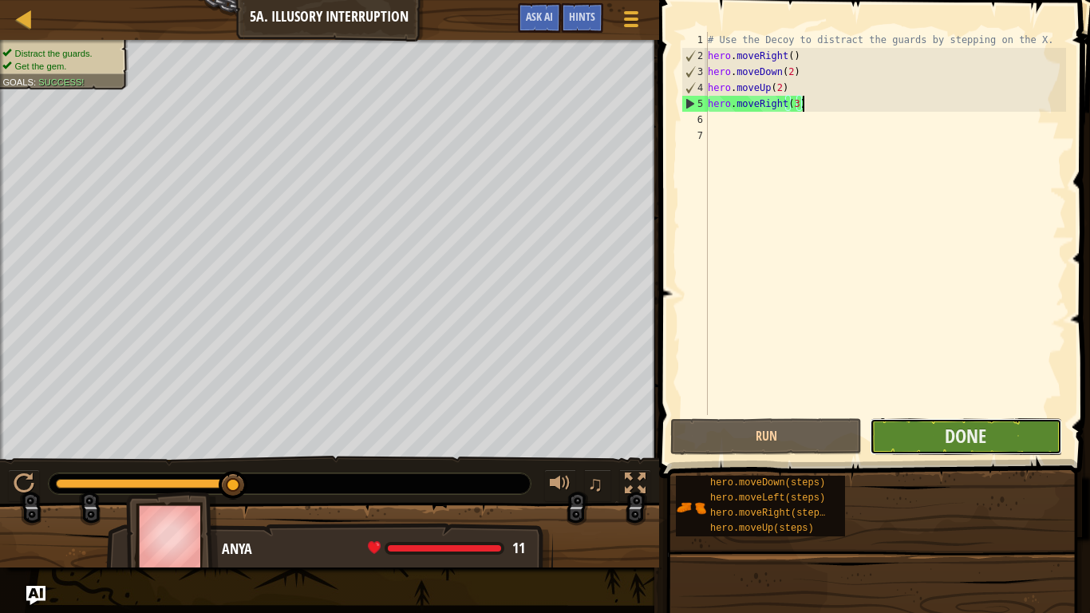
click at [1043, 431] on button "Done" at bounding box center [965, 436] width 191 height 37
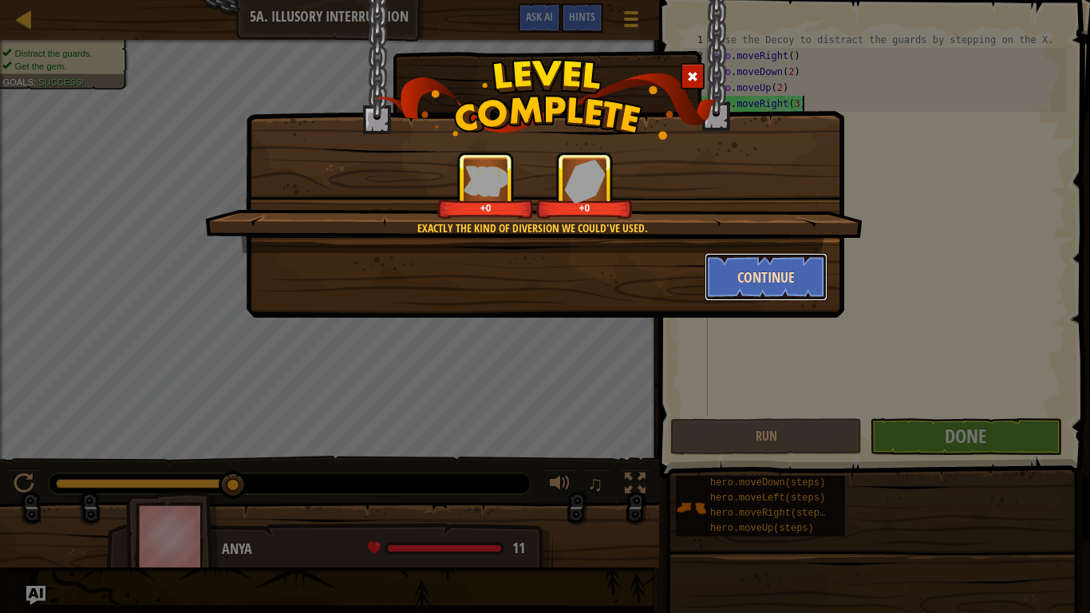
click at [763, 273] on button "Continue" at bounding box center [766, 277] width 124 height 48
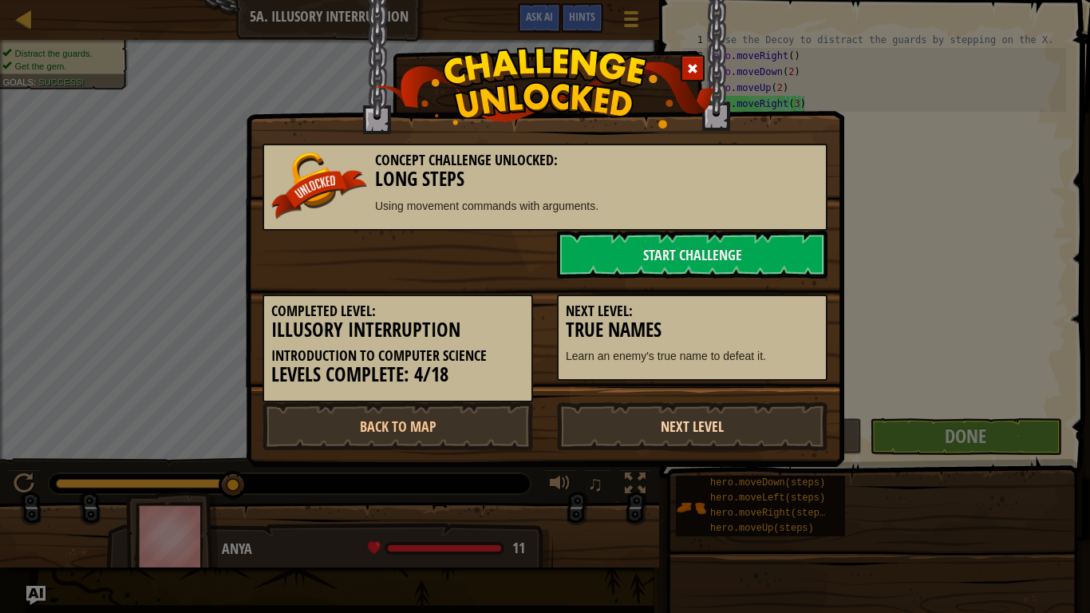
click at [626, 432] on link "Next Level" at bounding box center [692, 426] width 270 height 48
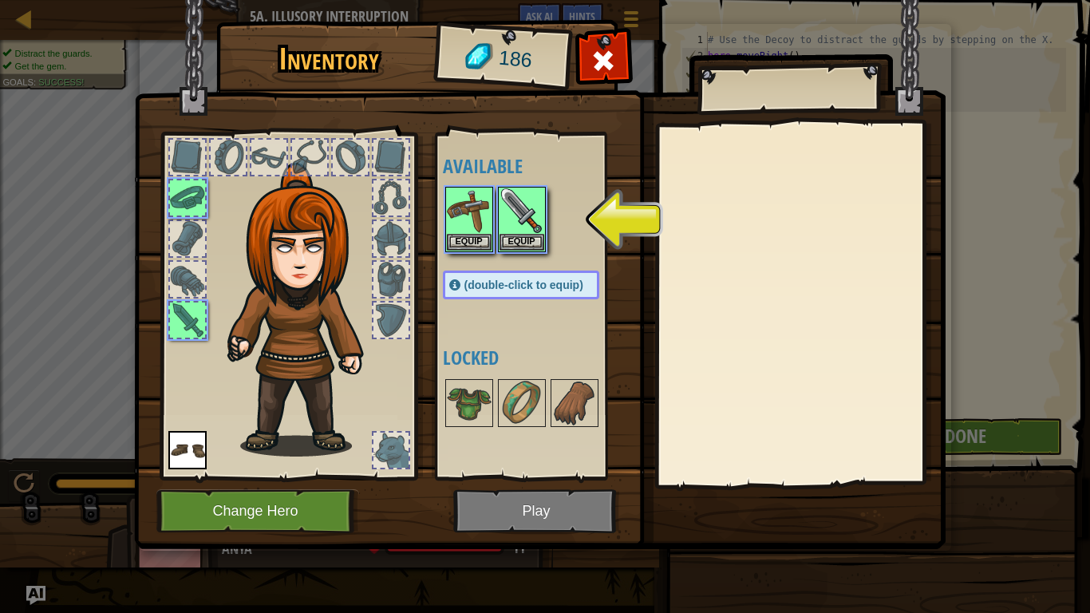
click at [517, 496] on img at bounding box center [539, 259] width 811 height 579
click at [505, 503] on img at bounding box center [539, 259] width 811 height 579
click at [511, 198] on img at bounding box center [521, 210] width 45 height 45
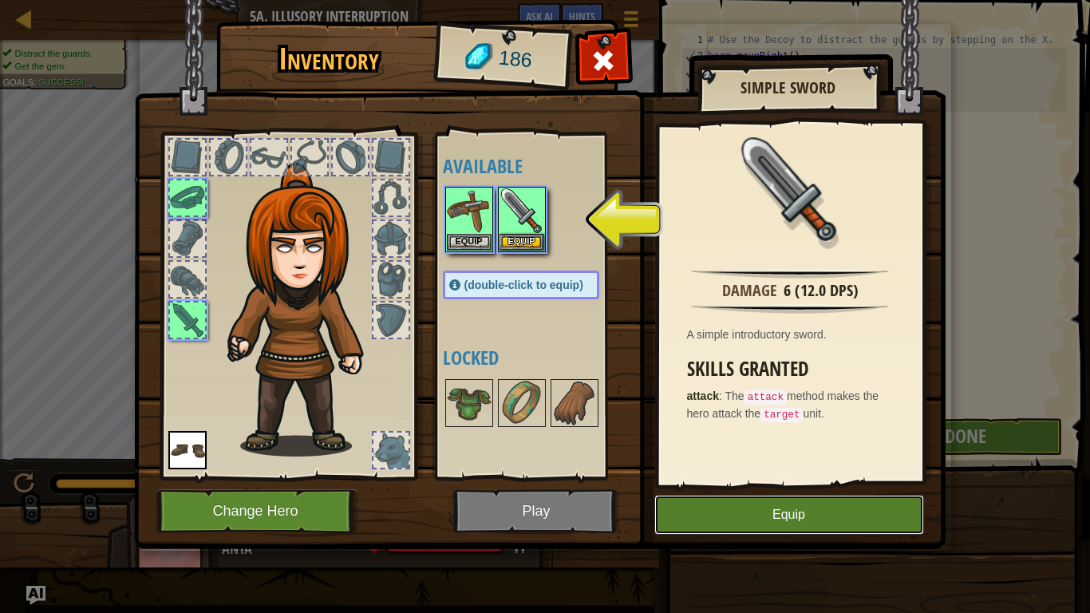
click at [757, 515] on button "Equip" at bounding box center [789, 515] width 270 height 40
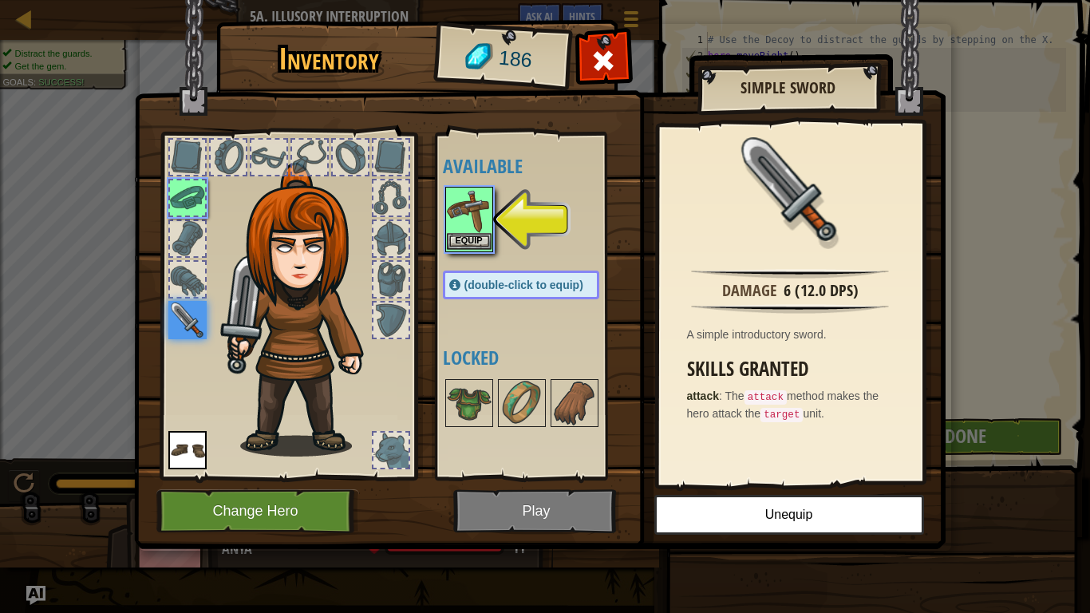
click at [465, 250] on div "Equip" at bounding box center [469, 219] width 48 height 65
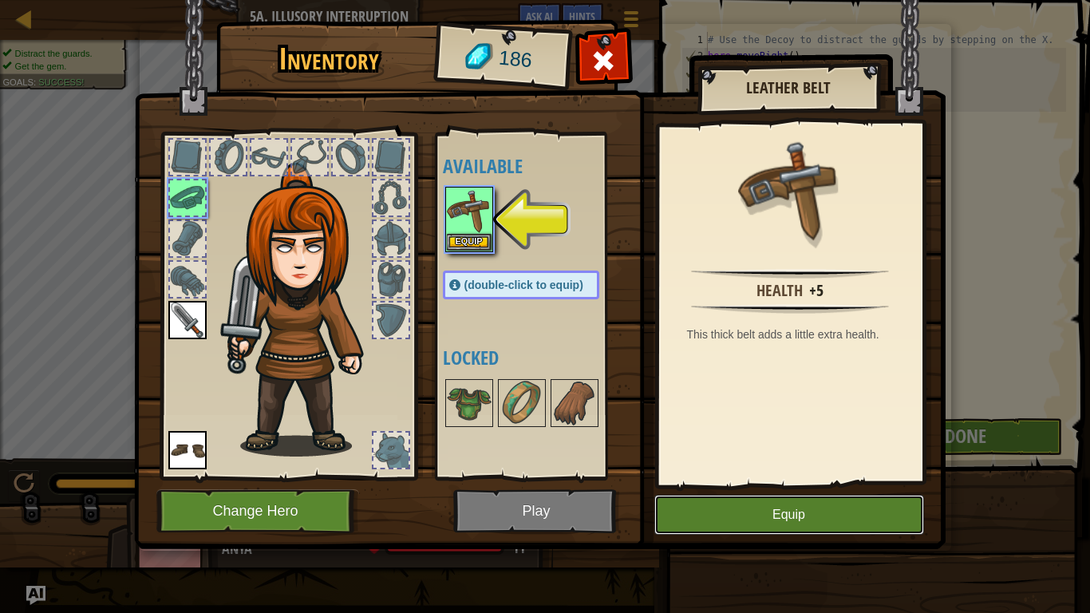
click at [691, 515] on button "Equip" at bounding box center [789, 515] width 270 height 40
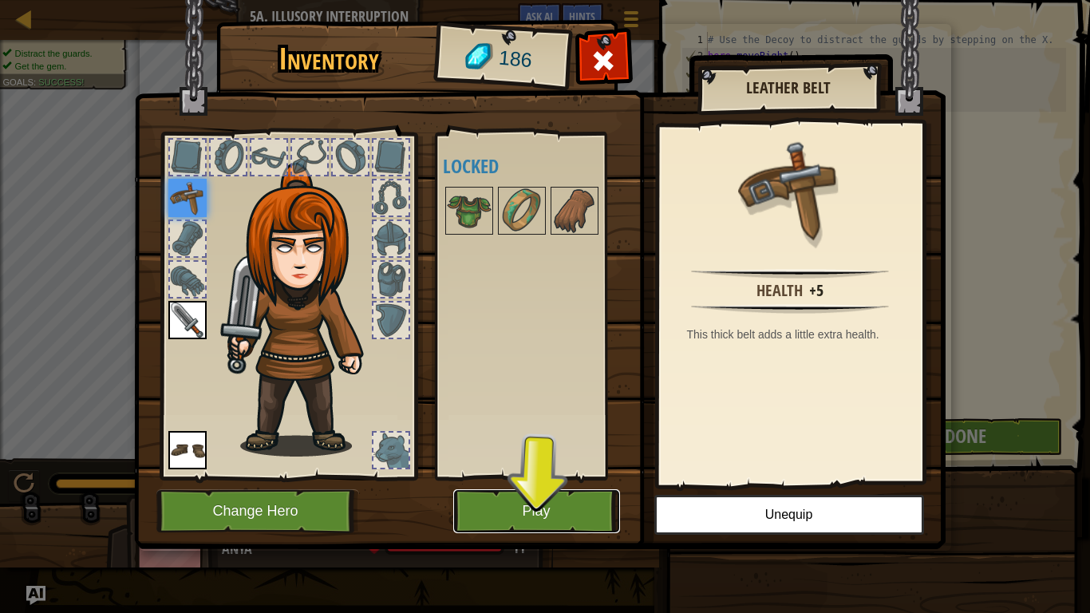
click at [552, 501] on button "Play" at bounding box center [536, 511] width 167 height 44
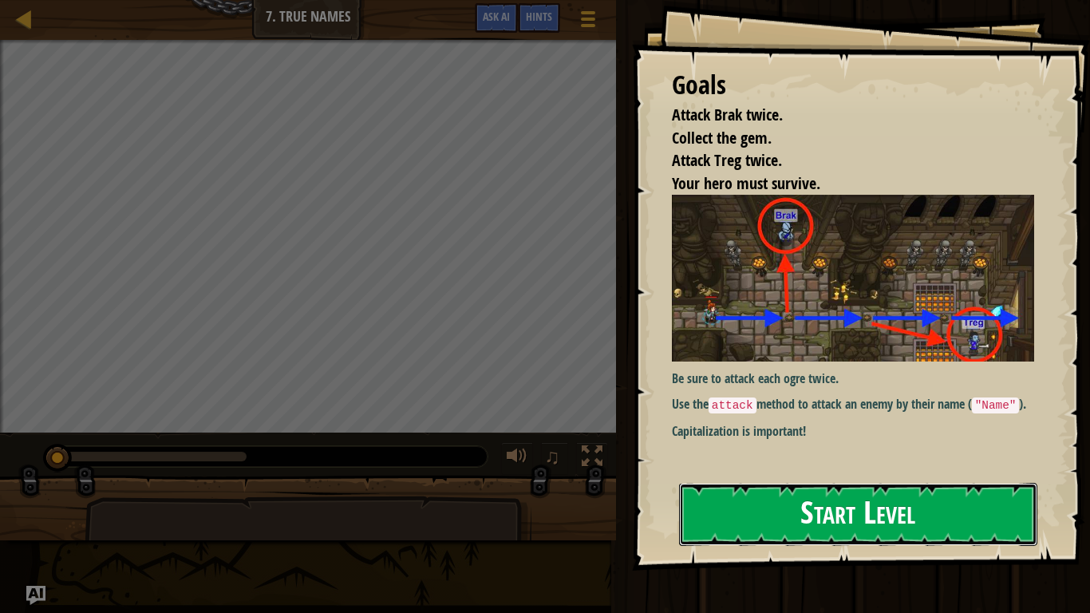
click at [743, 514] on button "Start Level" at bounding box center [858, 514] width 358 height 63
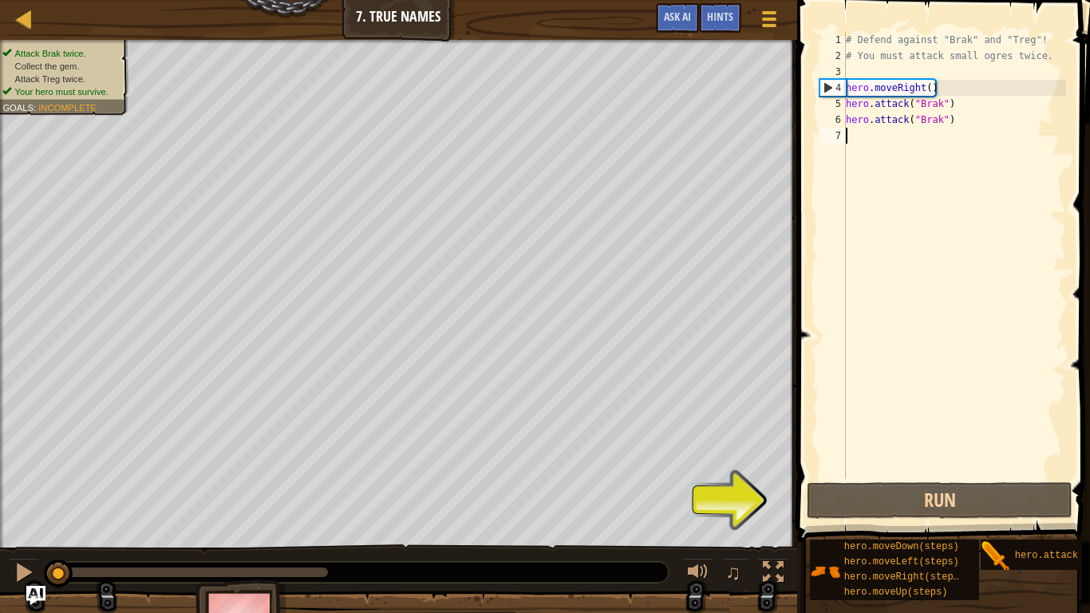
scroll to position [7, 0]
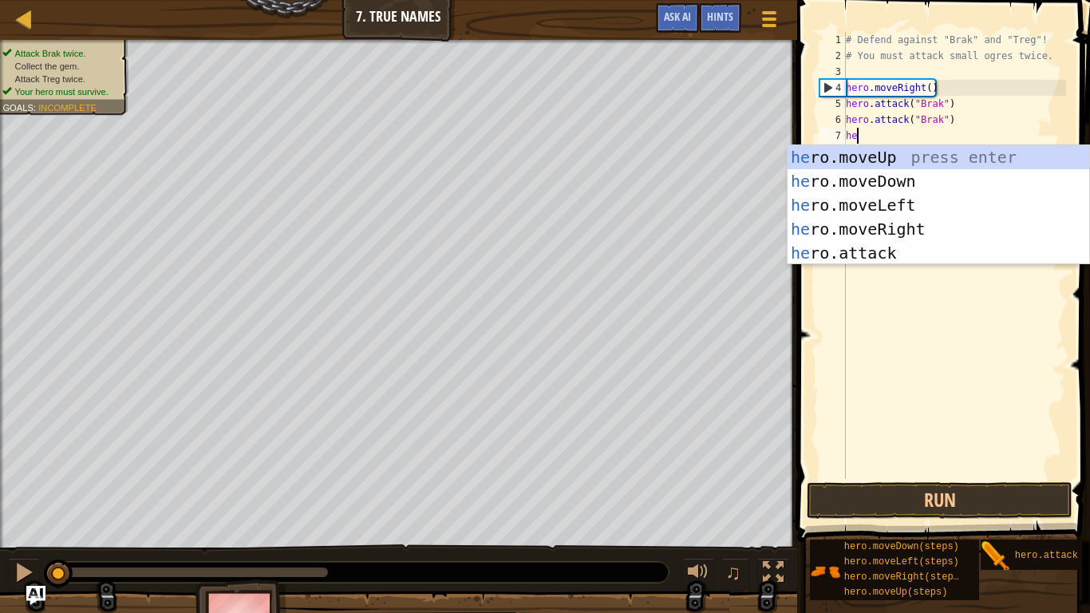
type textarea "her"
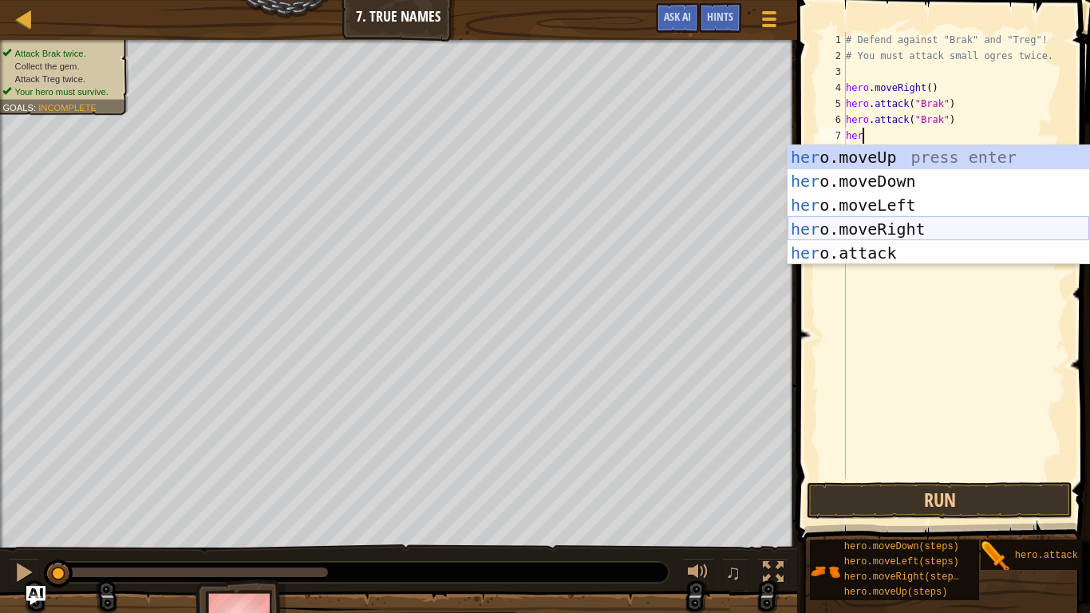
click at [935, 227] on div "her o.moveUp press enter her o.moveDown press enter her o.moveLeft press enter …" at bounding box center [938, 229] width 302 height 168
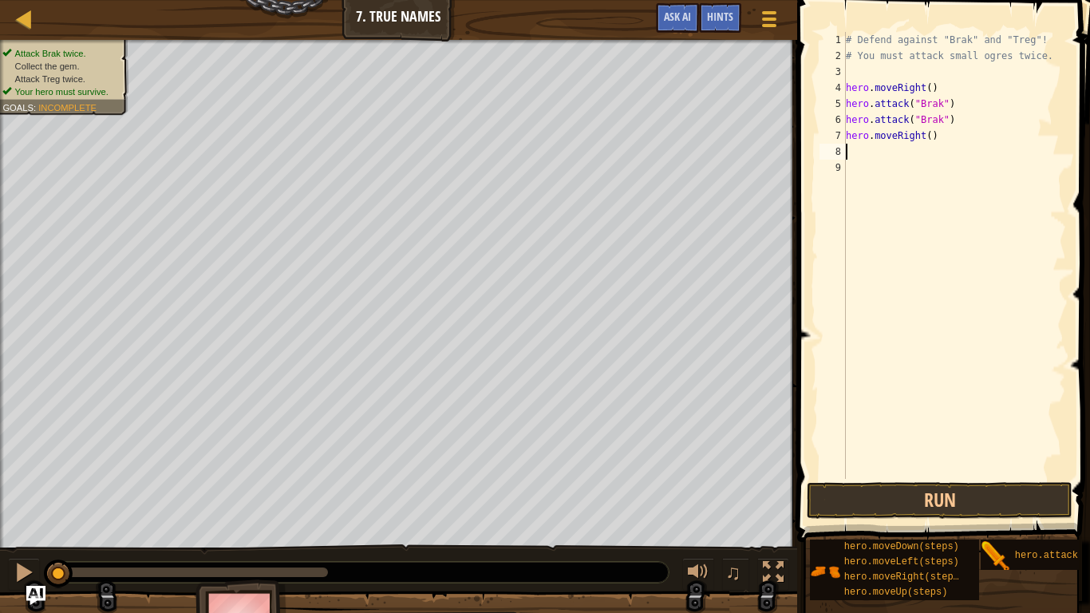
scroll to position [7, 0]
click at [905, 507] on button "Run" at bounding box center [940, 500] width 266 height 37
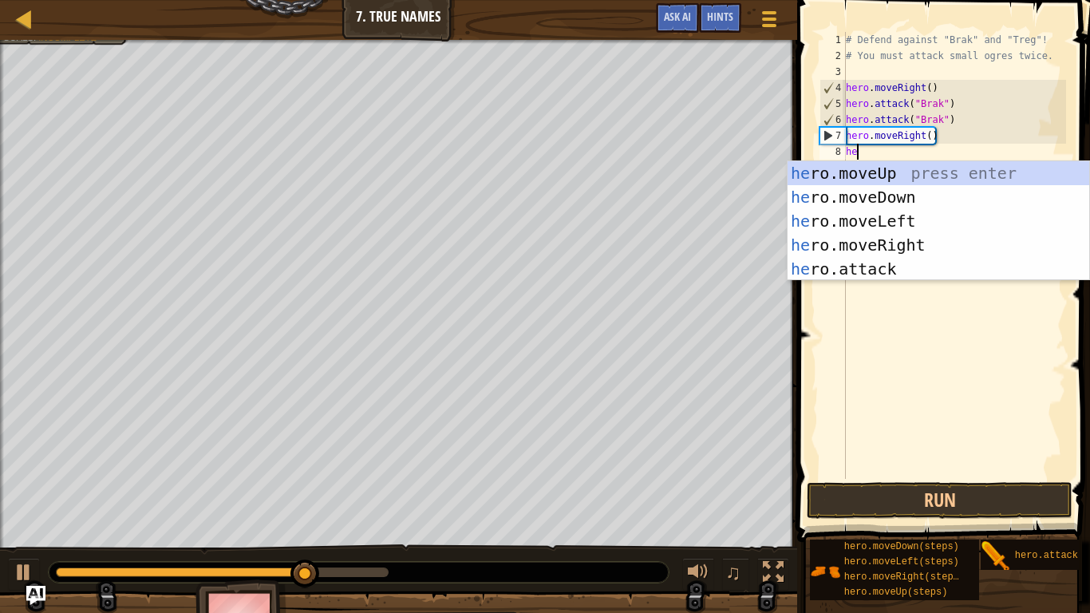
scroll to position [7, 2]
click at [858, 278] on div "her o.moveUp press enter her o.moveDown press enter her o.moveLeft press enter …" at bounding box center [938, 245] width 302 height 168
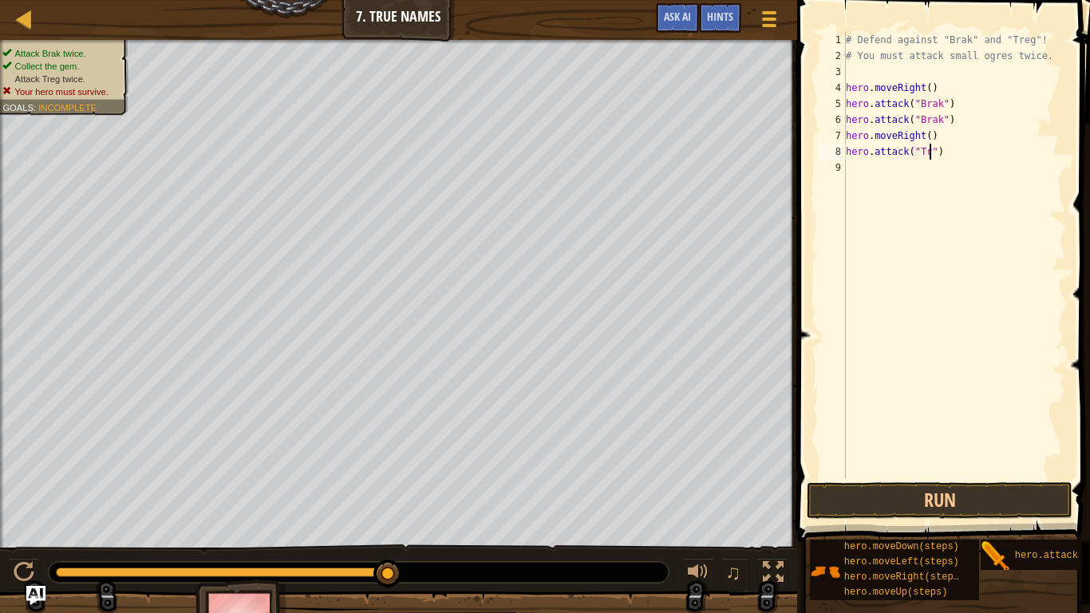
scroll to position [7, 14]
type textarea "hero.attack("Treg")"
click at [866, 491] on button "Run" at bounding box center [940, 500] width 266 height 37
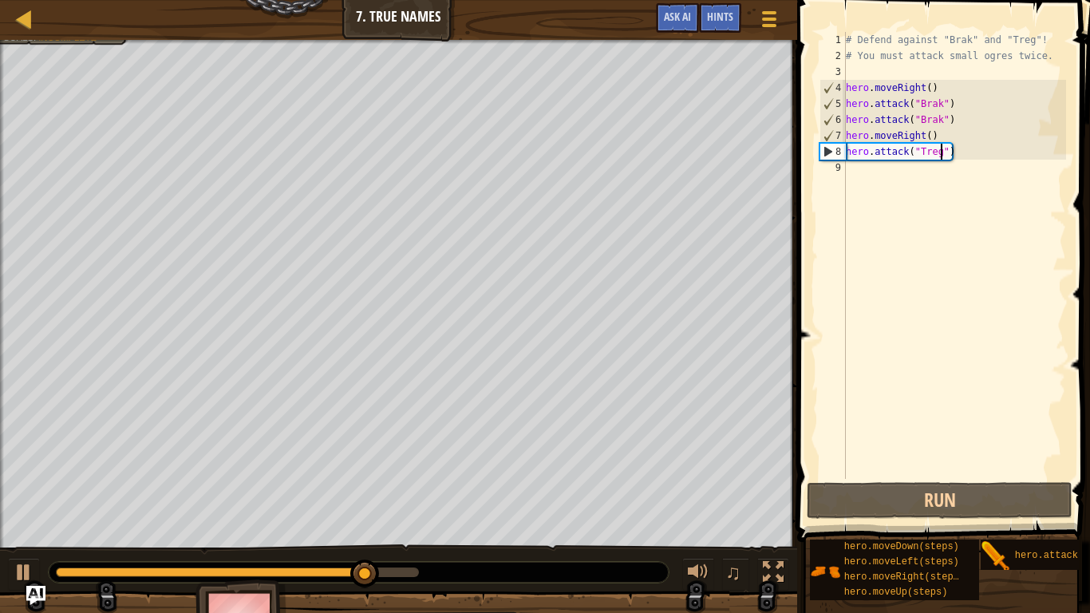
click at [918, 176] on div "# Defend against "Brak" and "Treg"! # You must attack small ogres twice. hero .…" at bounding box center [953, 271] width 223 height 479
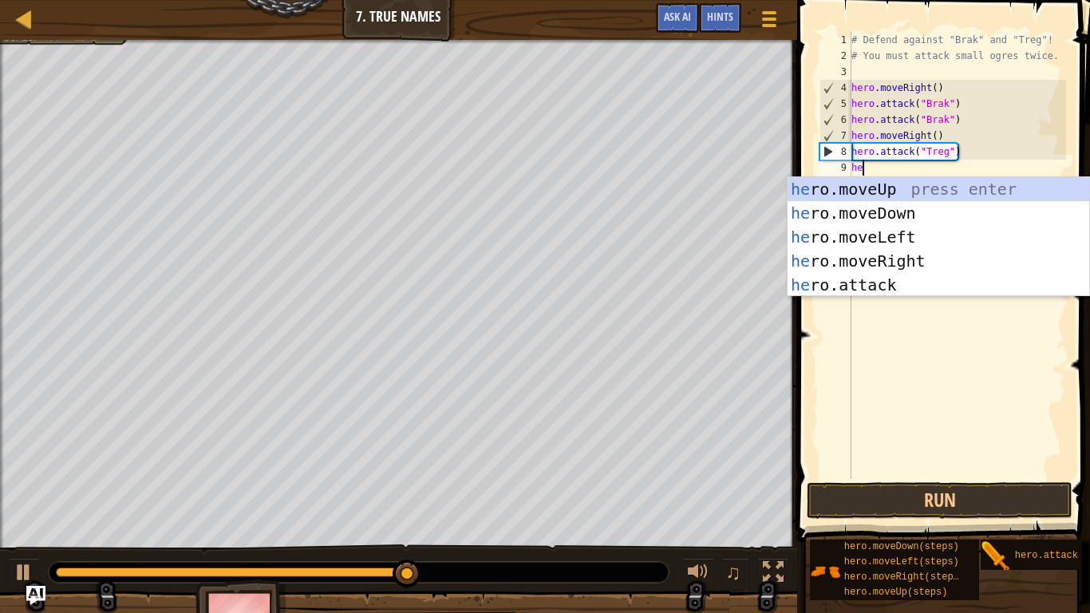
scroll to position [7, 2]
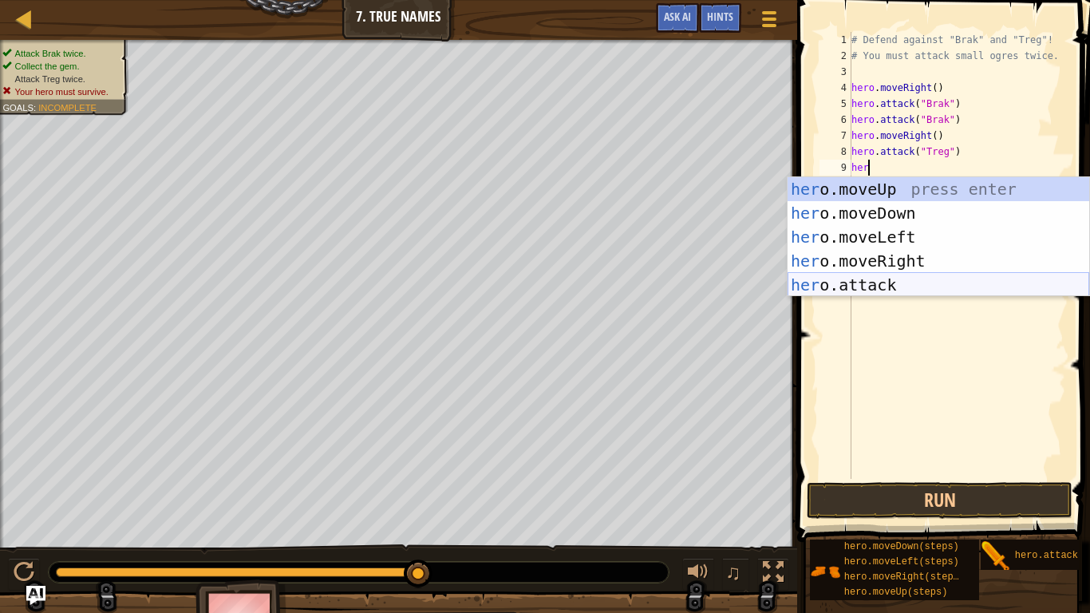
click at [878, 276] on div "her o.moveUp press enter her o.moveDown press enter her o.moveLeft press enter …" at bounding box center [938, 261] width 302 height 168
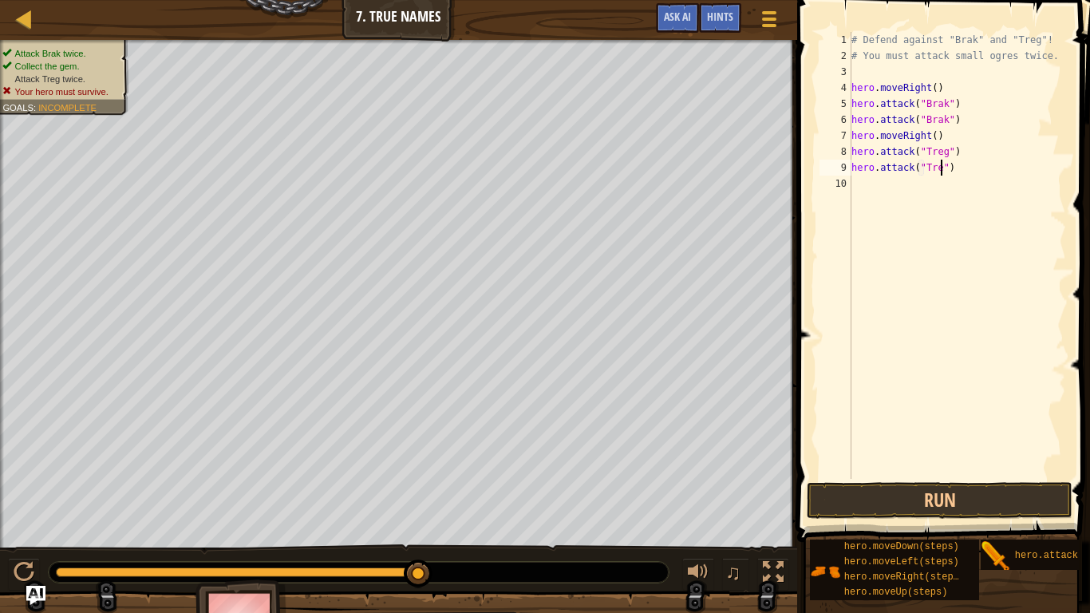
scroll to position [7, 14]
type textarea "hero.attack("Treg")"
click at [1012, 508] on button "Run" at bounding box center [940, 500] width 266 height 37
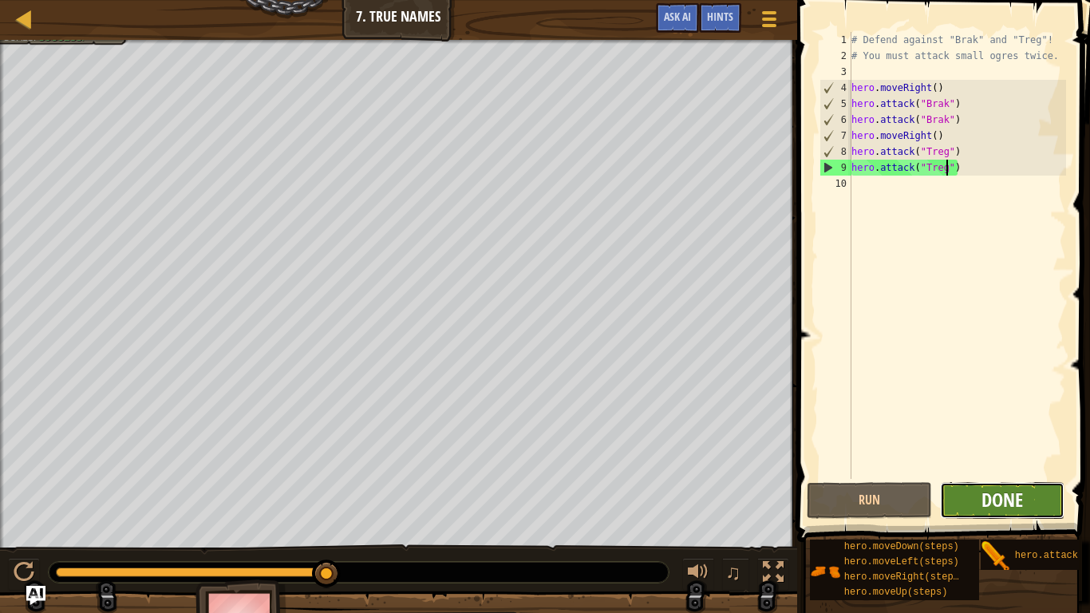
click at [993, 493] on span "Done" at bounding box center [1001, 500] width 41 height 26
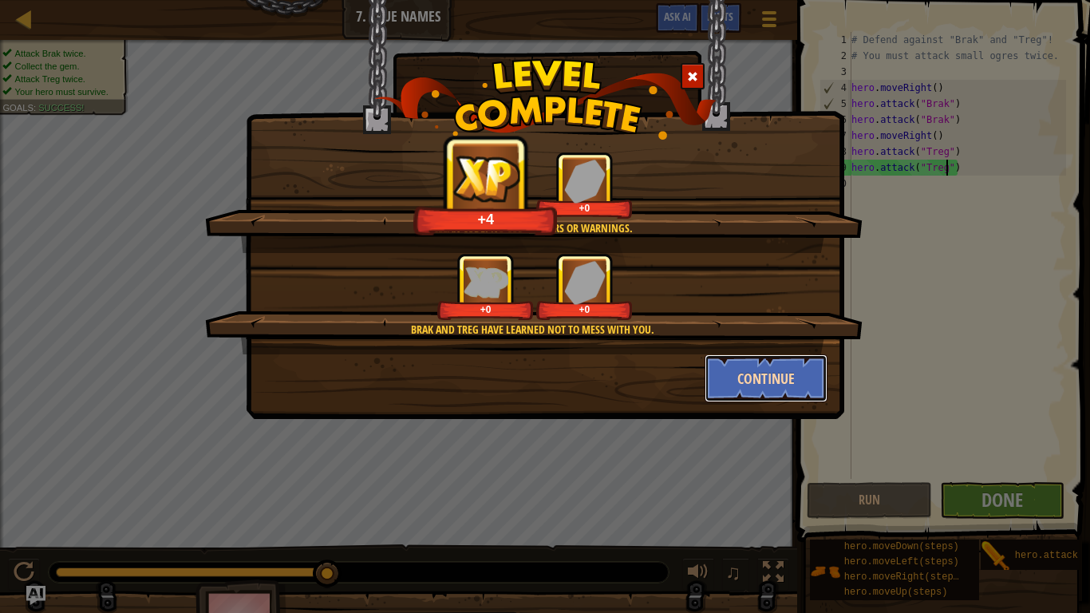
click at [810, 376] on button "Continue" at bounding box center [766, 378] width 124 height 48
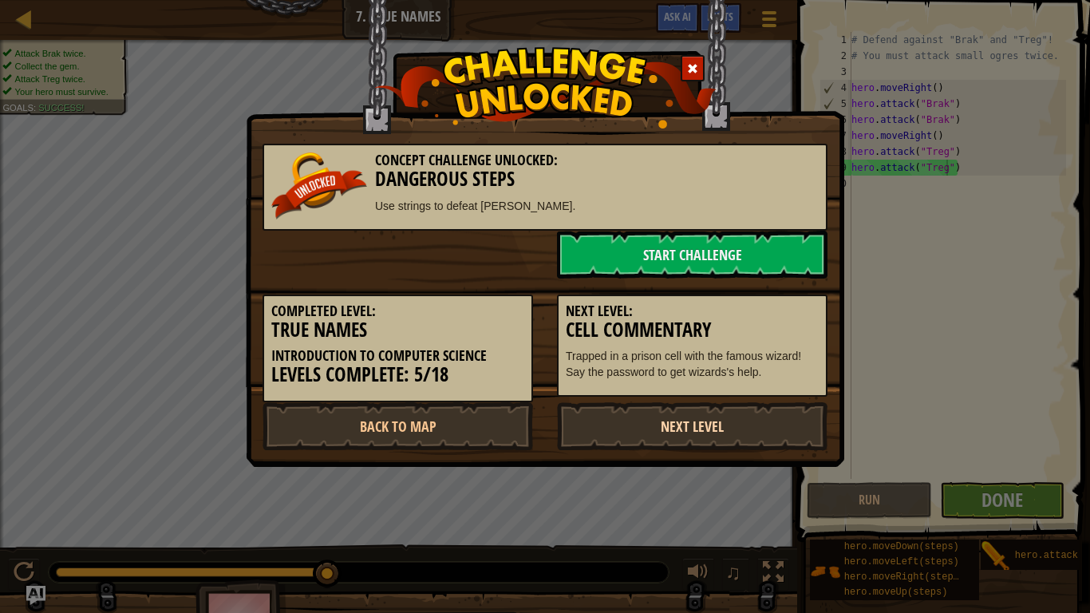
click at [728, 420] on link "Next Level" at bounding box center [692, 426] width 270 height 48
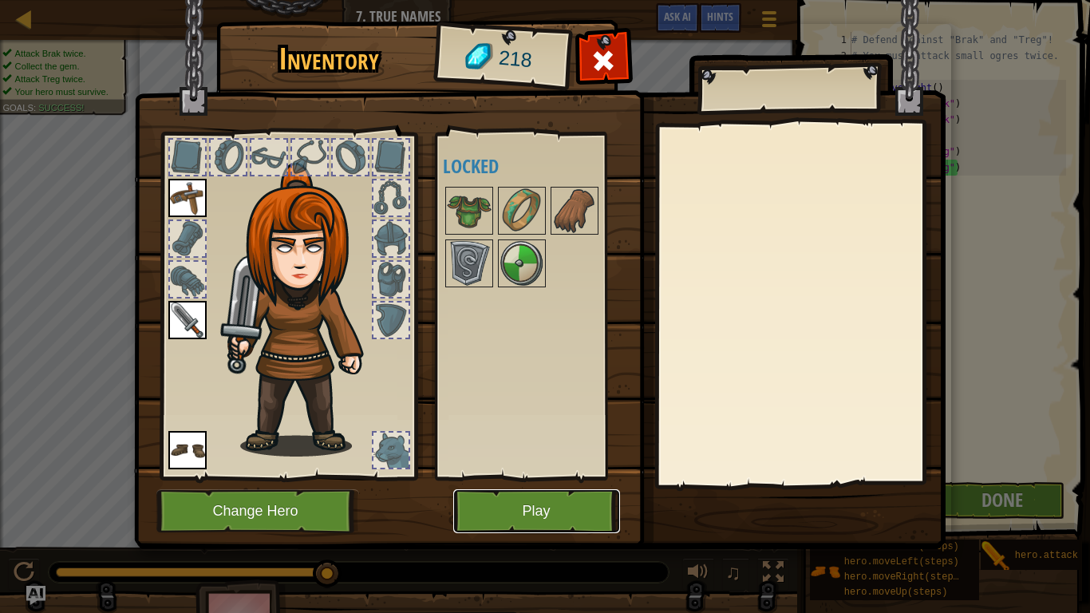
click at [514, 514] on button "Play" at bounding box center [536, 511] width 167 height 44
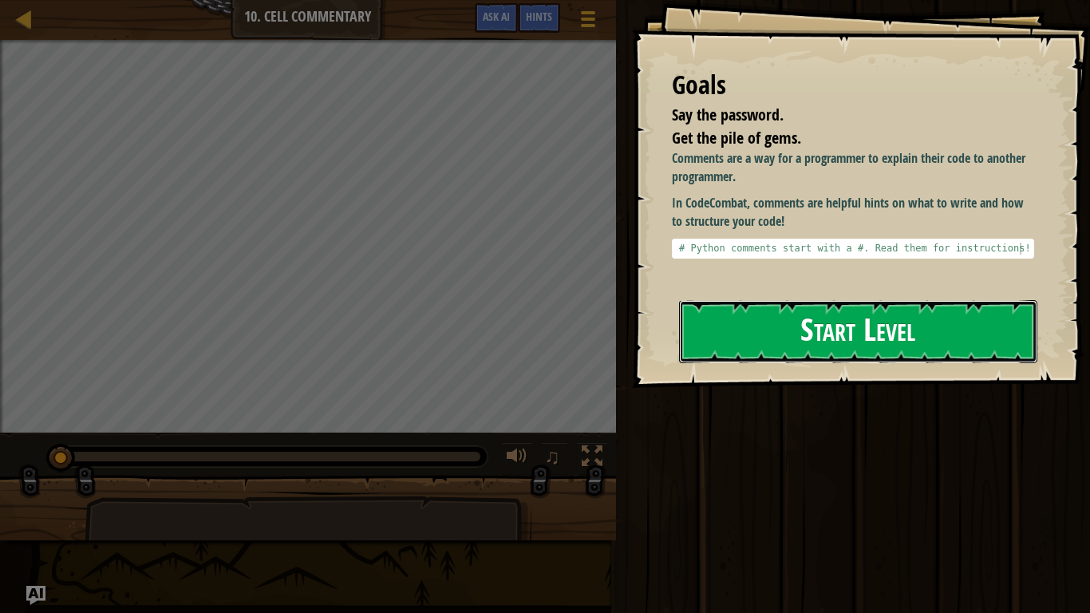
click at [765, 305] on button "Start Level" at bounding box center [858, 331] width 358 height 63
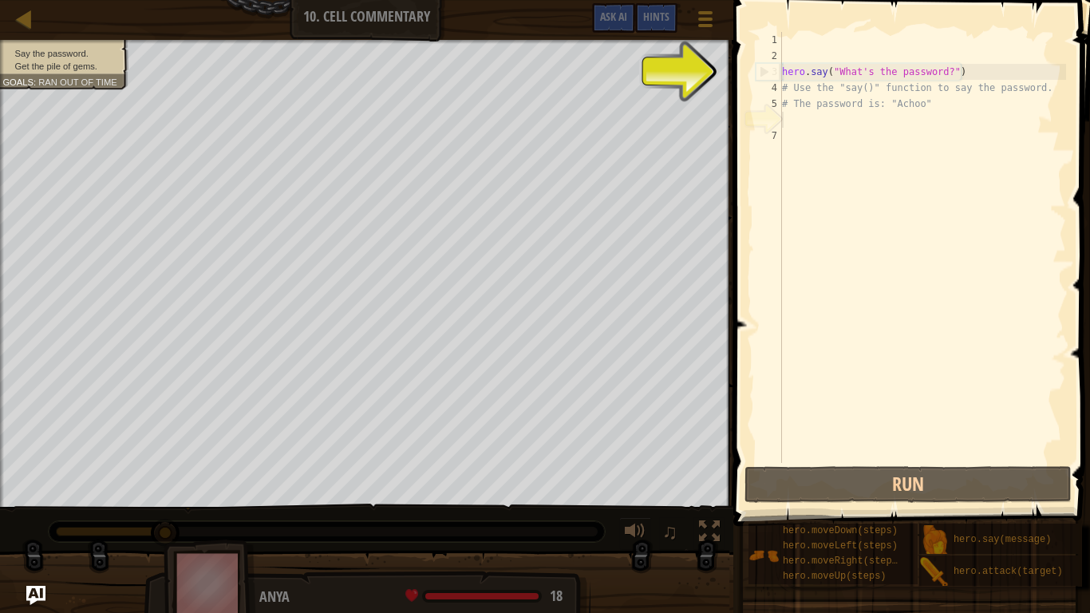
click at [849, 122] on div "hero . say ( "What's the password?" ) # Use the "say()" function to say the pas…" at bounding box center [922, 263] width 287 height 463
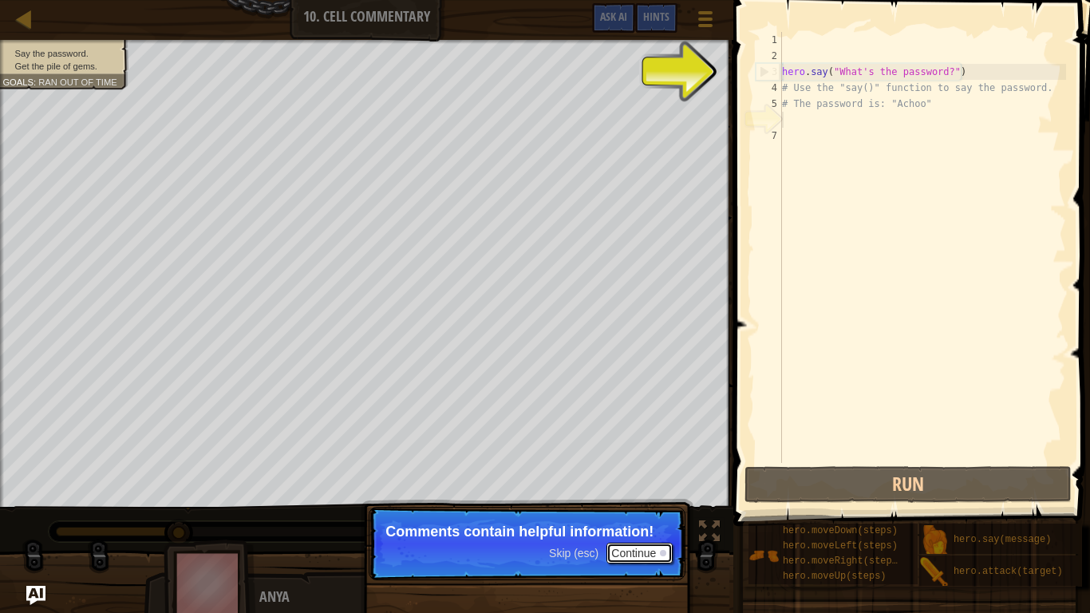
click at [634, 515] on button "Continue" at bounding box center [639, 552] width 66 height 21
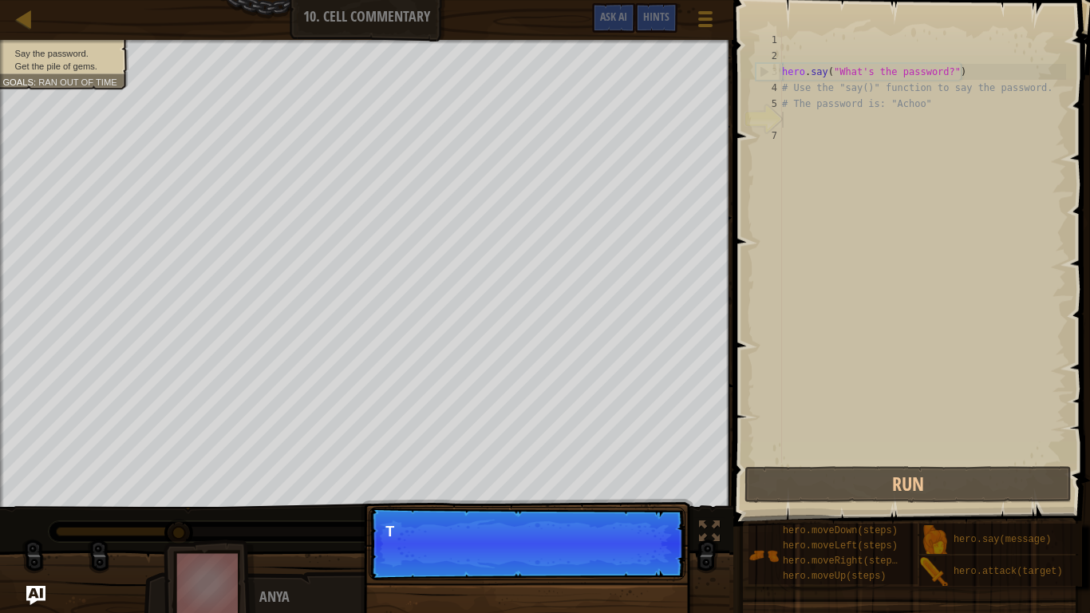
scroll to position [7, 0]
click at [556, 515] on p "Skip (esc) Continue This one contains the passwo" at bounding box center [527, 543] width 317 height 73
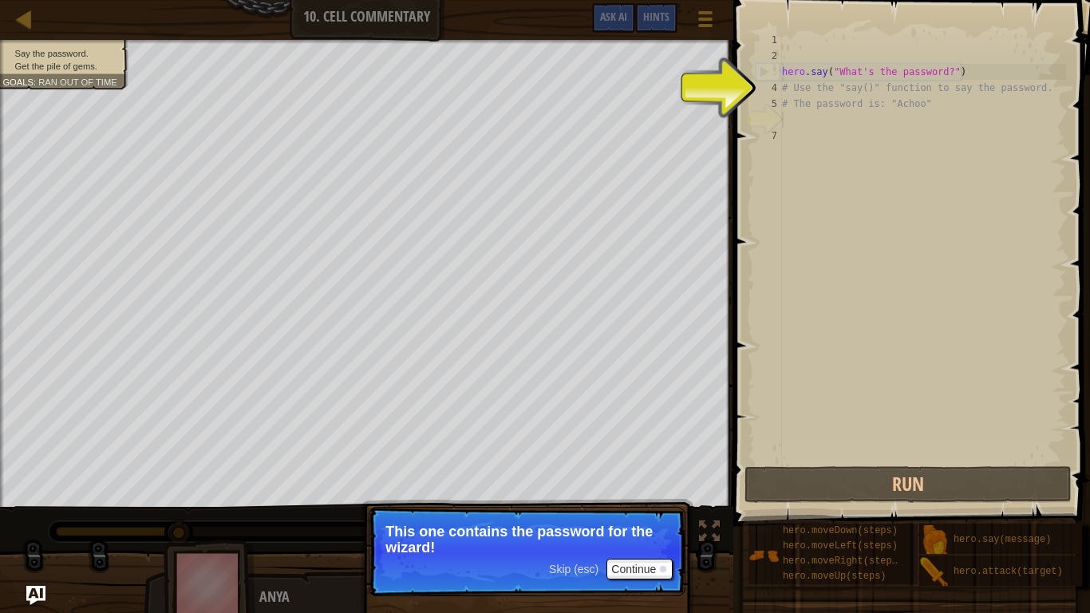
click at [609, 515] on p "Skip (esc) Continue This one contains the password for the wizard!" at bounding box center [527, 551] width 317 height 89
click at [649, 515] on button "Continue" at bounding box center [639, 568] width 66 height 21
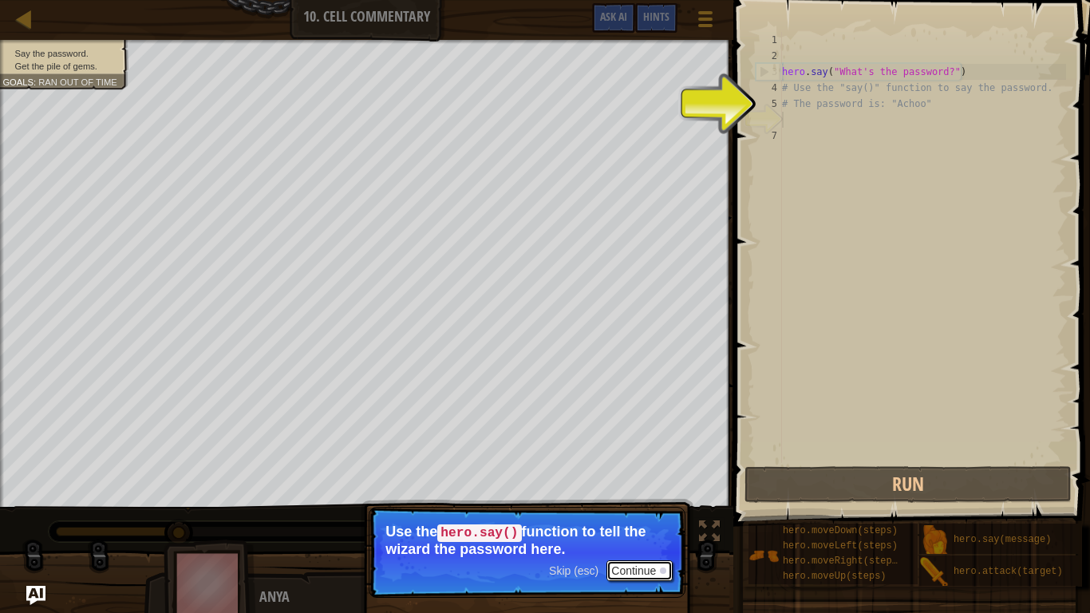
click at [613, 515] on button "Continue" at bounding box center [639, 570] width 66 height 21
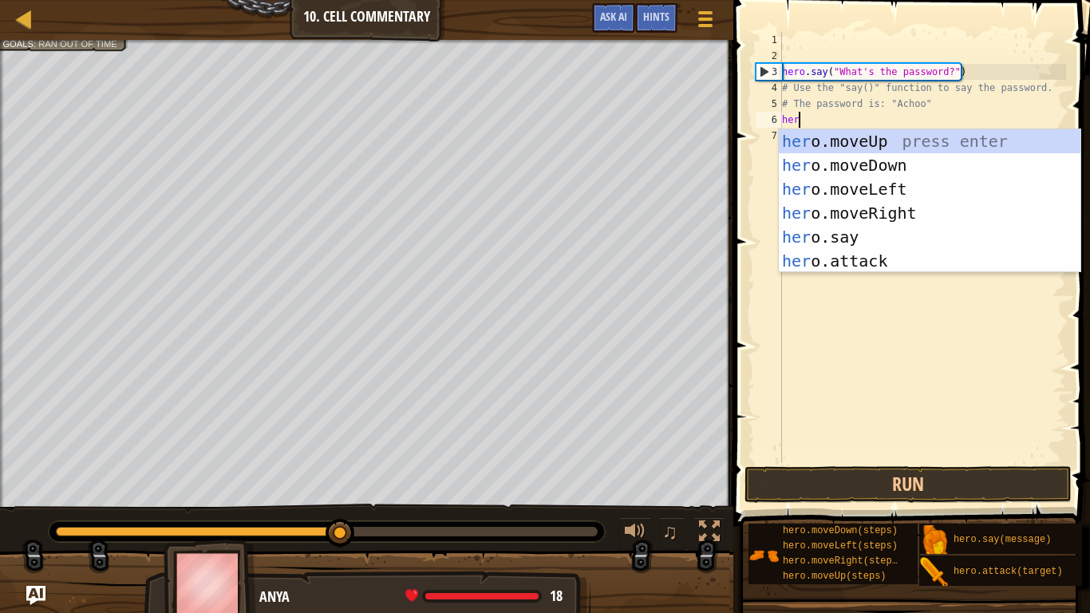
scroll to position [7, 2]
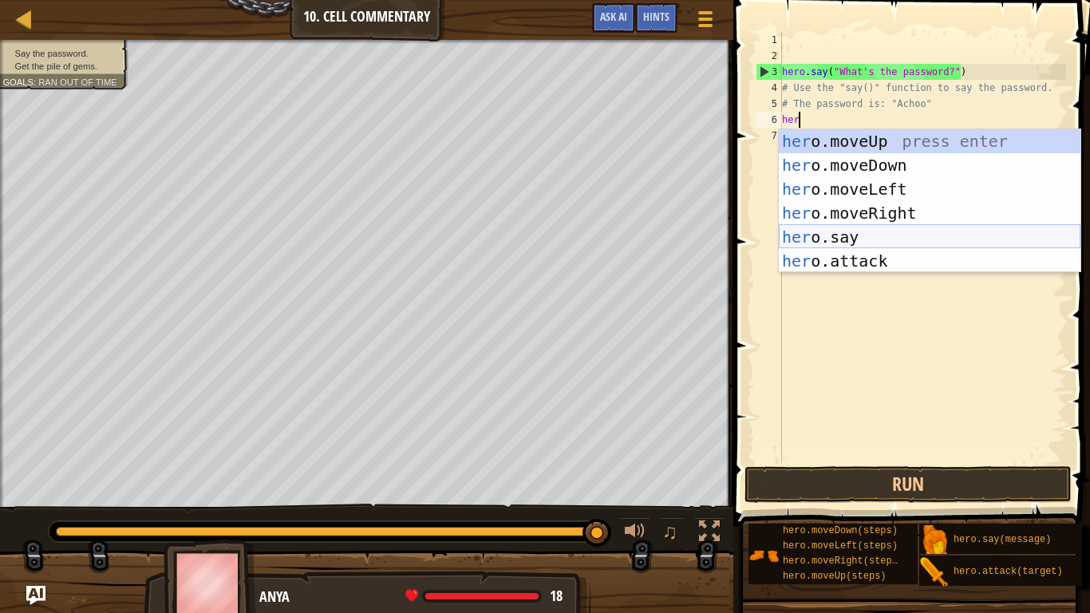
click at [866, 236] on div "her o.moveUp press enter her o.moveDown press enter her o.moveLeft press enter …" at bounding box center [930, 224] width 302 height 191
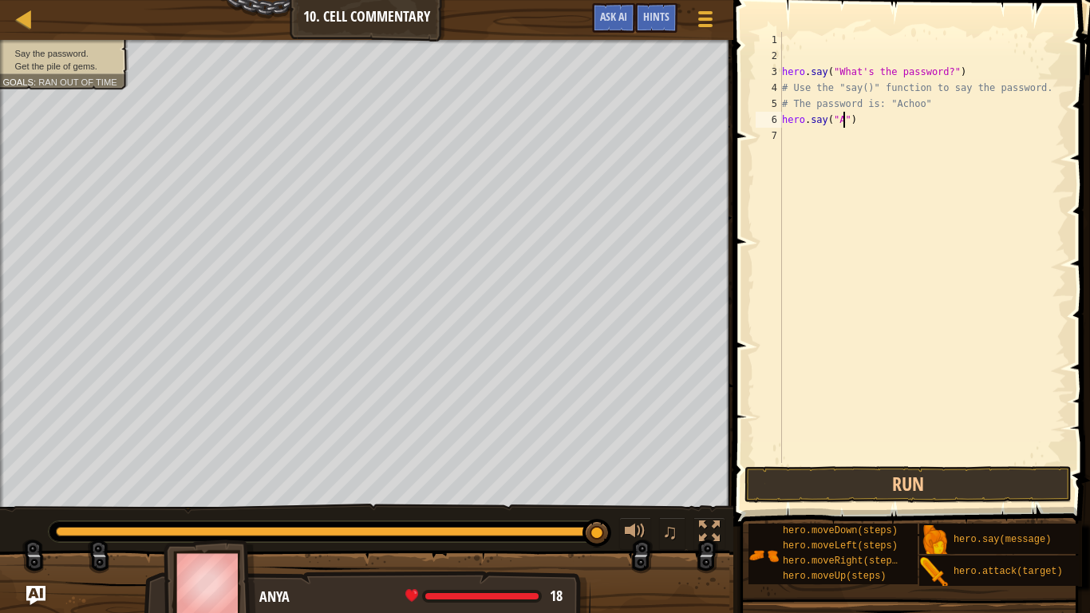
scroll to position [7, 10]
type textarea "hero.say("Achoo")"
click at [845, 142] on div "hero . say ( "What's the password?" ) # Use the "say()" function to say the pas…" at bounding box center [922, 263] width 287 height 463
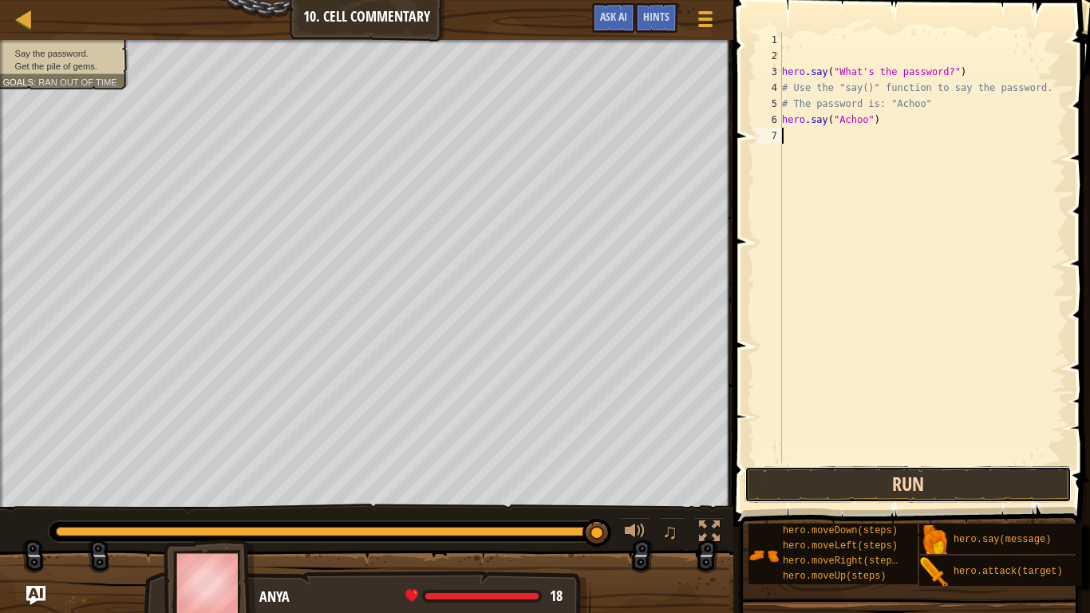
click at [861, 491] on button "Run" at bounding box center [907, 484] width 327 height 37
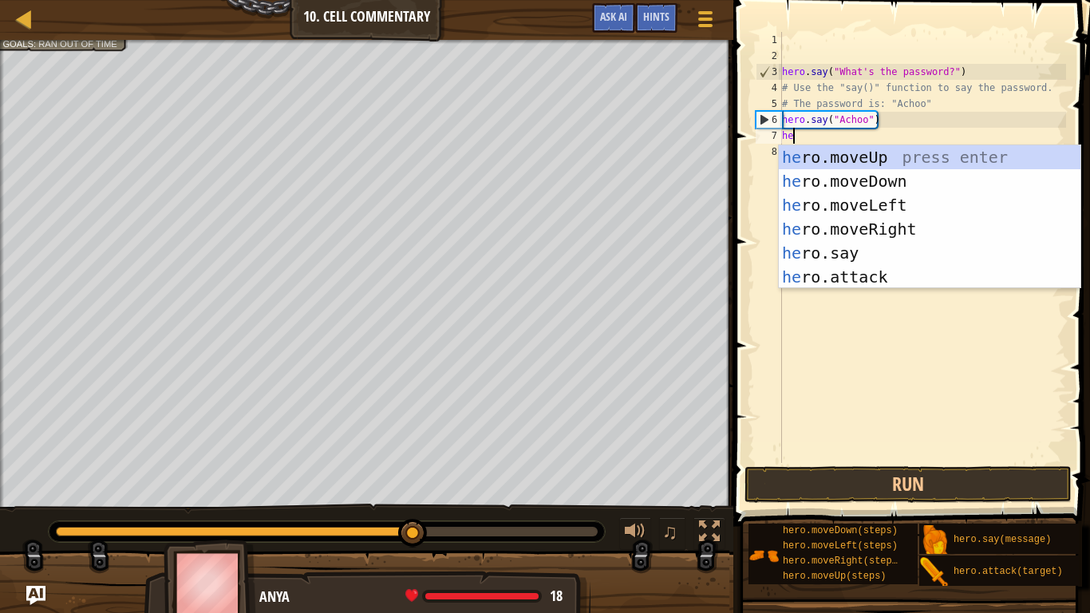
type textarea "her"
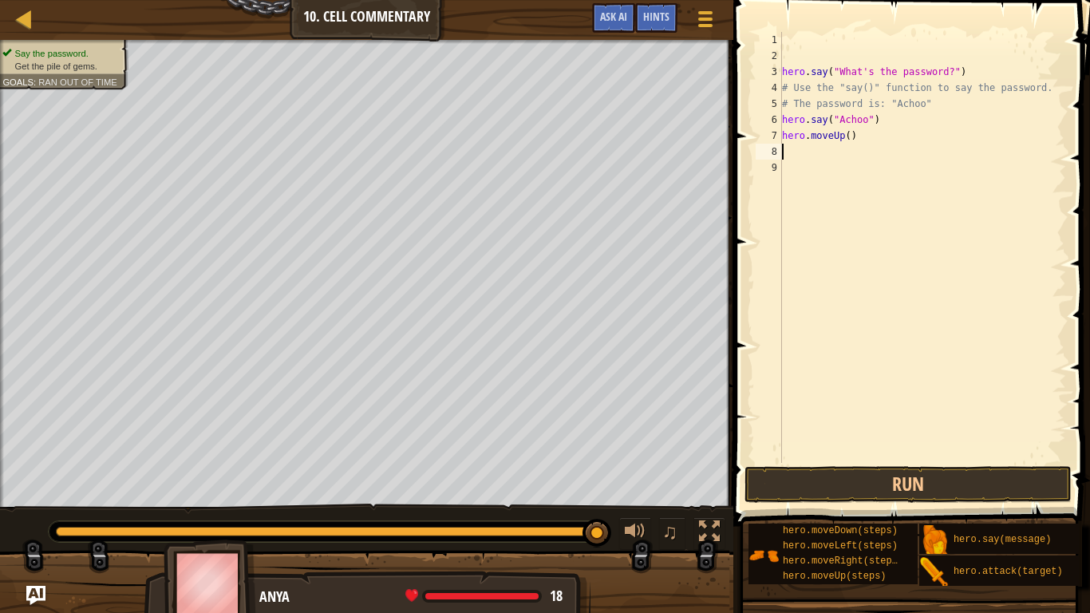
click at [862, 136] on div "hero . say ( "What's the password?" ) # Use the "say()" function to say the pas…" at bounding box center [922, 263] width 287 height 463
type textarea "hero.moveUp(2)"
click at [896, 490] on button "Run" at bounding box center [907, 484] width 327 height 37
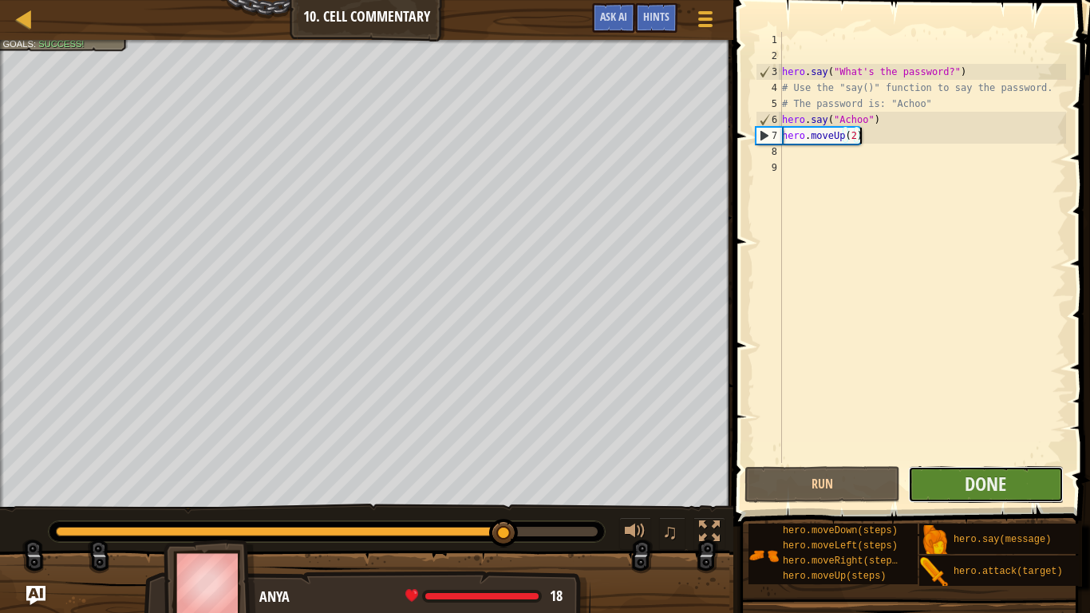
click at [952, 483] on button "Done" at bounding box center [986, 484] width 156 height 37
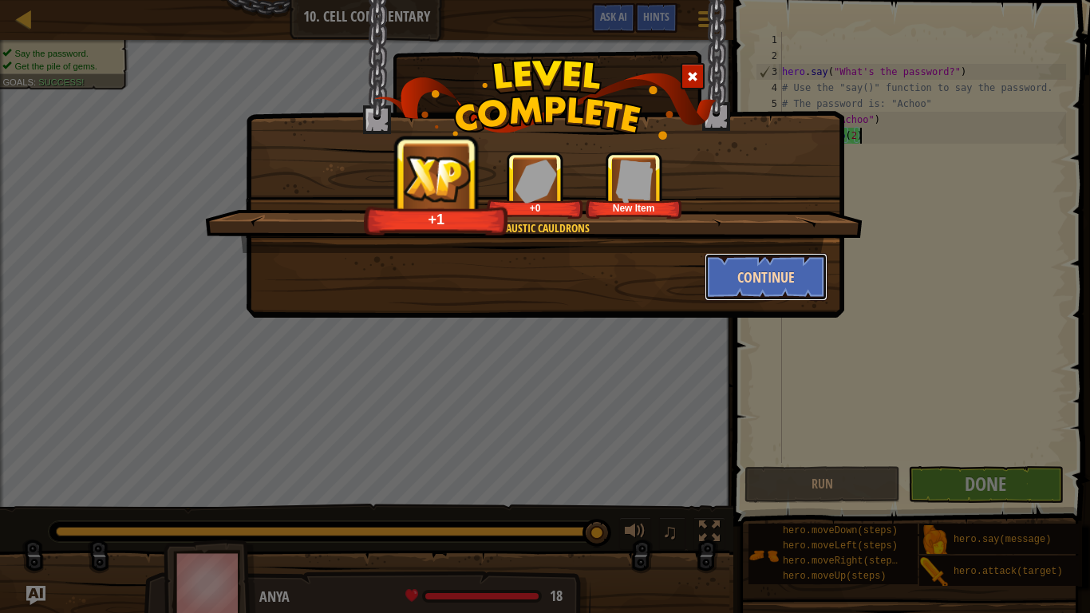
click at [807, 294] on button "Continue" at bounding box center [766, 277] width 124 height 48
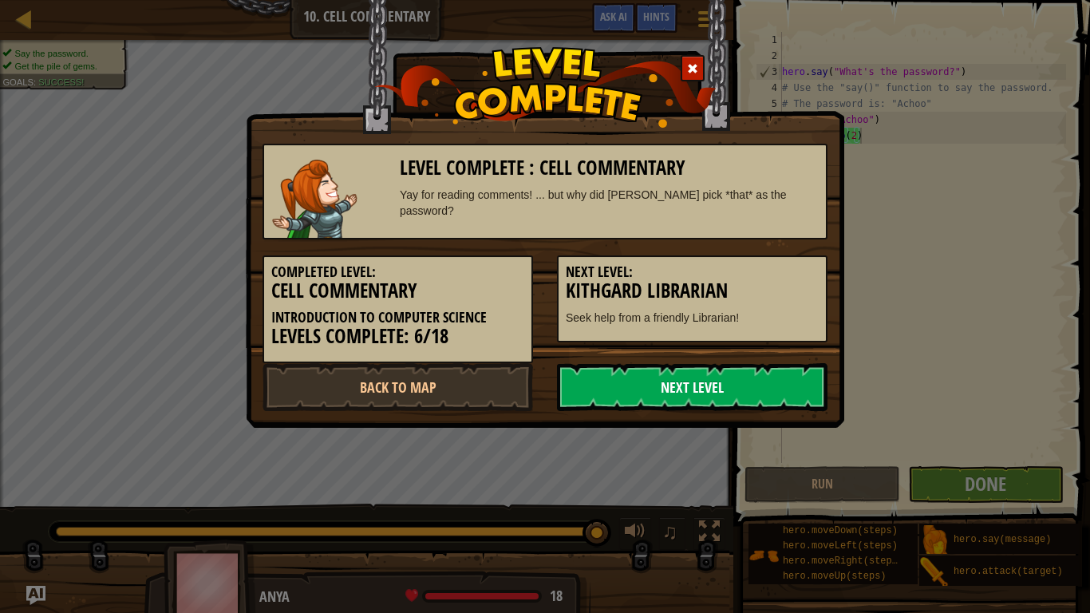
click at [736, 404] on link "Next Level" at bounding box center [692, 387] width 270 height 48
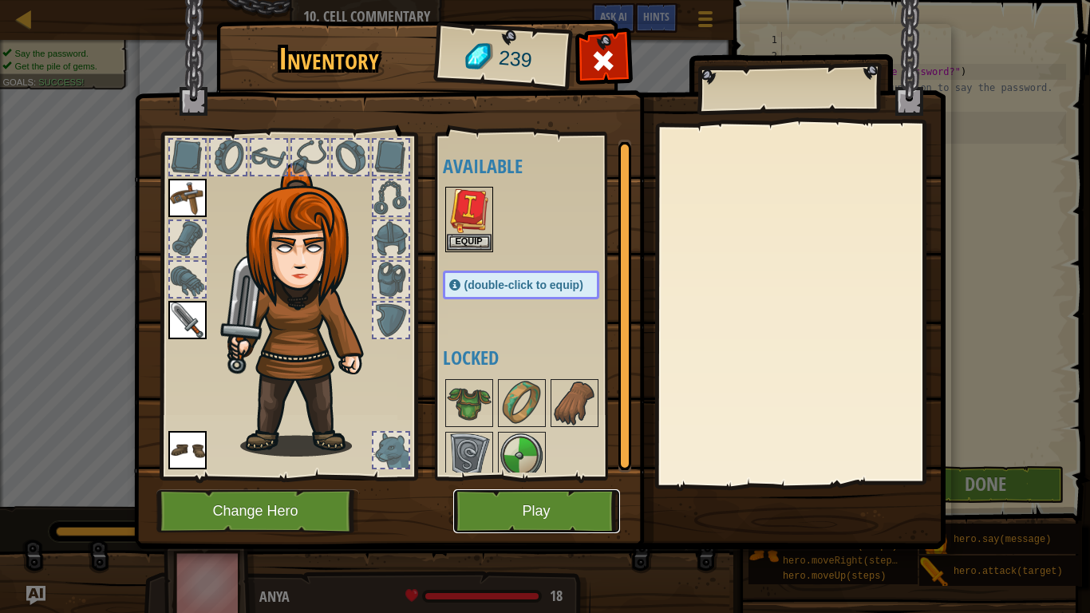
click at [498, 511] on button "Play" at bounding box center [536, 511] width 167 height 44
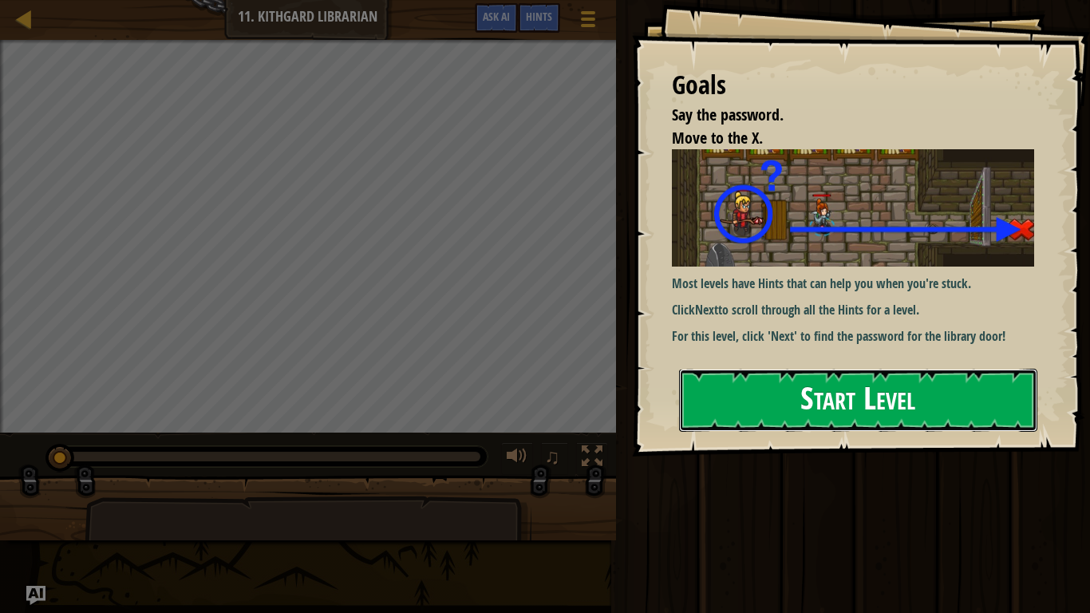
click at [752, 423] on button "Start Level" at bounding box center [858, 400] width 358 height 63
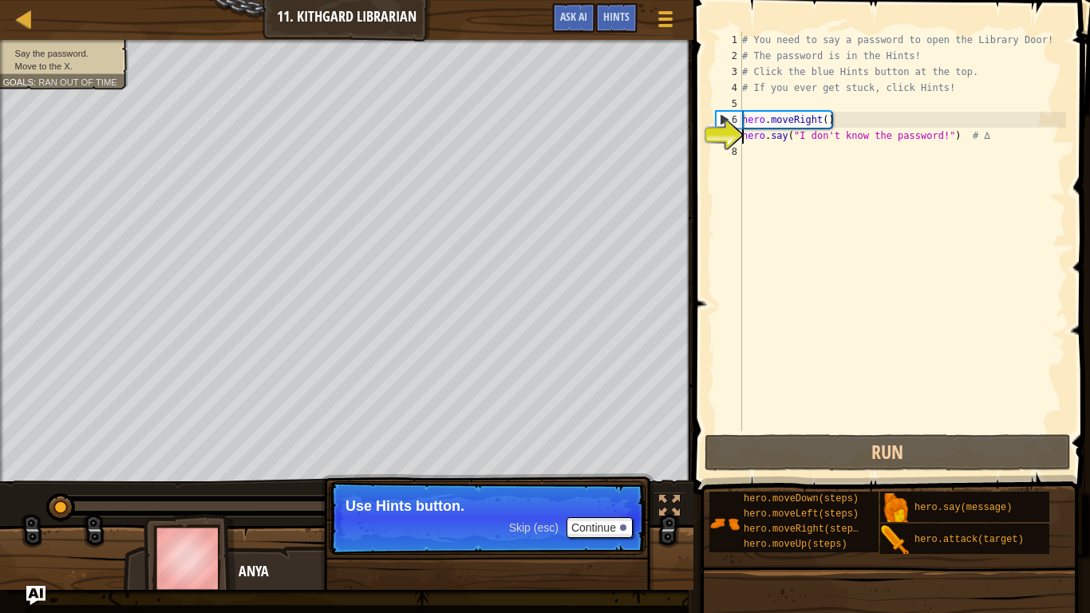
click at [765, 154] on div "# You need to say a password to open the Library Door! # The password is in the…" at bounding box center [902, 247] width 327 height 431
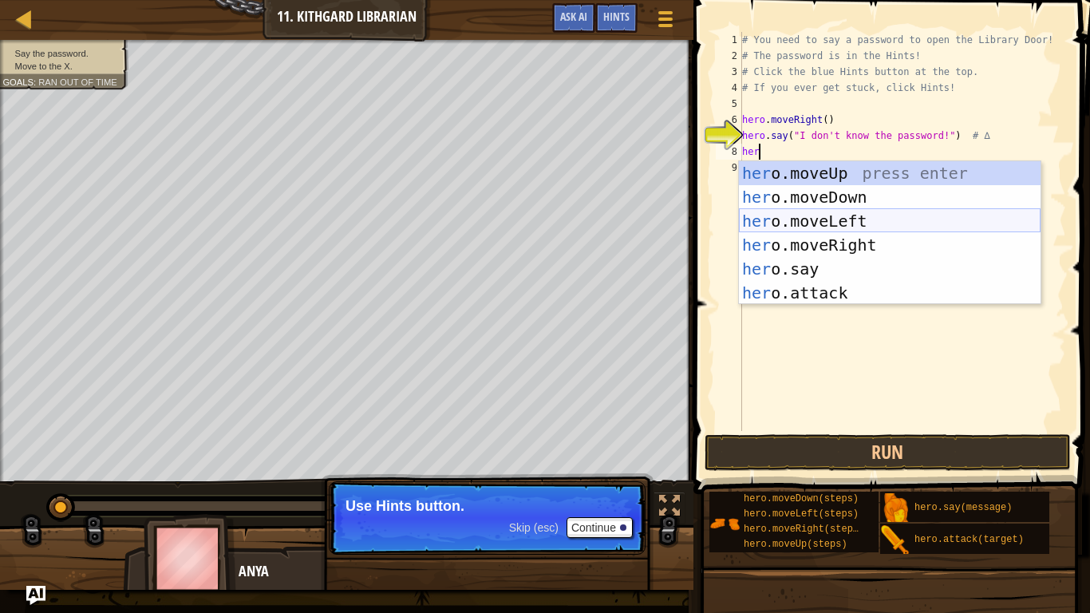
scroll to position [7, 1]
type textarea "h"
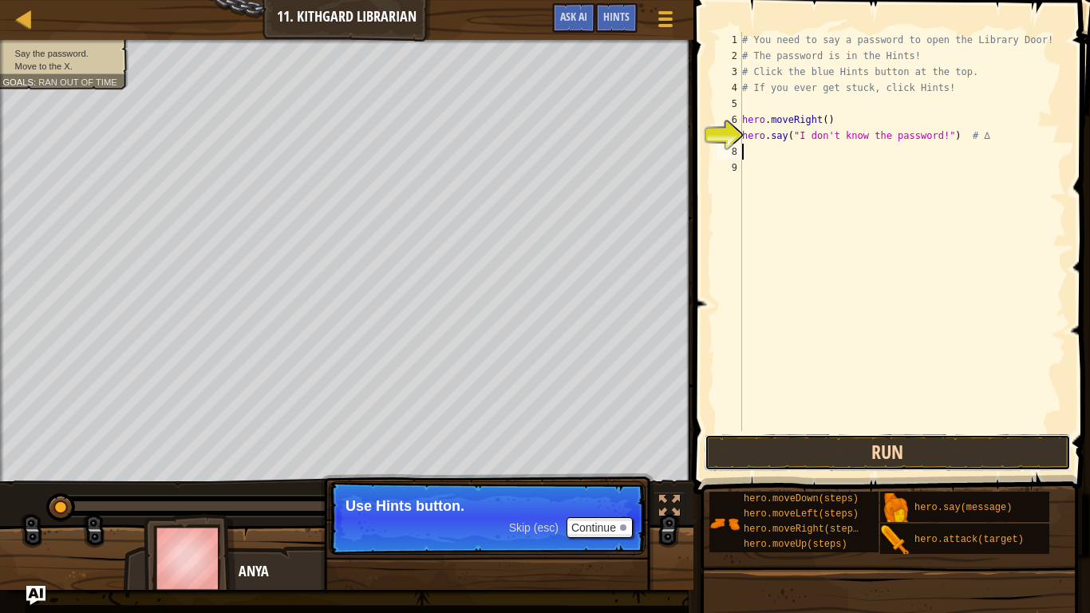
click at [825, 443] on button "Run" at bounding box center [887, 452] width 366 height 37
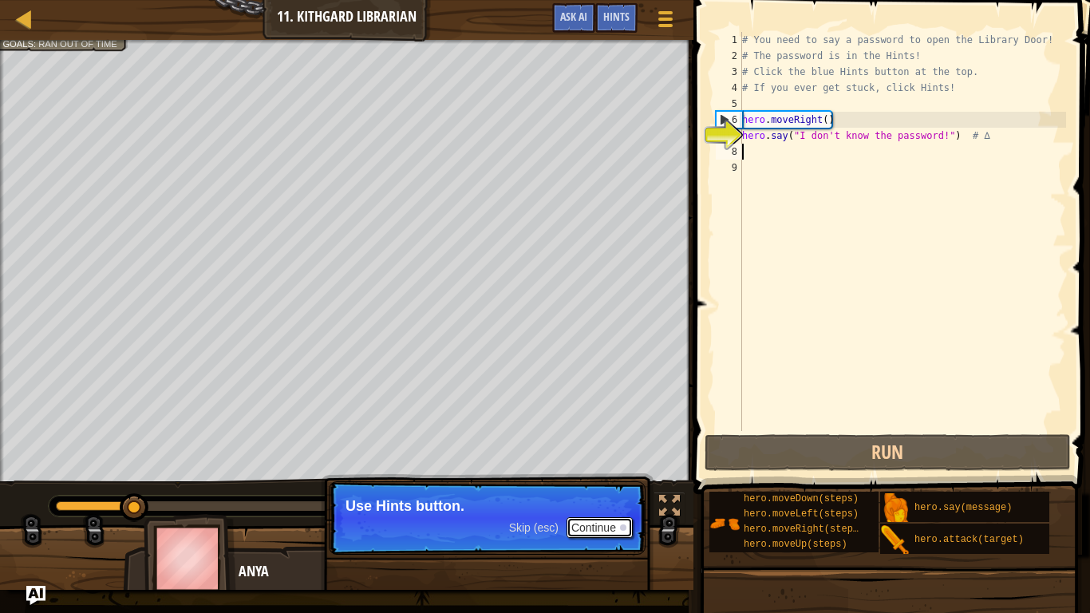
click at [608, 515] on button "Continue" at bounding box center [599, 527] width 66 height 21
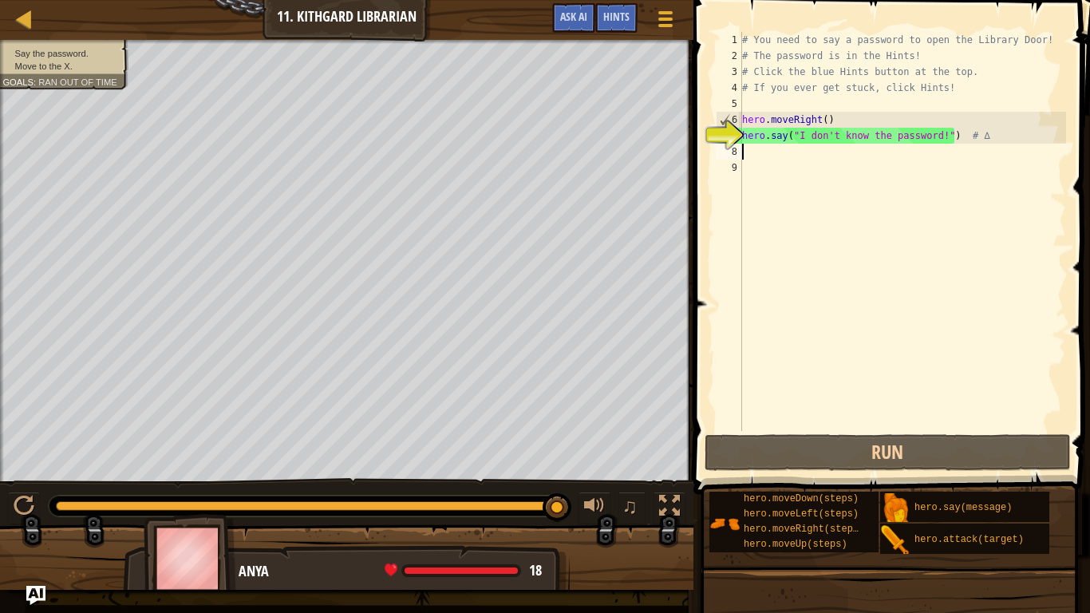
click at [942, 140] on div "# You need to say a password to open the Library Door! # The password is in the…" at bounding box center [902, 247] width 327 height 431
type textarea "hero.say("I don't know the password!") # ∆"
click at [972, 138] on div "# You need to say a password to open the Library Door! # The password is in the…" at bounding box center [902, 247] width 327 height 431
click at [748, 156] on div "# You need to say a password to open the Library Door! # The password is in the…" at bounding box center [902, 247] width 327 height 431
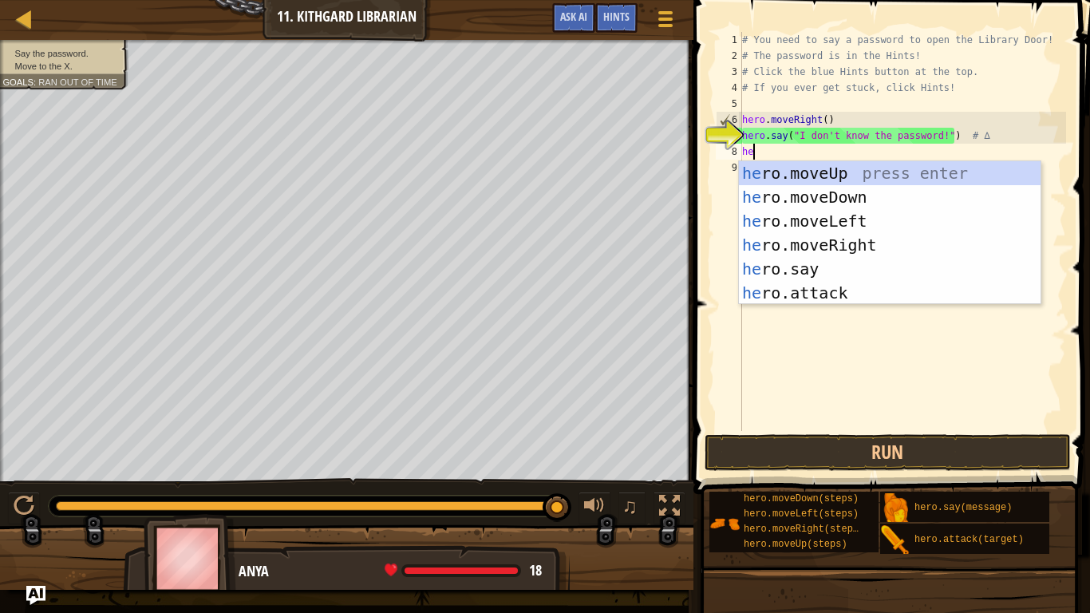
scroll to position [7, 2]
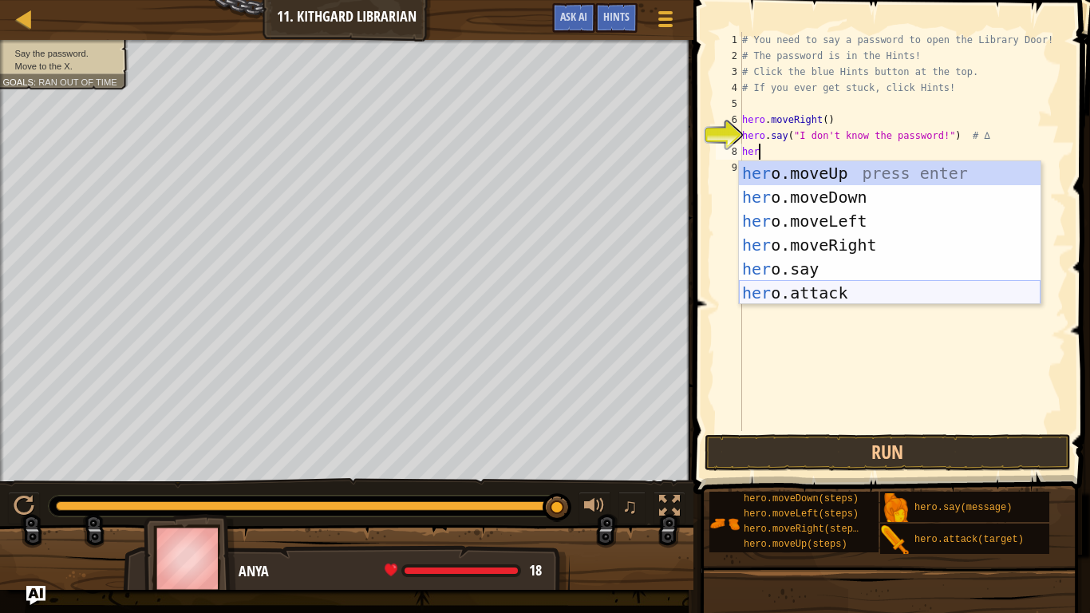
click at [838, 293] on div "her o.moveUp press enter her o.moveDown press enter her o.moveLeft press enter …" at bounding box center [890, 256] width 302 height 191
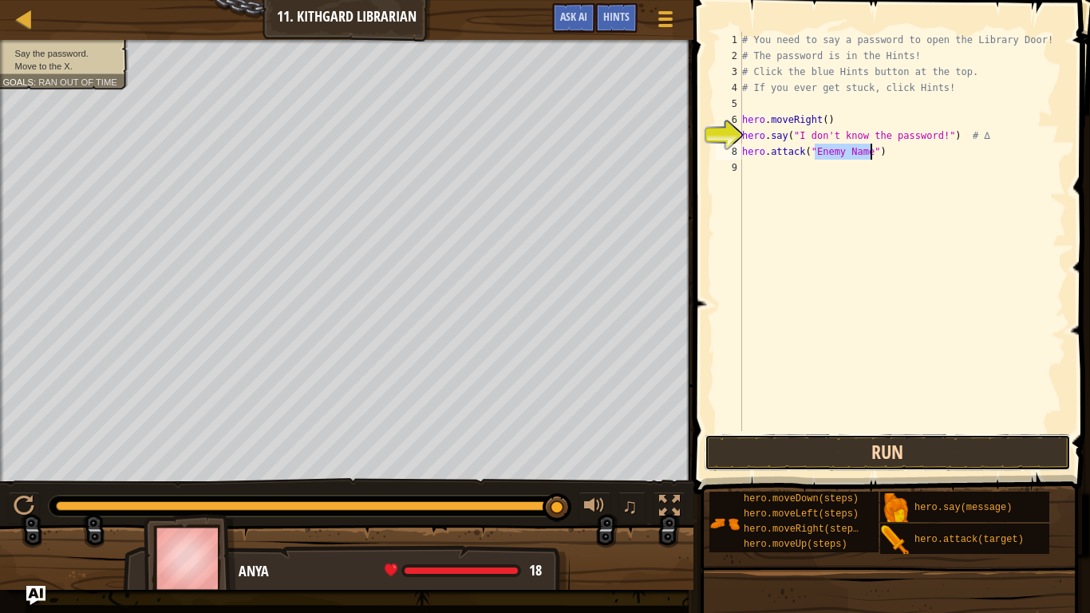
click at [842, 467] on button "Run" at bounding box center [887, 452] width 366 height 37
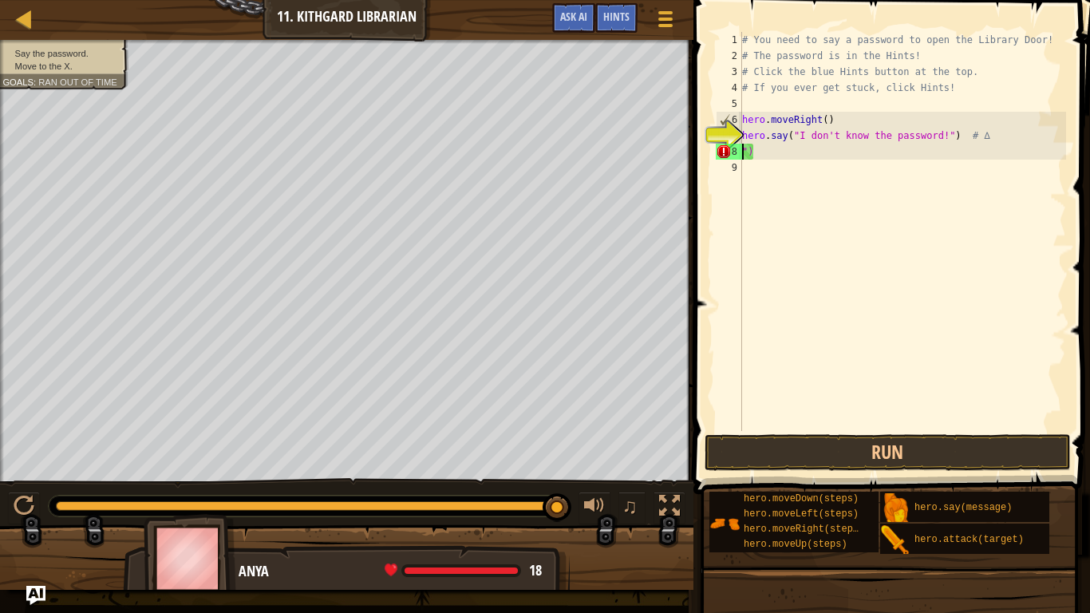
scroll to position [7, 1]
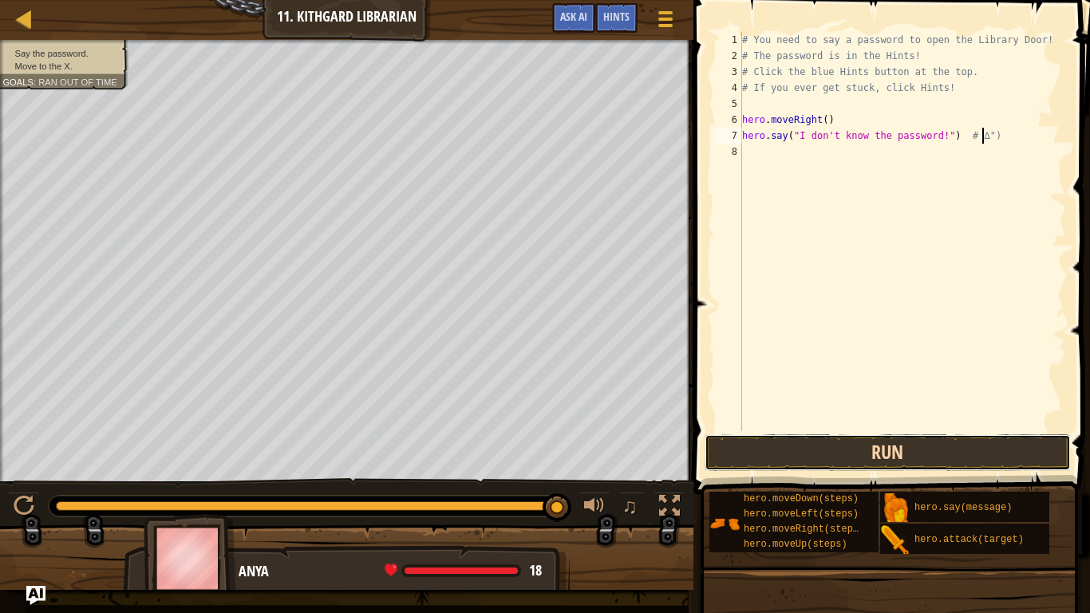
click at [929, 450] on button "Run" at bounding box center [887, 452] width 366 height 37
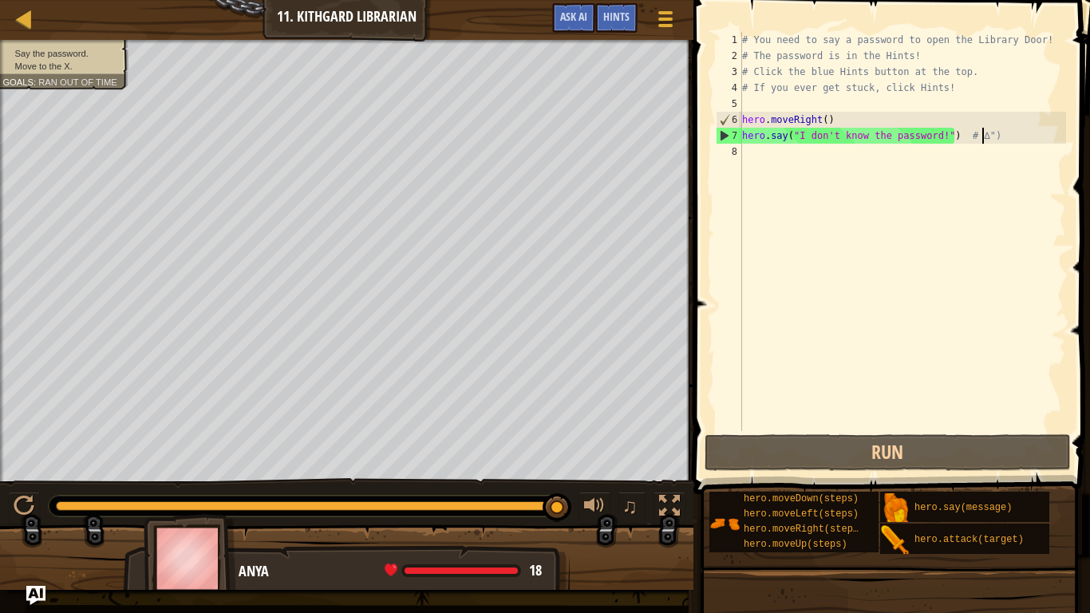
click at [841, 119] on div "# You need to say a password to open the Library Door! # The password is in the…" at bounding box center [902, 247] width 327 height 431
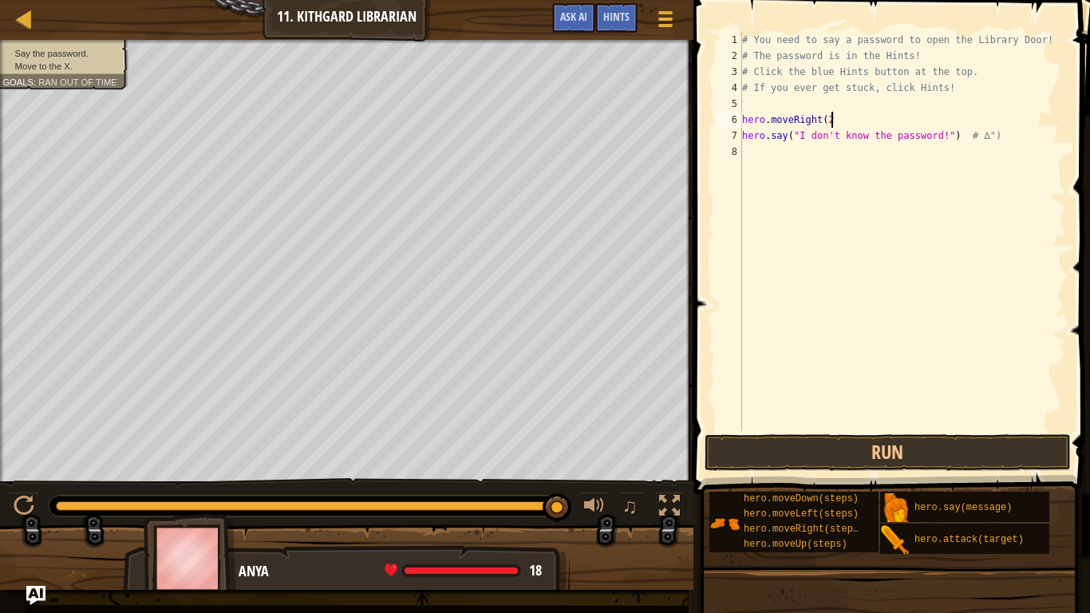
scroll to position [7, 13]
type textarea "hero.moveRight(2)"
click at [775, 452] on button "Run" at bounding box center [887, 452] width 366 height 37
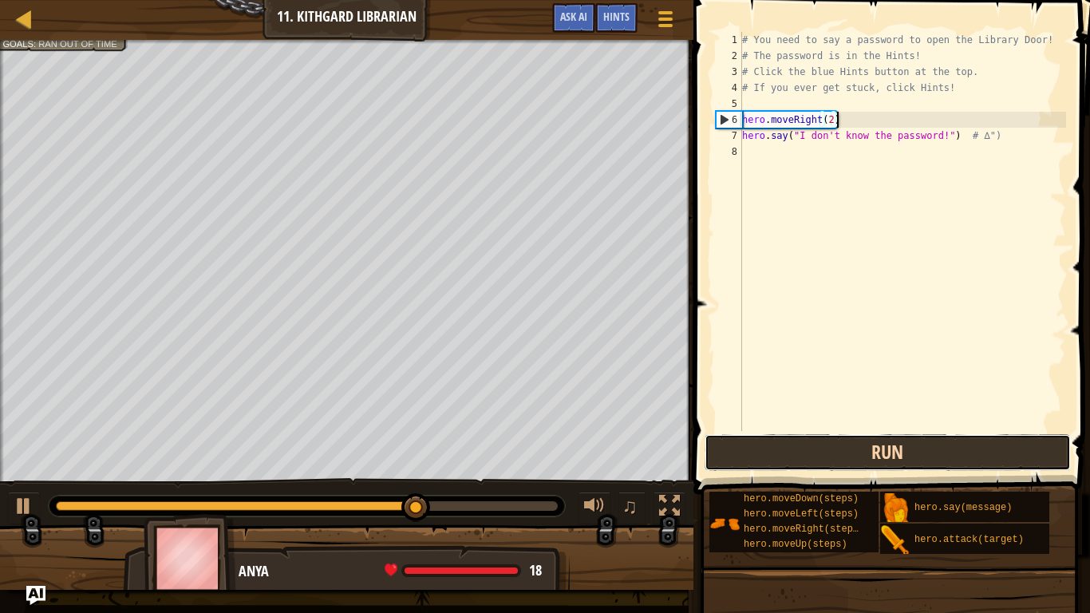
click at [775, 452] on button "Run" at bounding box center [887, 452] width 366 height 37
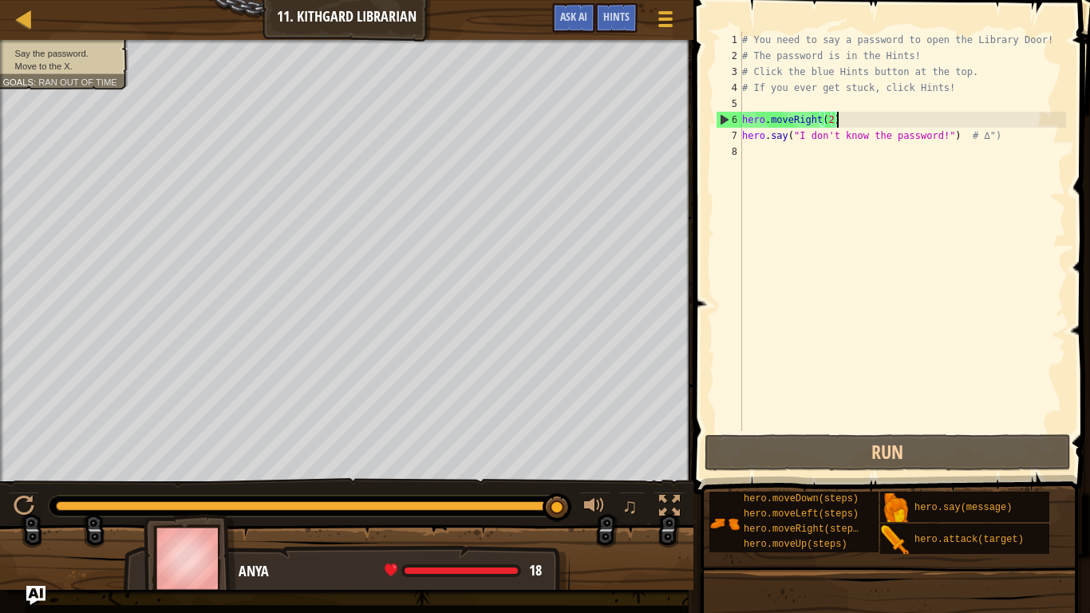
click at [821, 167] on div "# You need to say a password to open the Library Door! # The password is in the…" at bounding box center [902, 247] width 327 height 431
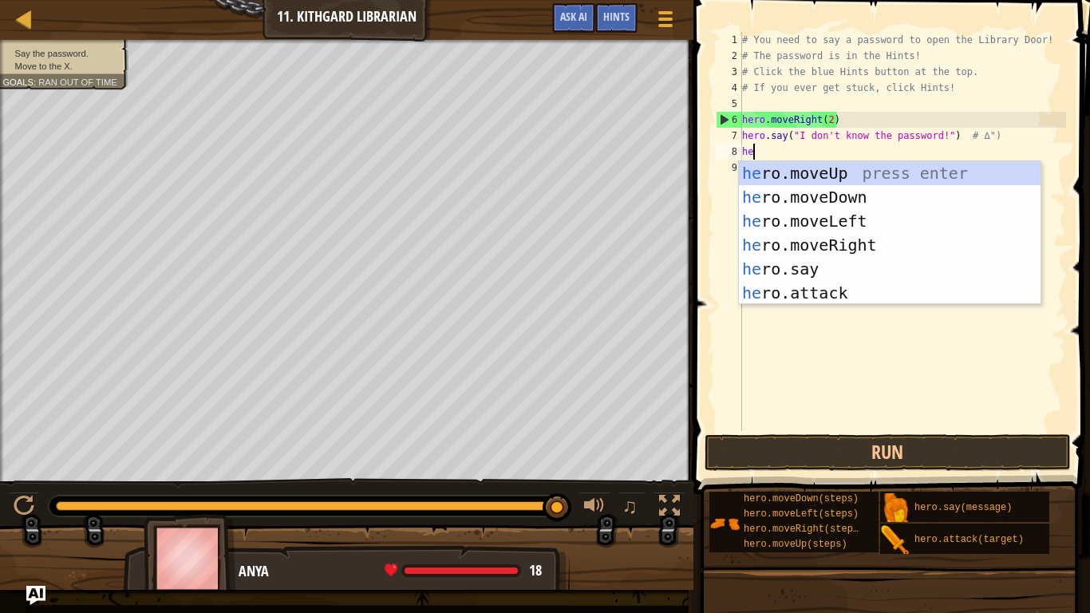
scroll to position [7, 2]
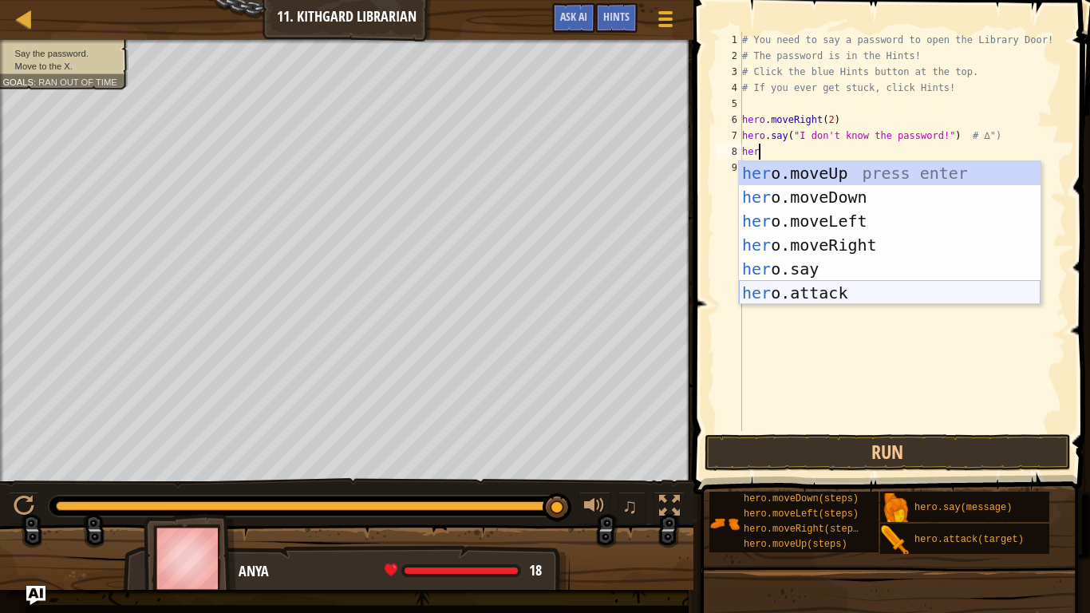
click at [847, 298] on div "her o.moveUp press enter her o.moveDown press enter her o.moveLeft press enter …" at bounding box center [890, 256] width 302 height 191
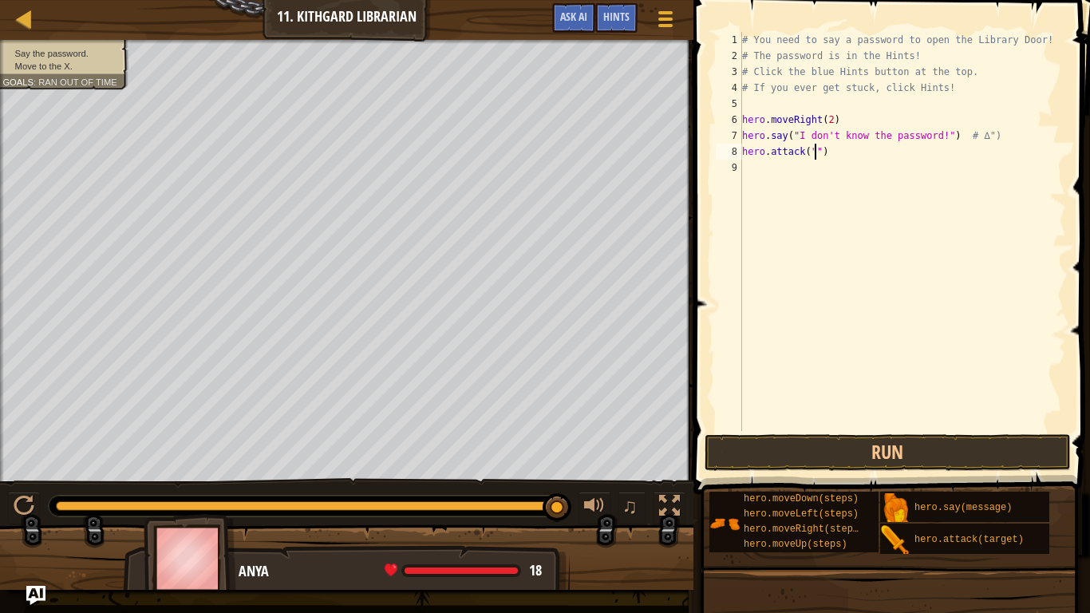
click at [856, 150] on div "# You need to say a password to open the Library Door! # The password is in the…" at bounding box center [902, 247] width 327 height 431
type textarea "h"
type textarea "hero.say("I don't know the password")"
click at [870, 439] on button "Run" at bounding box center [887, 452] width 366 height 37
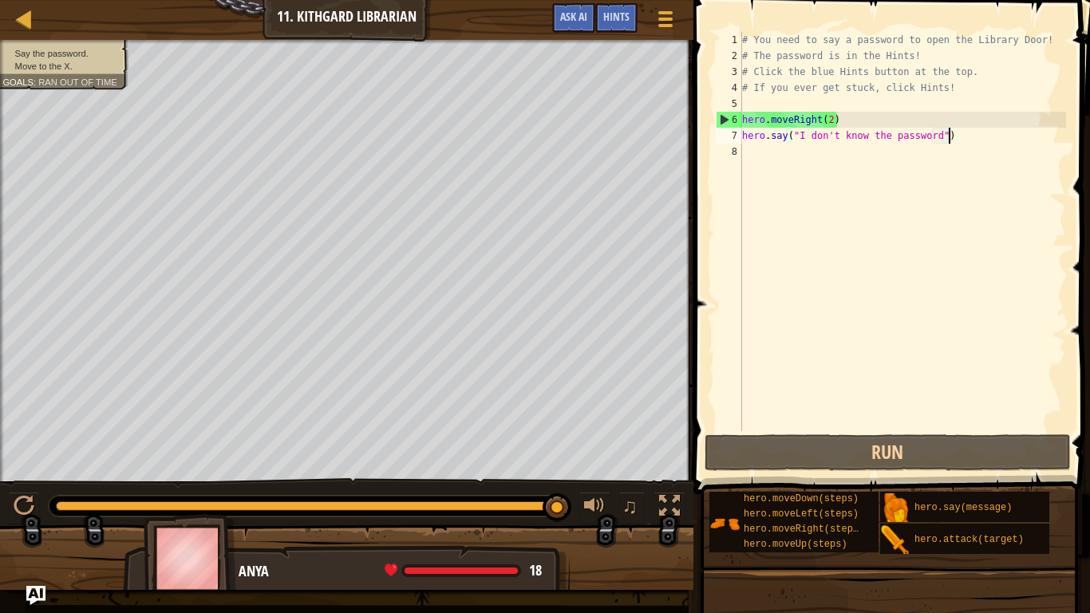
click at [744, 159] on div "# You need to say a password to open the Library Door! # The password is in the…" at bounding box center [902, 247] width 327 height 431
click at [624, 12] on span "Hints" at bounding box center [616, 16] width 26 height 15
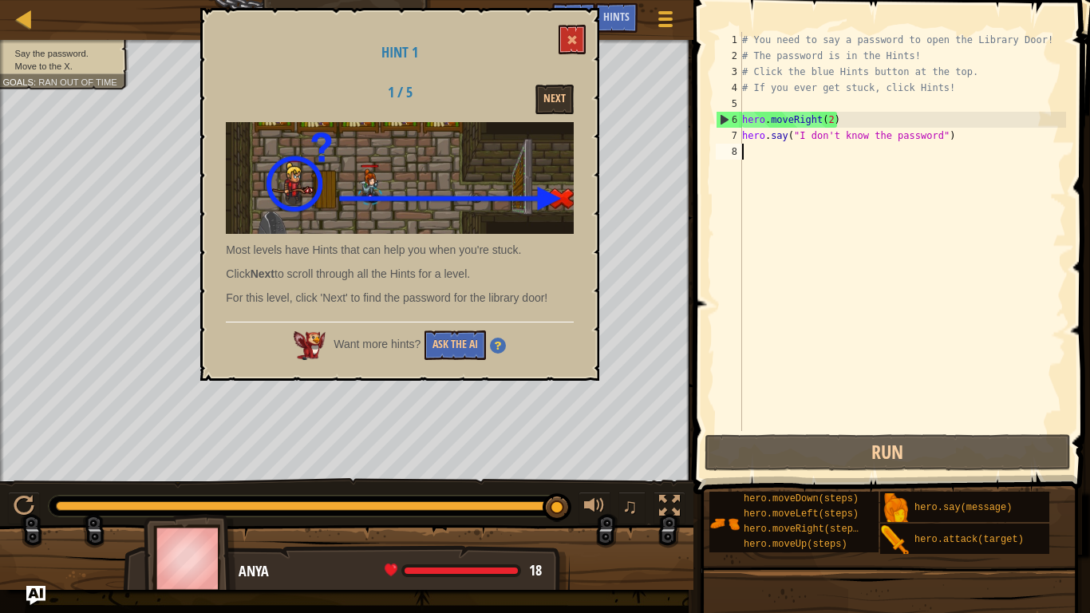
click at [550, 82] on div "Hint 1 1 / 5 Next Most levels have Hints that can help you when you're stuck. C…" at bounding box center [399, 194] width 399 height 373
click at [546, 97] on button "Next" at bounding box center [554, 100] width 38 height 30
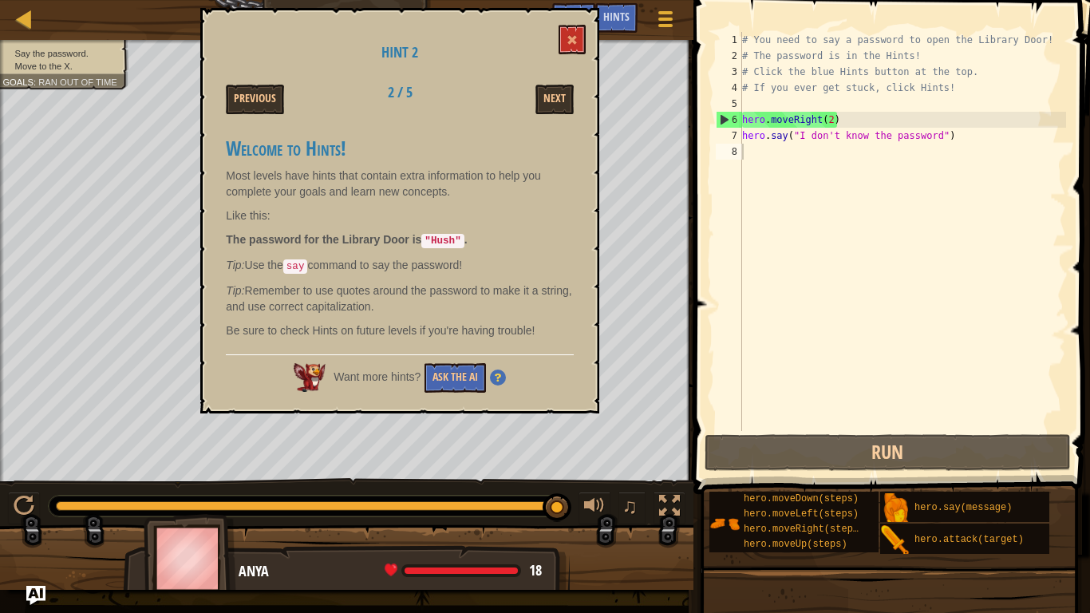
click at [807, 159] on div "# You need to say a password to open the Library Door! # The password is in the…" at bounding box center [902, 247] width 327 height 431
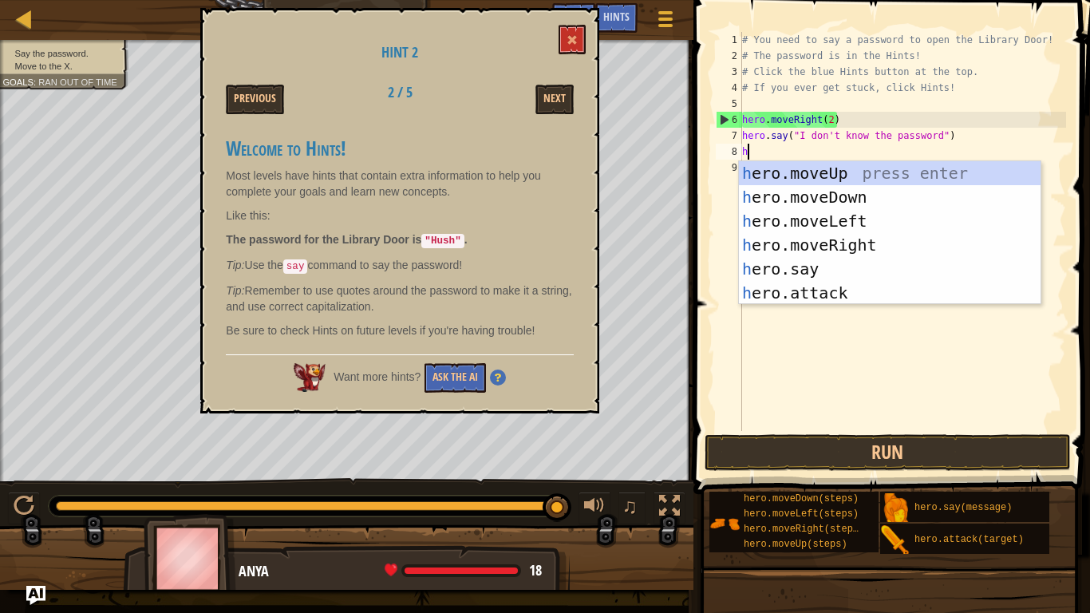
scroll to position [7, 1]
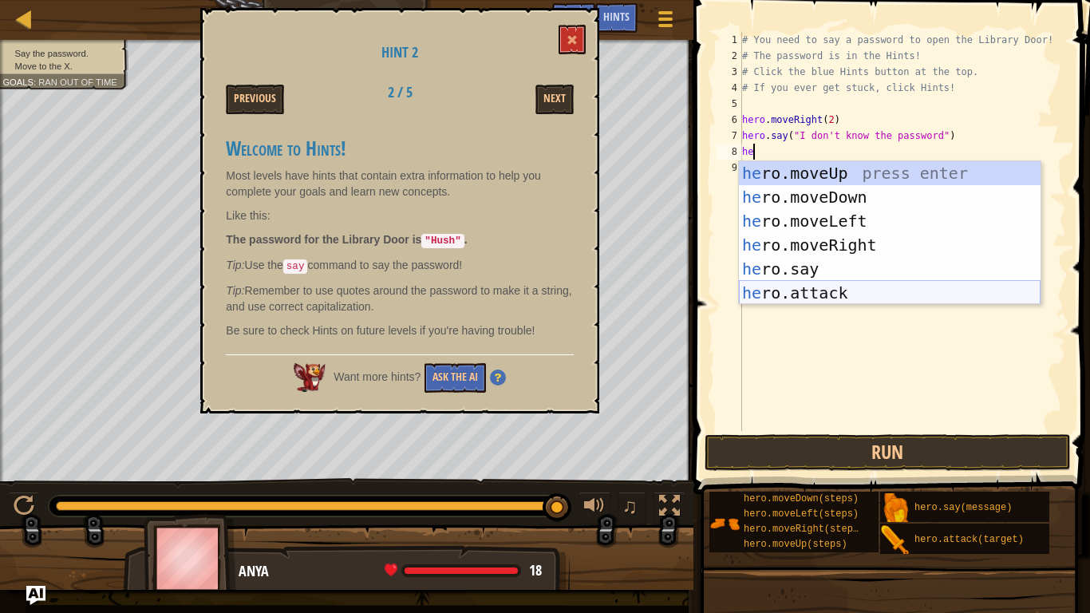
click at [850, 286] on div "he ro.moveUp press enter he ro.moveDown press enter he ro.moveLeft press enter …" at bounding box center [890, 256] width 302 height 191
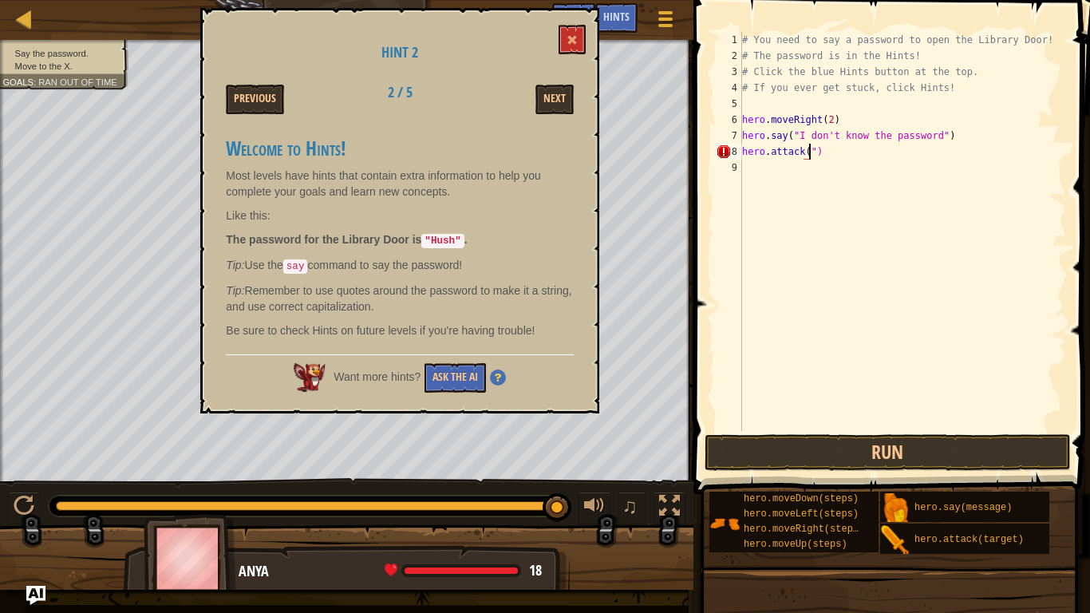
click at [846, 159] on div "# You need to say a password to open the Library Door! # The password is in the…" at bounding box center [902, 247] width 327 height 431
type textarea "h"
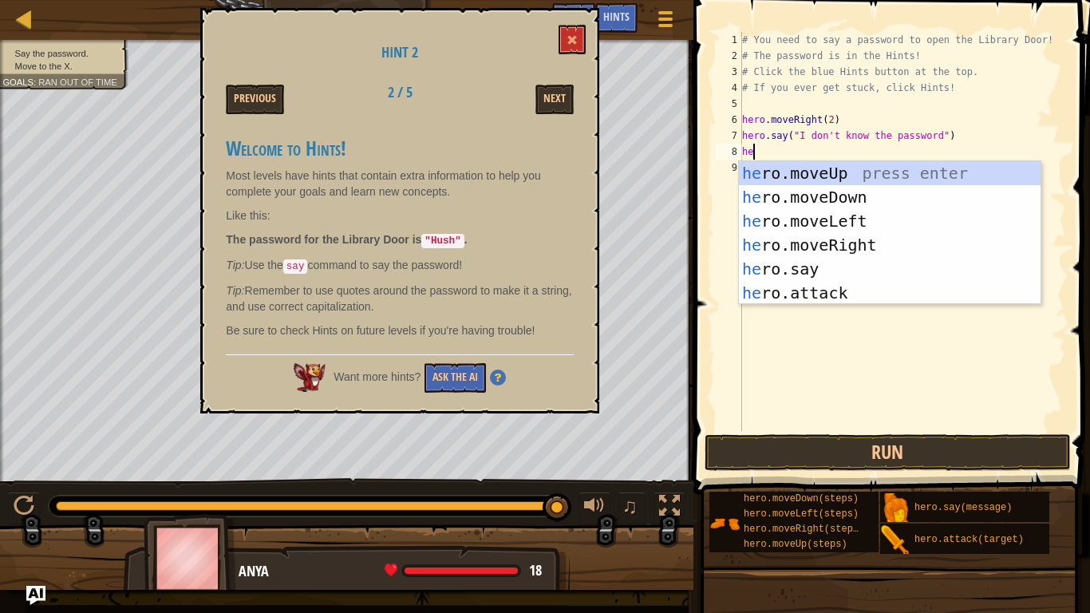
scroll to position [7, 2]
click at [882, 275] on div "her o.moveUp press enter her o.moveDown press enter her o.moveLeft press enter …" at bounding box center [890, 256] width 302 height 191
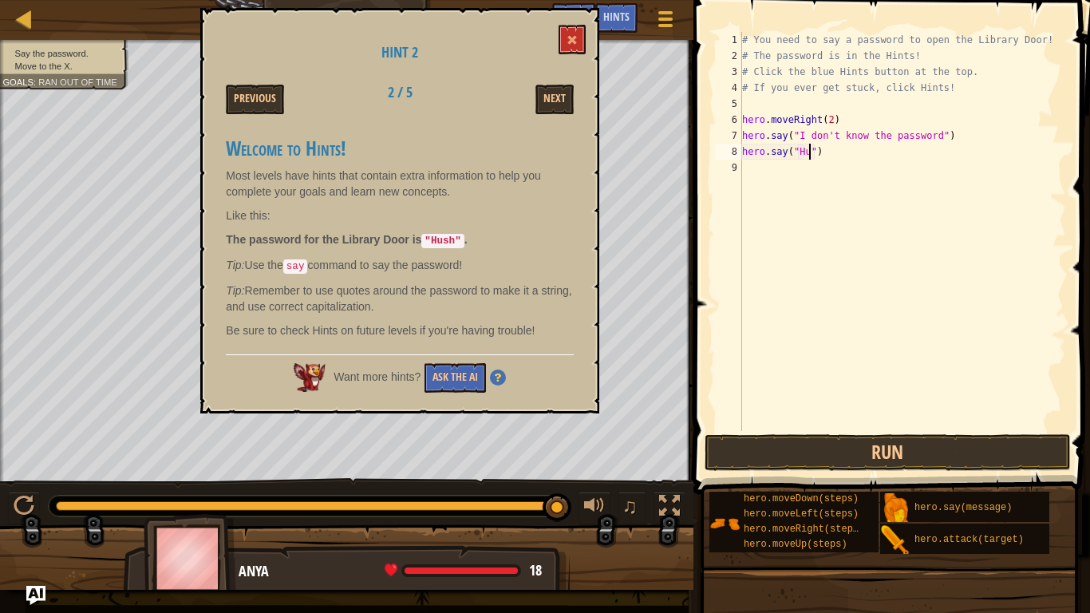
scroll to position [7, 11]
type textarea "hero.say("Hush")"
click at [786, 463] on button "Run" at bounding box center [887, 452] width 366 height 37
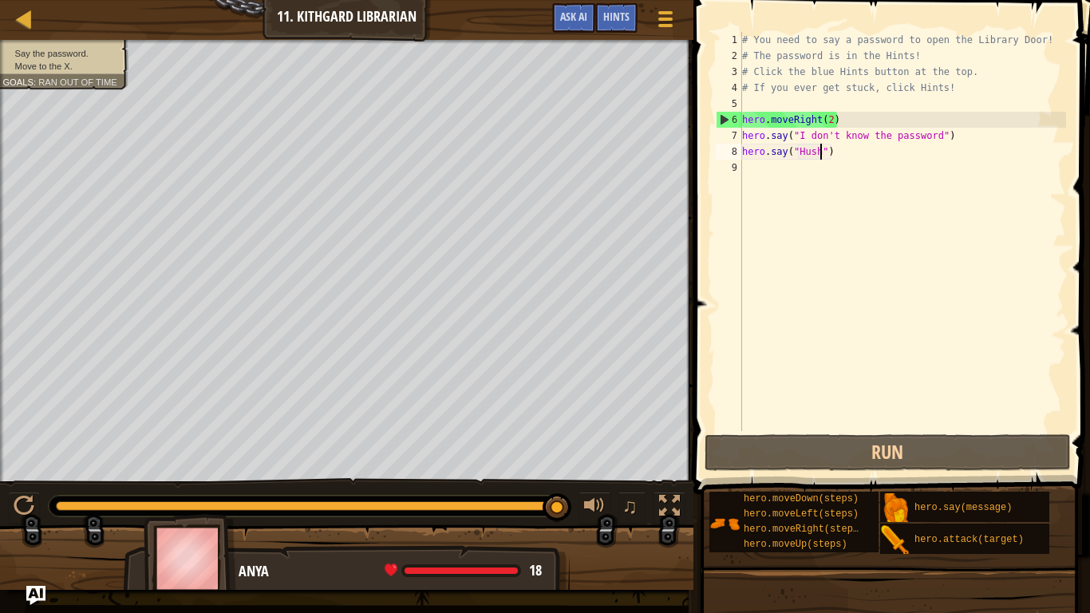
click at [771, 170] on div "# You need to say a password to open the Library Door! # The password is in the…" at bounding box center [902, 247] width 327 height 431
click at [836, 115] on div "# You need to say a password to open the Library Door! # The password is in the…" at bounding box center [902, 247] width 327 height 431
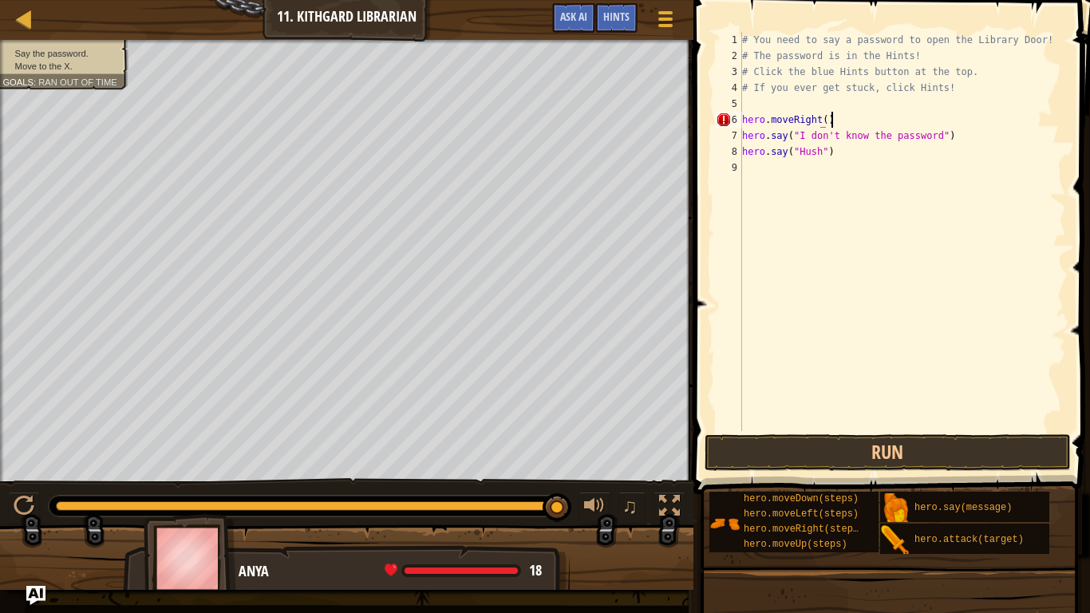
scroll to position [7, 12]
type textarea "hero.moveRight()"
click at [751, 459] on button "Run" at bounding box center [887, 452] width 366 height 37
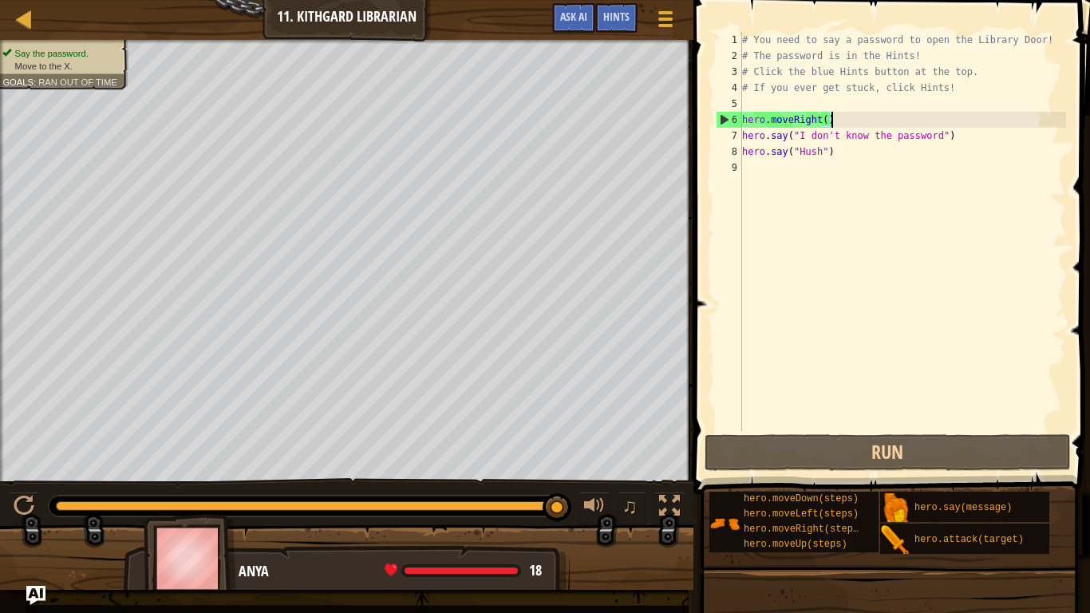
click at [786, 174] on div "# You need to say a password to open the Library Door! # The password is in the…" at bounding box center [902, 247] width 327 height 431
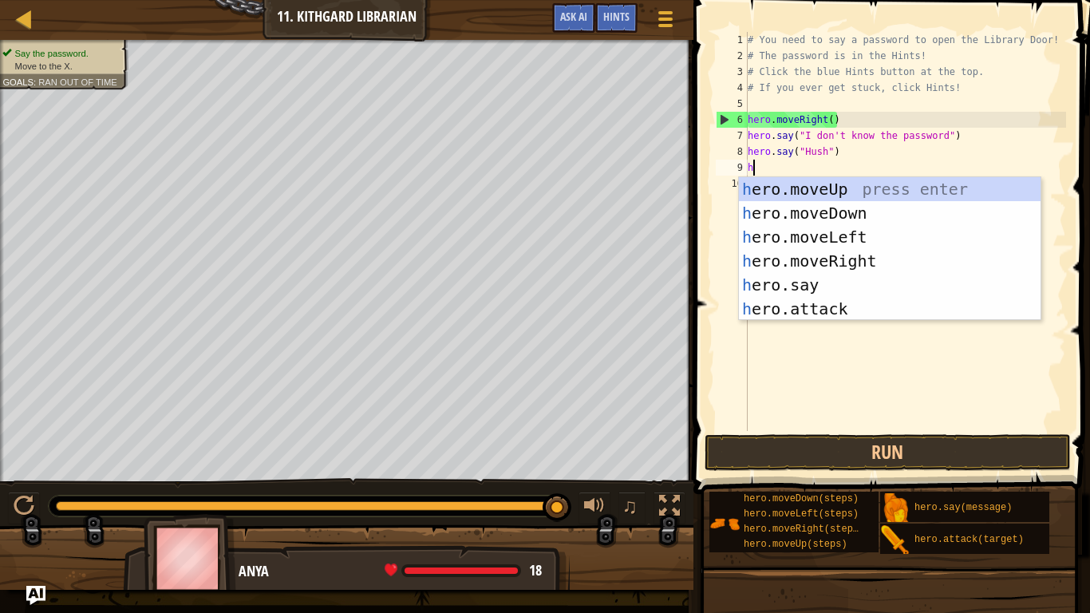
type textarea "he"
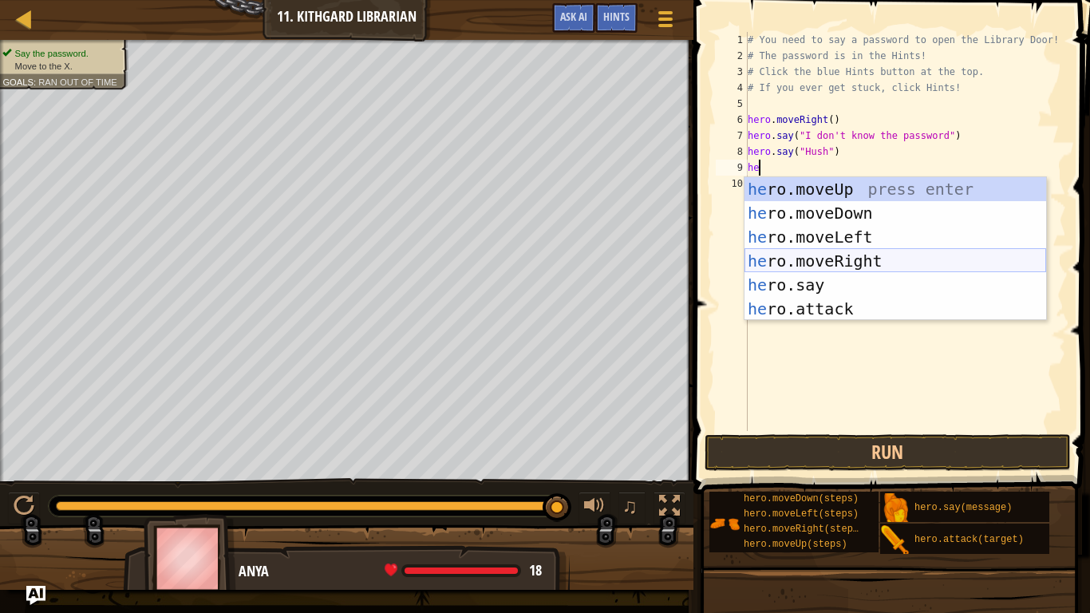
click at [905, 256] on div "he ro.moveUp press enter he ro.moveDown press enter he ro.moveLeft press enter …" at bounding box center [895, 272] width 302 height 191
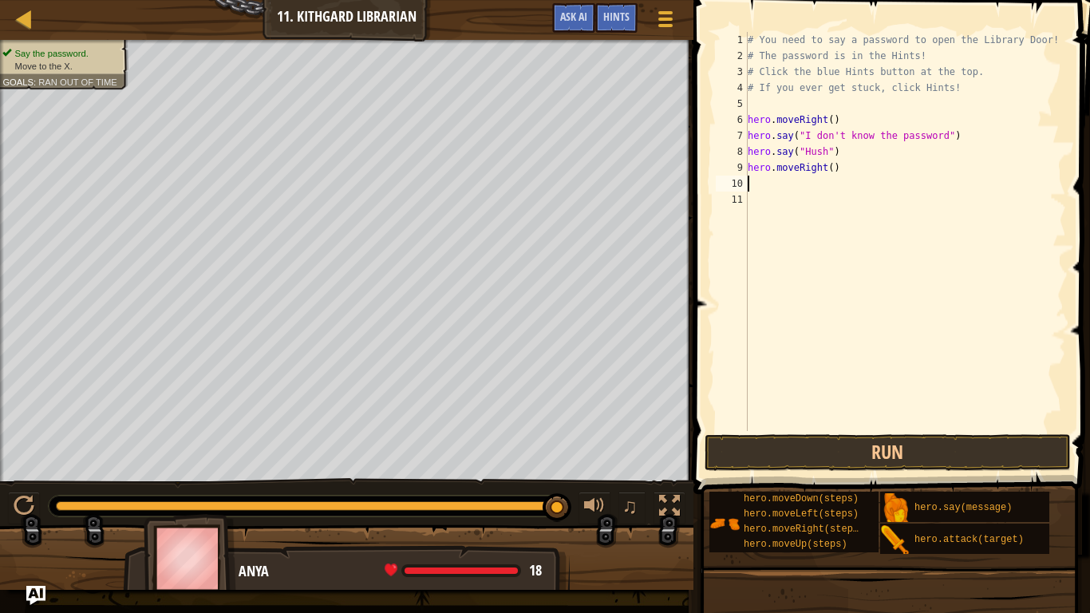
scroll to position [7, 0]
click at [818, 462] on button "Run" at bounding box center [887, 452] width 366 height 37
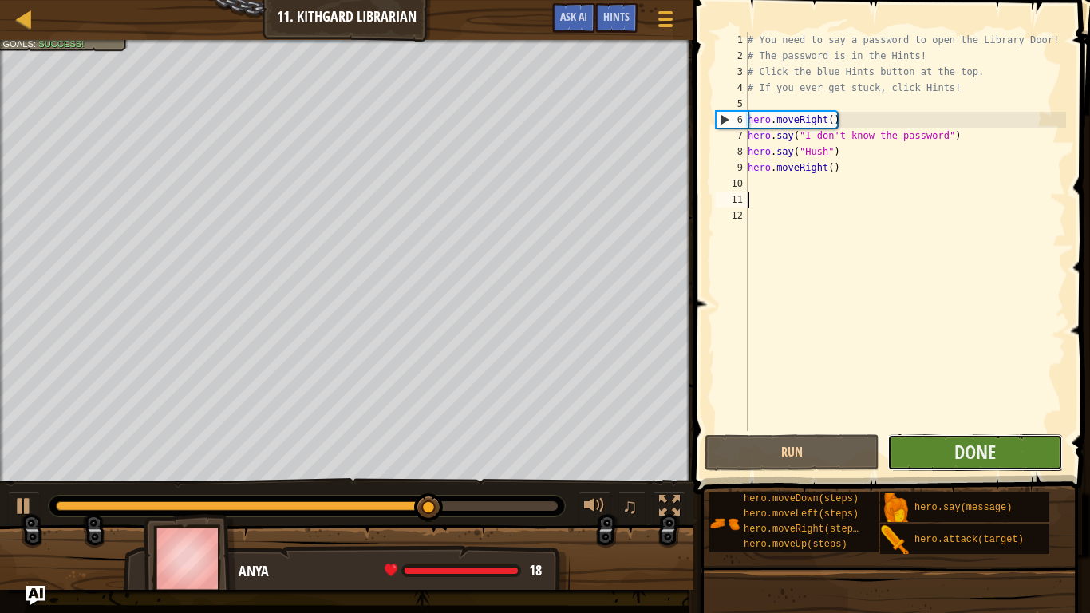
click at [936, 437] on button "Done" at bounding box center [974, 452] width 175 height 37
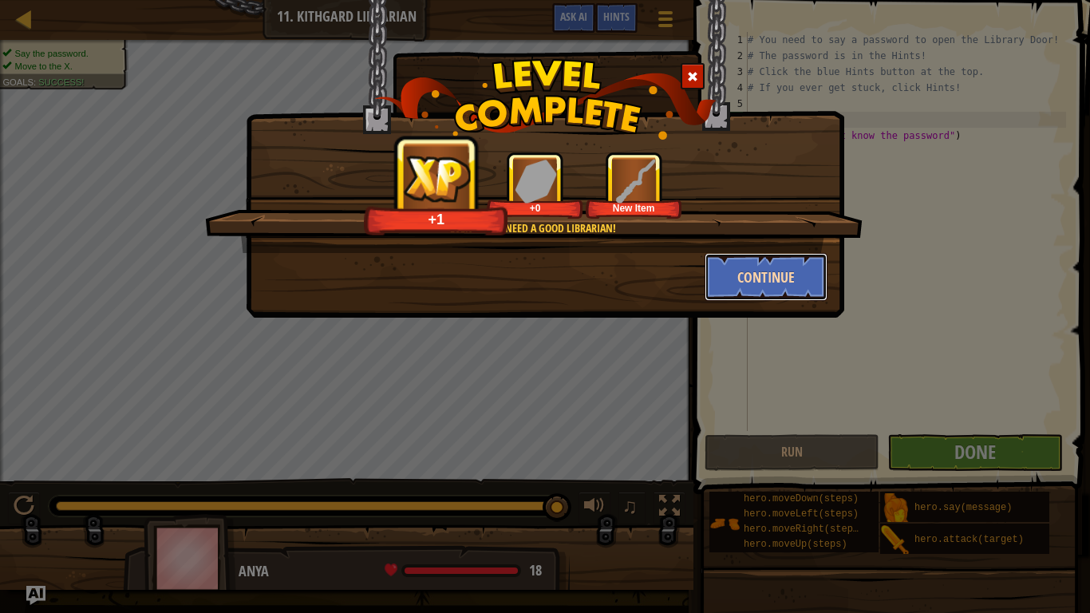
click at [767, 270] on button "Continue" at bounding box center [766, 277] width 124 height 48
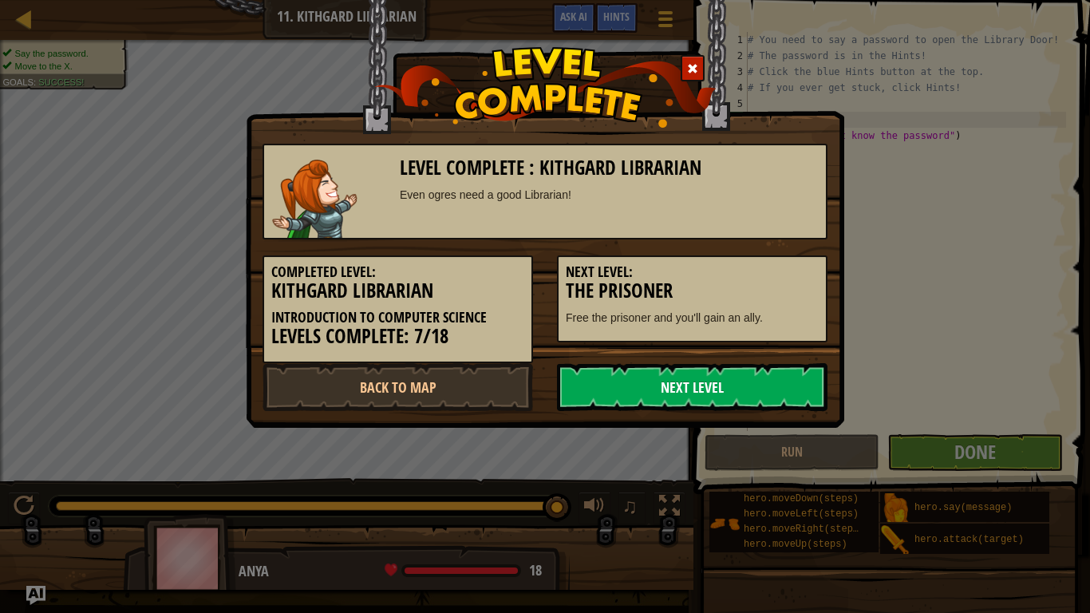
click at [743, 385] on link "Next Level" at bounding box center [692, 387] width 270 height 48
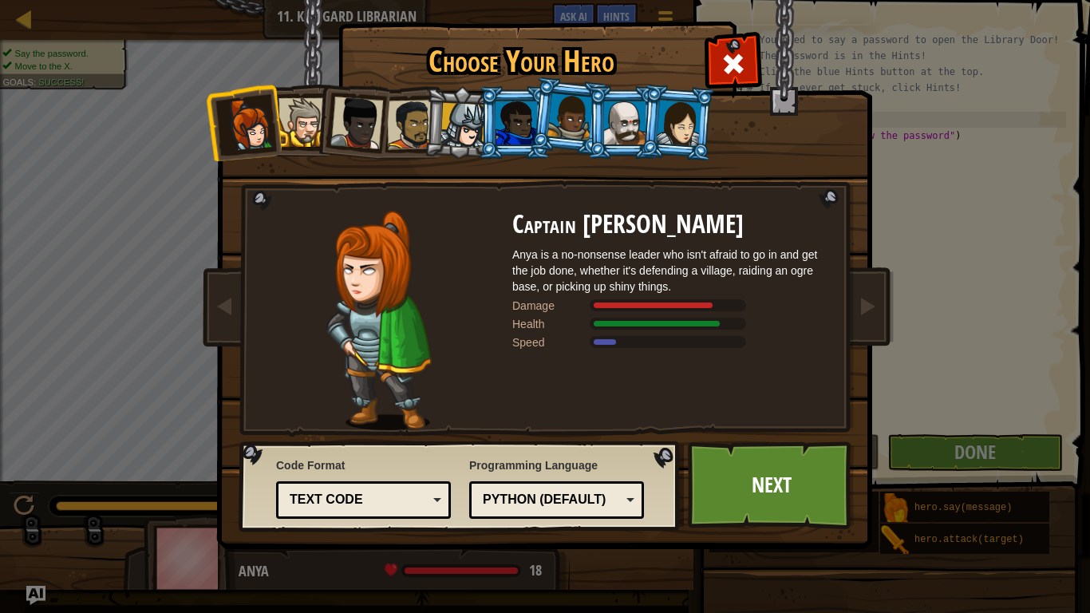
click at [751, 430] on img at bounding box center [548, 263] width 691 height 571
click at [733, 482] on link "Next" at bounding box center [771, 485] width 167 height 88
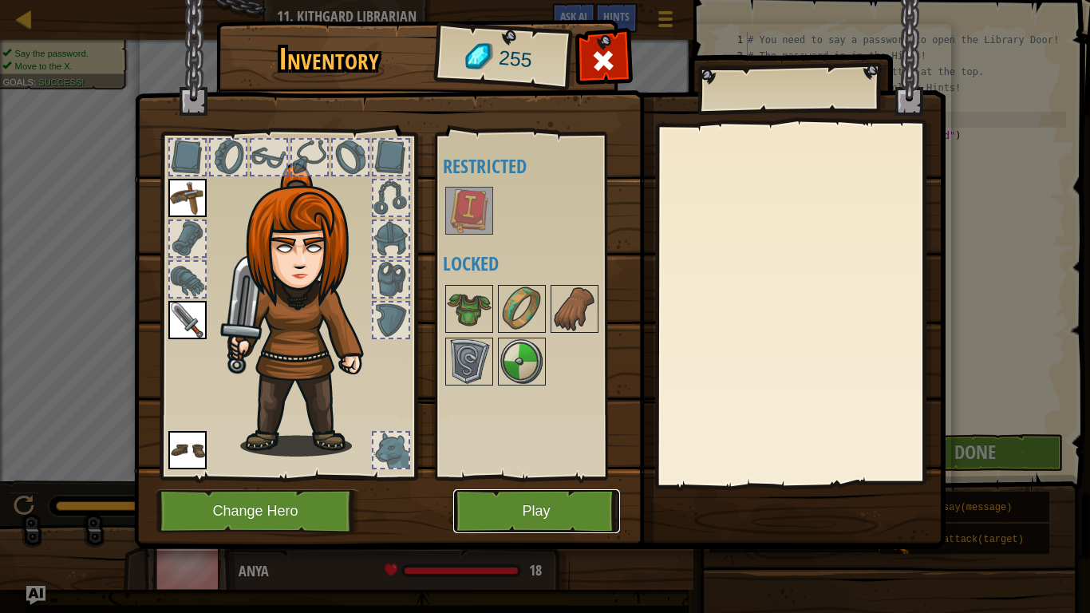
click at [593, 515] on button "Play" at bounding box center [536, 511] width 167 height 44
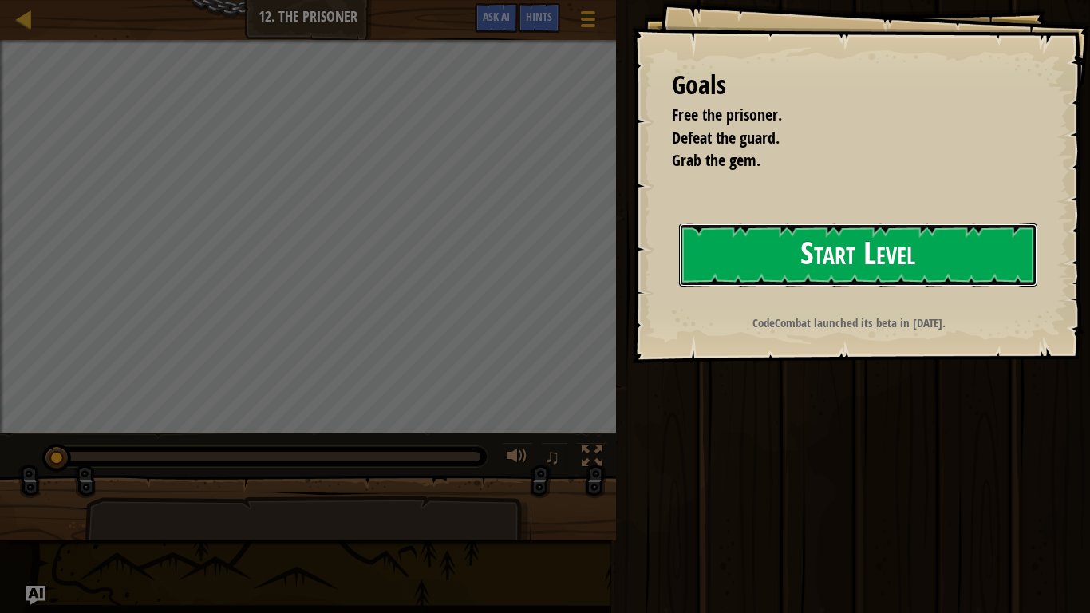
click at [935, 239] on button "Start Level" at bounding box center [858, 254] width 358 height 63
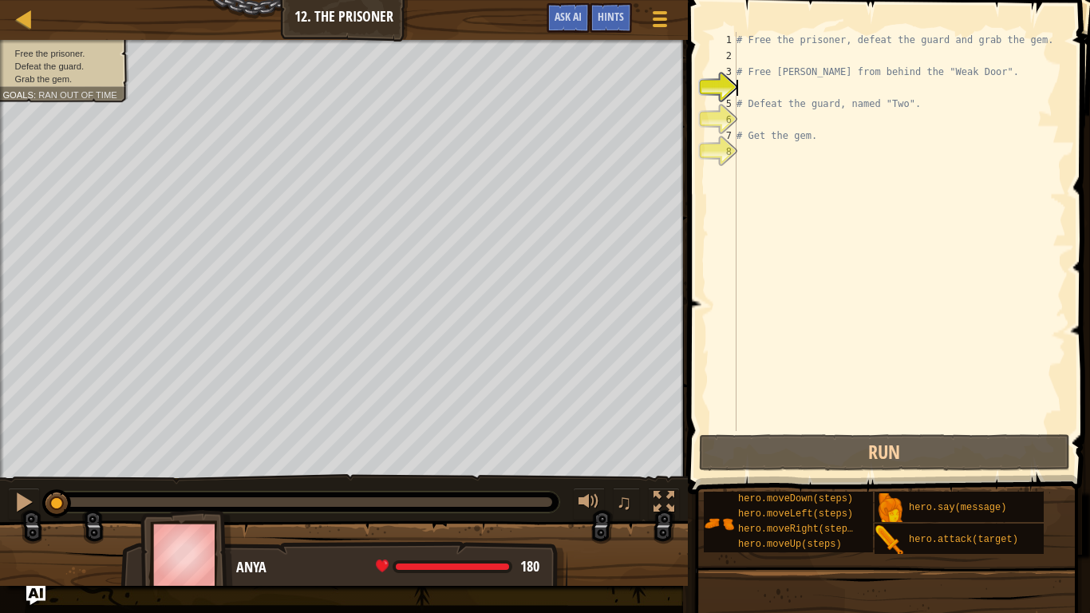
click at [767, 94] on div "# Free the prisoner, defeat the guard and grab the gem. # Free [PERSON_NAME] fr…" at bounding box center [899, 247] width 333 height 431
type textarea "h"
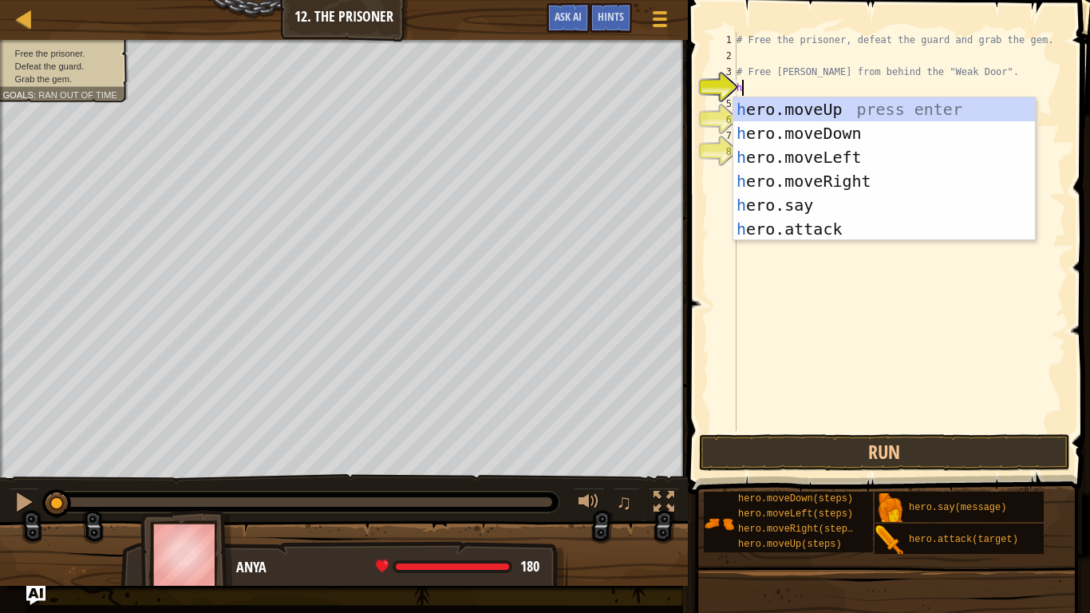
scroll to position [7, 1]
type textarea "h"
type textarea "her"
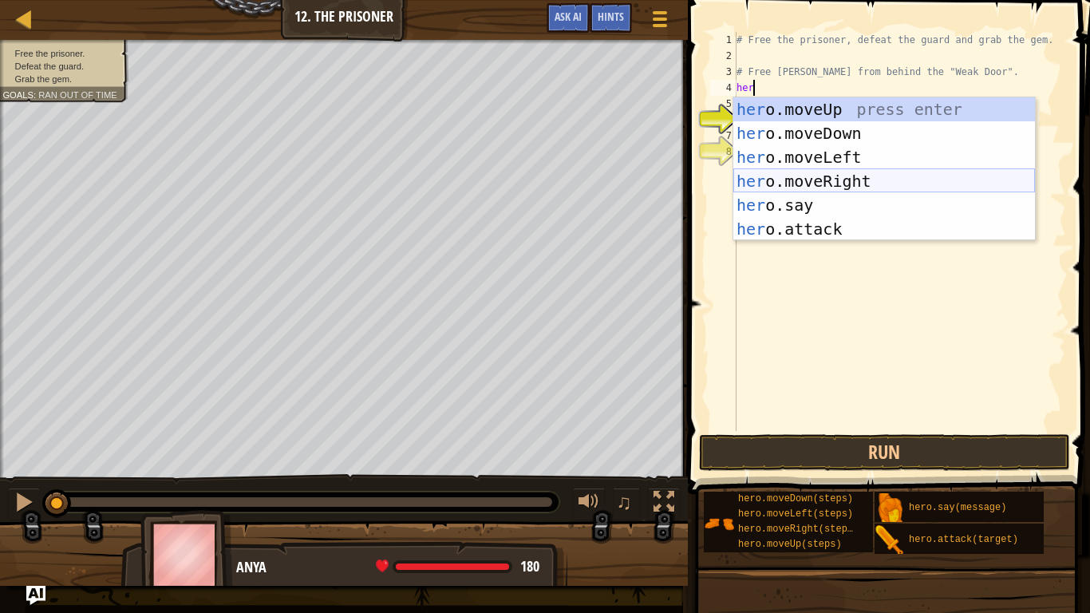
click at [862, 176] on div "her o.moveUp press enter her o.moveDown press enter her o.moveLeft press enter …" at bounding box center [884, 192] width 302 height 191
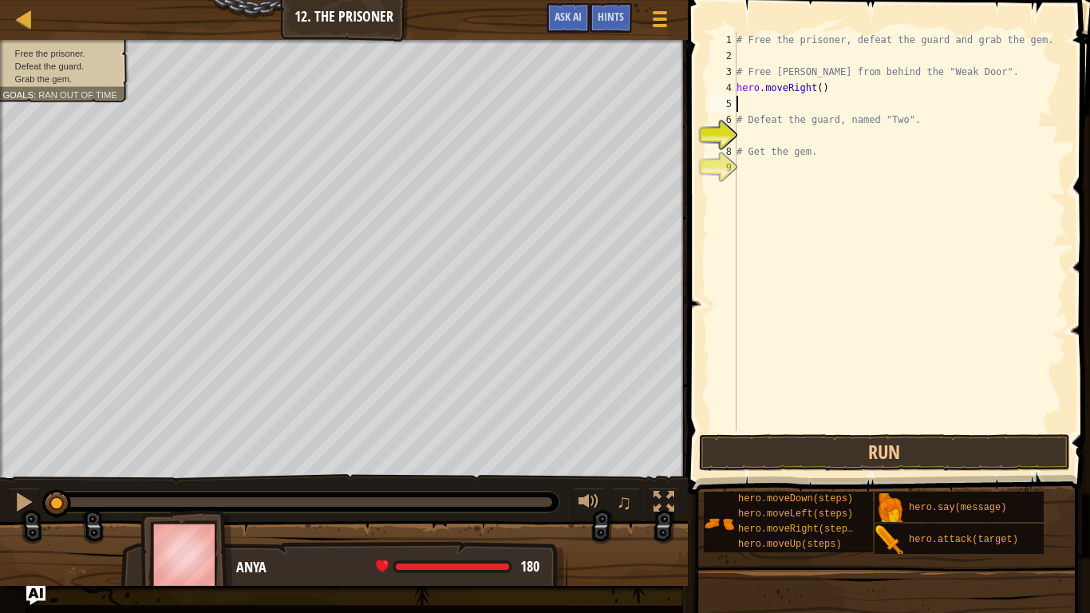
click at [812, 103] on div "# Free the prisoner, defeat the guard and grab the gem. # Free [PERSON_NAME] fr…" at bounding box center [899, 247] width 333 height 431
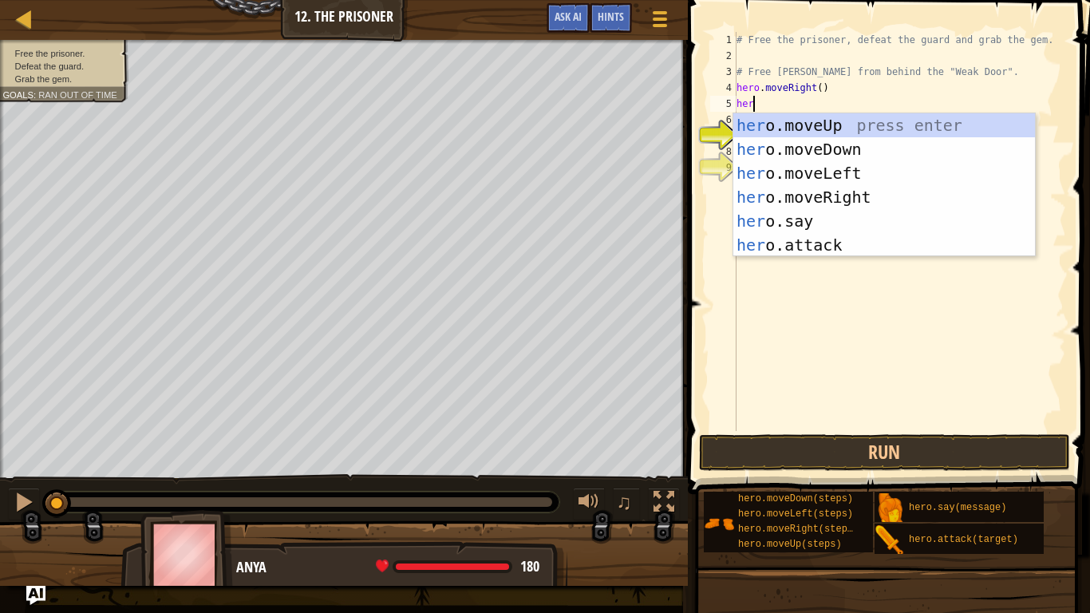
scroll to position [7, 2]
click at [811, 441] on button "Run" at bounding box center [885, 452] width 372 height 37
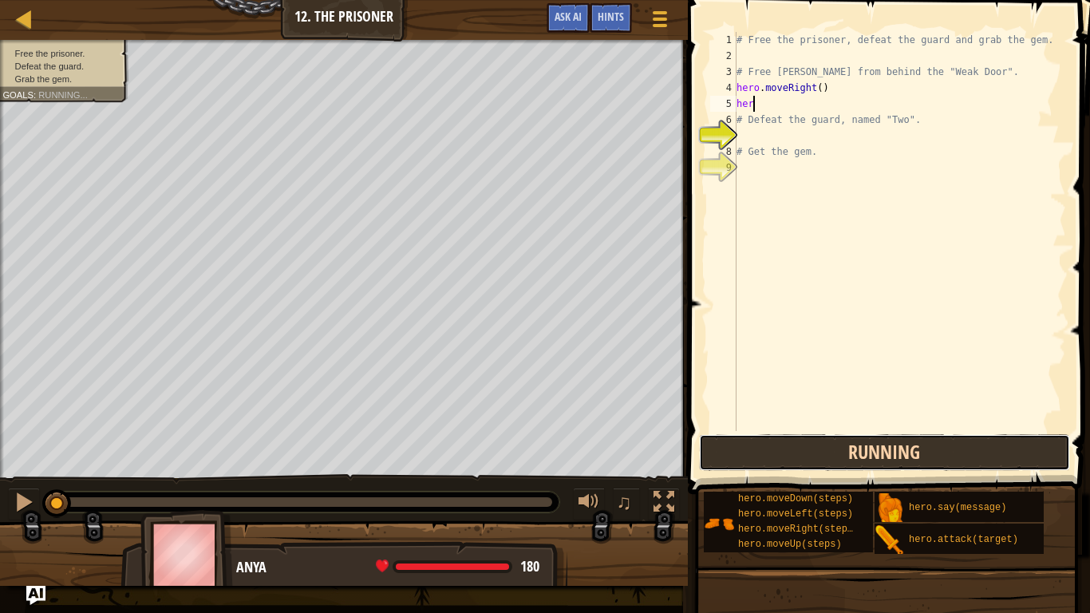
click at [811, 441] on button "Running" at bounding box center [885, 452] width 372 height 37
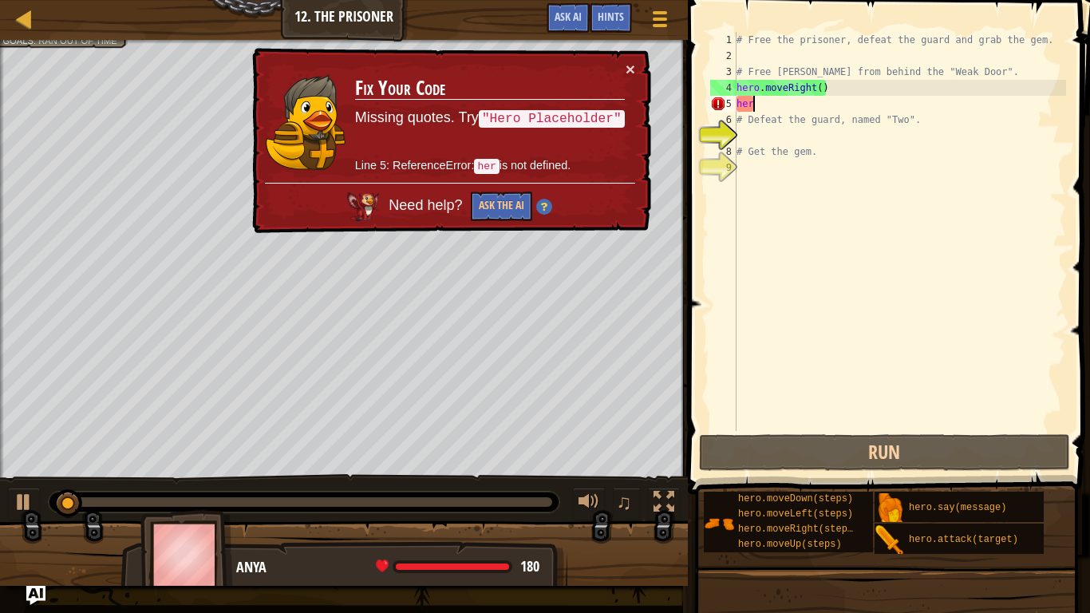
click at [755, 105] on div "# Free the prisoner, defeat the guard and grab the gem. # Free [PERSON_NAME] fr…" at bounding box center [899, 247] width 333 height 431
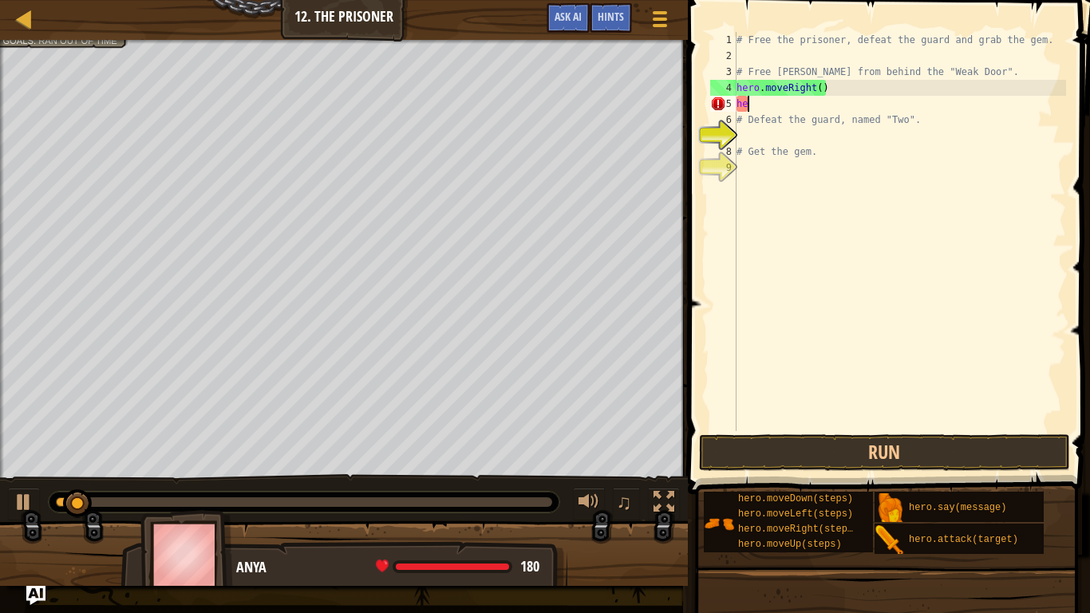
scroll to position [7, 1]
type textarea "h"
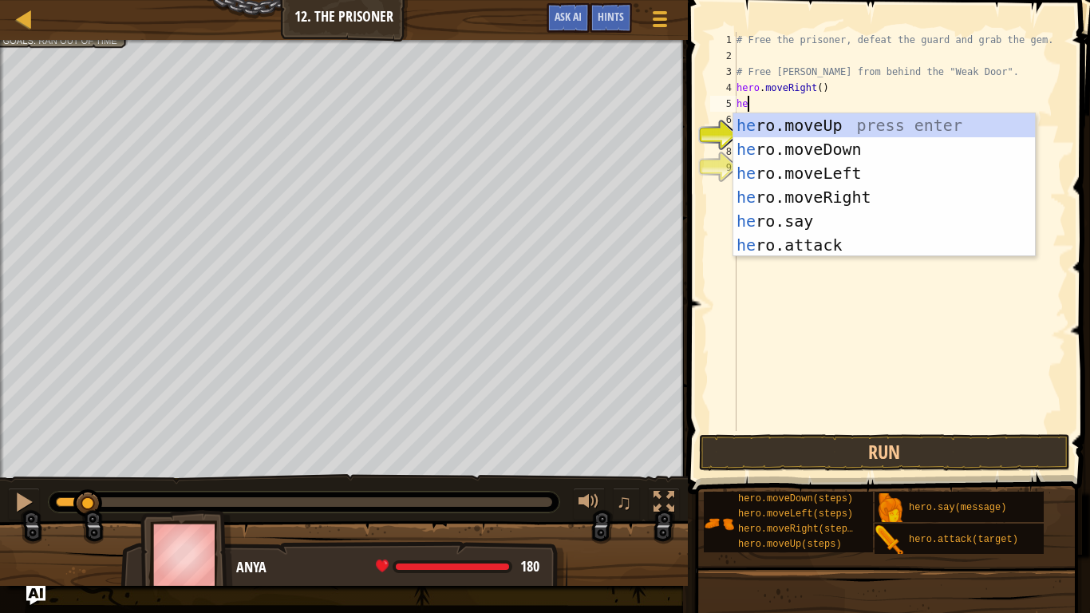
scroll to position [7, 2]
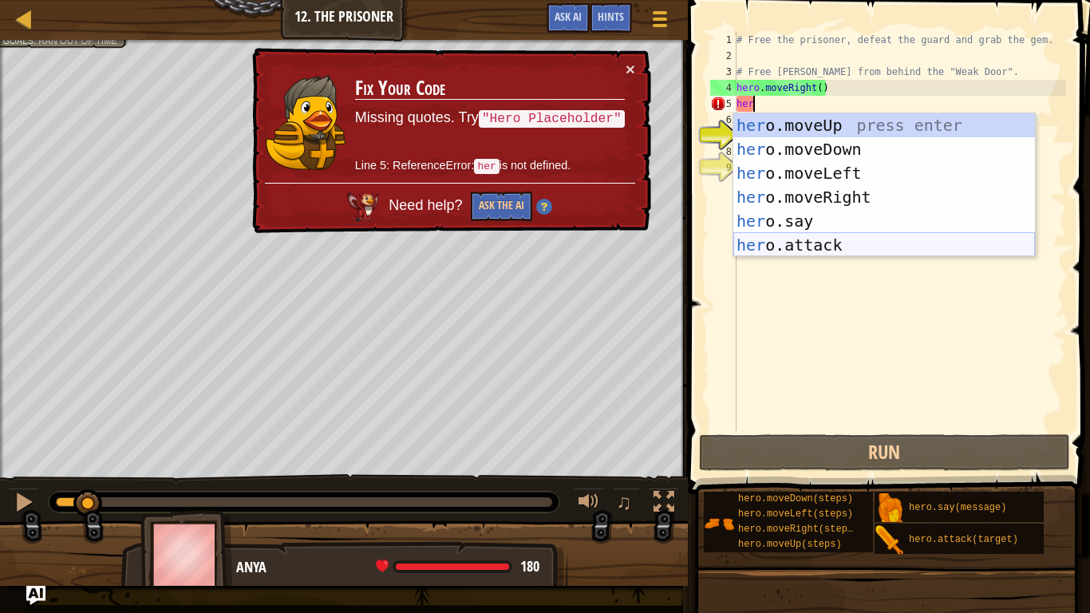
click at [778, 241] on div "her o.moveUp press enter her o.moveDown press enter her o.moveLeft press enter …" at bounding box center [884, 208] width 302 height 191
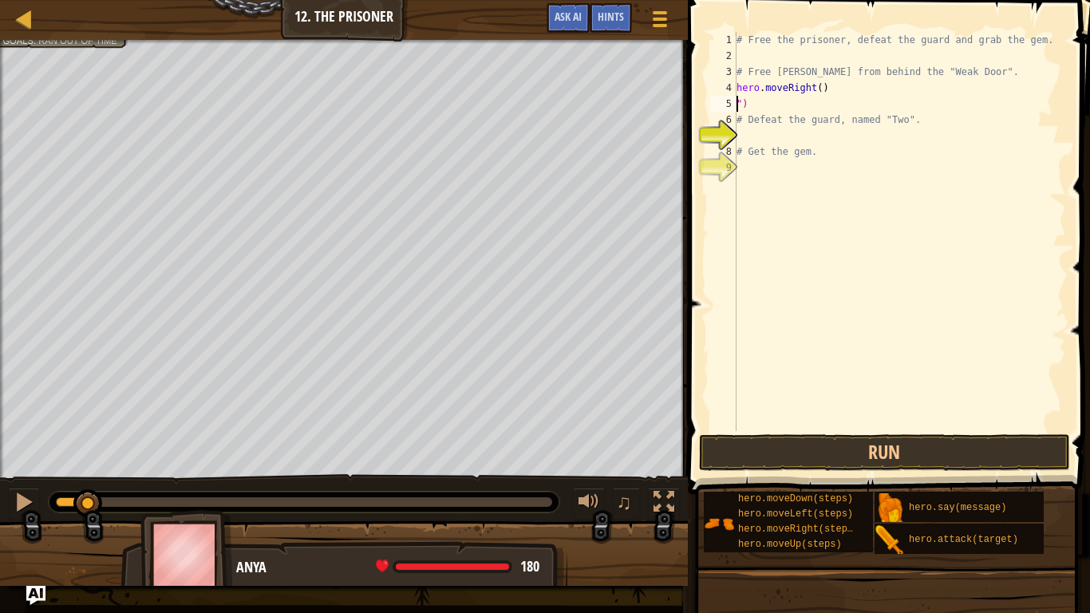
scroll to position [7, 1]
click at [751, 108] on div "# Free the prisoner, defeat the guard and grab the gem. # Free [PERSON_NAME] fr…" at bounding box center [899, 247] width 333 height 431
type textarea """
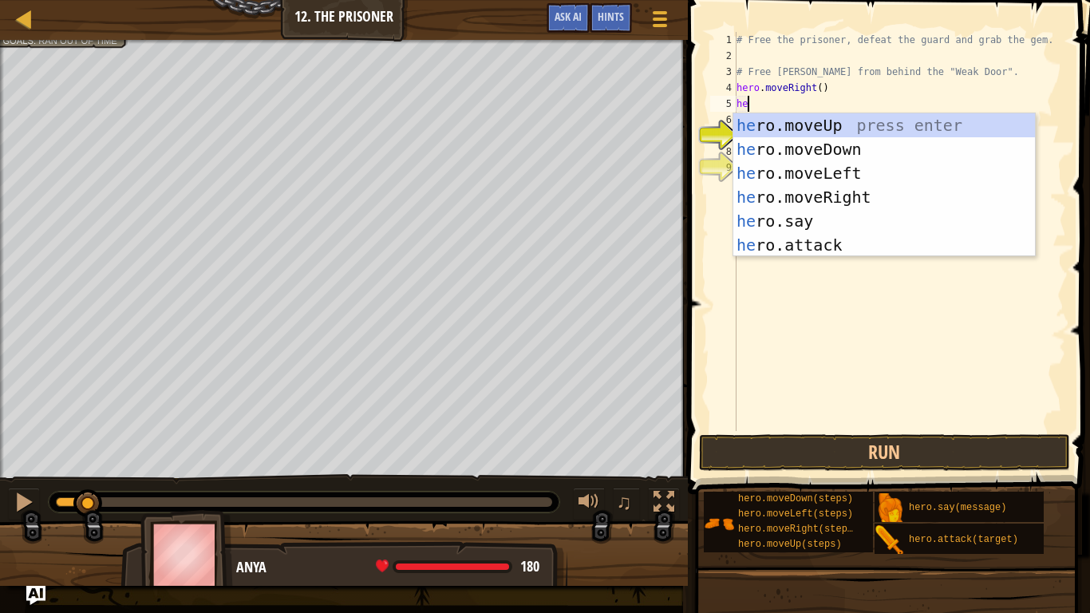
type textarea "h"
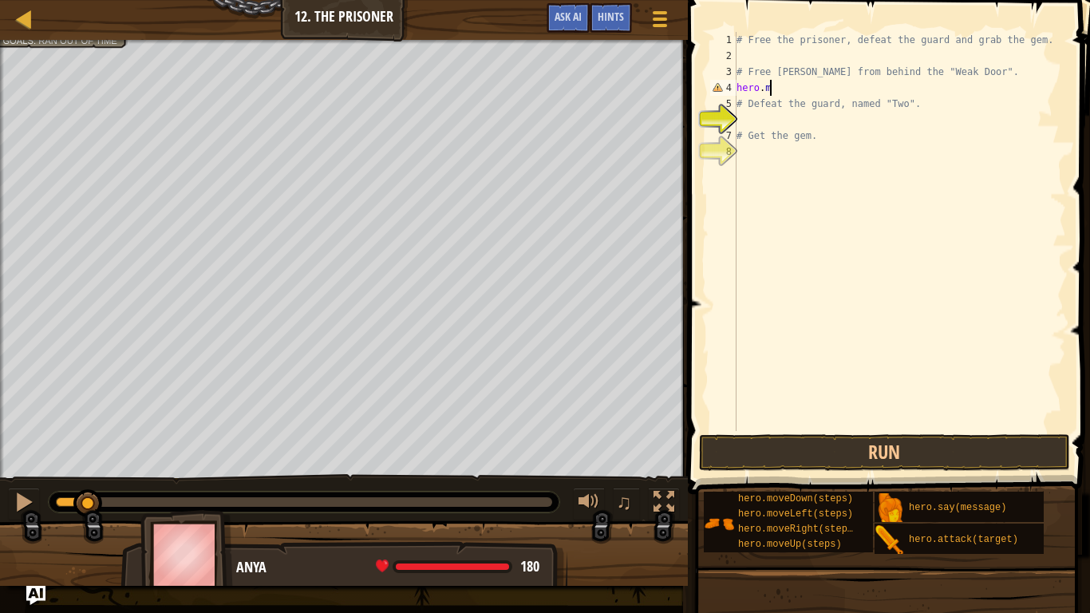
type textarea "h"
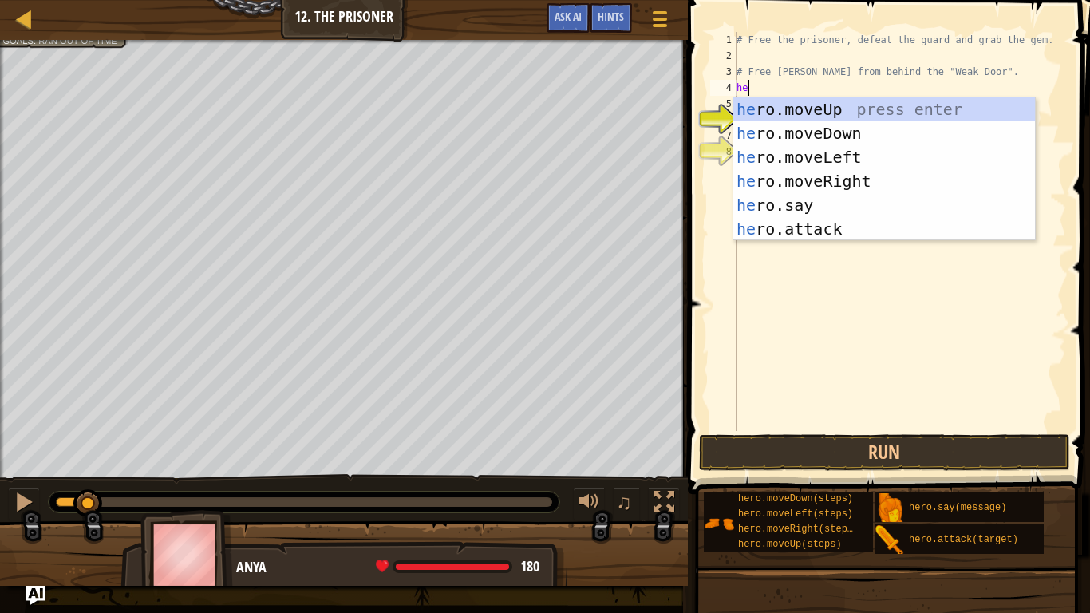
scroll to position [7, 2]
type textarea "her"
click at [803, 172] on div "her o.moveUp press enter her o.moveDown press enter her o.moveLeft press enter …" at bounding box center [884, 192] width 302 height 191
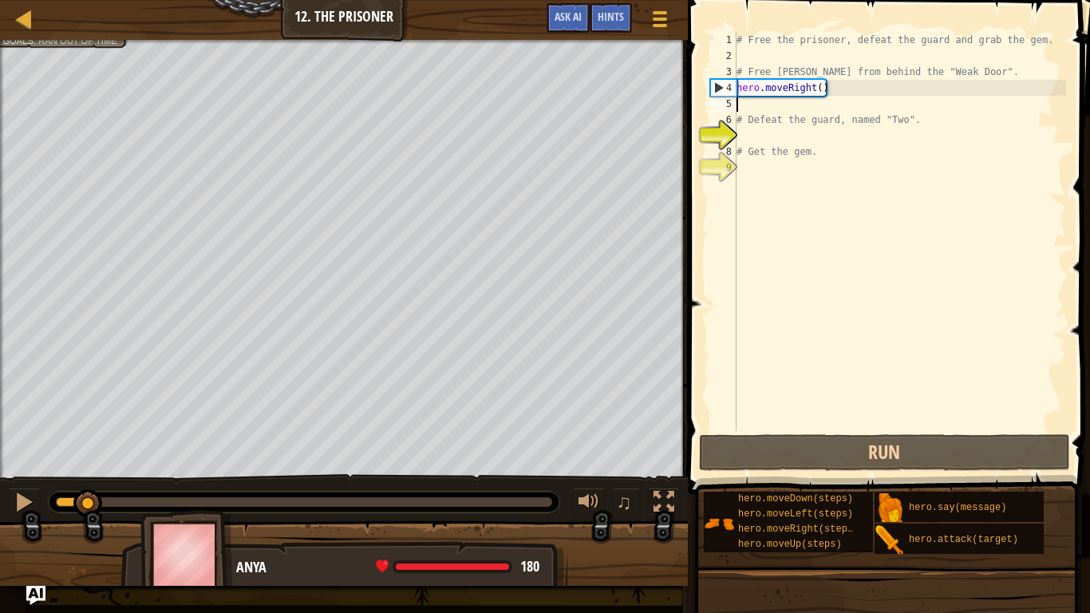
click at [830, 88] on div "# Free the prisoner, defeat the guard and grab the gem. # Free [PERSON_NAME] fr…" at bounding box center [899, 247] width 333 height 431
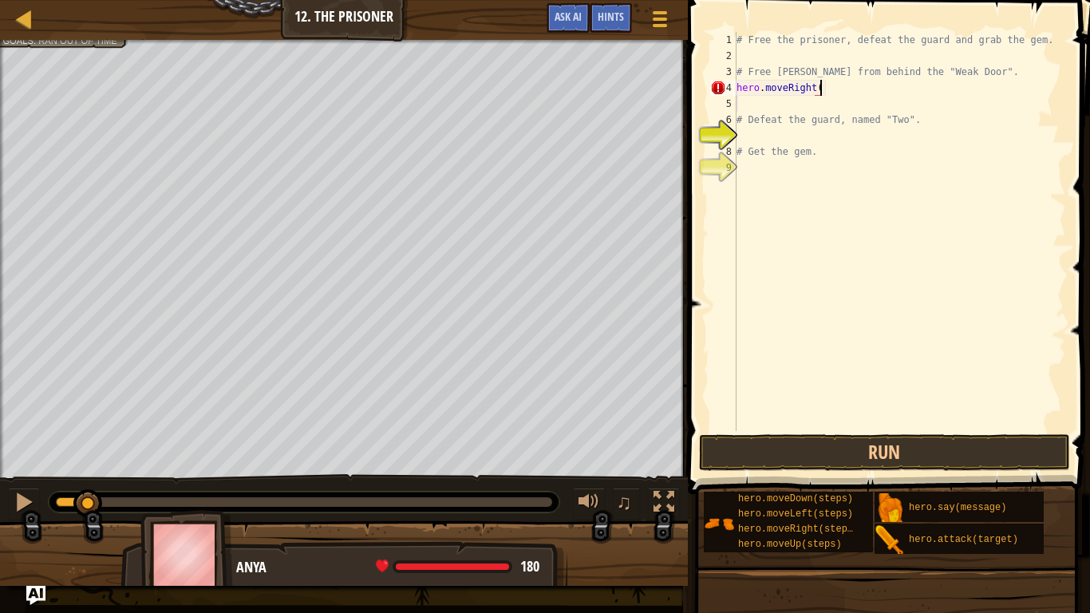
scroll to position [7, 12]
type textarea "hero.moveRight(3)"
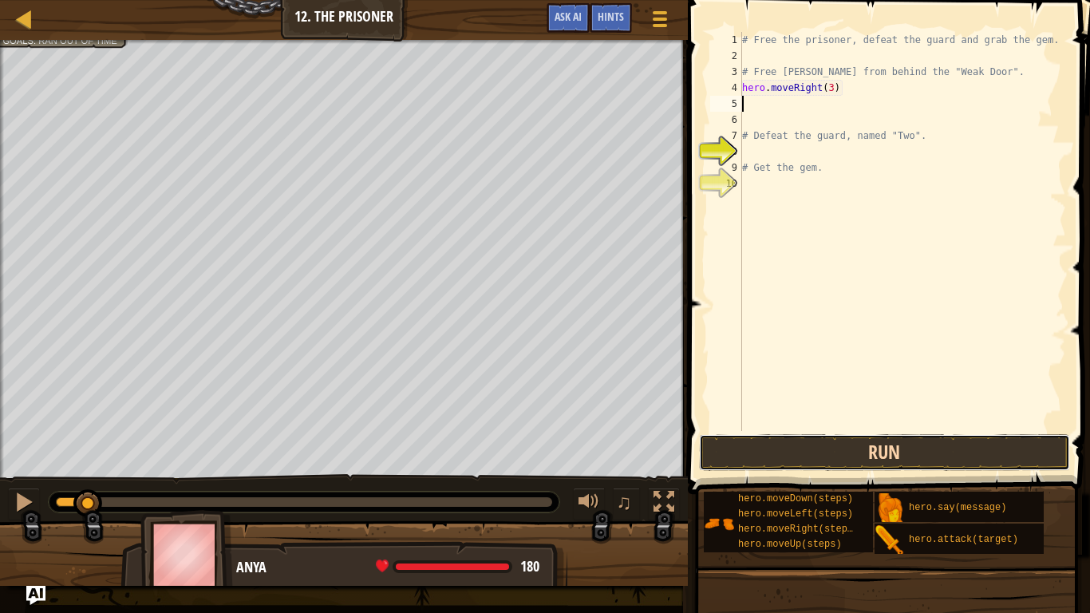
click at [868, 452] on button "Run" at bounding box center [885, 452] width 372 height 37
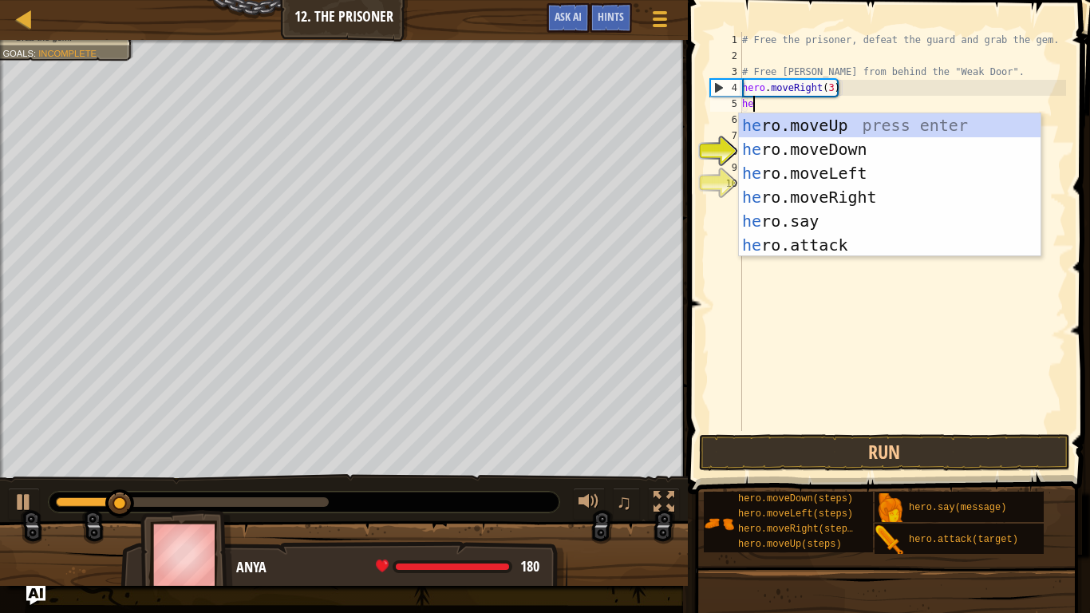
type textarea "her"
click at [857, 157] on div "her o.moveUp press enter her o.moveDown press enter her o.moveLeft press enter …" at bounding box center [890, 208] width 302 height 191
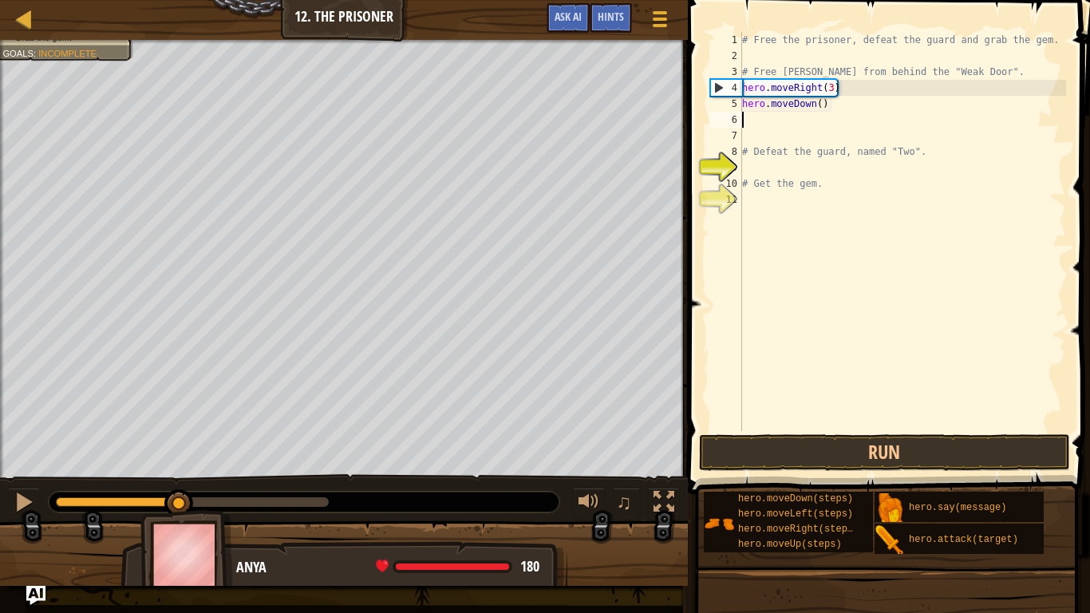
click at [828, 103] on div "# Free the prisoner, defeat the guard and grab the gem. # Free [PERSON_NAME] fr…" at bounding box center [902, 247] width 327 height 431
type textarea "hero.moveDown(2)"
click at [755, 119] on div "# Free the prisoner, defeat the guard and grab the gem. # Free [PERSON_NAME] fr…" at bounding box center [902, 247] width 327 height 431
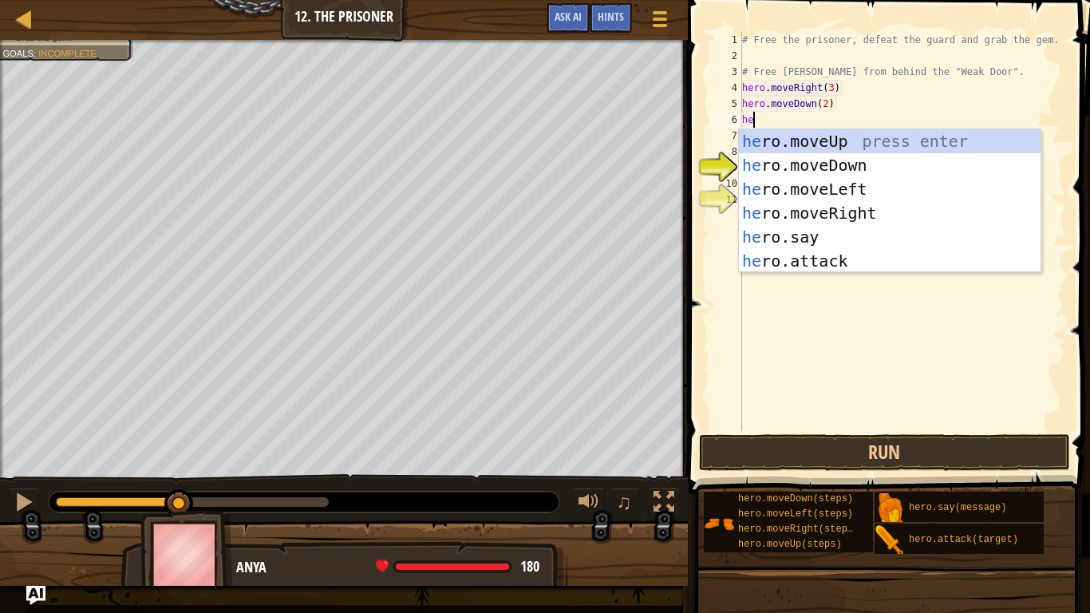
scroll to position [7, 2]
click at [829, 449] on button "Run" at bounding box center [885, 452] width 372 height 37
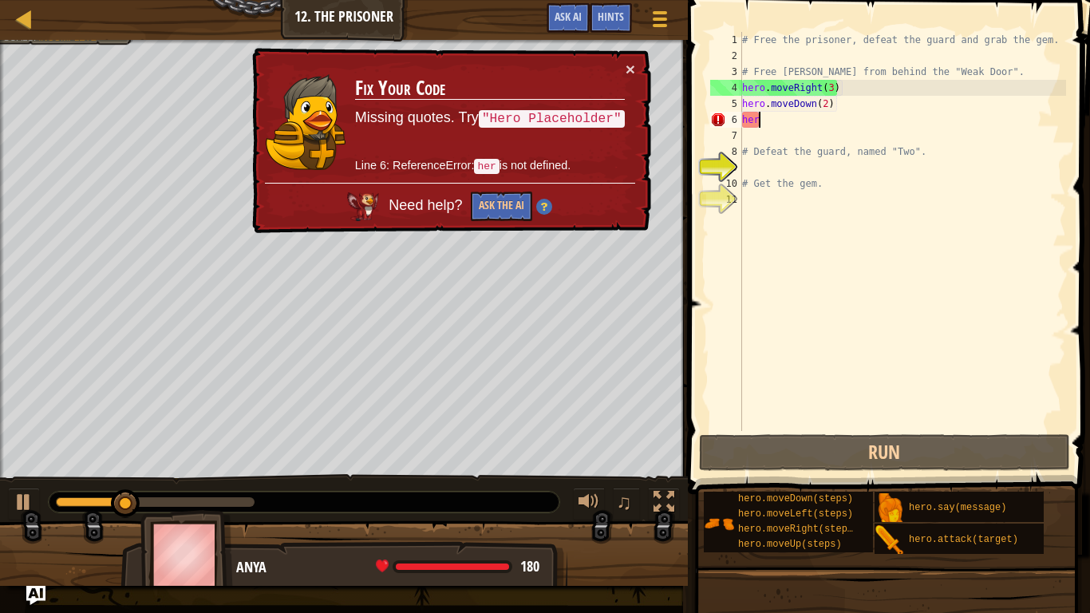
scroll to position [7, 2]
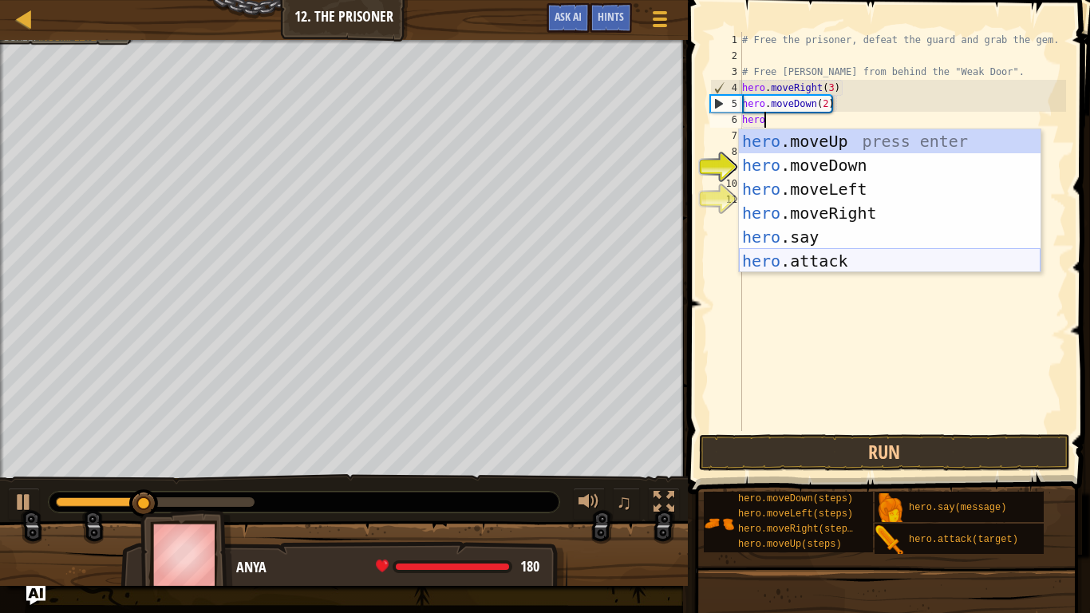
click at [815, 269] on div "hero .moveUp press enter hero .moveDown press enter hero .moveLeft press enter …" at bounding box center [890, 224] width 302 height 191
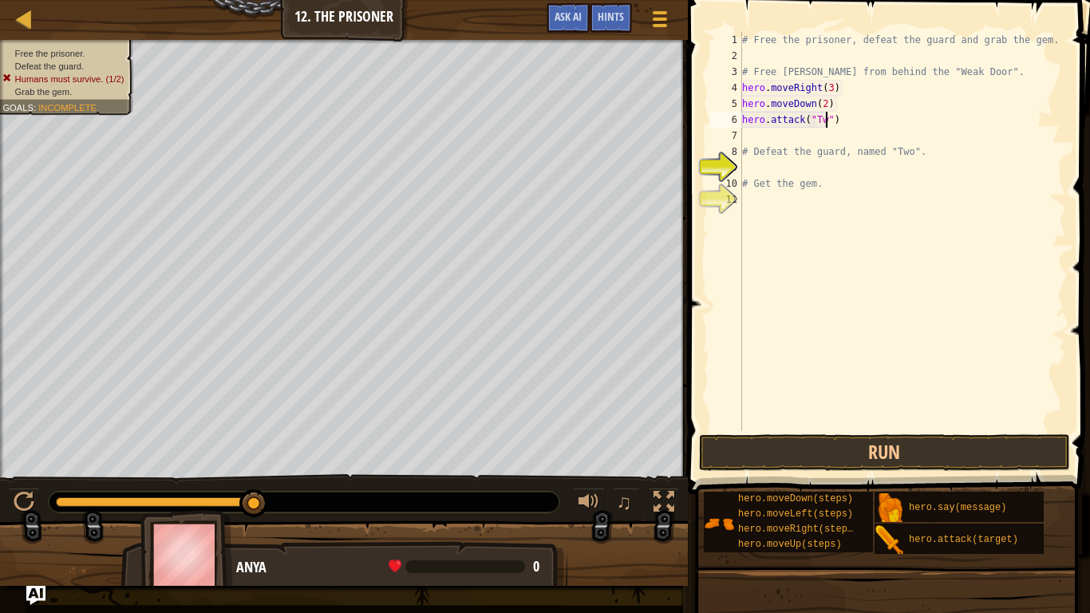
scroll to position [7, 13]
type textarea "hero.attack("Two")"
click at [802, 462] on button "Run" at bounding box center [885, 452] width 372 height 37
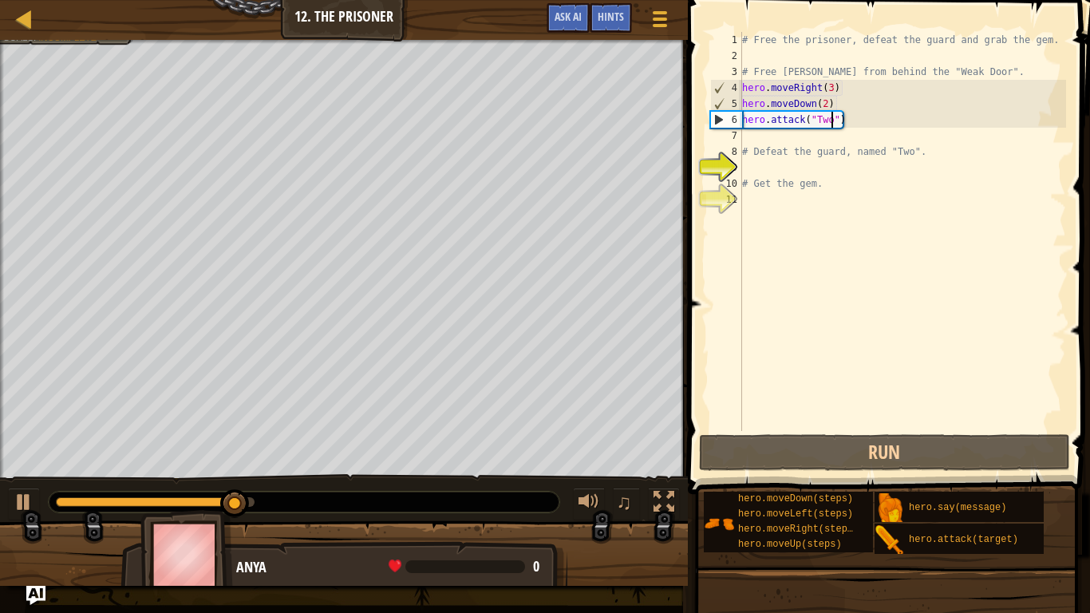
click at [808, 141] on div "# Free the prisoner, defeat the guard and grab the gem. # Free [PERSON_NAME] fr…" at bounding box center [902, 247] width 327 height 431
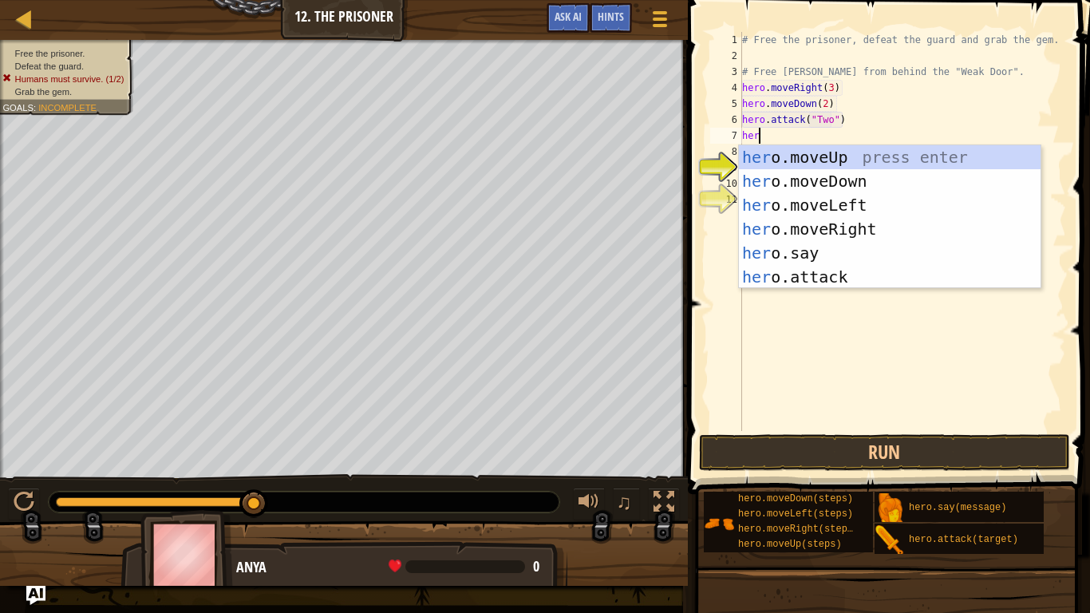
scroll to position [7, 2]
click at [774, 271] on div "her o.moveUp press enter her o.moveDown press enter her o.moveLeft press enter …" at bounding box center [890, 240] width 302 height 191
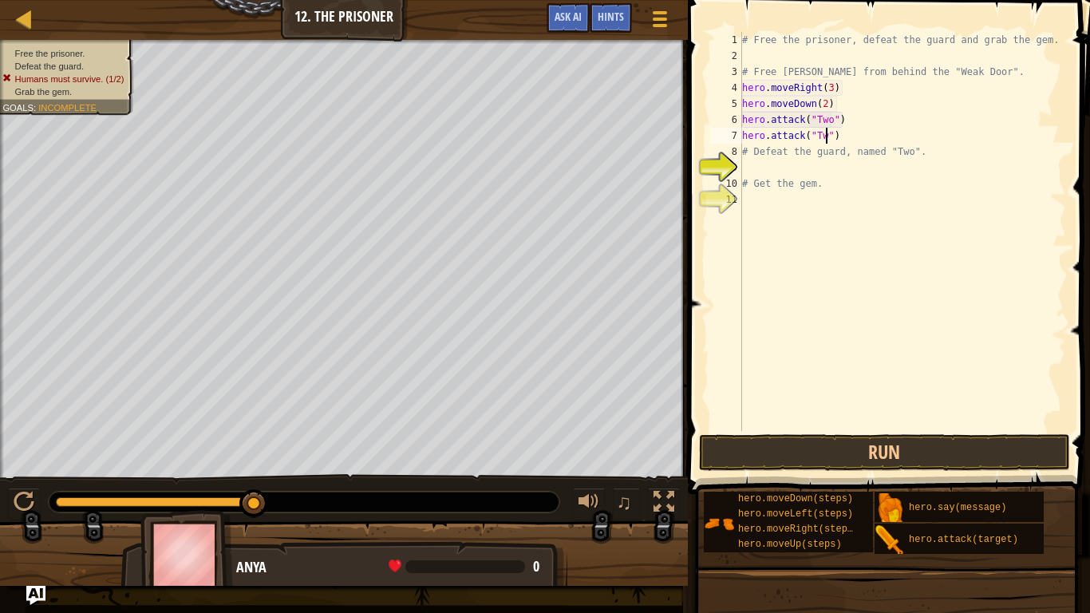
scroll to position [7, 13]
type textarea "hero.attack("Two")"
click at [738, 451] on button "Run" at bounding box center [885, 452] width 372 height 37
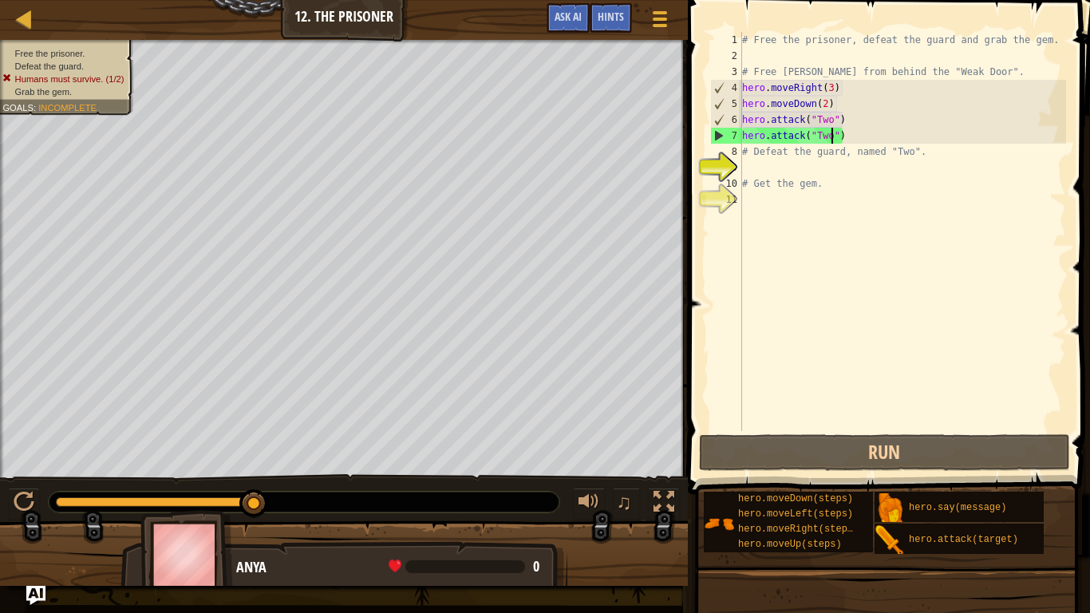
click at [759, 168] on div "# Free the prisoner, defeat the guard and grab the gem. # Free [PERSON_NAME] fr…" at bounding box center [902, 247] width 327 height 431
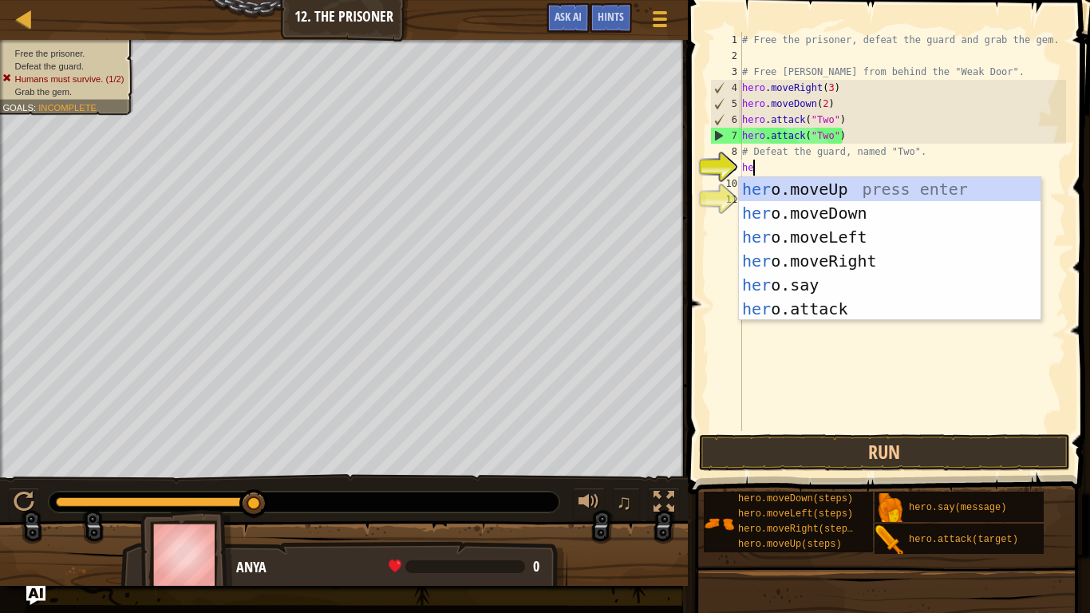
scroll to position [7, 1]
type textarea "h"
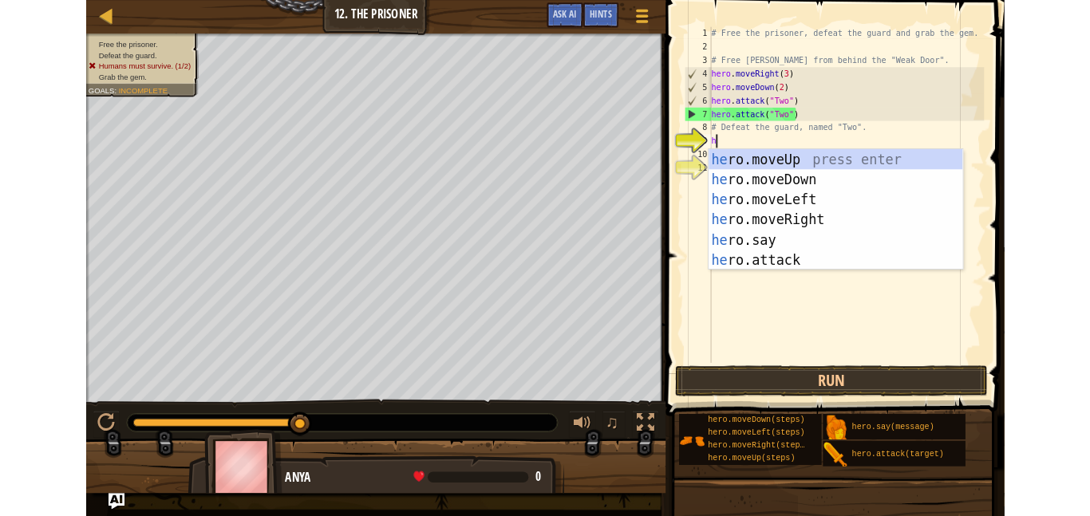
scroll to position [7, 0]
